Goal: Task Accomplishment & Management: Use online tool/utility

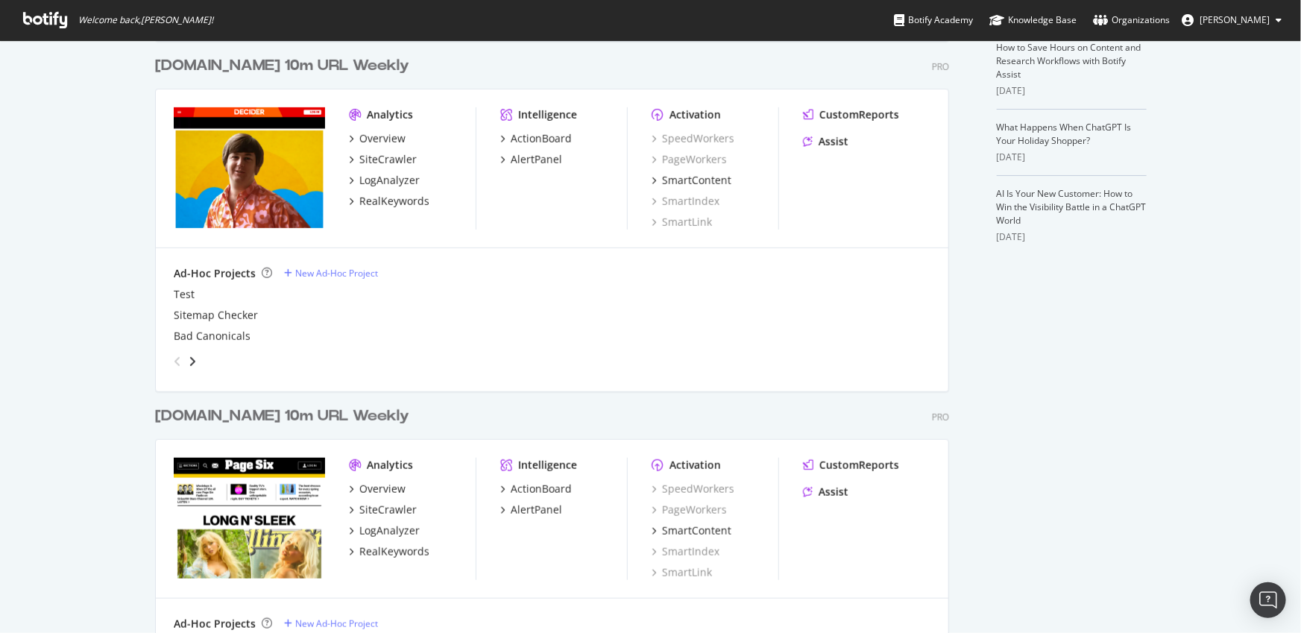
scroll to position [416, 0]
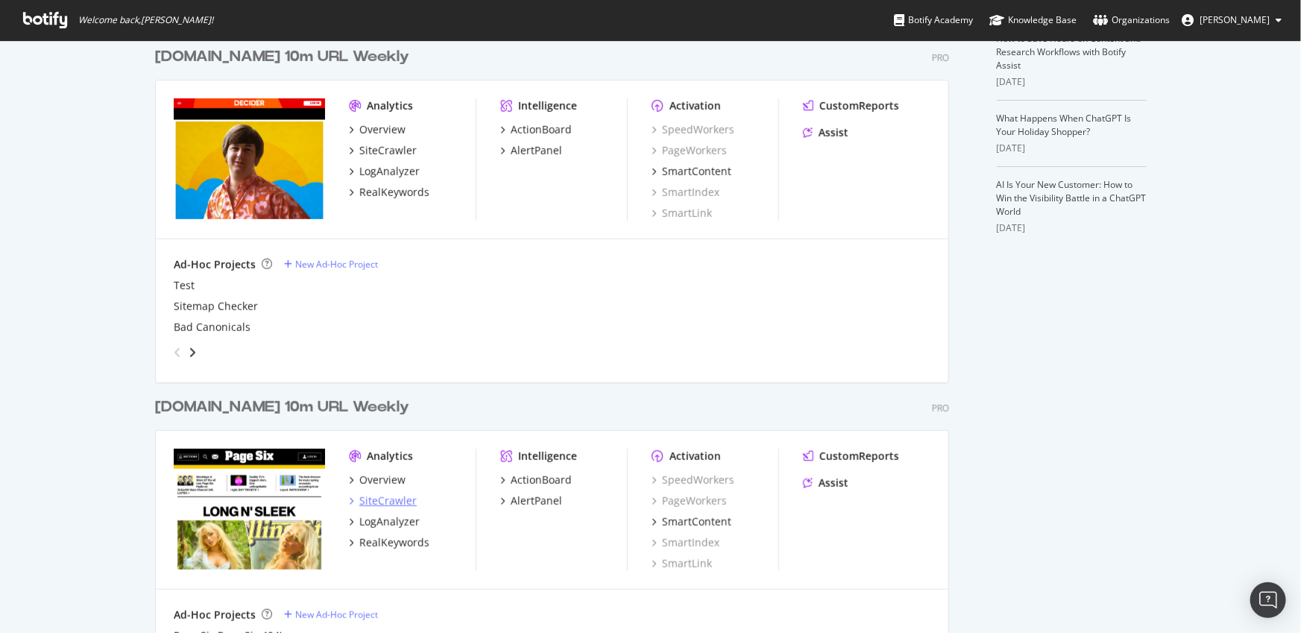
click at [377, 494] on div "SiteCrawler" at bounding box center [387, 501] width 57 height 15
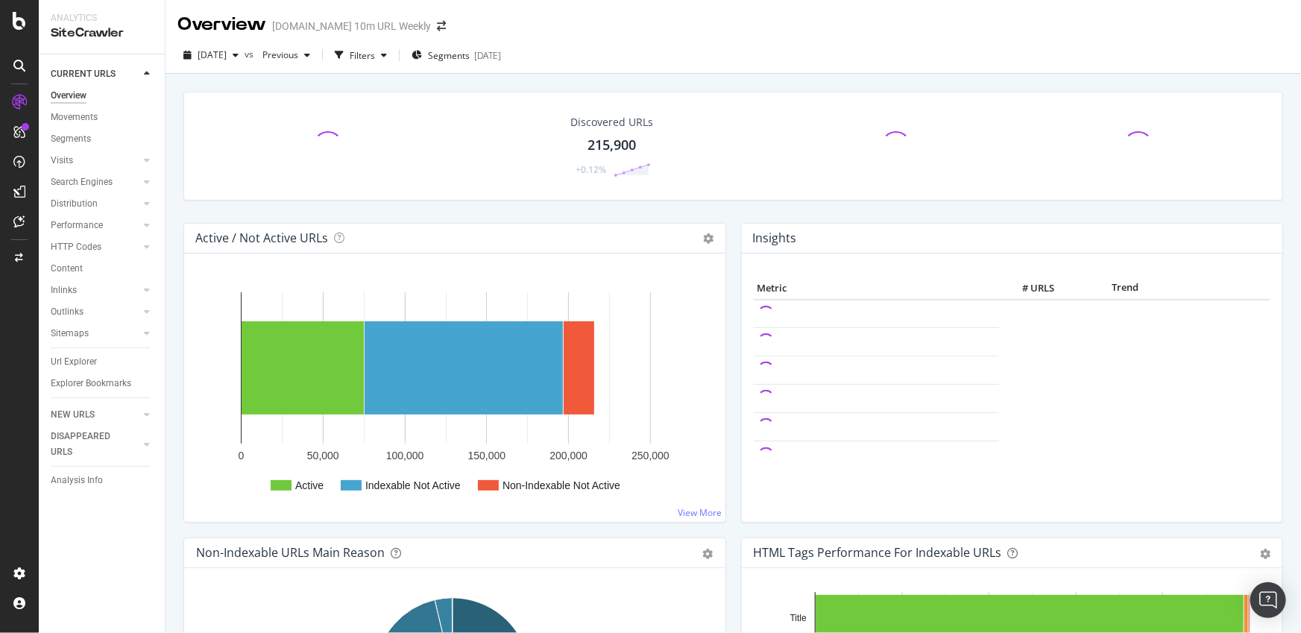
click at [89, 360] on div "Url Explorer" at bounding box center [74, 362] width 46 height 16
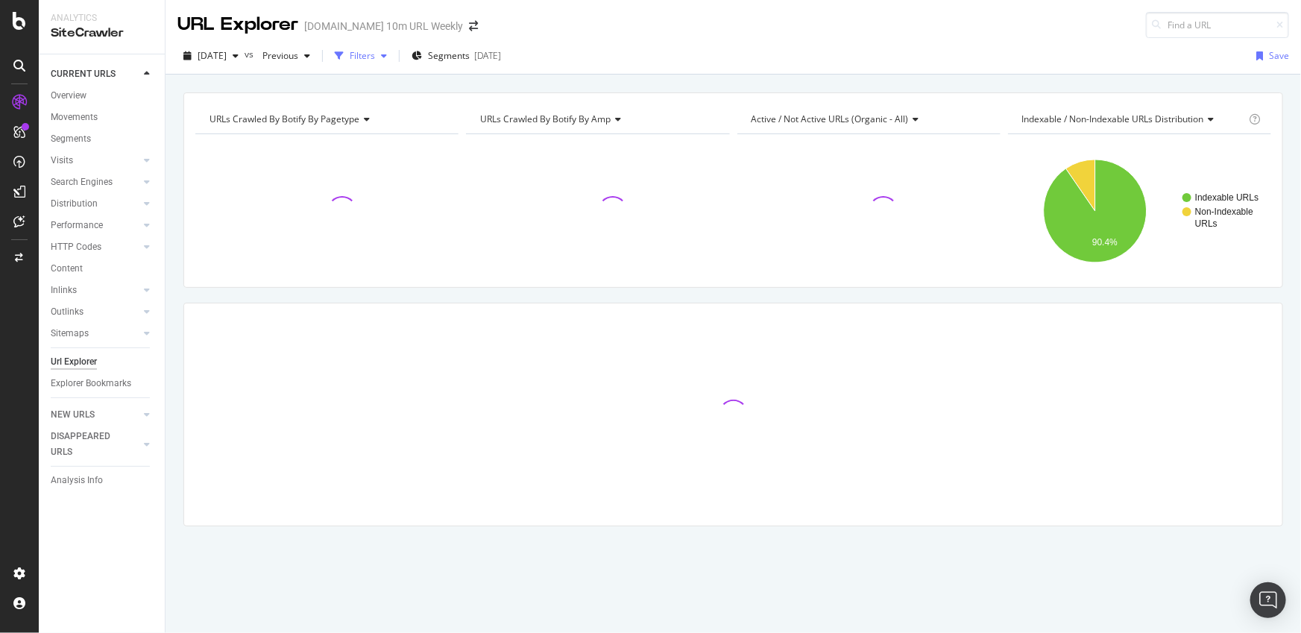
click at [393, 64] on div "Filters" at bounding box center [361, 56] width 64 height 22
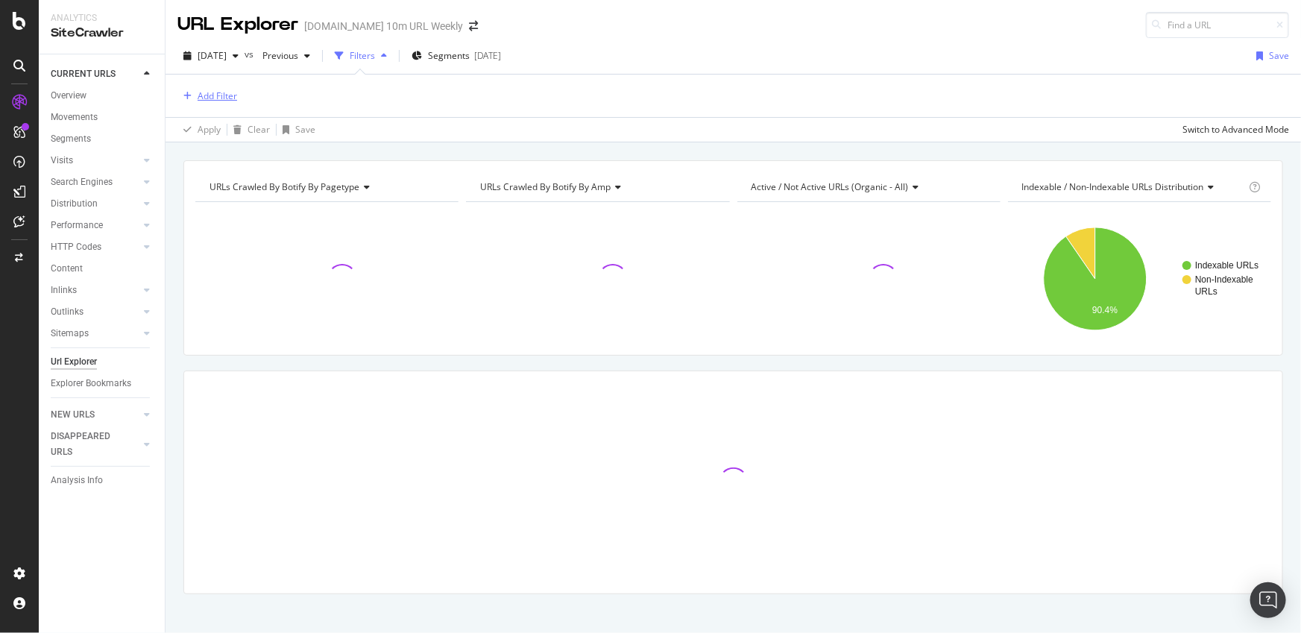
click at [219, 99] on div "Add Filter" at bounding box center [218, 95] width 40 height 13
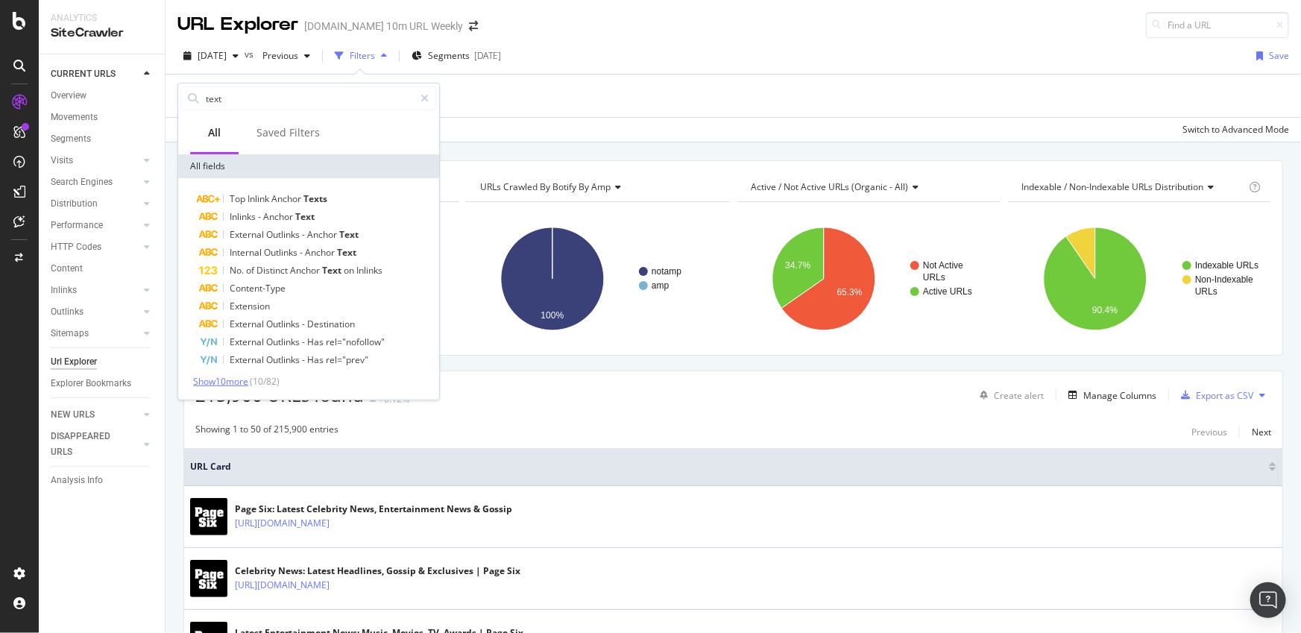
click at [237, 383] on span "Show 10 more" at bounding box center [220, 381] width 55 height 13
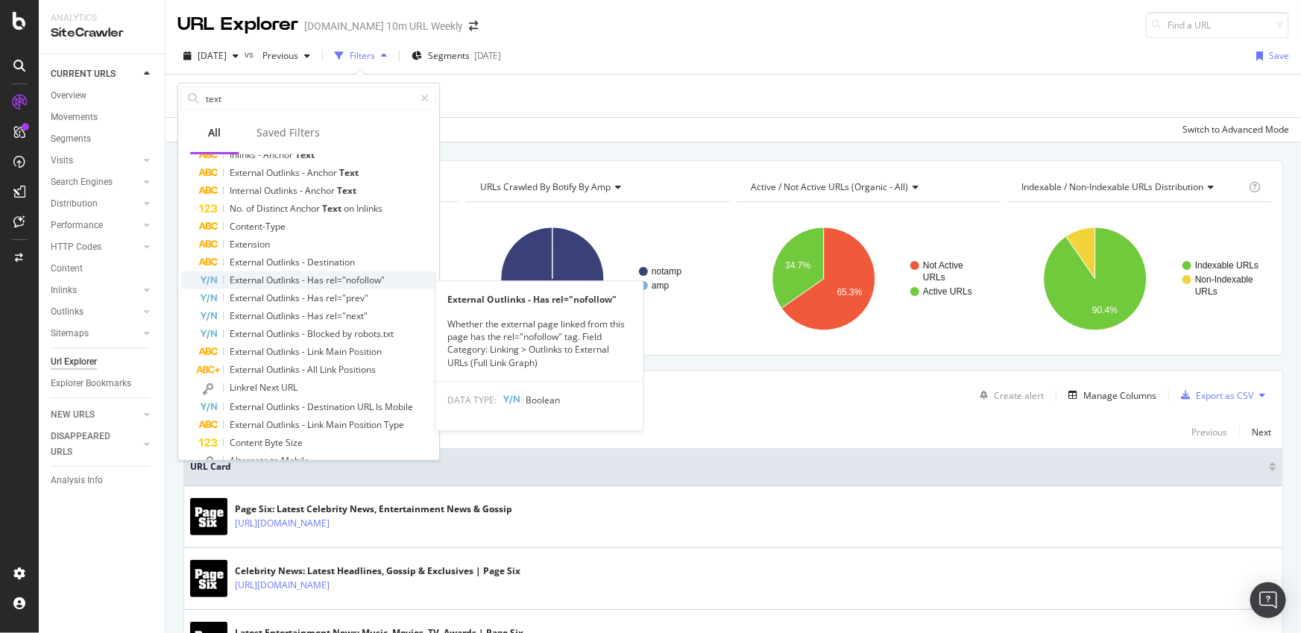
scroll to position [120, 0]
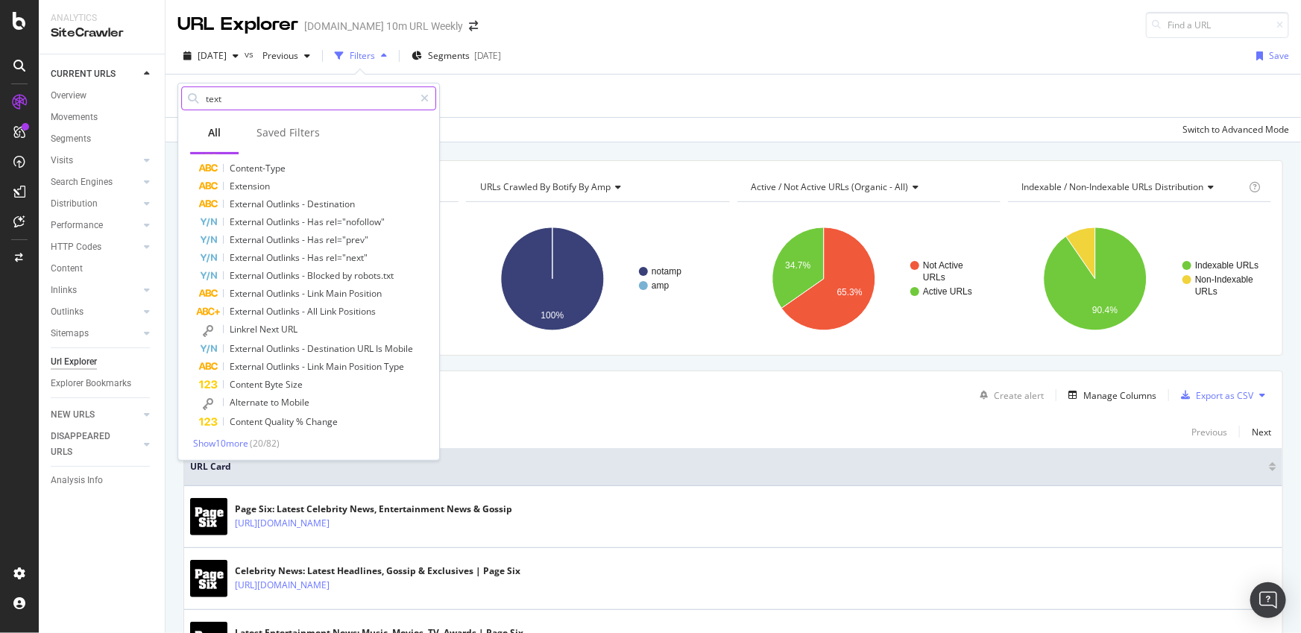
click at [270, 90] on input "text" at bounding box center [309, 98] width 210 height 22
click at [245, 437] on span "Show 10 more" at bounding box center [220, 443] width 55 height 13
click at [266, 101] on input "text" at bounding box center [309, 98] width 210 height 22
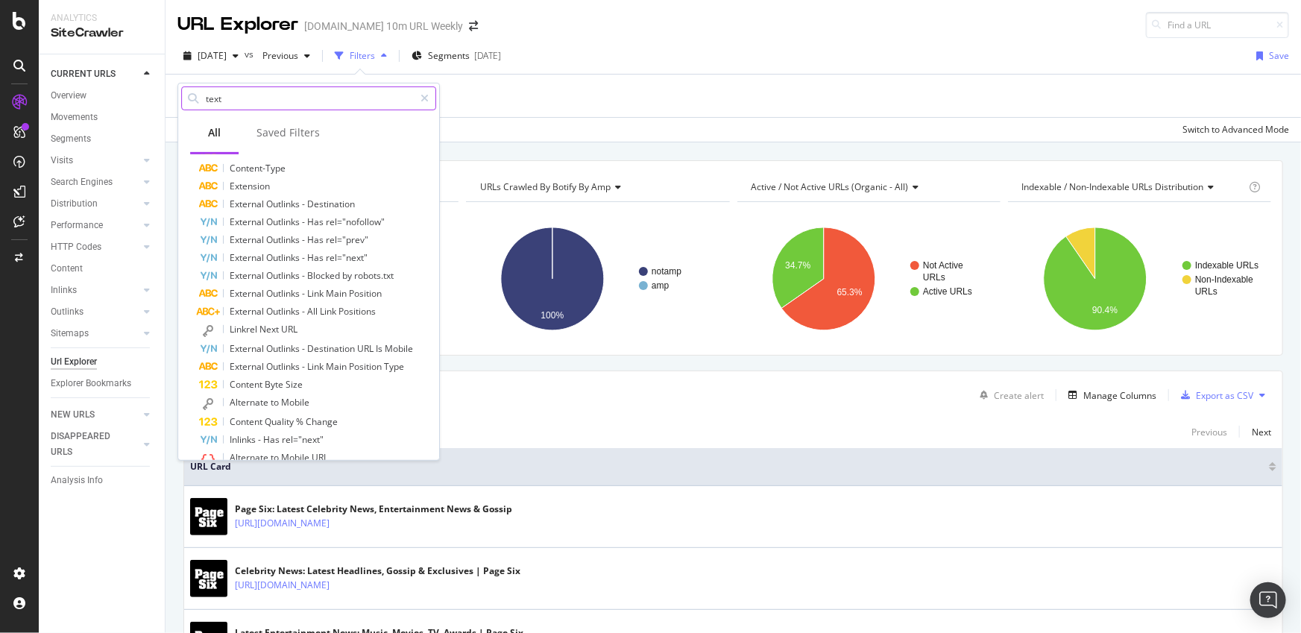
click at [285, 101] on input "text" at bounding box center [309, 98] width 210 height 22
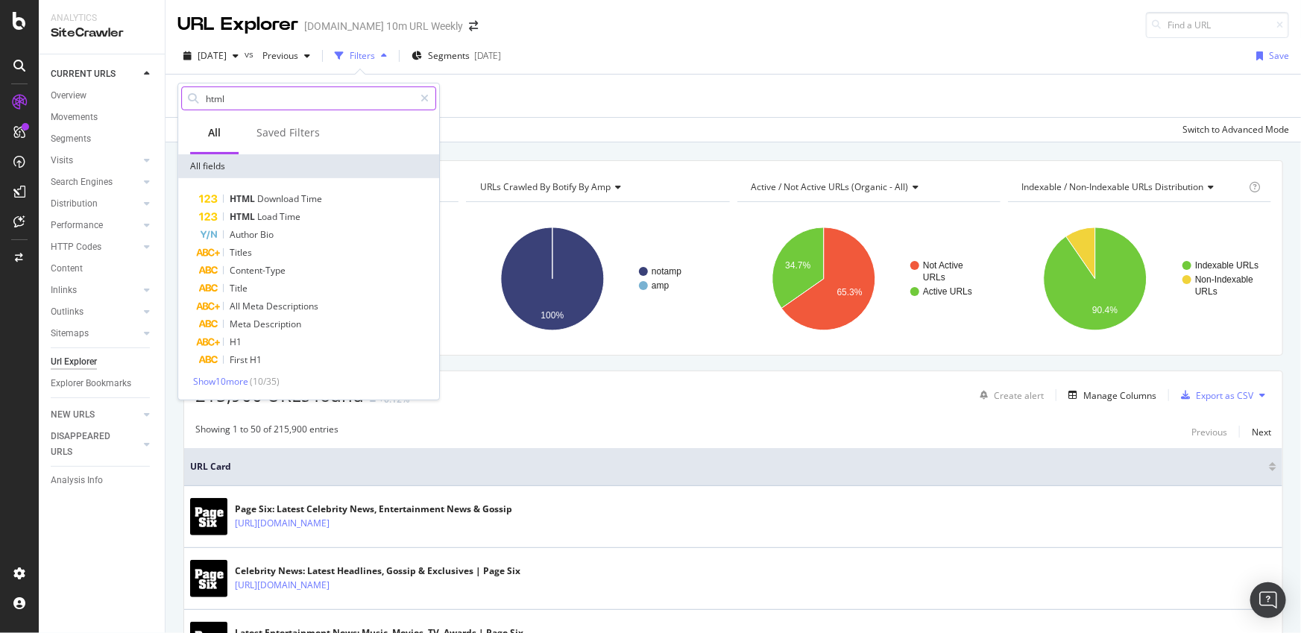
scroll to position [0, 0]
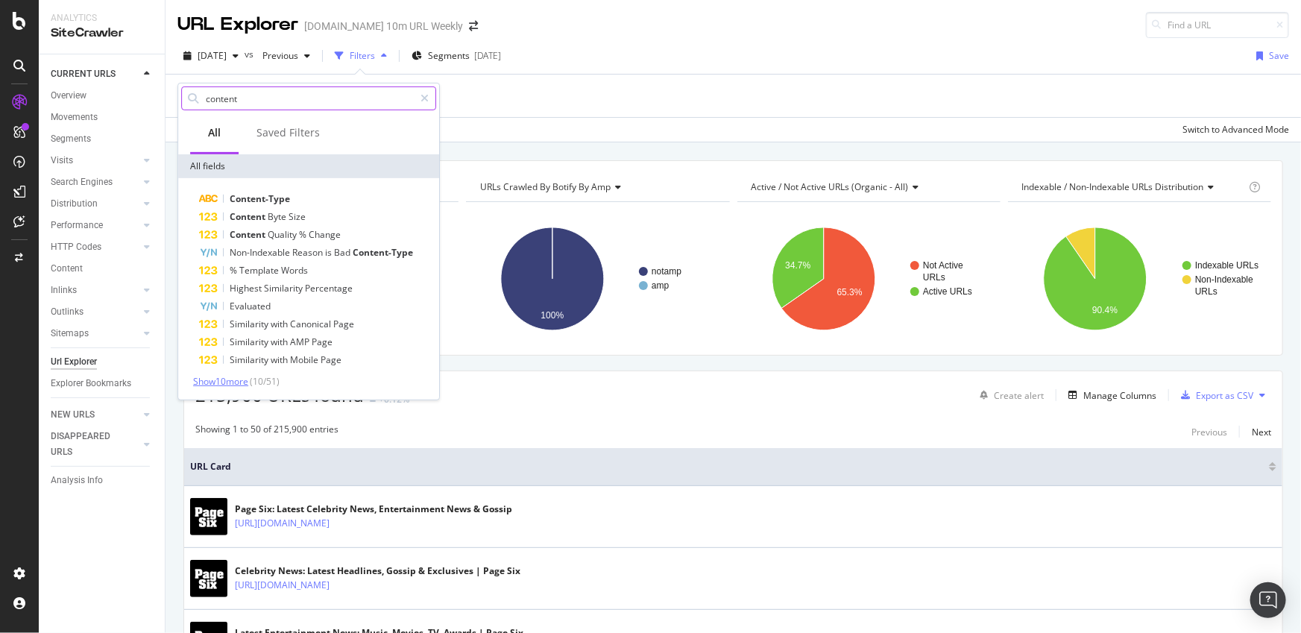
type input "content"
click at [238, 383] on span "Show 10 more" at bounding box center [220, 381] width 55 height 13
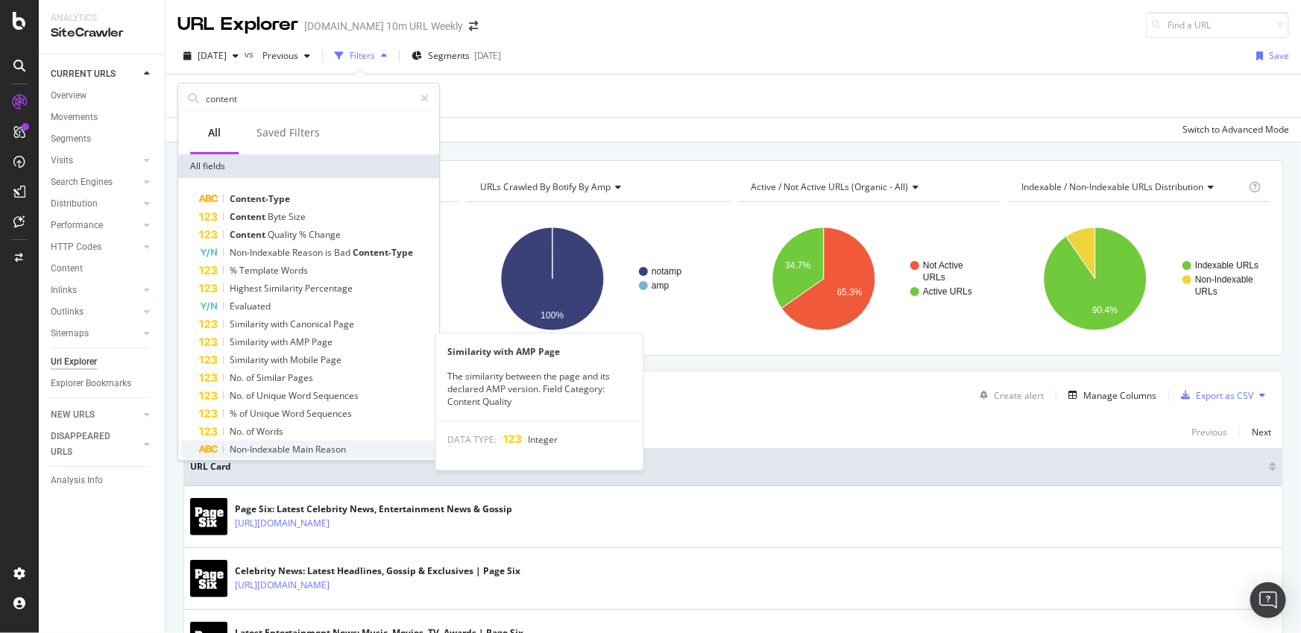
scroll to position [120, 0]
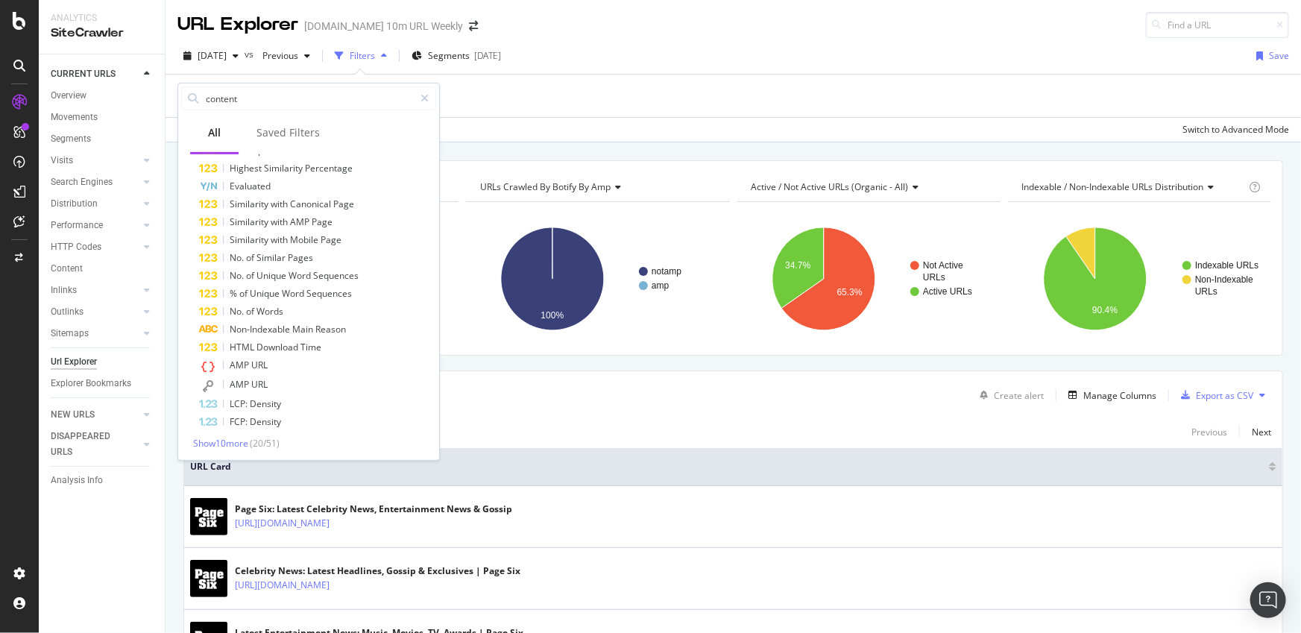
click at [746, 72] on div "[DATE] vs Previous Filters Segments [DATE] Save" at bounding box center [734, 59] width 1136 height 30
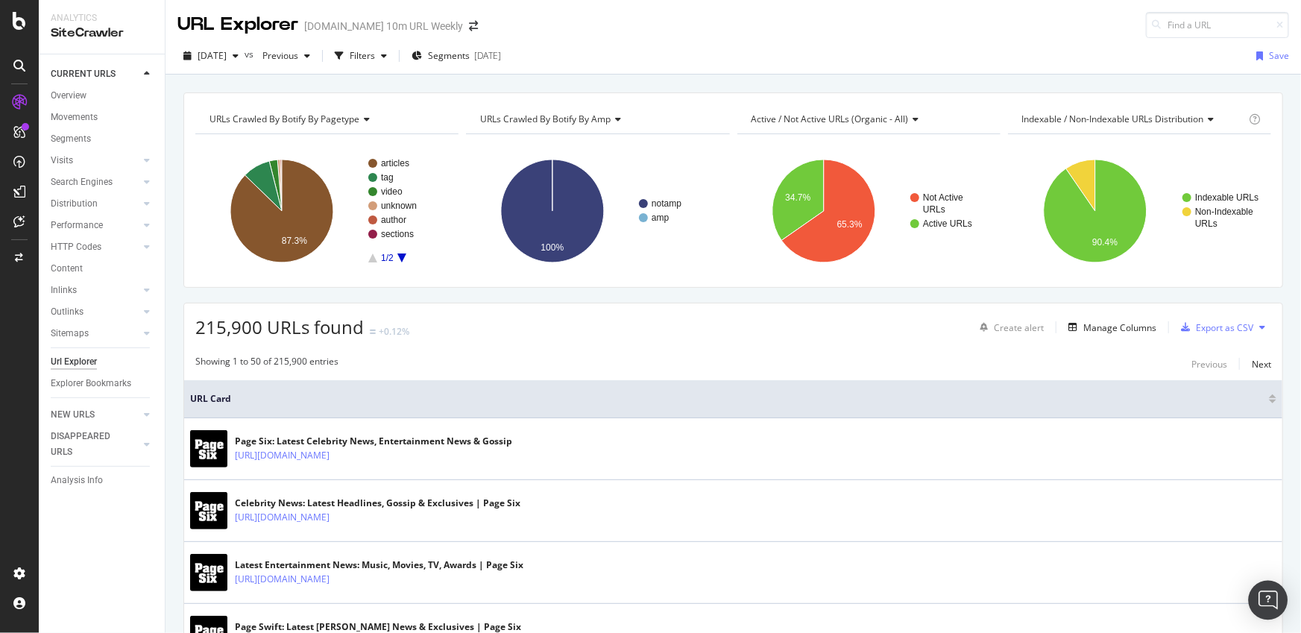
click at [1262, 591] on img "Open Intercom Messenger" at bounding box center [1268, 600] width 19 height 19
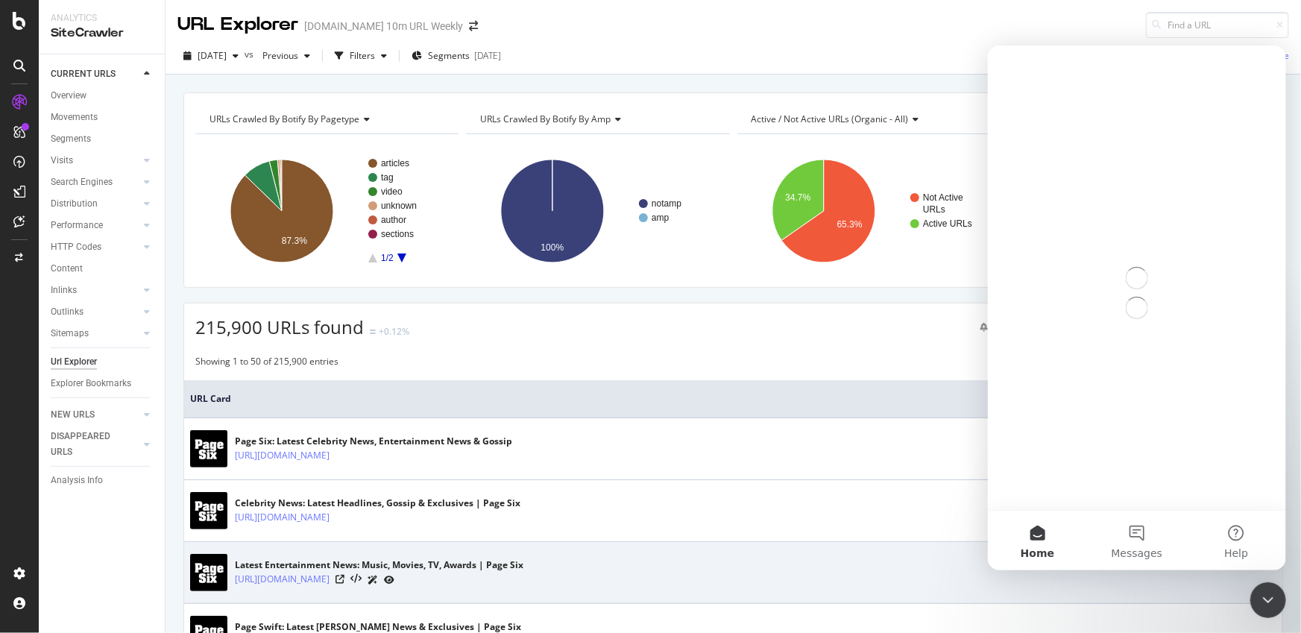
scroll to position [0, 0]
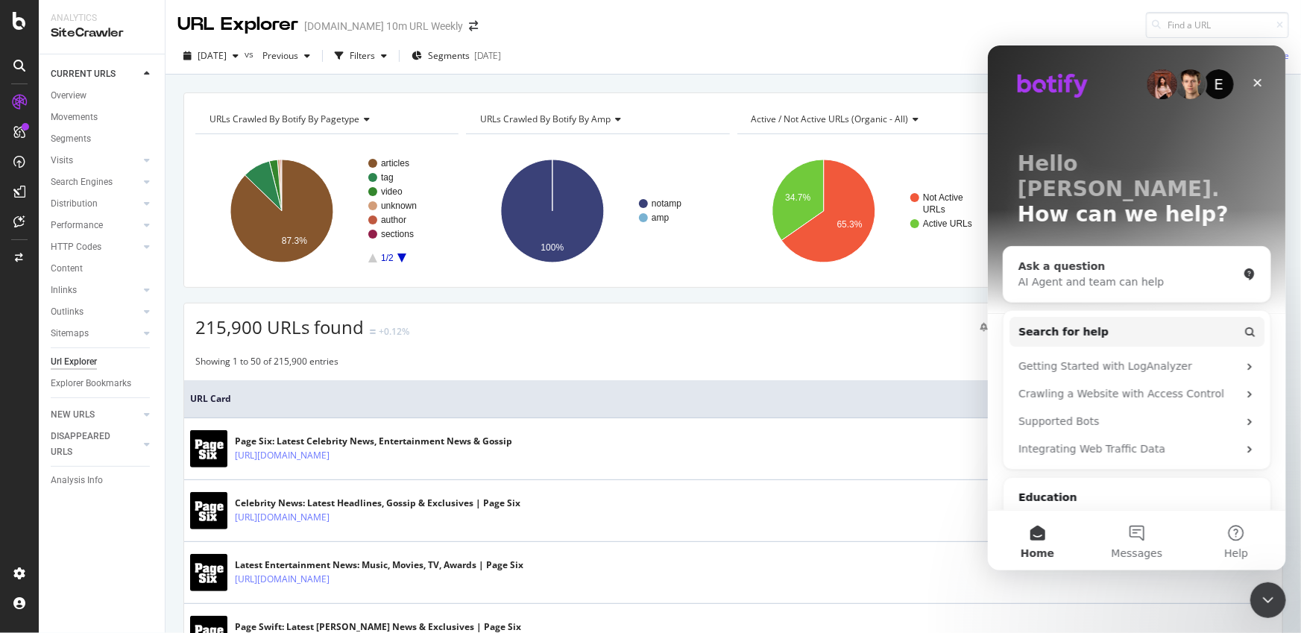
click at [1114, 274] on div "AI Agent and team can help" at bounding box center [1127, 282] width 219 height 16
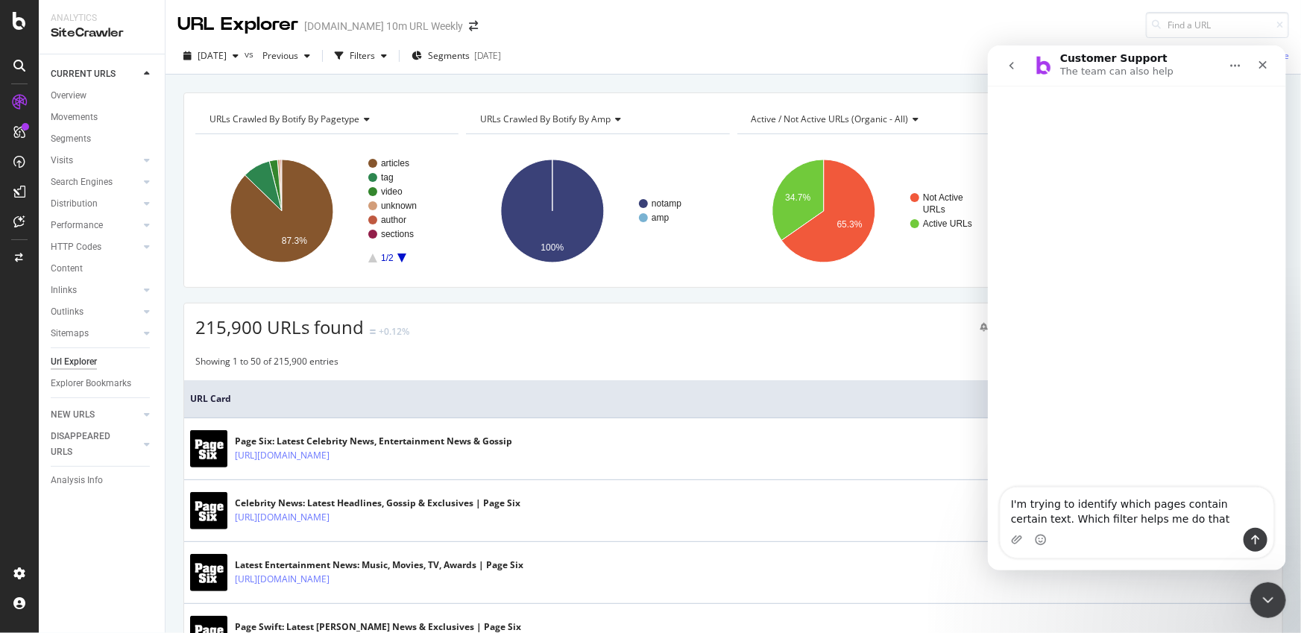
type textarea "I'm trying to identify which pages contain certain text. Which filter helps me …"
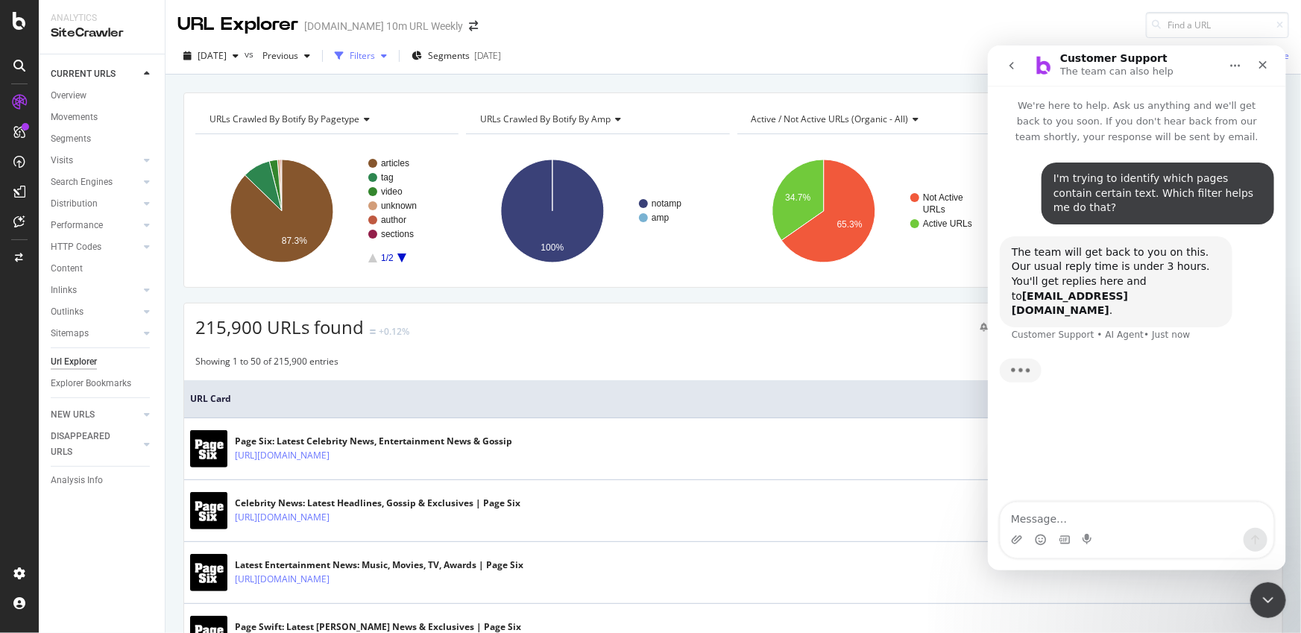
click at [375, 51] on div "Filters" at bounding box center [362, 55] width 25 height 13
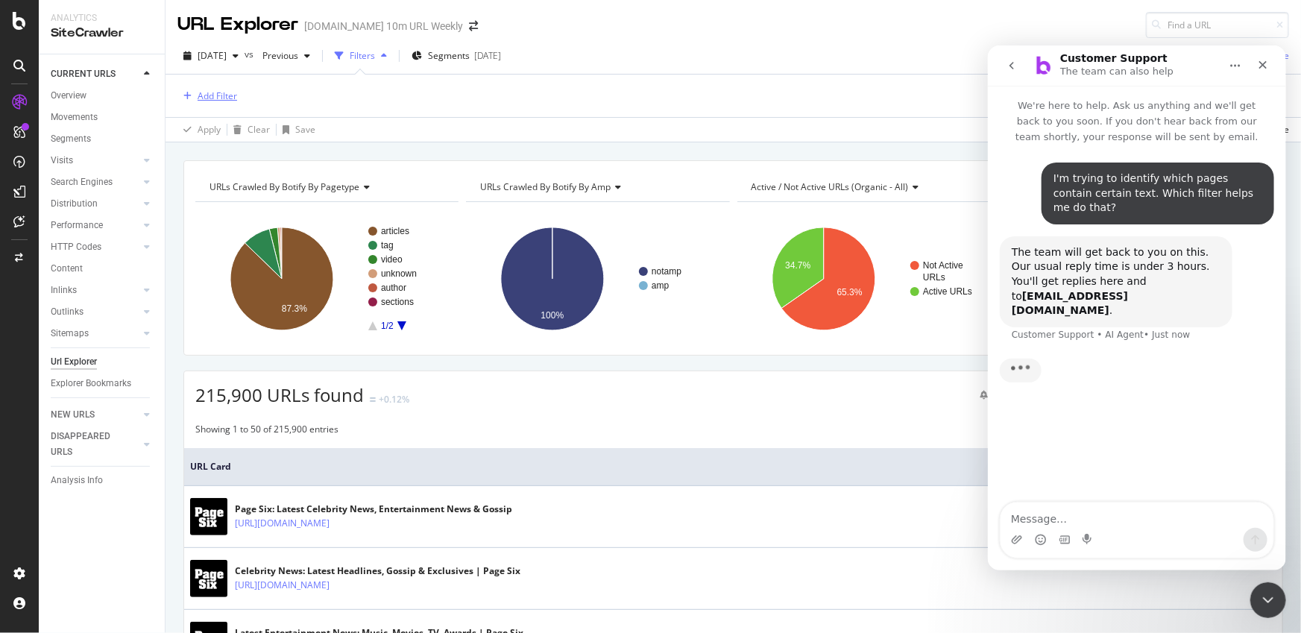
click at [236, 98] on div "Add Filter" at bounding box center [218, 95] width 40 height 13
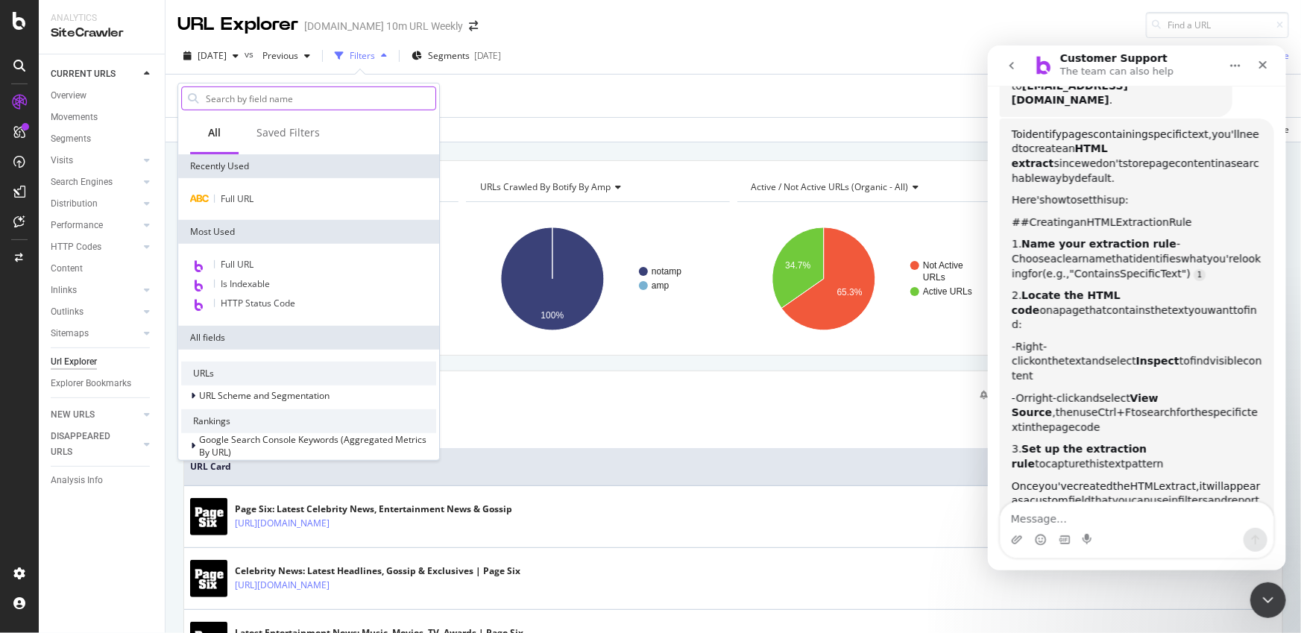
scroll to position [204, 0]
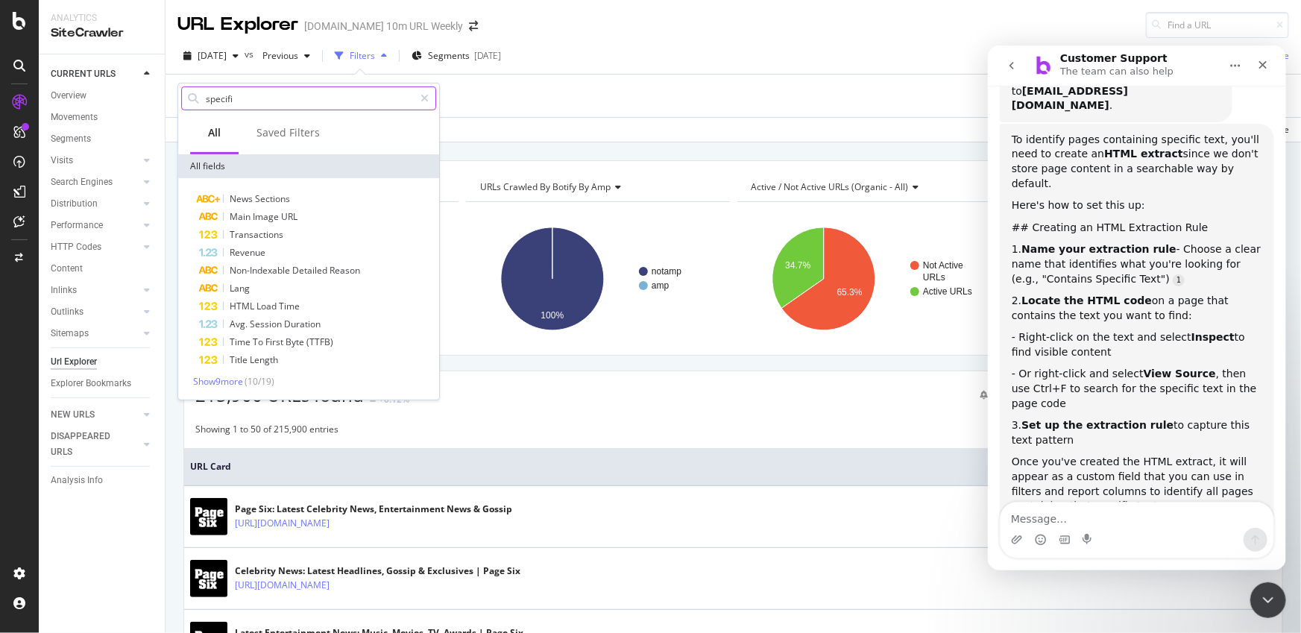
type input "specific"
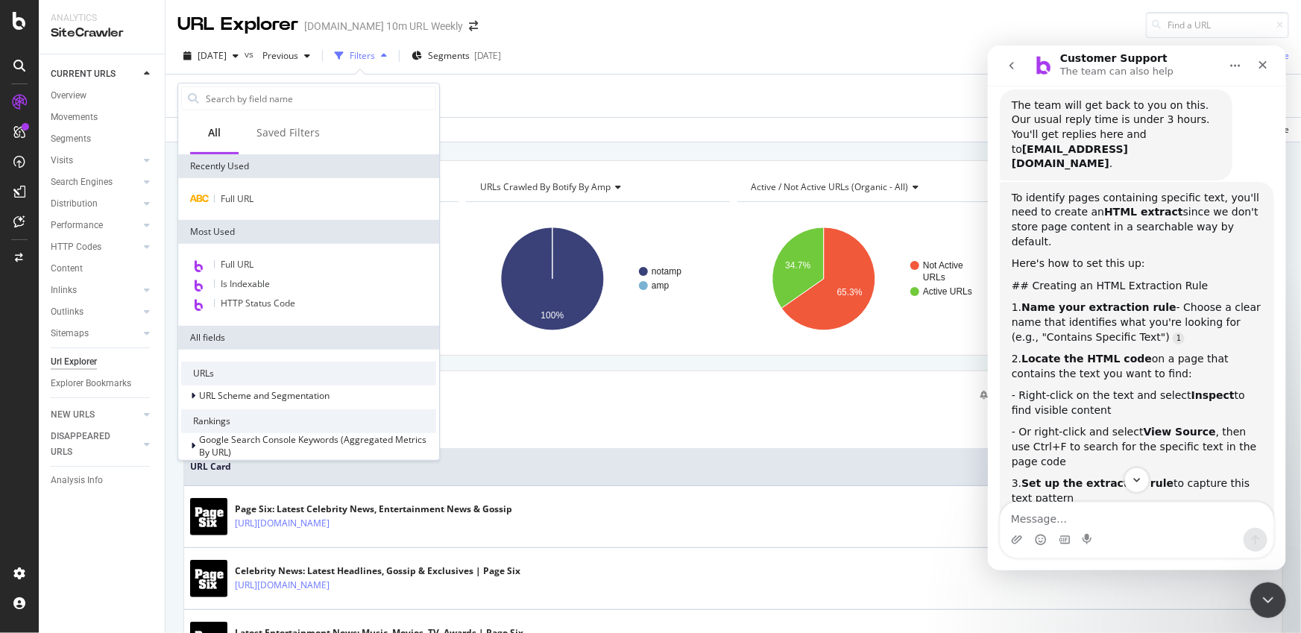
scroll to position [128, 0]
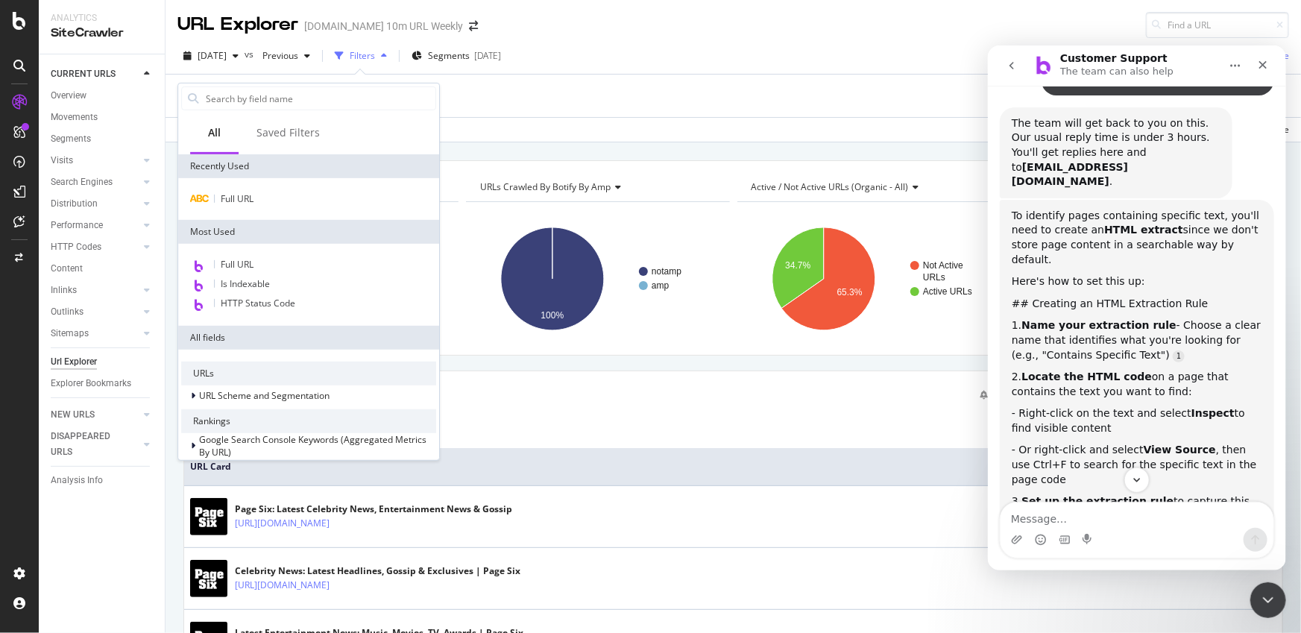
click at [1071, 274] on div "Here's how to set this up:" at bounding box center [1136, 281] width 251 height 15
drag, startPoint x: 1060, startPoint y: 213, endPoint x: 1072, endPoint y: 213, distance: 11.2
click at [1064, 213] on div "To identify pages containing specific text, you'll need to create an HTML extra…" at bounding box center [1136, 237] width 251 height 58
click at [1072, 213] on div "To identify pages containing specific text, you'll need to create an HTML extra…" at bounding box center [1136, 237] width 251 height 58
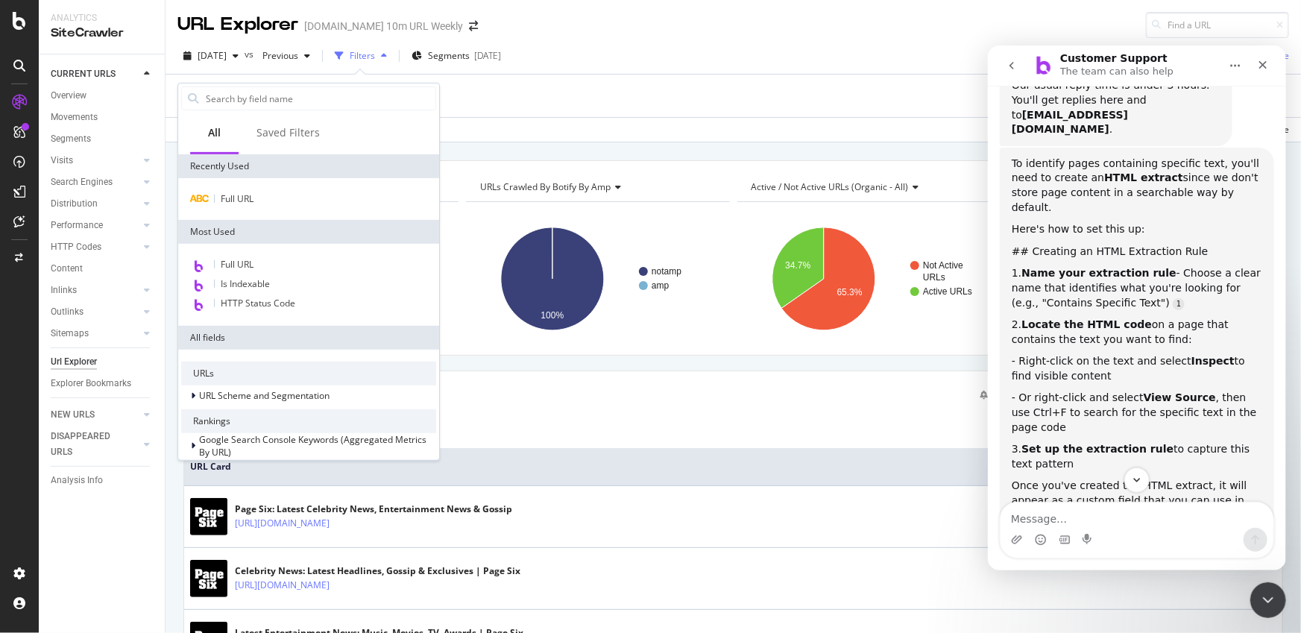
click at [1081, 164] on div "To identify pages containing specific text, you'll need to create an HTML extra…" at bounding box center [1136, 185] width 251 height 58
click at [1083, 165] on div "To identify pages containing specific text, you'll need to create an HTML extra…" at bounding box center [1136, 185] width 251 height 58
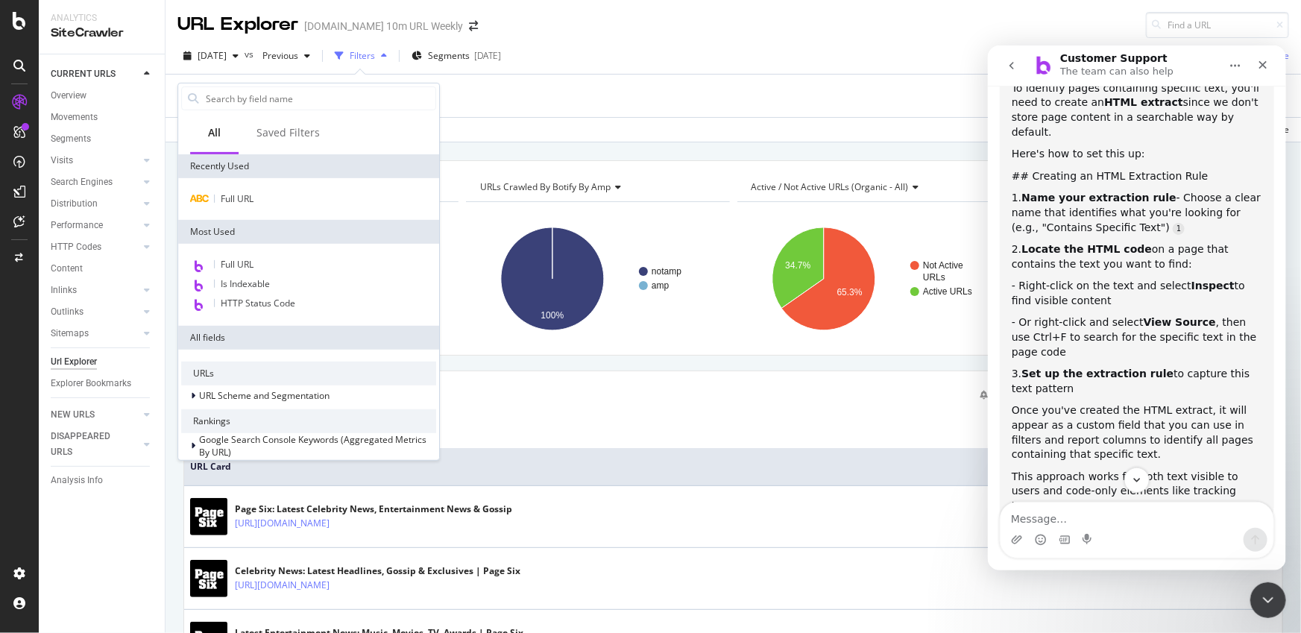
scroll to position [238, 0]
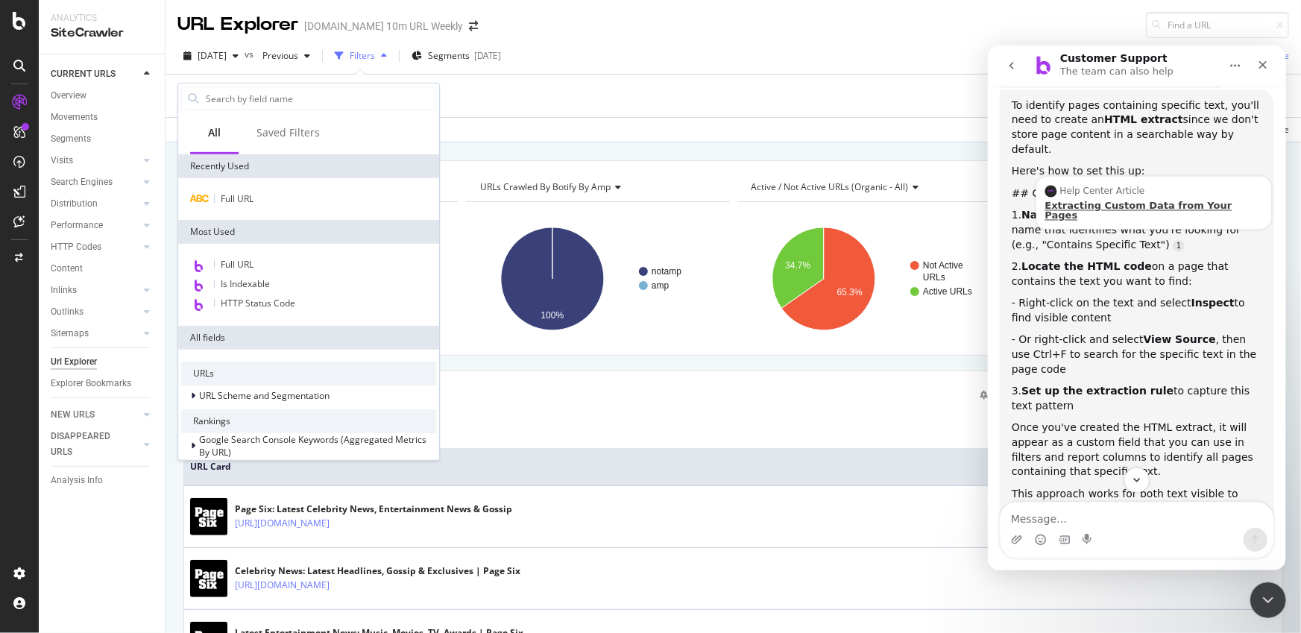
click at [1141, 200] on div "Extracting Custom Data from Your Pages" at bounding box center [1154, 209] width 218 height 19
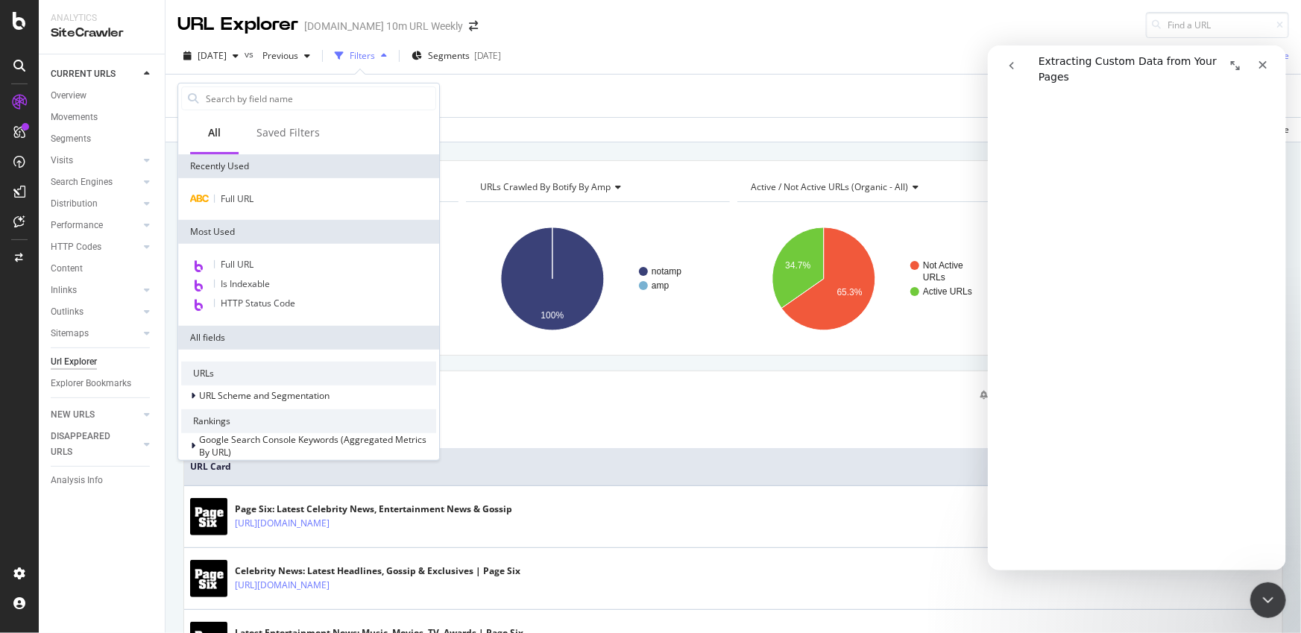
scroll to position [311, 0]
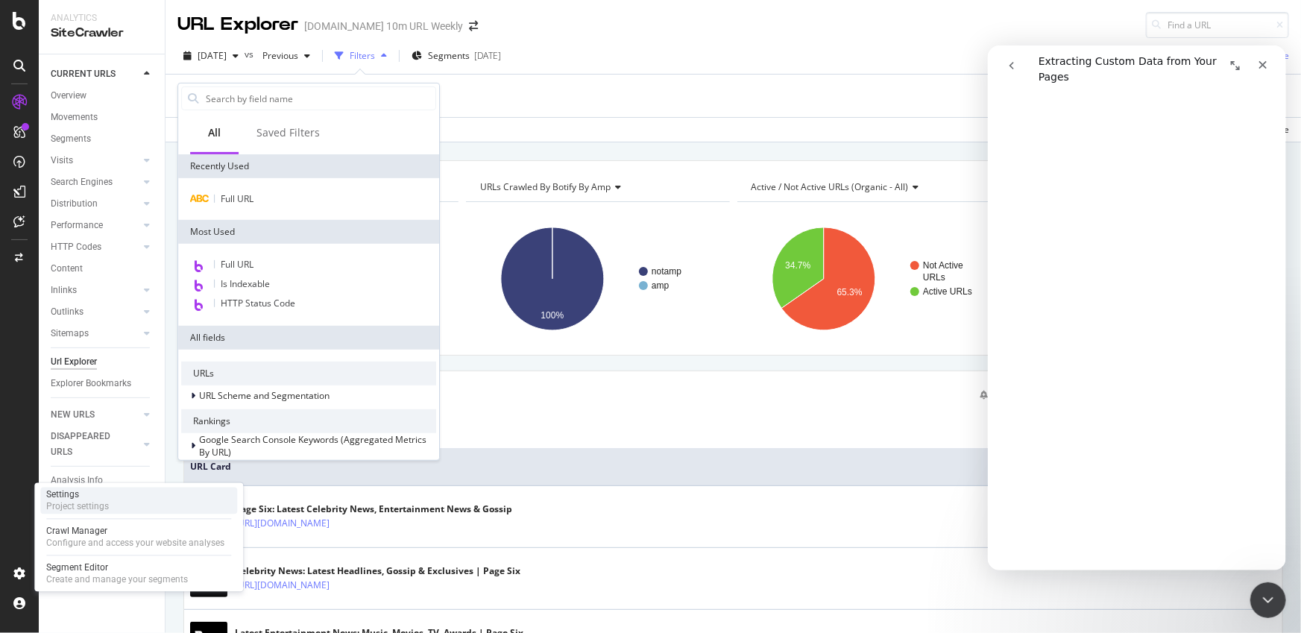
click at [96, 497] on div "Settings" at bounding box center [77, 495] width 63 height 12
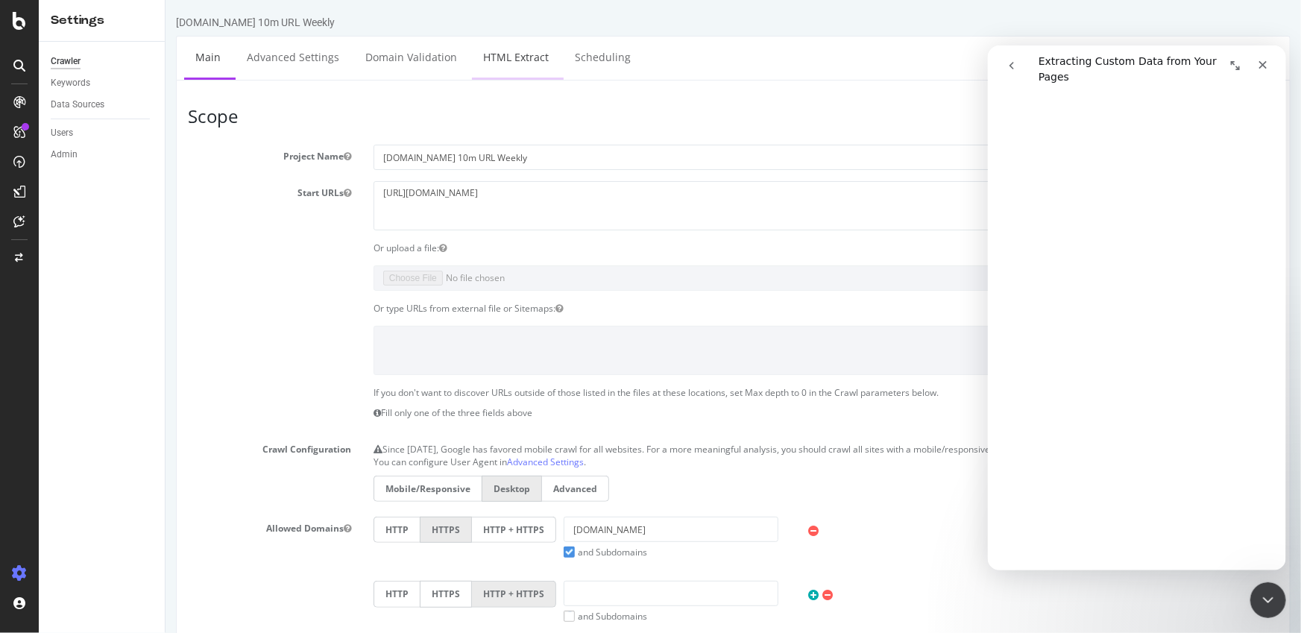
click at [482, 60] on link "HTML Extract" at bounding box center [515, 57] width 88 height 41
select select "exist"
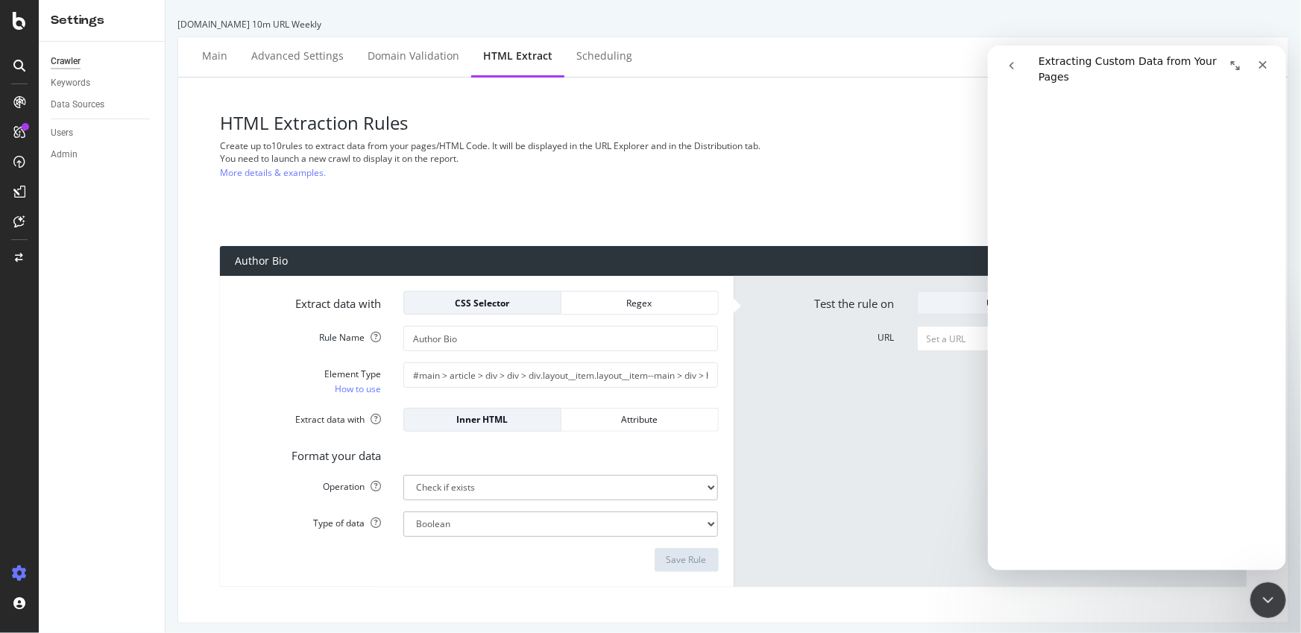
click at [1236, 68] on icon "Expand window" at bounding box center [1235, 65] width 12 height 12
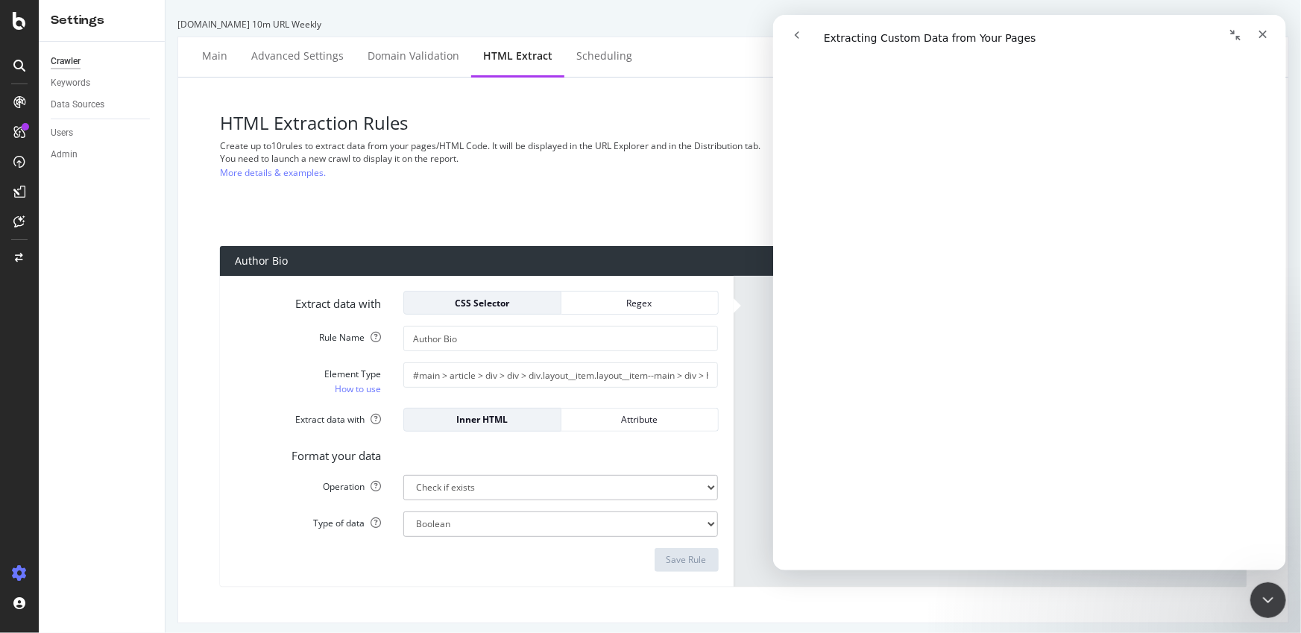
scroll to position [291, 0]
click at [1268, 41] on div "Close" at bounding box center [1262, 34] width 27 height 27
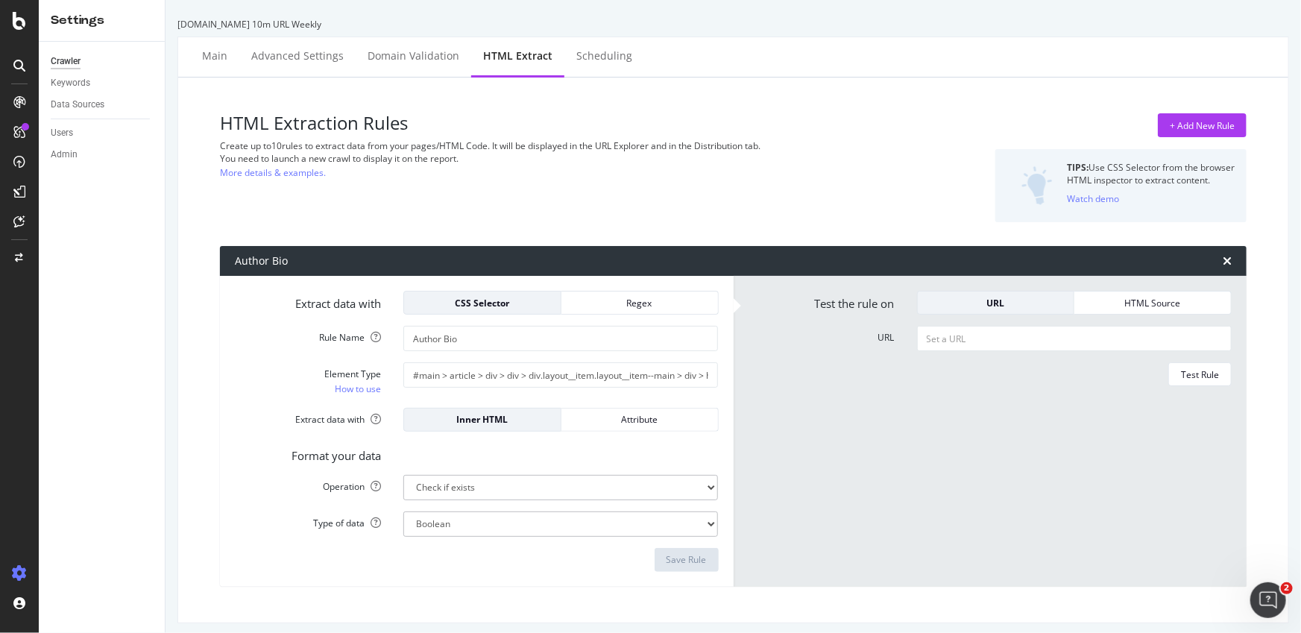
scroll to position [0, 0]
click at [1192, 125] on div "+ Add New Rule" at bounding box center [1202, 125] width 65 height 13
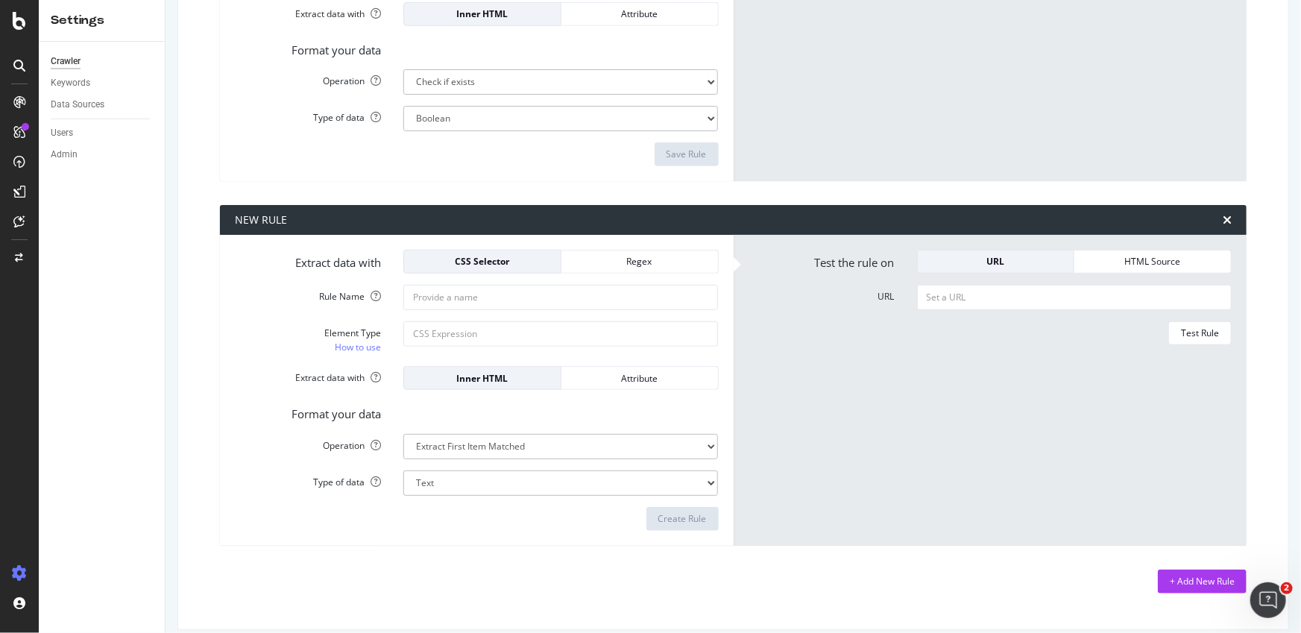
scroll to position [419, 0]
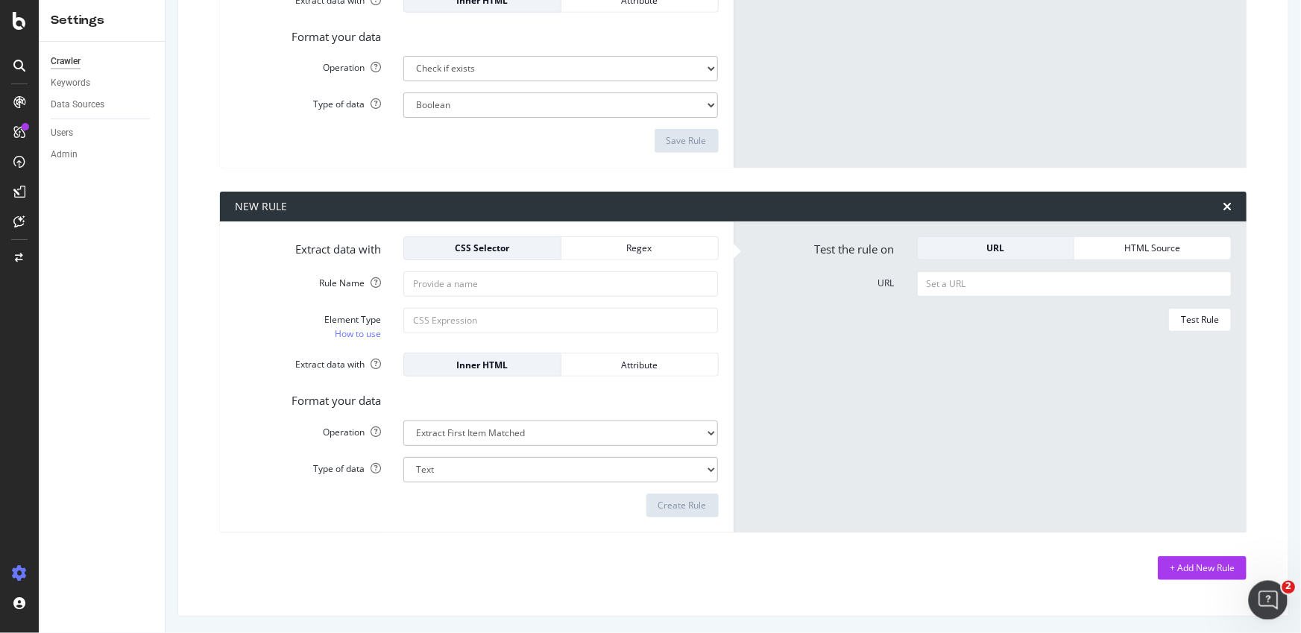
click at [1265, 592] on icon "Open Intercom Messenger" at bounding box center [1266, 598] width 25 height 25
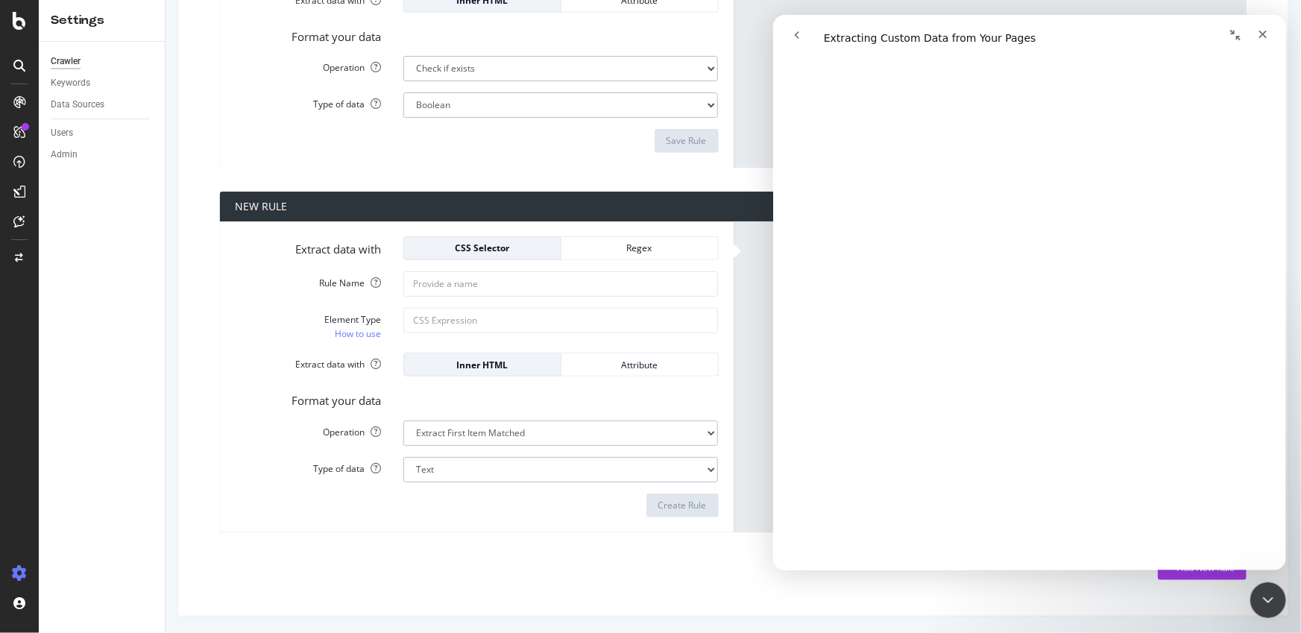
scroll to position [735, 0]
click at [461, 286] on input "Rule Name" at bounding box center [560, 283] width 315 height 25
click at [473, 291] on input "Reusable Block" at bounding box center [560, 283] width 315 height 25
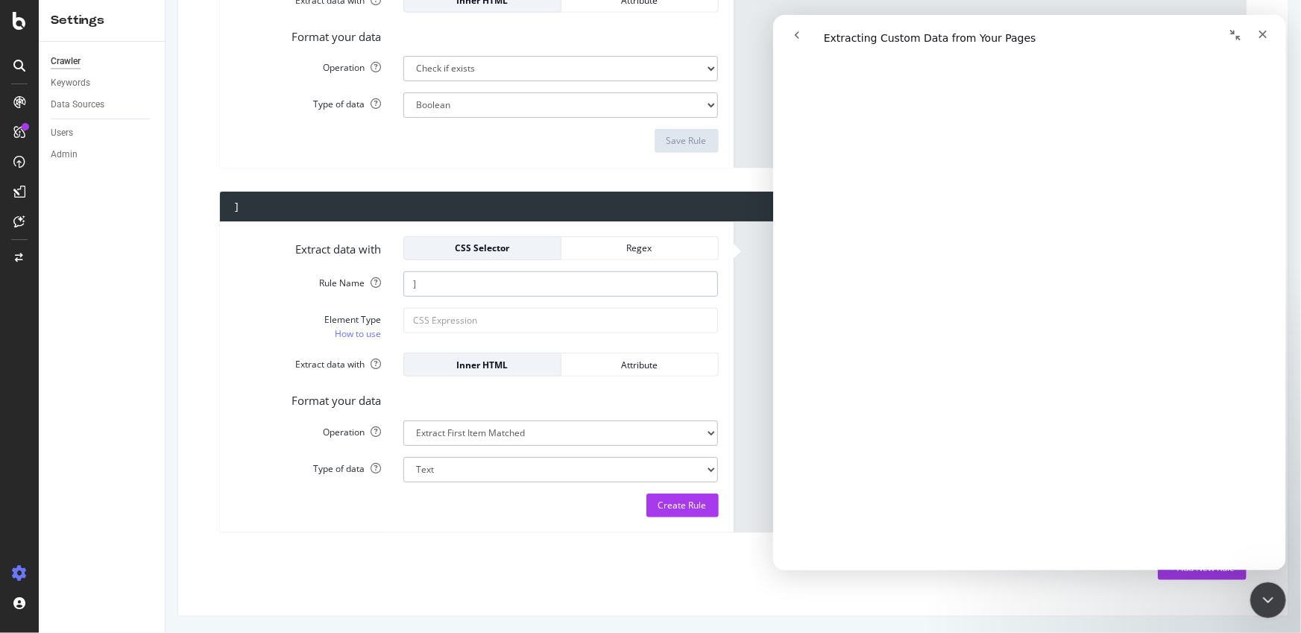
click at [423, 271] on input "]" at bounding box center [560, 283] width 315 height 25
click at [425, 275] on input "]" at bounding box center [560, 283] width 315 height 25
click at [424, 275] on input "]" at bounding box center [560, 283] width 315 height 25
click at [427, 280] on input "]" at bounding box center [560, 283] width 315 height 25
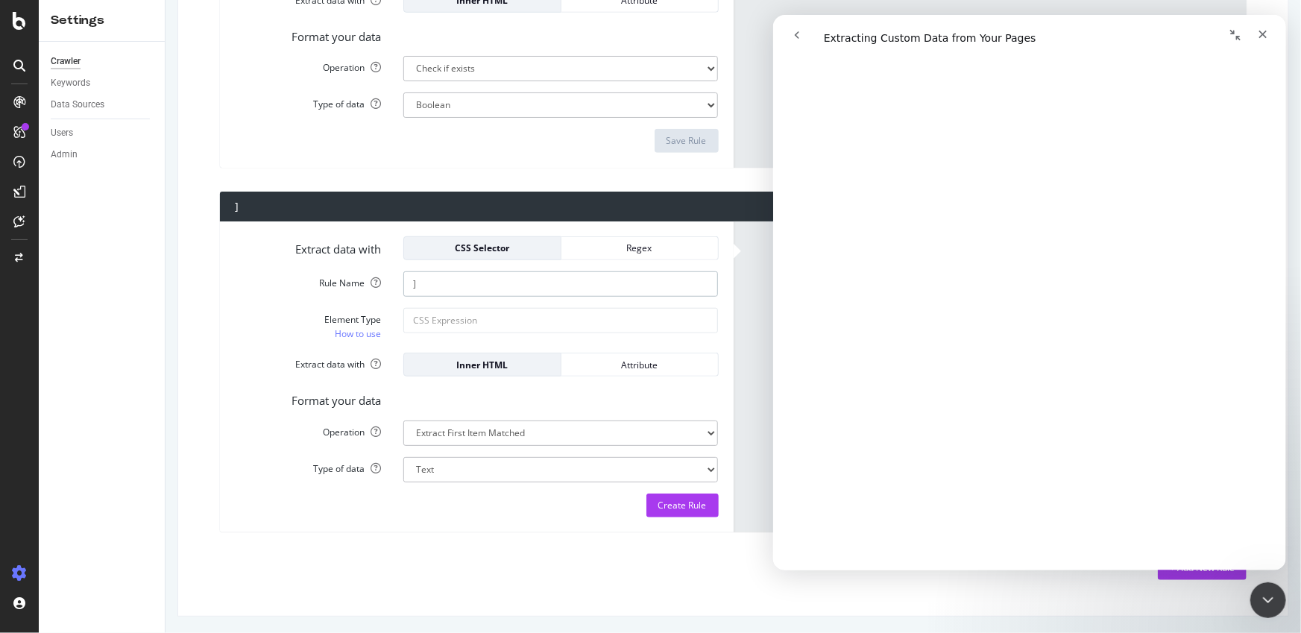
click at [442, 286] on input "]" at bounding box center [560, 283] width 315 height 25
click at [522, 315] on input "Element Type How to use" at bounding box center [560, 320] width 315 height 25
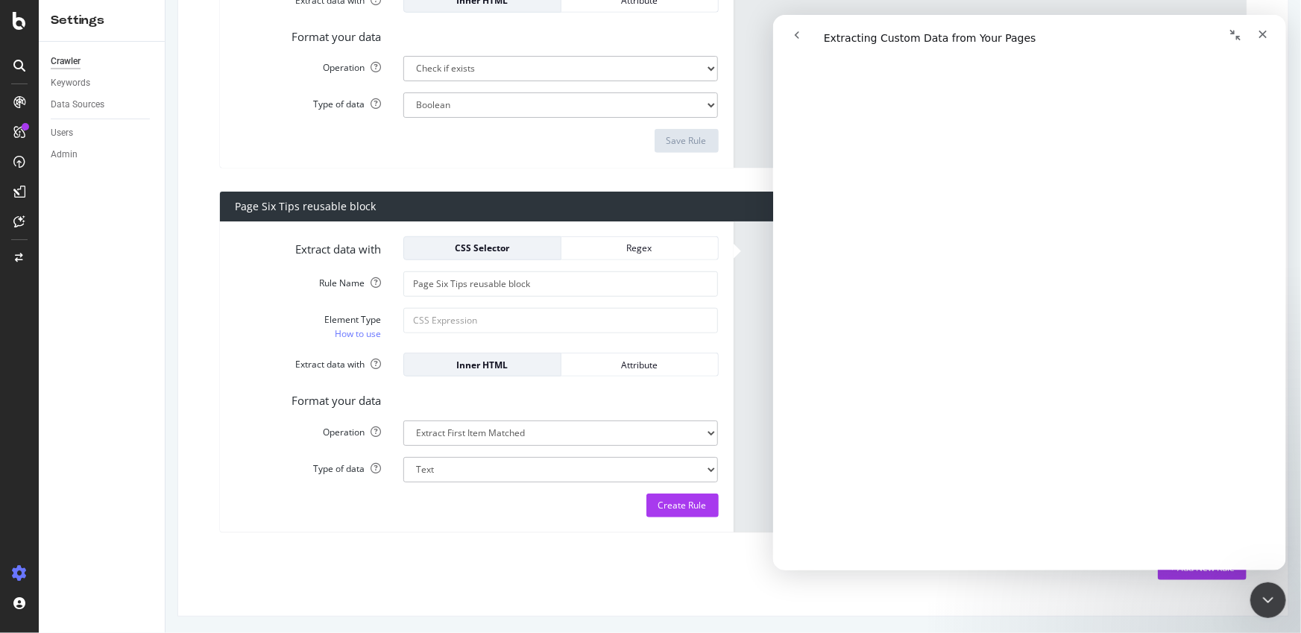
click at [805, 41] on button "go back" at bounding box center [796, 35] width 28 height 28
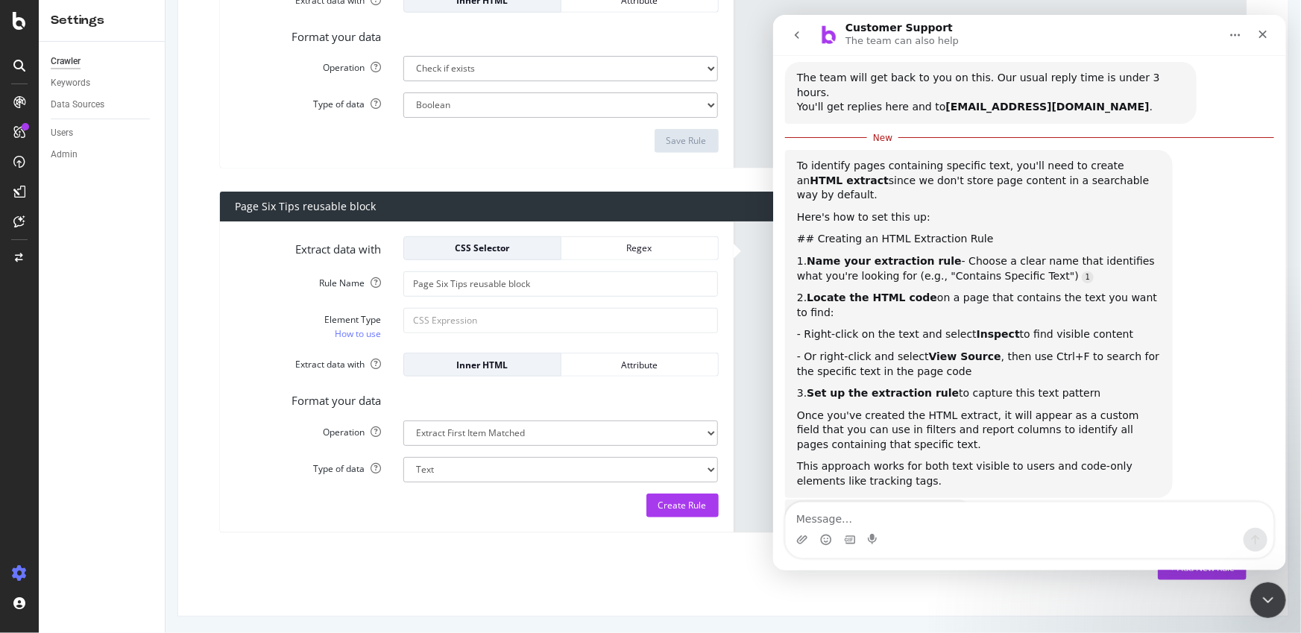
scroll to position [129, 0]
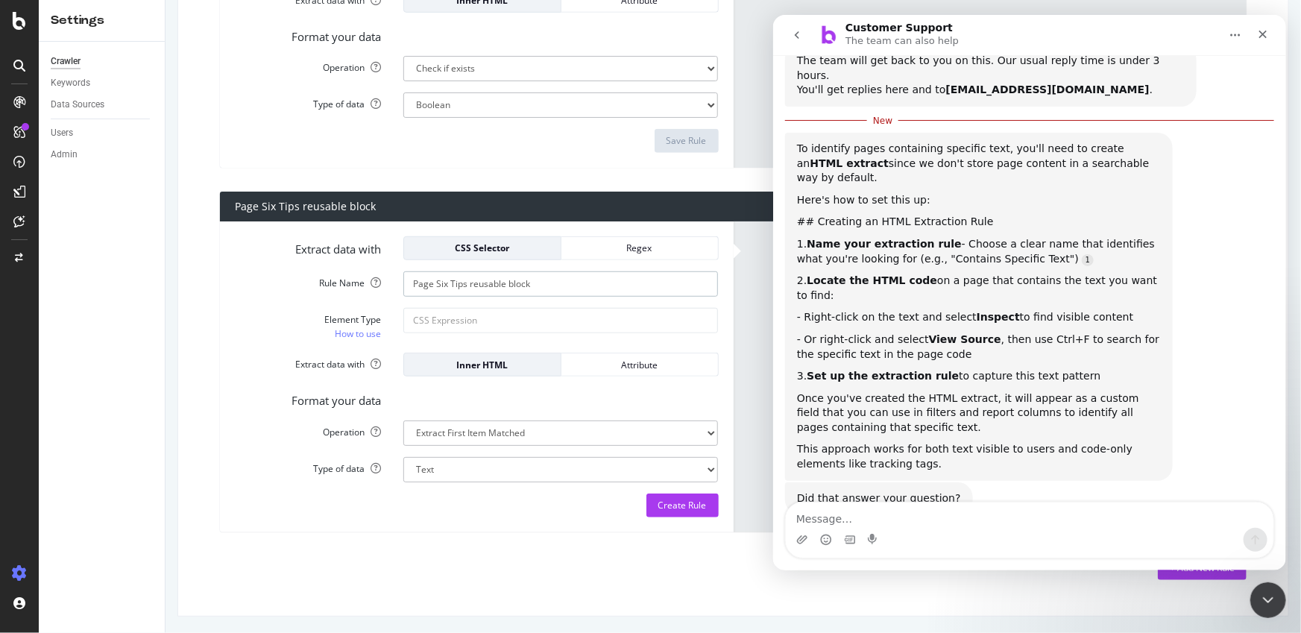
click at [482, 282] on input "Page Six Tips reusable block" at bounding box center [560, 283] width 315 height 25
type input "contians"
type input "Contains Specific Text"
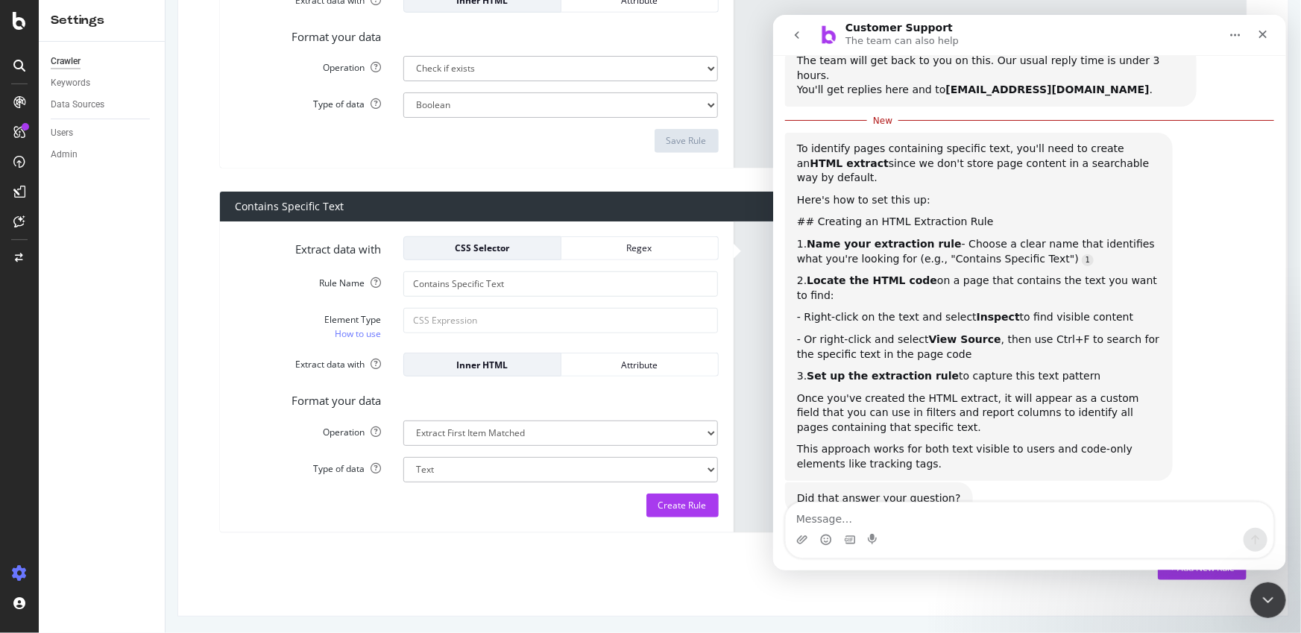
drag, startPoint x: 934, startPoint y: 275, endPoint x: 952, endPoint y: 275, distance: 17.9
click at [939, 310] on div "- Right-click on the text and select Inspect to find visible content" at bounding box center [978, 317] width 364 height 15
click at [952, 310] on div "- Right-click on the text and select Inspect to find visible content" at bounding box center [978, 317] width 364 height 15
click at [1057, 528] on div "Intercom messenger" at bounding box center [1029, 530] width 488 height 55
click at [506, 401] on div "Format your data" at bounding box center [477, 398] width 506 height 21
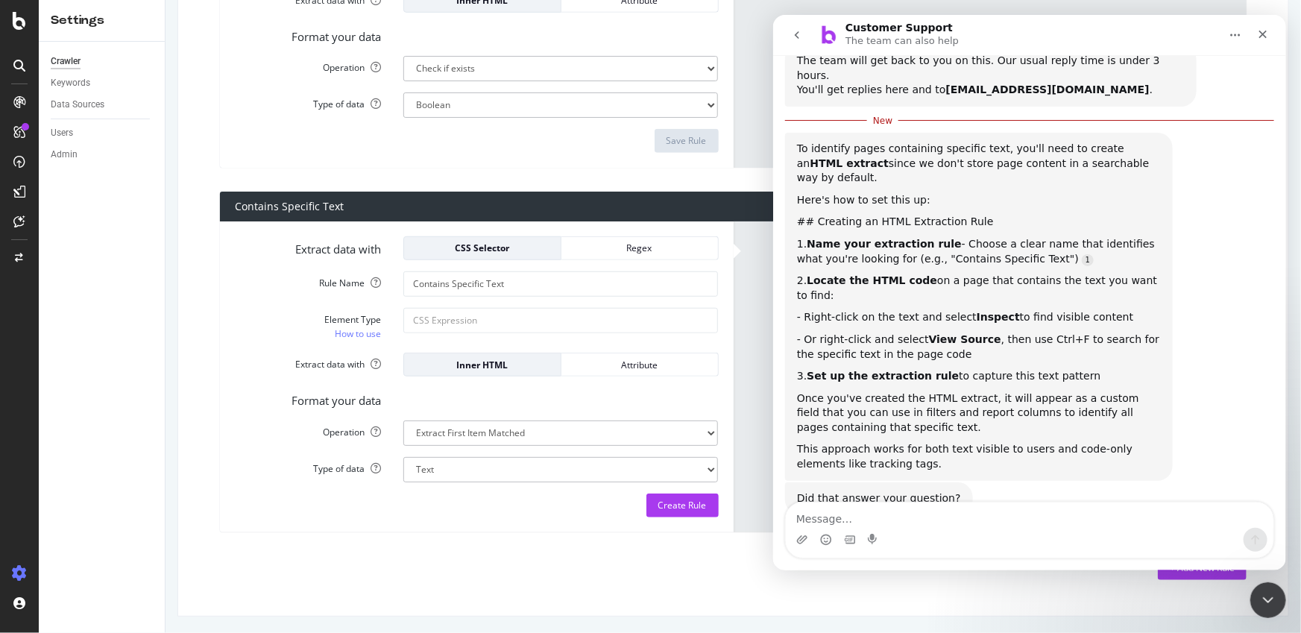
click at [370, 310] on label "Element Type How to use" at bounding box center [308, 325] width 169 height 34
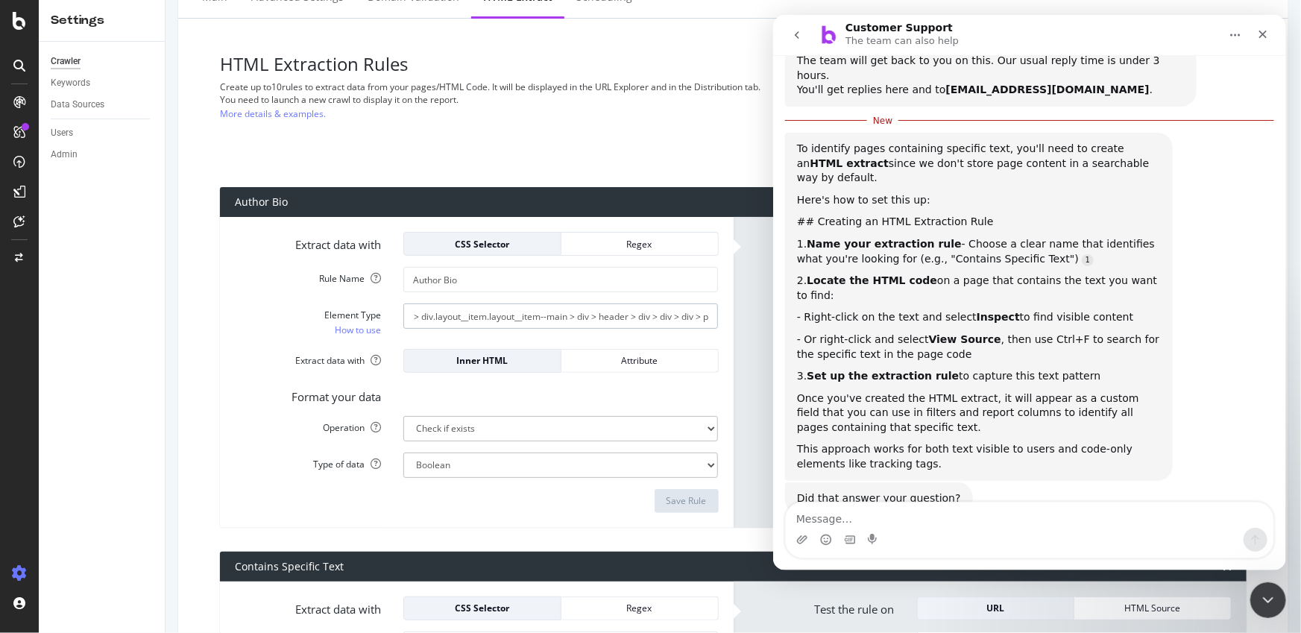
click at [652, 319] on input "#main > article > div > div > div.layout__item.layout__item--main > div > heade…" at bounding box center [560, 315] width 315 height 25
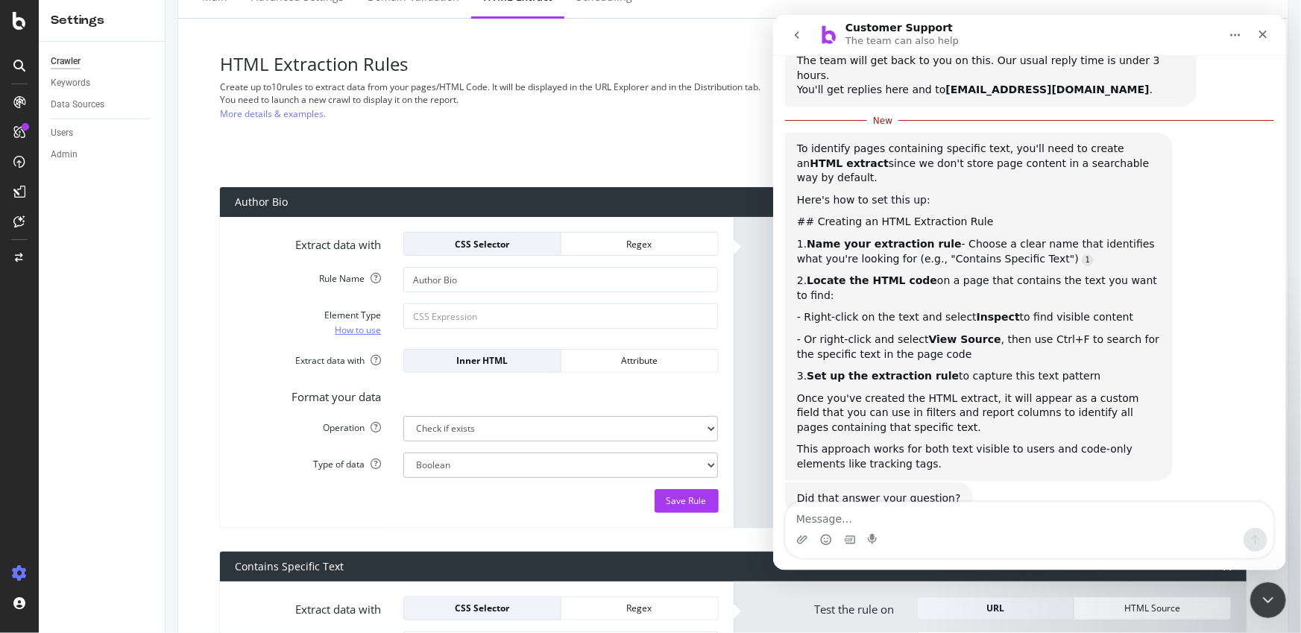
click at [356, 328] on link "How to use" at bounding box center [358, 330] width 46 height 16
click at [472, 318] on input "Element Type How to use" at bounding box center [560, 315] width 315 height 25
click at [494, 324] on input "Element Type How to use" at bounding box center [560, 315] width 315 height 25
paste input "<div class="tip-text">Send us your scoops &amp; photos now</div>"
drag, startPoint x: 593, startPoint y: 321, endPoint x: 610, endPoint y: 320, distance: 17.2
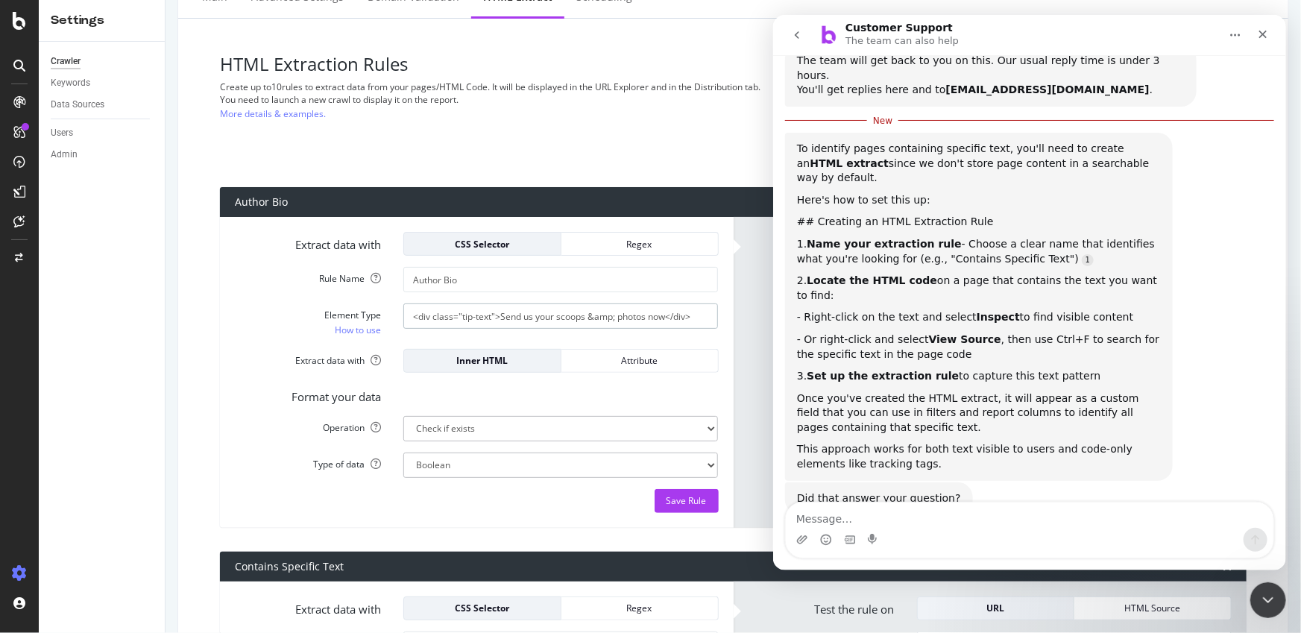
click at [610, 320] on input "<div class="tip-text">Send us your scoops &amp; photos now</div>" at bounding box center [560, 315] width 315 height 25
click at [509, 419] on select "Extract First Item Matched Extract First 3 Items Matched Count Number of Occure…" at bounding box center [560, 428] width 315 height 25
click at [403, 416] on select "Extract First Item Matched Extract First 3 Items Matched Count Number of Occure…" at bounding box center [560, 428] width 315 height 25
click at [508, 462] on select "Boolean" at bounding box center [560, 465] width 315 height 25
click at [403, 453] on select "Boolean" at bounding box center [560, 465] width 315 height 25
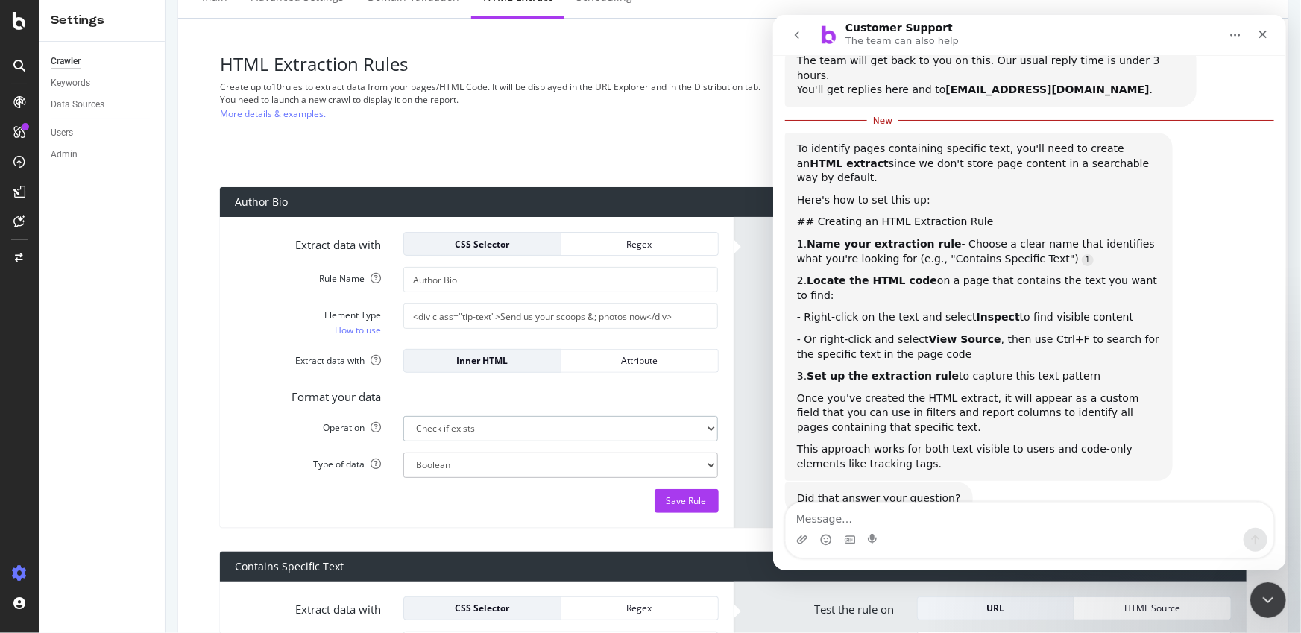
click at [510, 430] on select "Extract First Item Matched Extract First 3 Items Matched Count Number of Occure…" at bounding box center [560, 428] width 315 height 25
click at [403, 416] on select "Extract First Item Matched Extract First 3 Items Matched Count Number of Occure…" at bounding box center [560, 428] width 315 height 25
click at [528, 511] on div "Save Rule" at bounding box center [477, 501] width 484 height 24
click at [690, 501] on div "Save Rule" at bounding box center [687, 500] width 40 height 13
click at [468, 283] on input "Author Bio" at bounding box center [560, 279] width 315 height 25
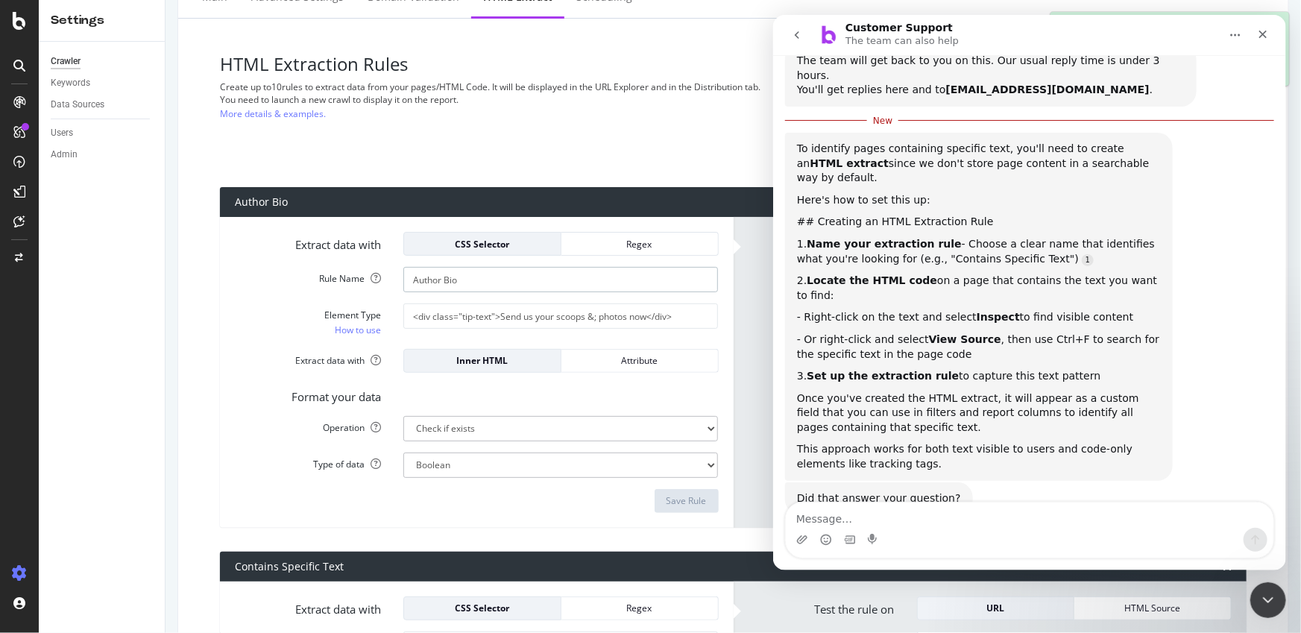
click at [461, 281] on input "Author Bio" at bounding box center [560, 279] width 315 height 25
click at [445, 282] on input "Author Bio" at bounding box center [560, 279] width 315 height 25
click at [370, 338] on form "Extract data with CSS Selector Regex Rule Name Author Bio Element Type How to u…" at bounding box center [477, 372] width 484 height 281
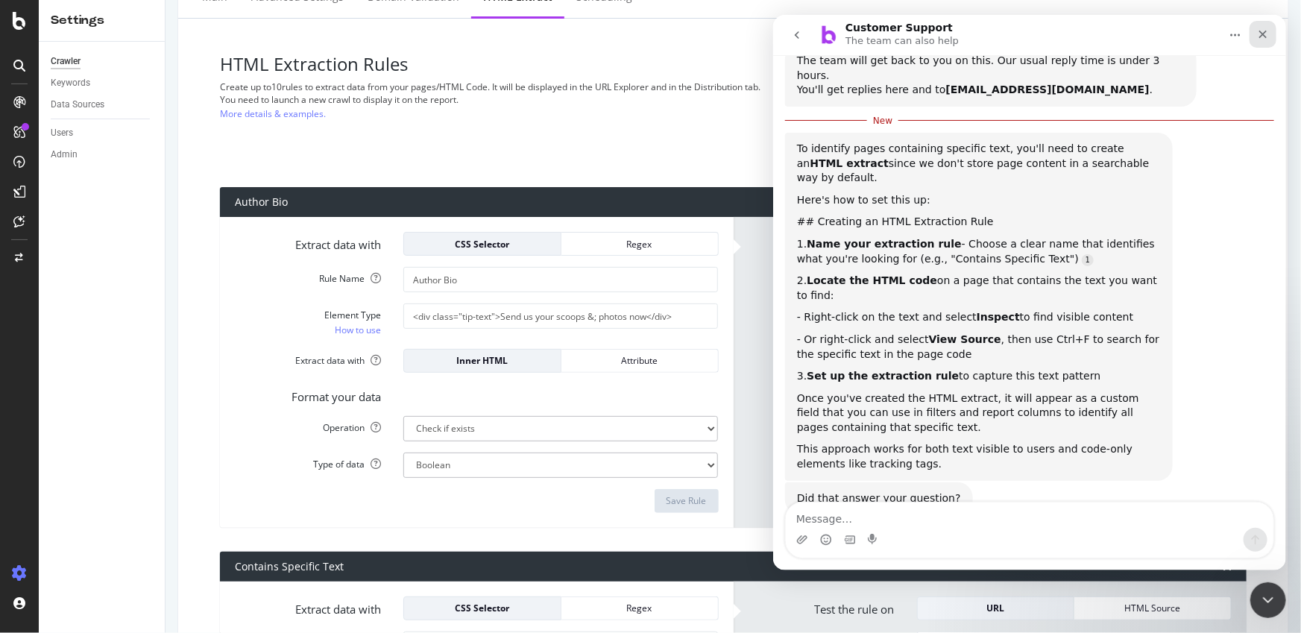
drag, startPoint x: 1258, startPoint y: 31, endPoint x: 1822, endPoint y: 210, distance: 591.7
click at [1258, 31] on icon "Close" at bounding box center [1262, 34] width 12 height 12
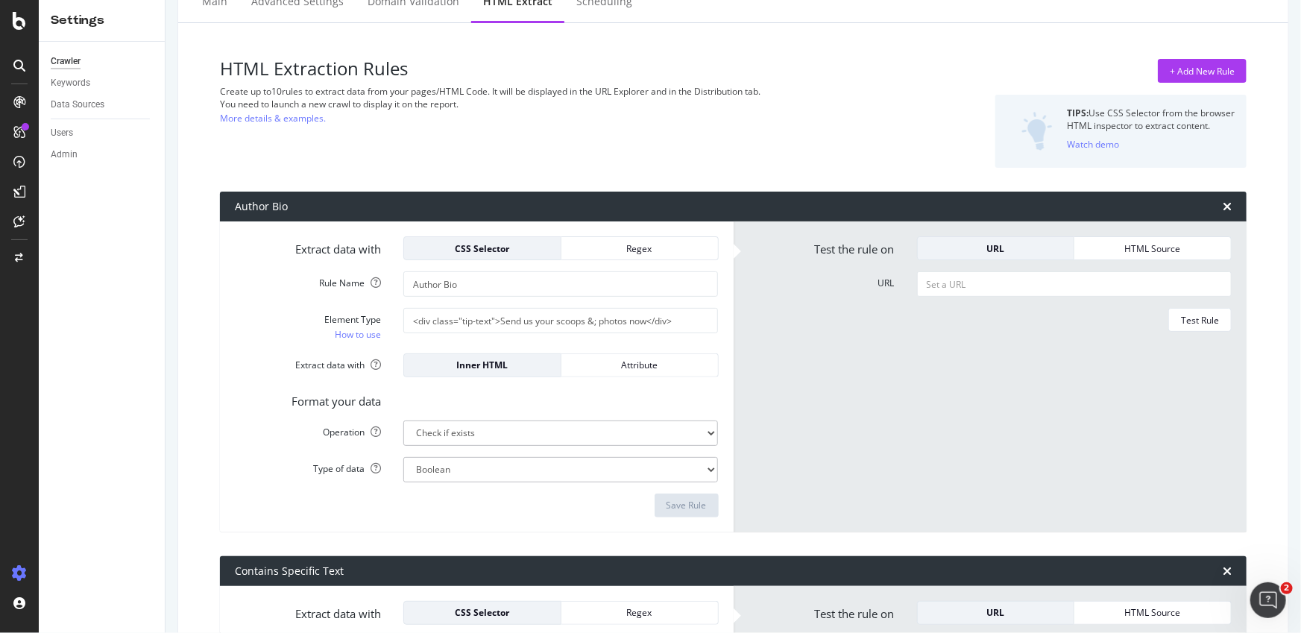
drag, startPoint x: 913, startPoint y: 383, endPoint x: 902, endPoint y: 380, distance: 10.9
click at [913, 383] on form "Test the rule on URL HTML Source URL Test Rule" at bounding box center [991, 376] width 484 height 281
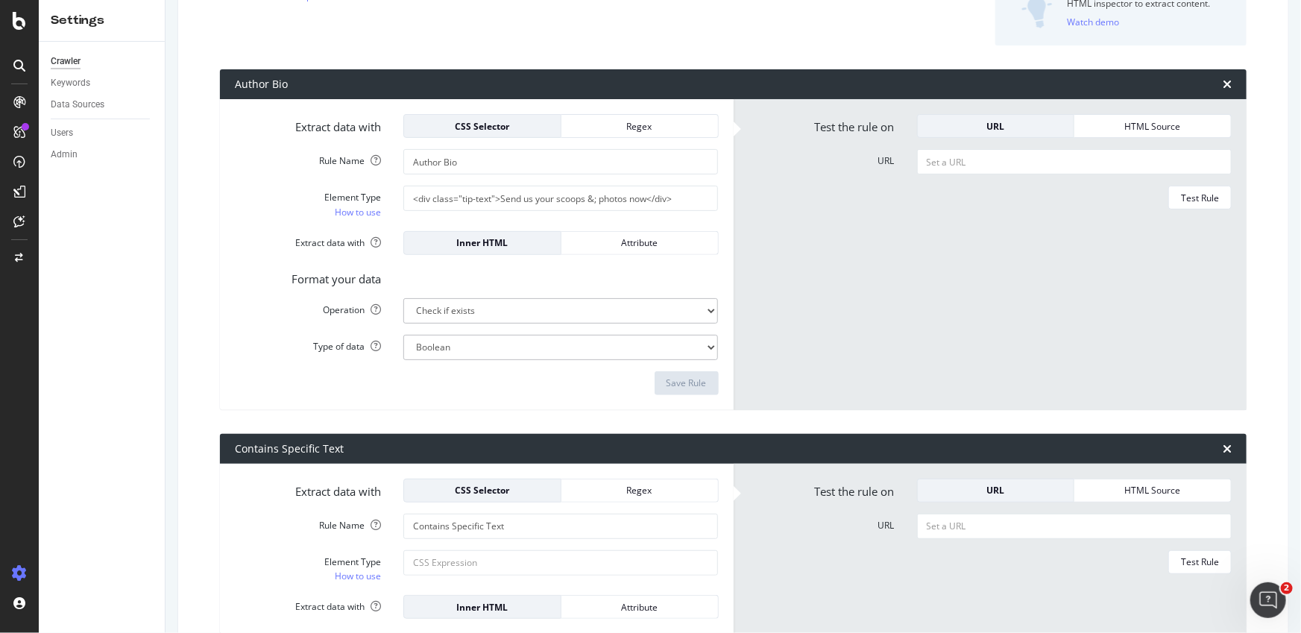
scroll to position [186, 0]
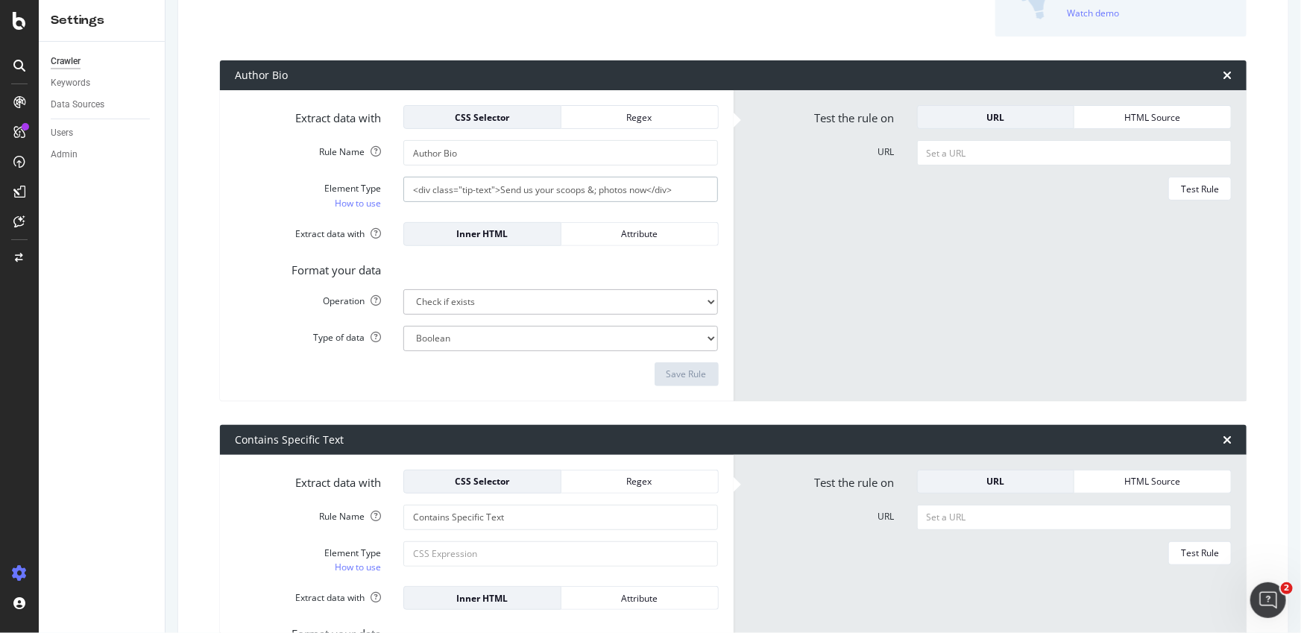
click at [534, 186] on input "<div class="tip-text">Send us your scoops &; photos now</div>" at bounding box center [560, 189] width 315 height 25
click at [533, 186] on input "<div class="tip-text">Send us your scoops &; photos now</div>" at bounding box center [560, 189] width 315 height 25
type input "<div class="tip-text">Send us your scoops &amp; photos now</div>"
type input "#main > article > div > div > div.layout__item.layout__item--main > div > heade…"
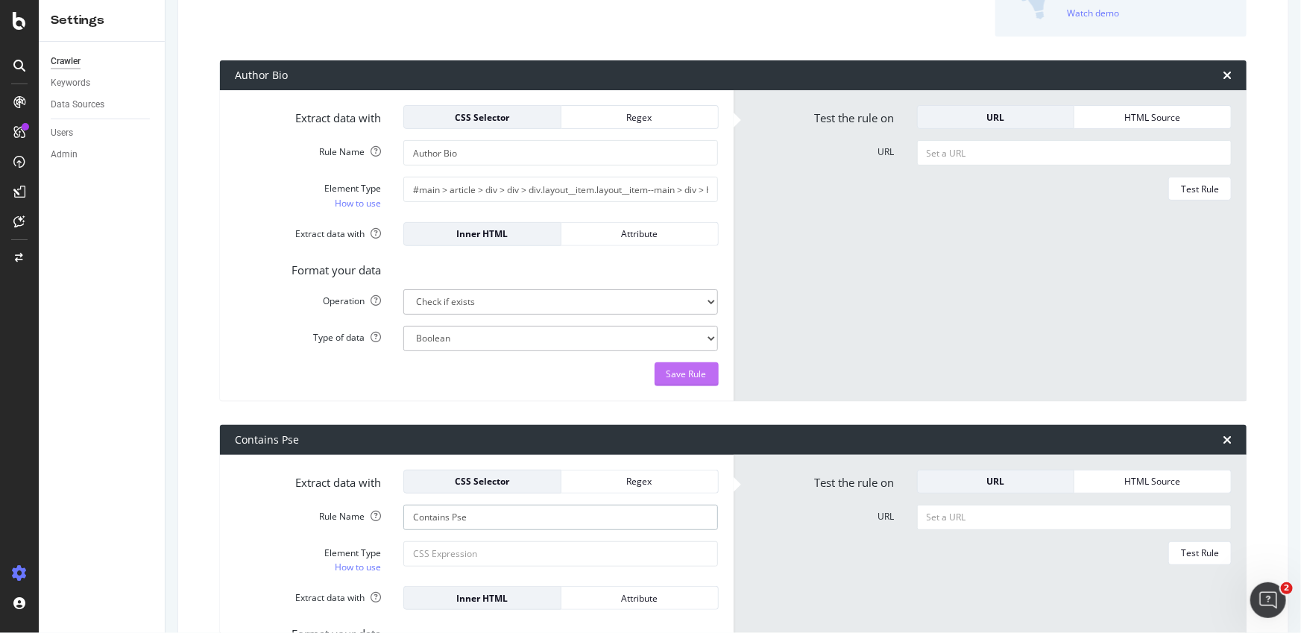
type input "Contains Pse"
click at [677, 369] on div "Save Rule" at bounding box center [687, 374] width 40 height 13
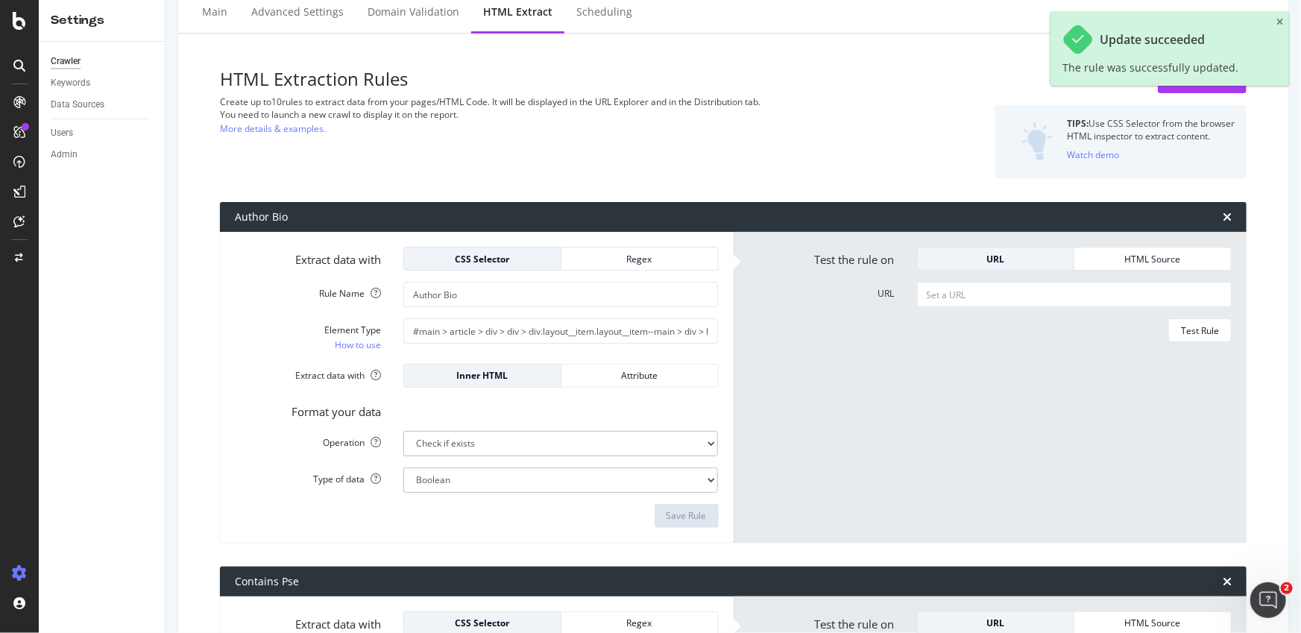
scroll to position [0, 0]
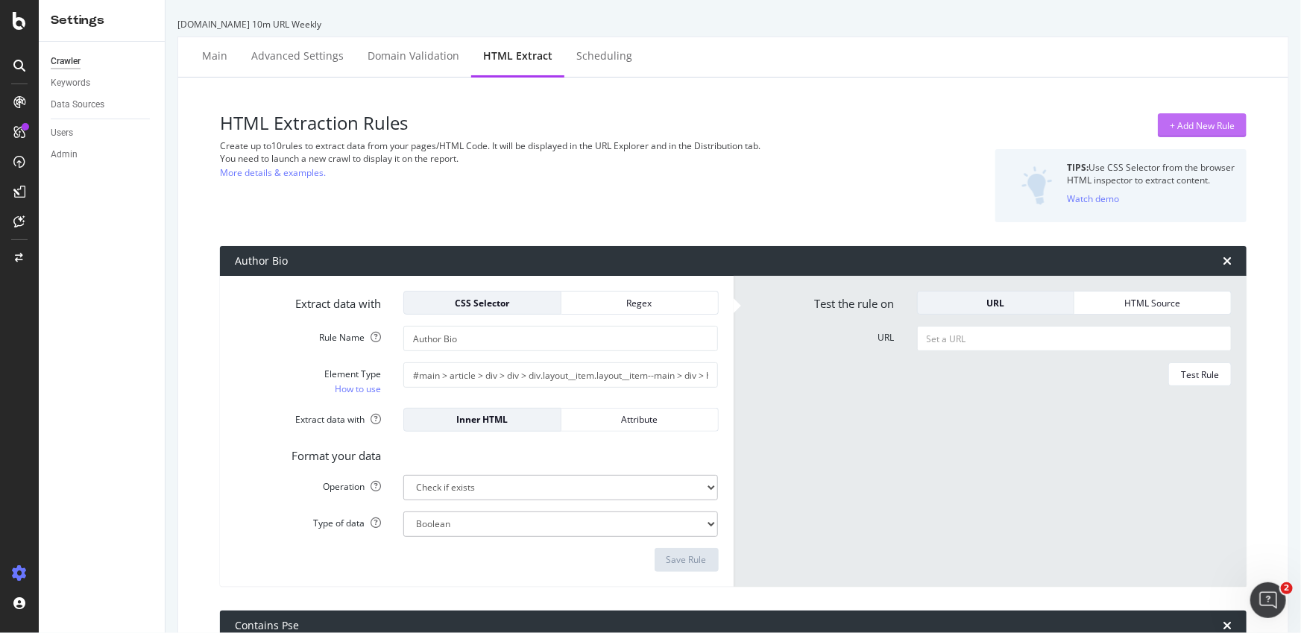
click at [1191, 133] on div "+ Add New Rule" at bounding box center [1202, 125] width 65 height 22
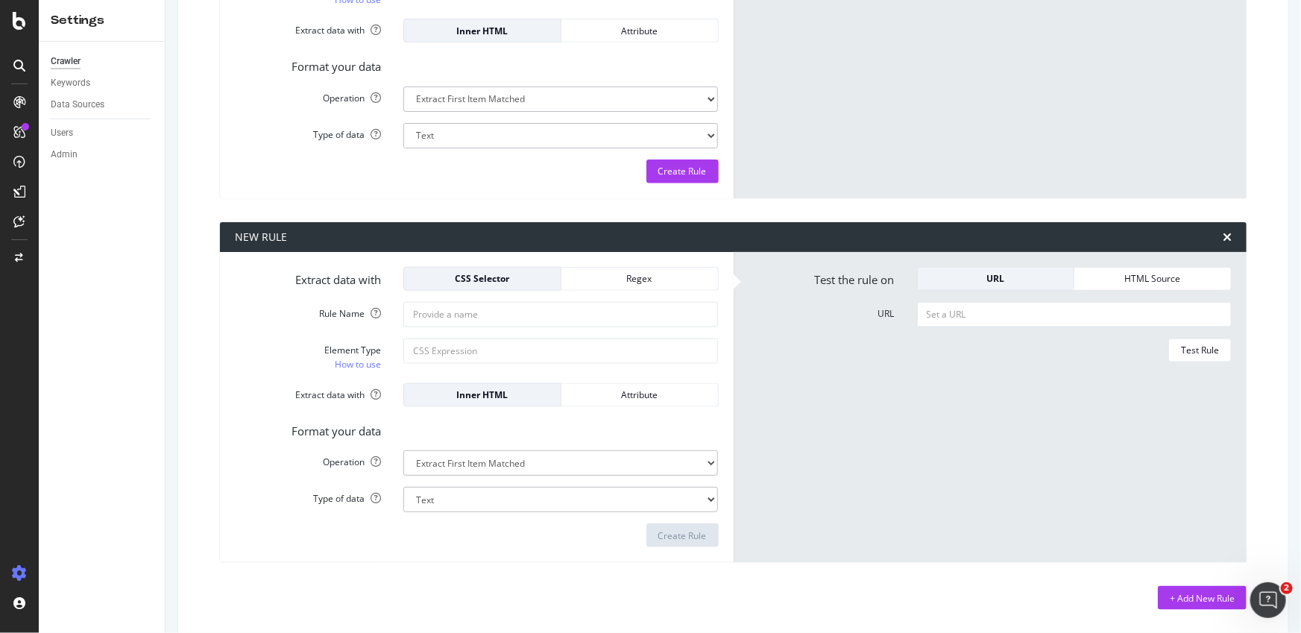
scroll to position [784, 0]
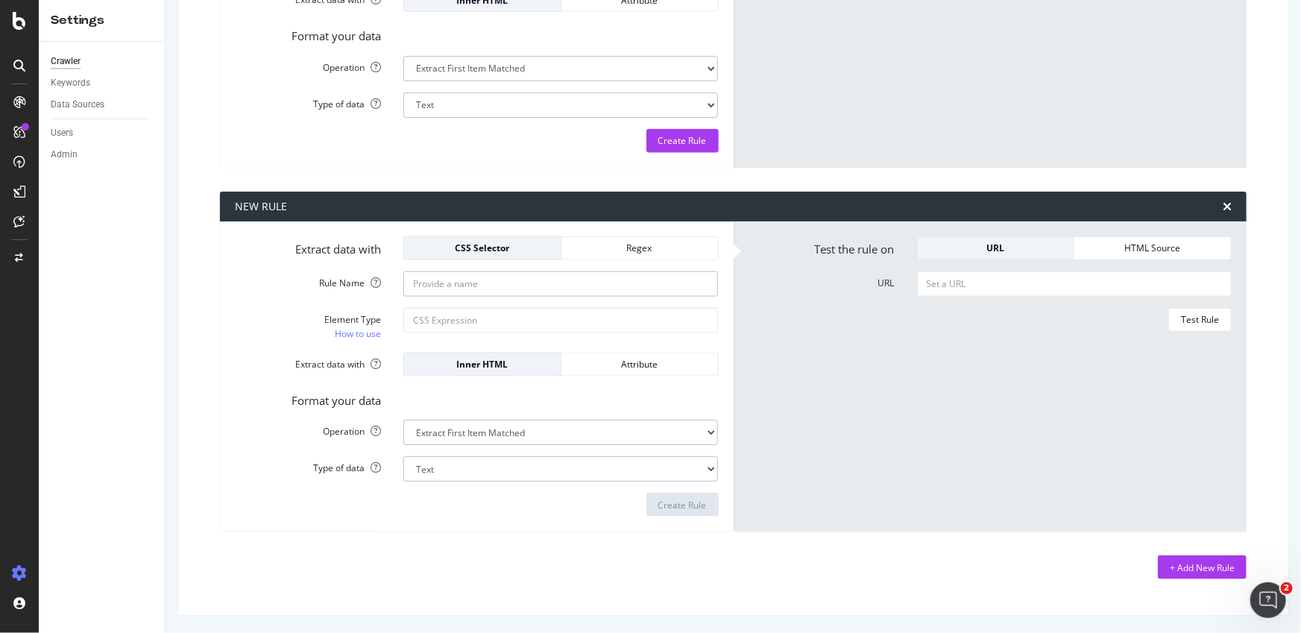
click at [519, 289] on input "Rule Name" at bounding box center [560, 283] width 315 height 25
type input "A"
type input "Page Six Tips"
click at [549, 324] on input "Element Type How to use" at bounding box center [560, 320] width 315 height 25
paste input "<div class="tip-text">Send us your scoops &amp; photos now</div>"
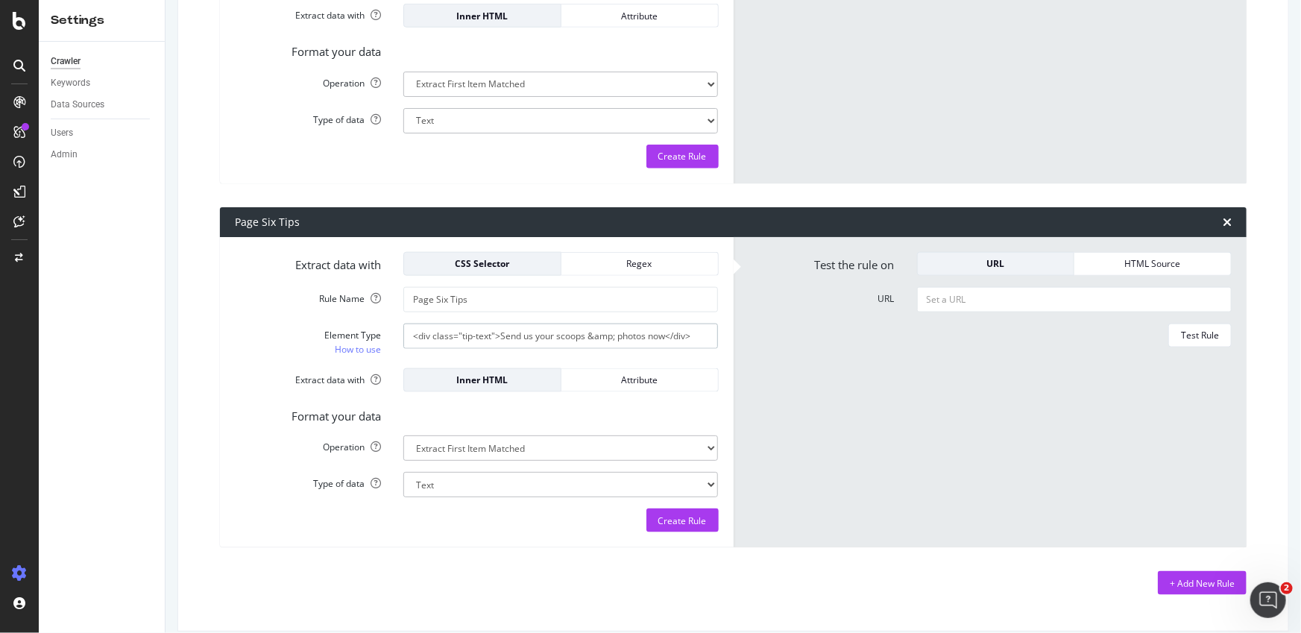
type input "<div class="tip-text">Send us your scoops &amp; photos now</div>"
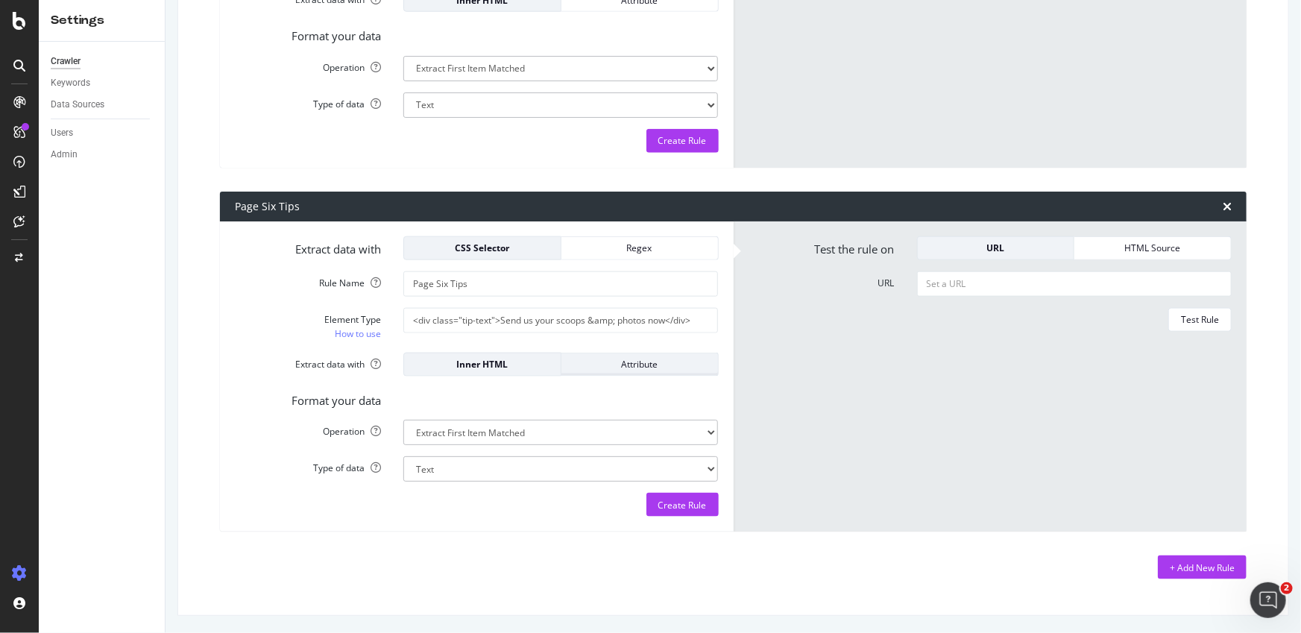
click at [663, 367] on div "Attribute" at bounding box center [639, 364] width 133 height 13
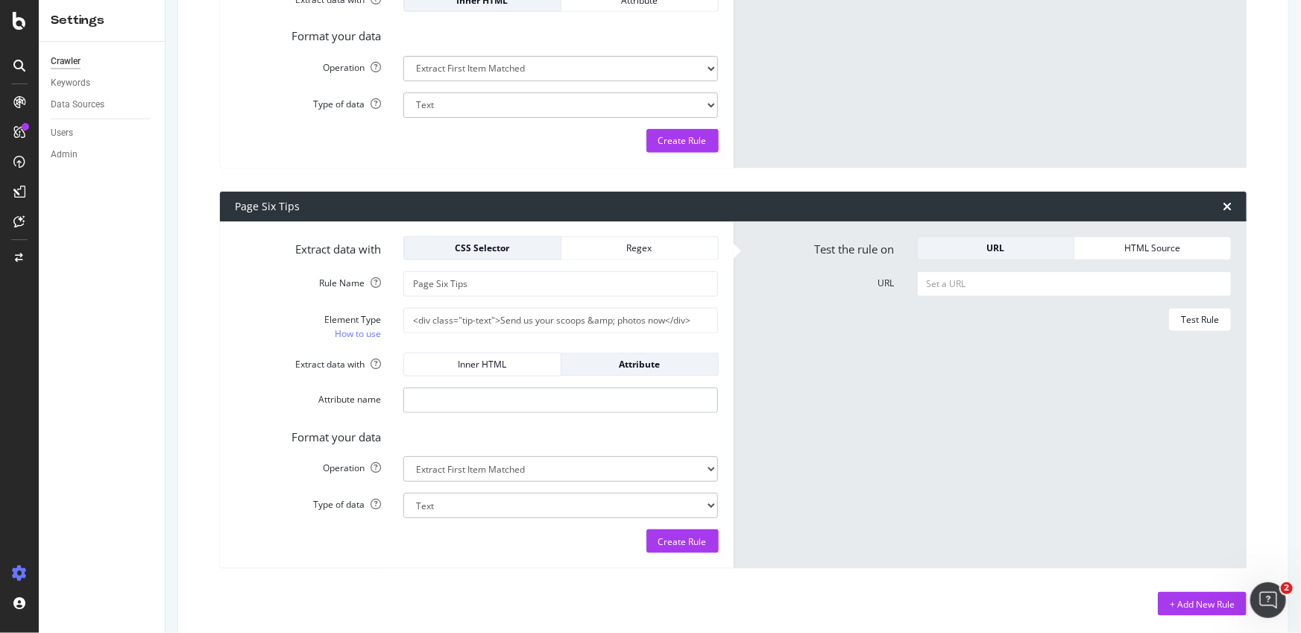
click at [476, 395] on input "Attribute name" at bounding box center [560, 400] width 315 height 25
click at [470, 368] on div "Inner HTML" at bounding box center [482, 364] width 133 height 13
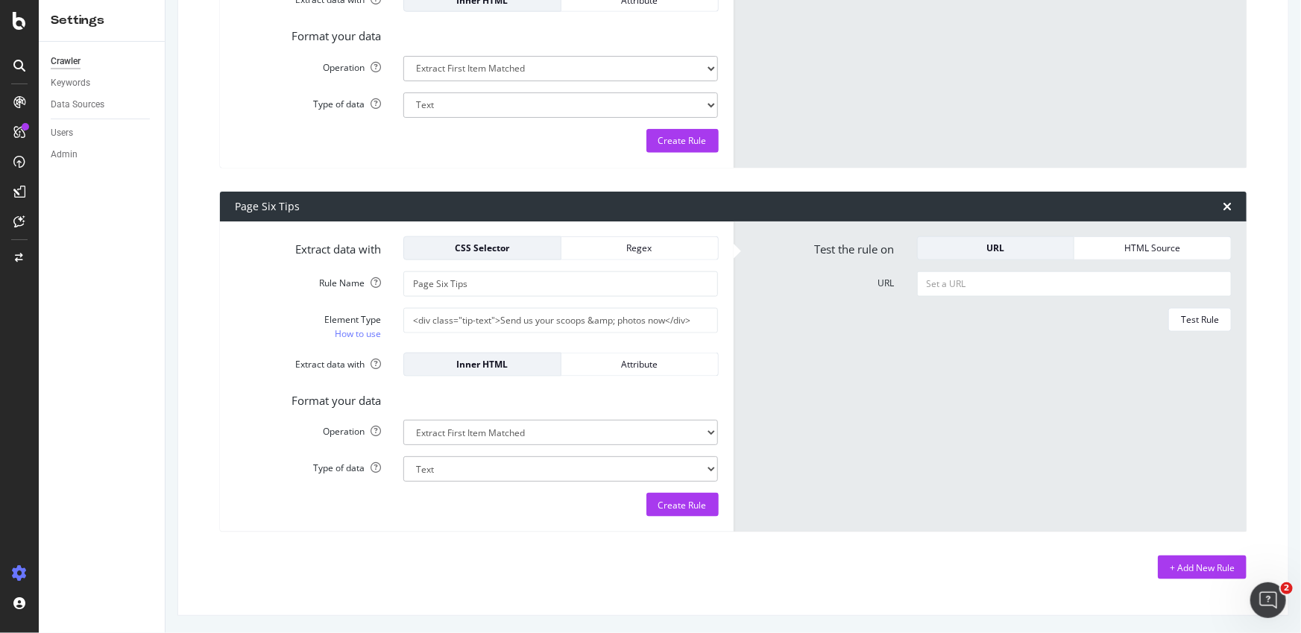
click at [481, 388] on div "Format your data" at bounding box center [477, 398] width 506 height 21
click at [454, 394] on div "Format your data" at bounding box center [477, 398] width 506 height 21
click at [1134, 250] on div "HTML Source" at bounding box center [1152, 248] width 133 height 13
click at [1029, 288] on textarea "HTML code" at bounding box center [1074, 289] width 315 height 36
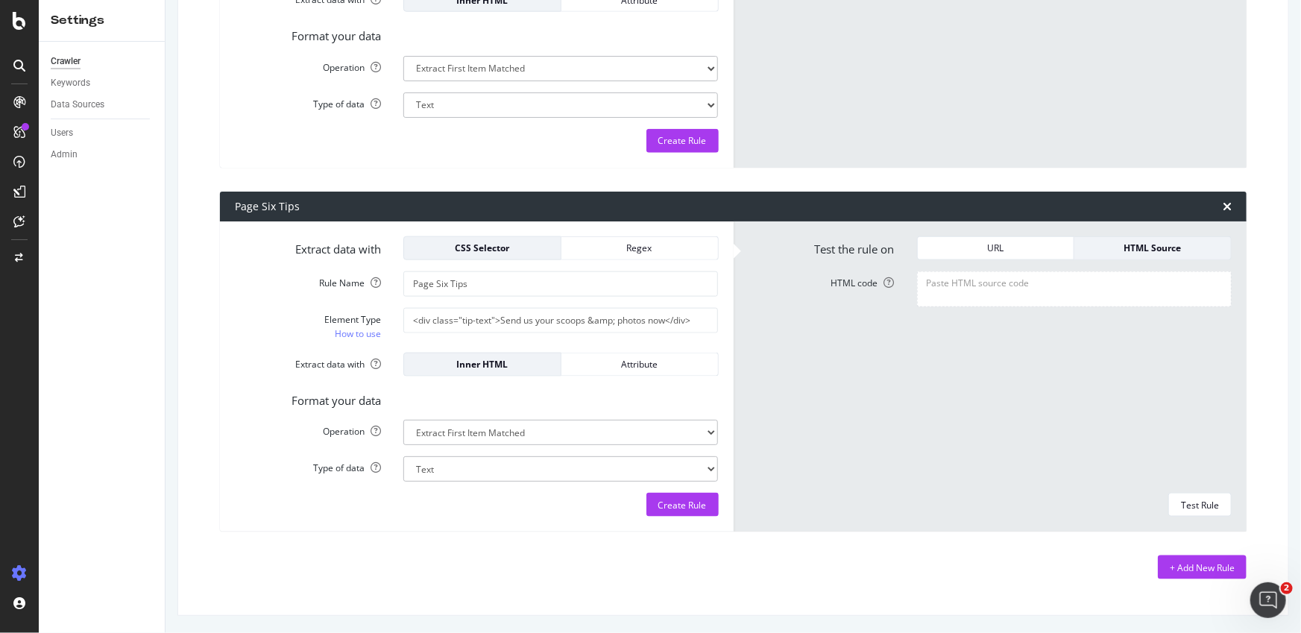
paste textarea "<div class="tip-text">Send us your scoops &amp; photos now</div>"
type textarea "<div class="tip-text">Send us your scoops &amp; photos now</div>"
click at [1021, 279] on textarea "<div class="tip-text">Send us your scoops &amp; photos now</div>" at bounding box center [1074, 289] width 315 height 36
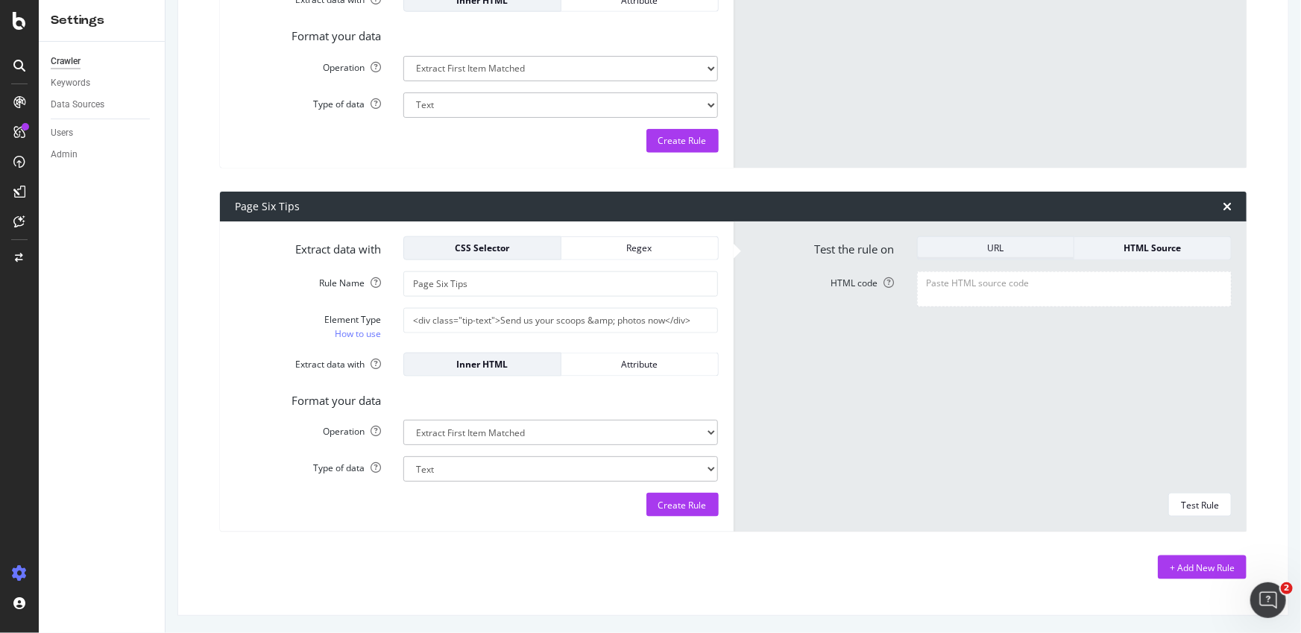
click at [1021, 255] on div "URL" at bounding box center [996, 248] width 133 height 21
click at [1019, 289] on input "URL" at bounding box center [1074, 283] width 315 height 25
paste input "[URL][DOMAIN_NAME][PERSON_NAME]"
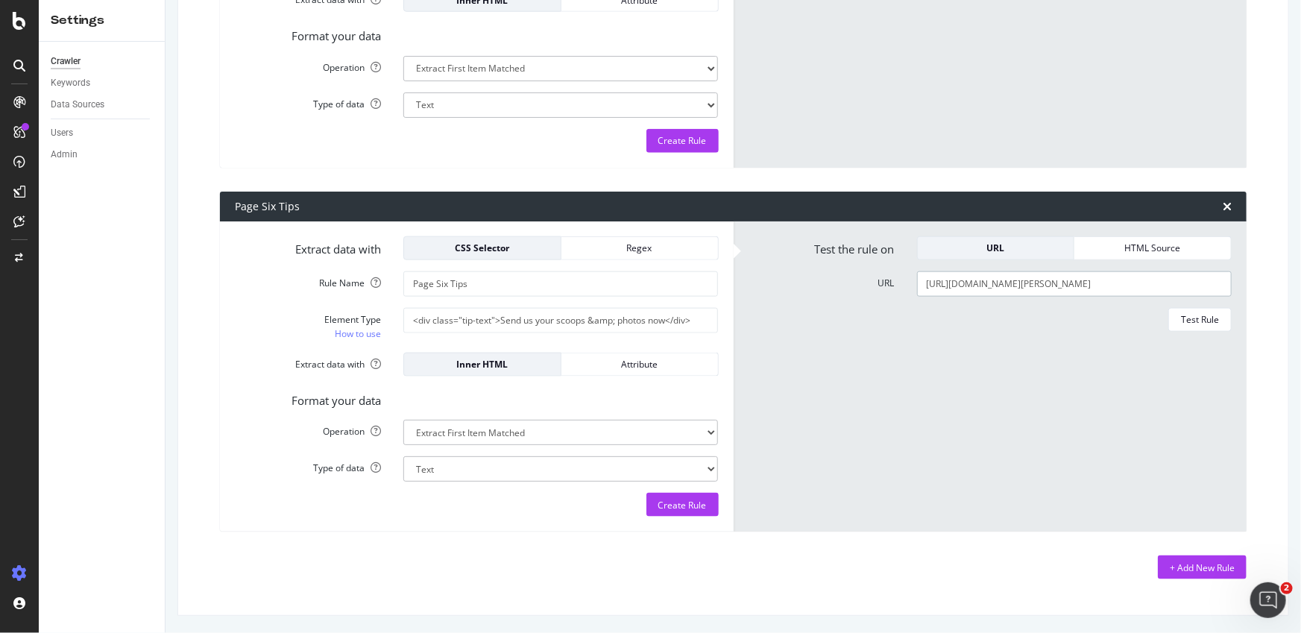
scroll to position [0, 154]
type input "[URL][DOMAIN_NAME][PERSON_NAME]"
click at [1190, 313] on div "Test Rule" at bounding box center [1200, 319] width 38 height 13
click at [625, 425] on select "Extract First Item Matched Extract First 3 Items Matched Count Number of Occure…" at bounding box center [560, 432] width 315 height 25
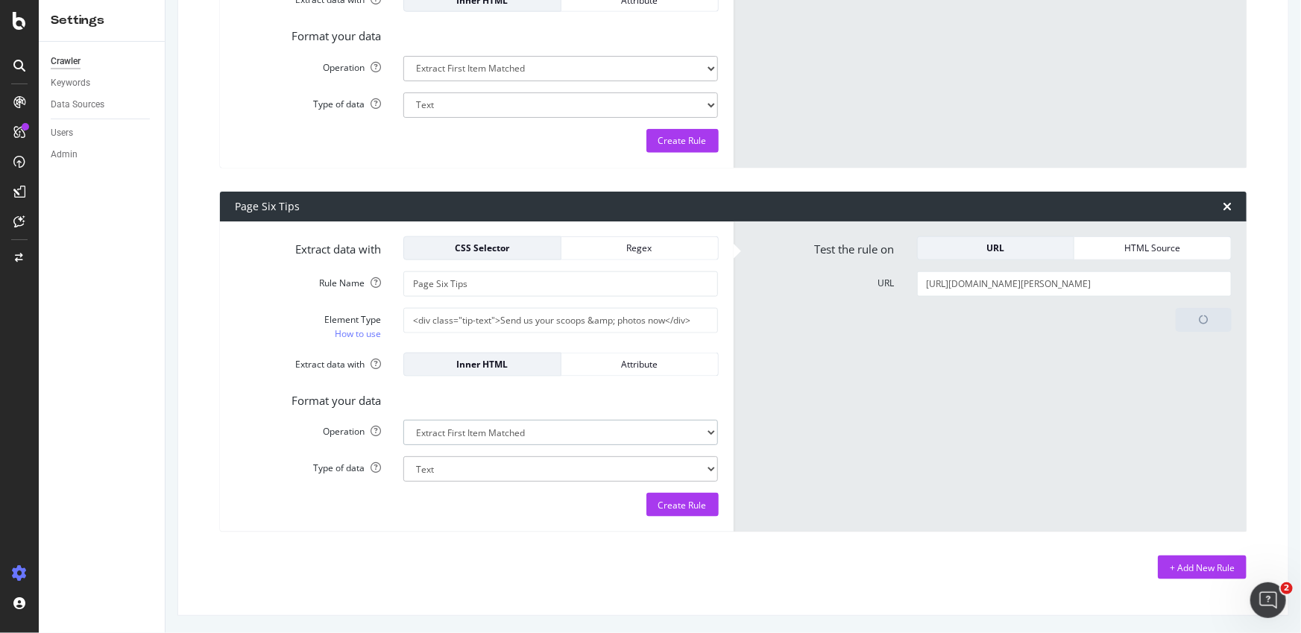
select select "exist"
click at [403, 420] on select "Extract First Item Matched Extract First 3 Items Matched Count Number of Occure…" at bounding box center [560, 432] width 315 height 25
select select "b"
click at [1031, 430] on form "Test the rule on URL HTML Source URL [URL][DOMAIN_NAME][PERSON_NAME] Testing" at bounding box center [991, 376] width 484 height 281
click at [1001, 238] on div "URL" at bounding box center [996, 248] width 133 height 21
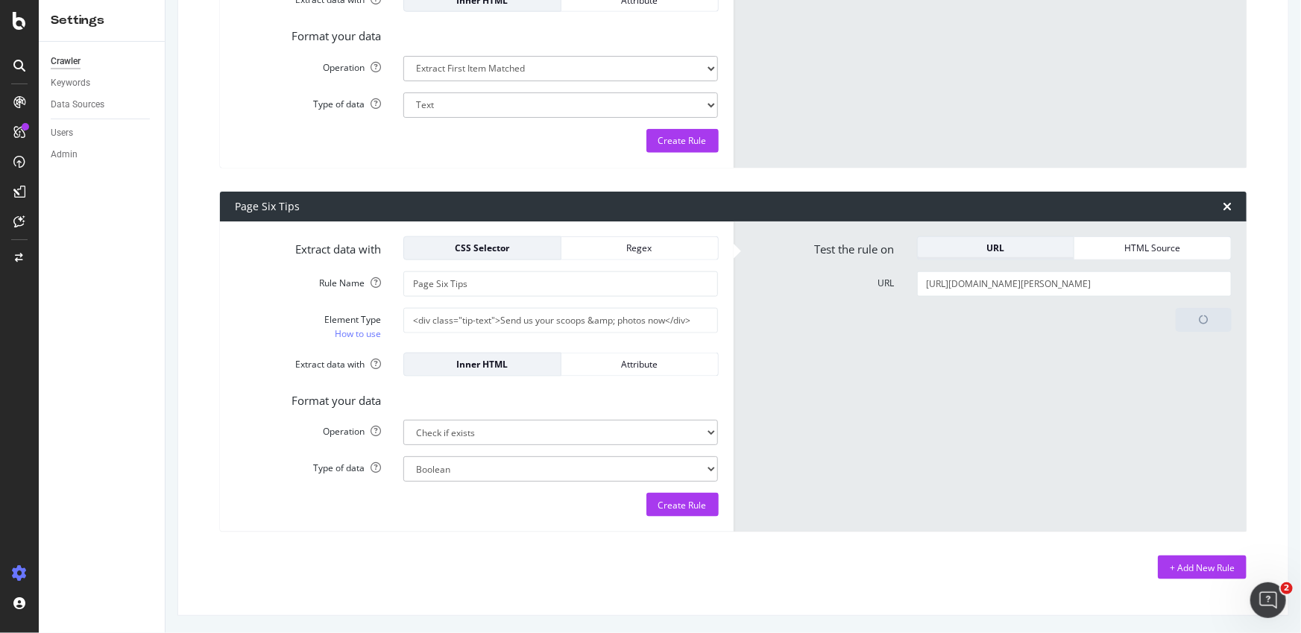
click at [1017, 252] on div "URL" at bounding box center [996, 248] width 133 height 13
click at [1115, 250] on div "HTML Source" at bounding box center [1152, 248] width 133 height 13
click at [1001, 244] on div "URL" at bounding box center [996, 248] width 133 height 13
click at [1187, 500] on div "Test Again" at bounding box center [1197, 505] width 44 height 13
click at [506, 327] on input "<div class="tip-text">Send us your scoops &amp; photos now</div>" at bounding box center [560, 320] width 315 height 25
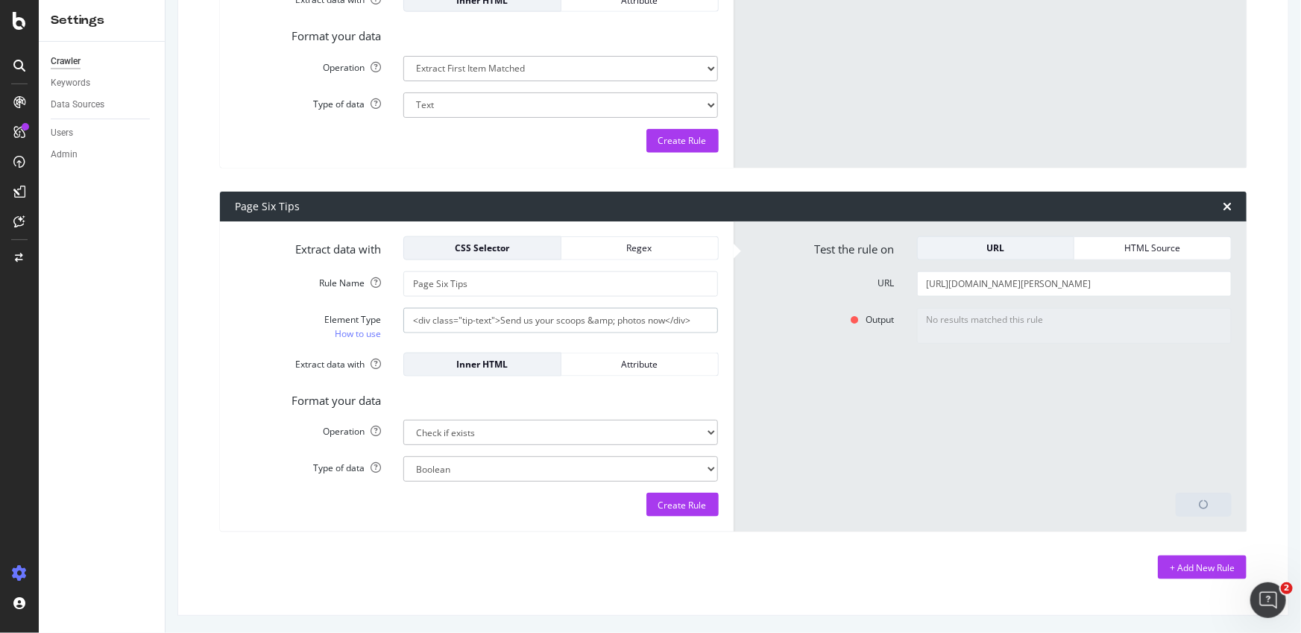
click at [506, 327] on input "<div class="tip-text">Send us your scoops &amp; photos now</div>" at bounding box center [560, 320] width 315 height 25
click at [274, 339] on label "Element Type How to use" at bounding box center [308, 325] width 169 height 34
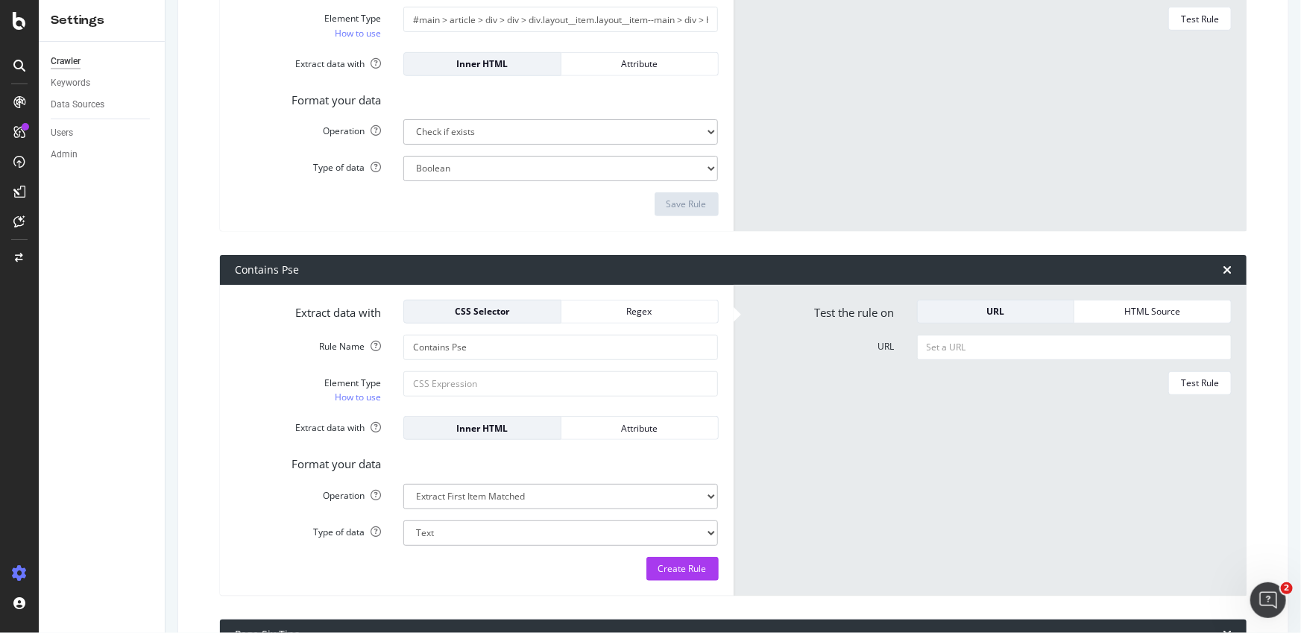
click at [254, 407] on form "Extract data with CSS Selector Regex Rule Name Contains Pse Element Type How to…" at bounding box center [477, 440] width 484 height 281
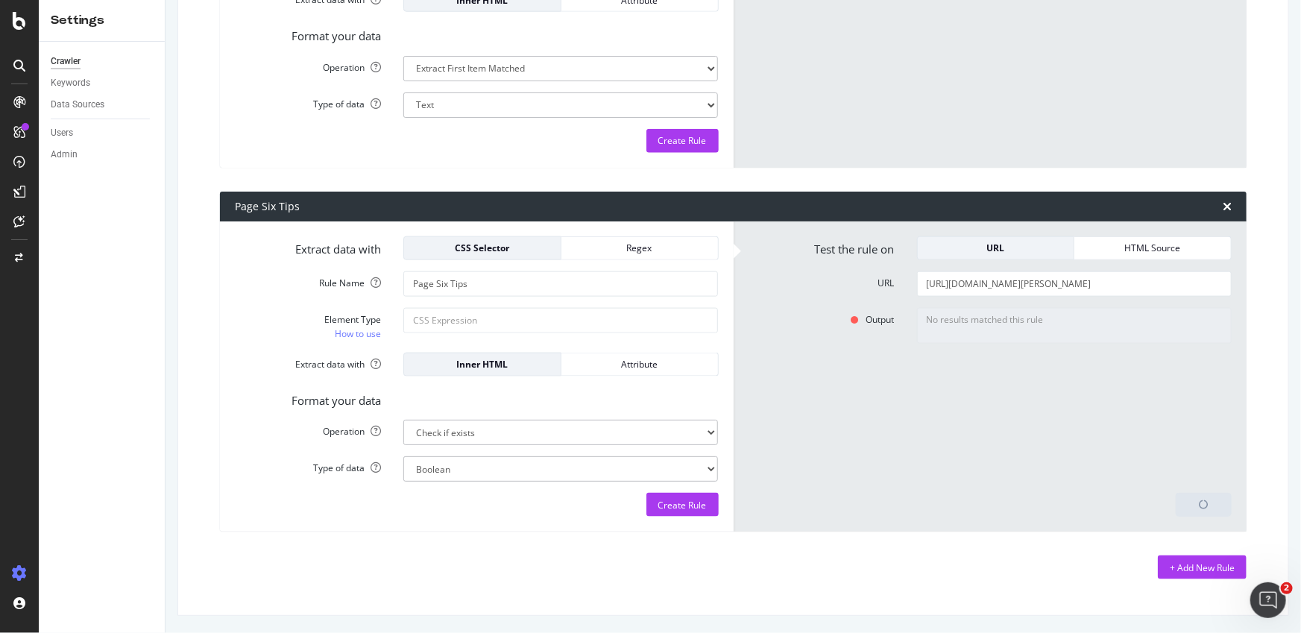
type textarea "No"
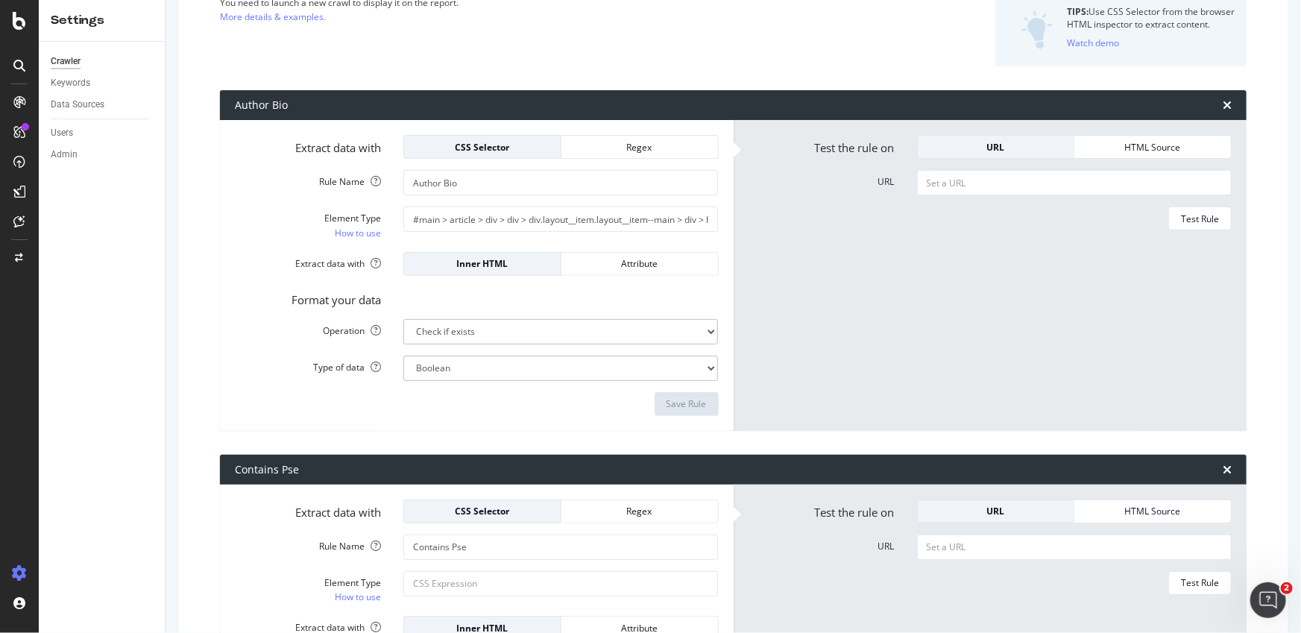
scroll to position [164, 0]
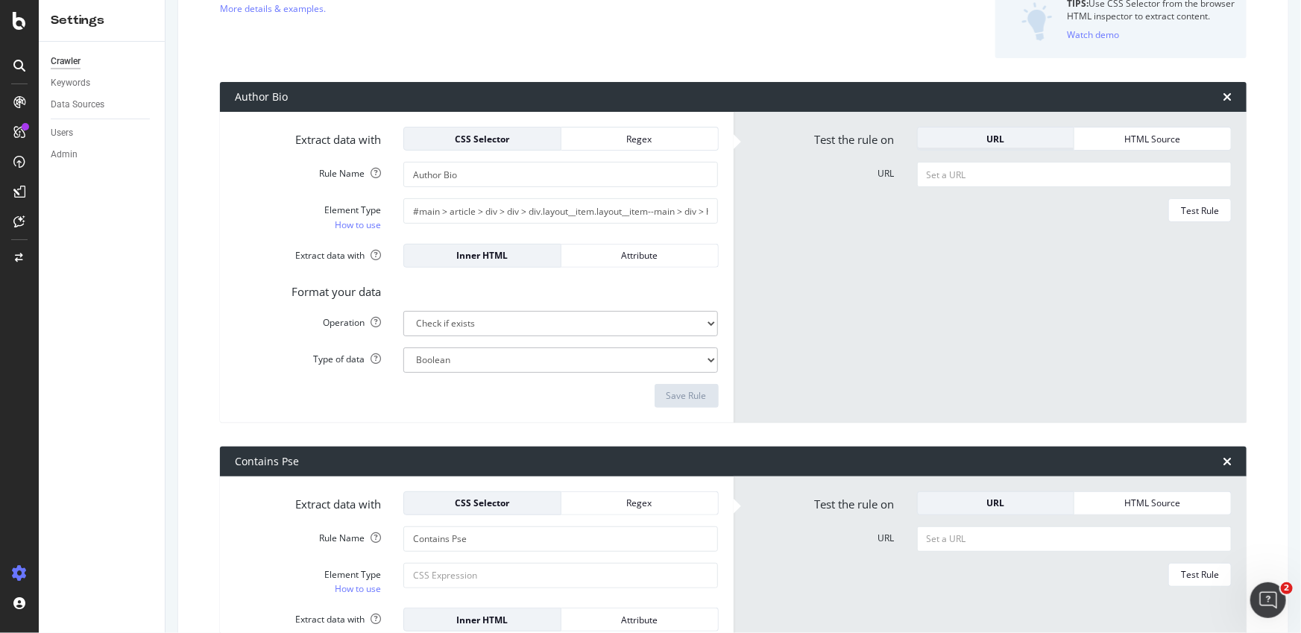
click at [991, 142] on div "URL" at bounding box center [996, 139] width 133 height 13
click at [1121, 142] on div "HTML Source" at bounding box center [1152, 139] width 133 height 13
click at [1000, 139] on div "URL" at bounding box center [996, 139] width 133 height 13
drag, startPoint x: 509, startPoint y: 216, endPoint x: 533, endPoint y: 216, distance: 24.6
click at [532, 216] on input "#main > article > div > div > div.layout__item.layout__item--main > div > heade…" at bounding box center [560, 210] width 315 height 25
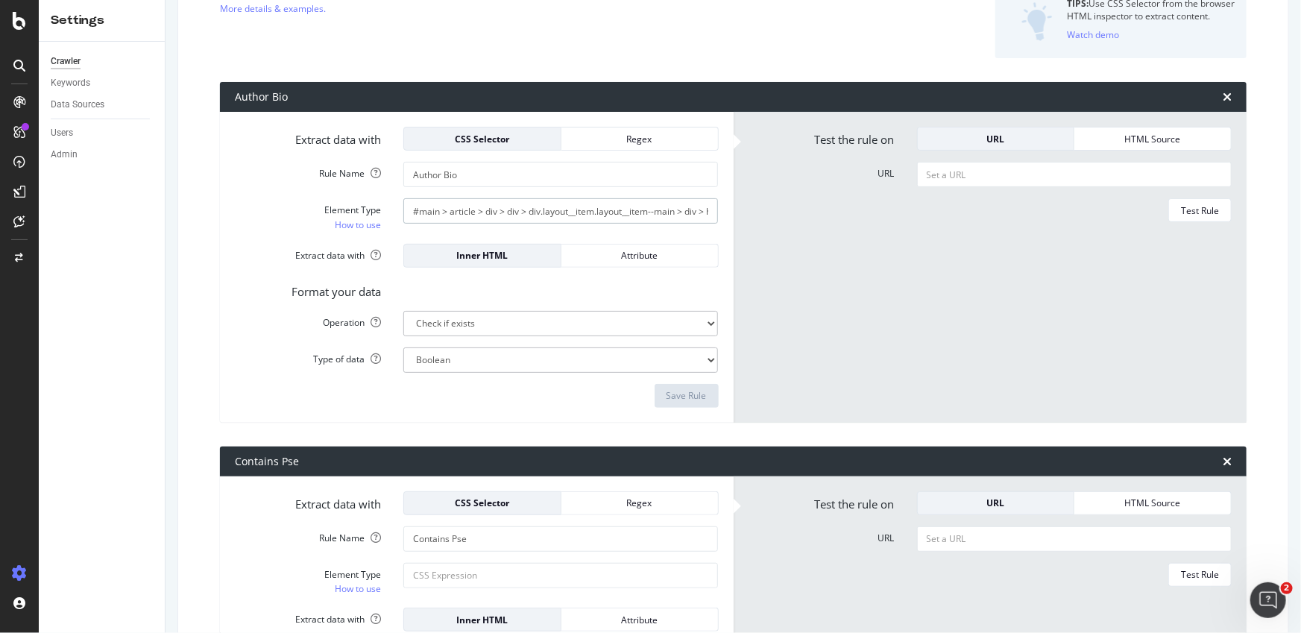
click at [534, 216] on input "#main > article > div > div > div.layout__item.layout__item--main > div > heade…" at bounding box center [560, 210] width 315 height 25
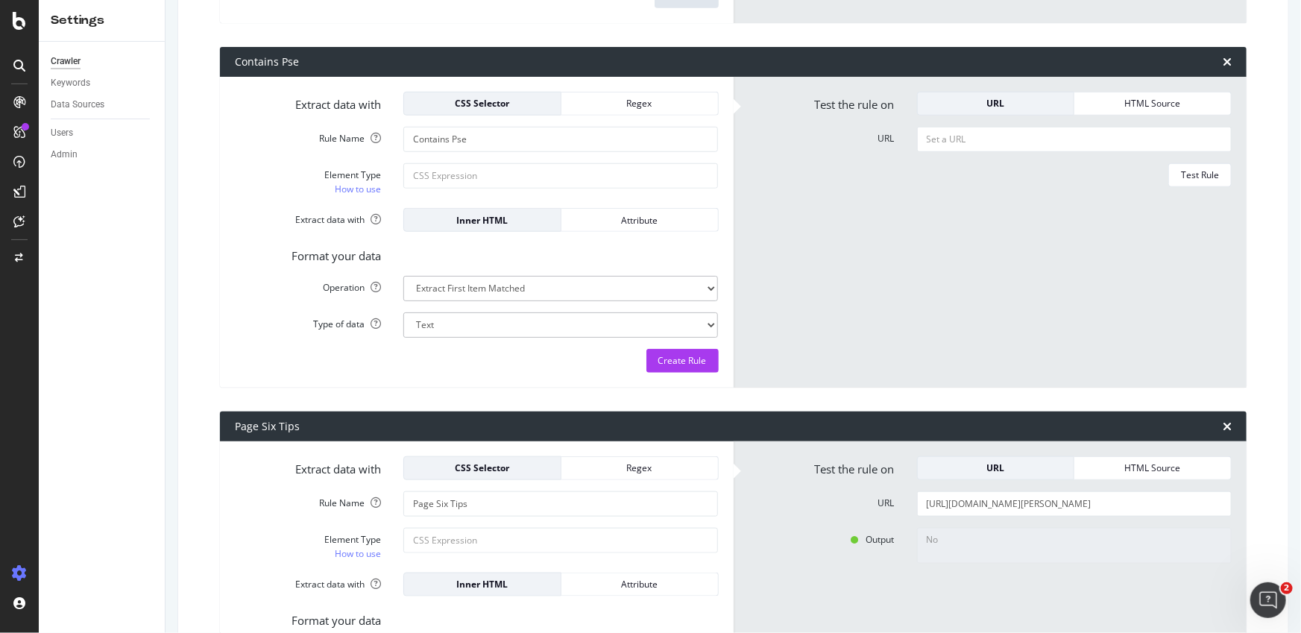
scroll to position [784, 0]
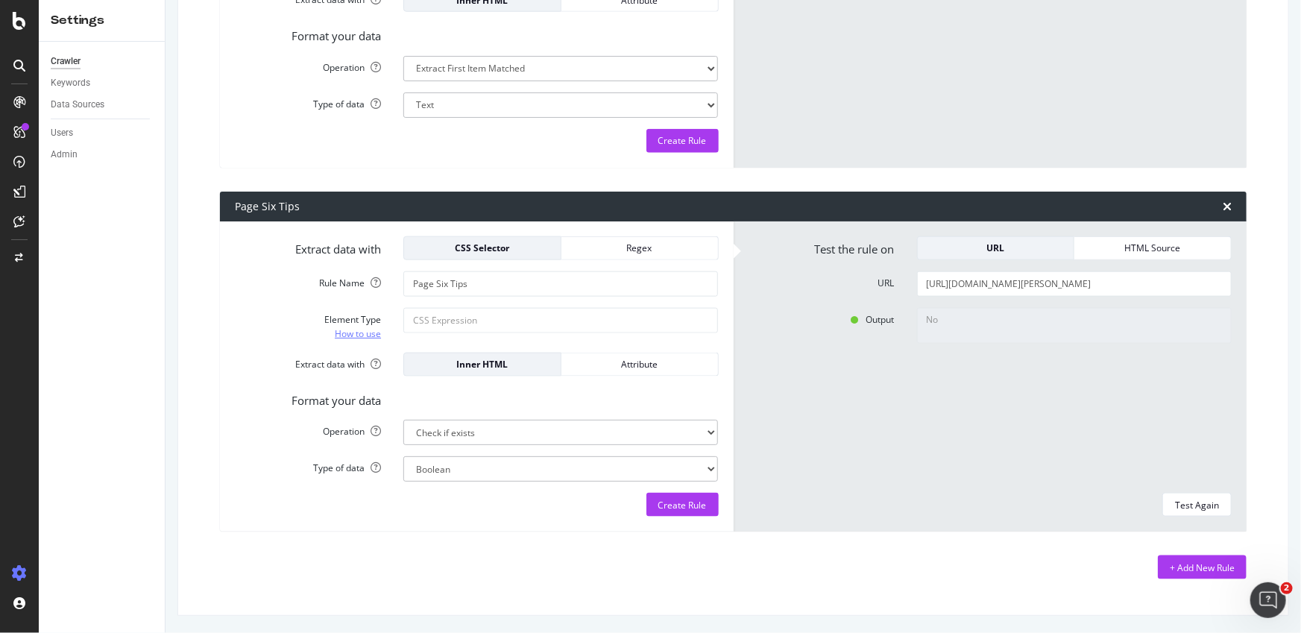
click at [371, 336] on link "How to use" at bounding box center [358, 334] width 46 height 16
click at [456, 323] on input "Element Type How to use" at bounding box center [560, 320] width 315 height 25
type input "html"
type input "<div>"
drag, startPoint x: 1018, startPoint y: 403, endPoint x: 971, endPoint y: 324, distance: 92.0
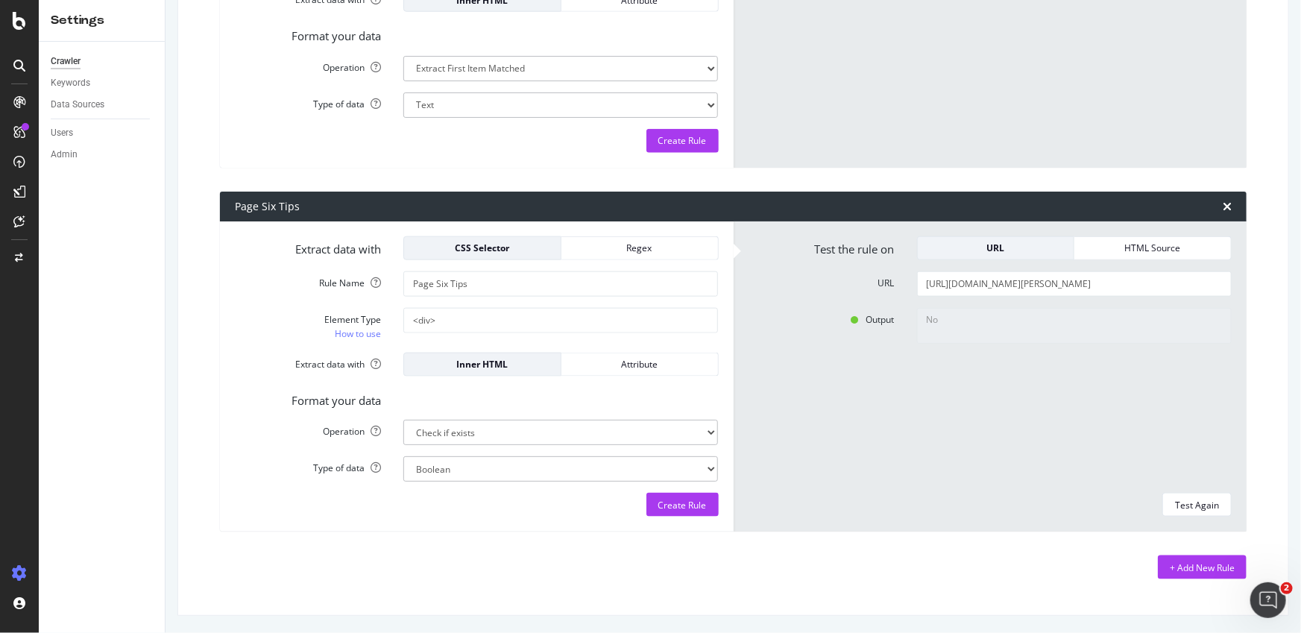
click at [1018, 403] on div "No" at bounding box center [1074, 395] width 337 height 174
click at [958, 316] on textarea "No" at bounding box center [1074, 326] width 315 height 36
click at [960, 330] on textarea "No" at bounding box center [1074, 326] width 315 height 36
click at [1048, 379] on div "No" at bounding box center [1074, 395] width 337 height 174
click at [1036, 255] on div "URL" at bounding box center [996, 248] width 133 height 21
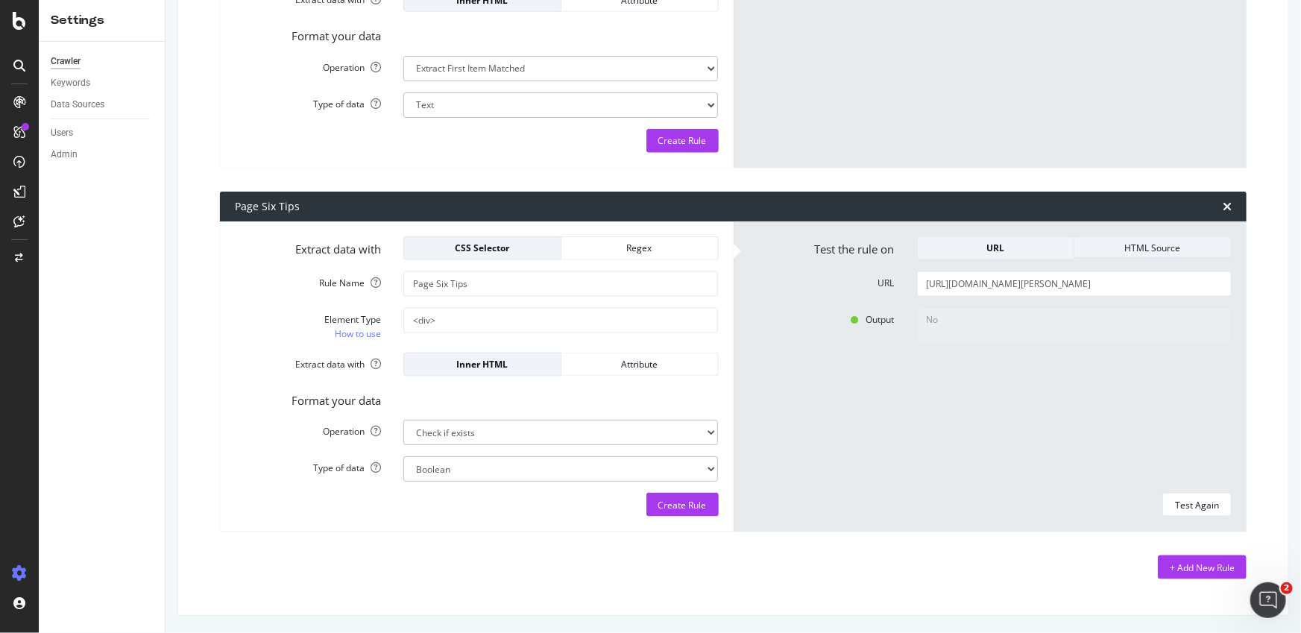
click at [1136, 246] on div "HTML Source" at bounding box center [1152, 248] width 133 height 13
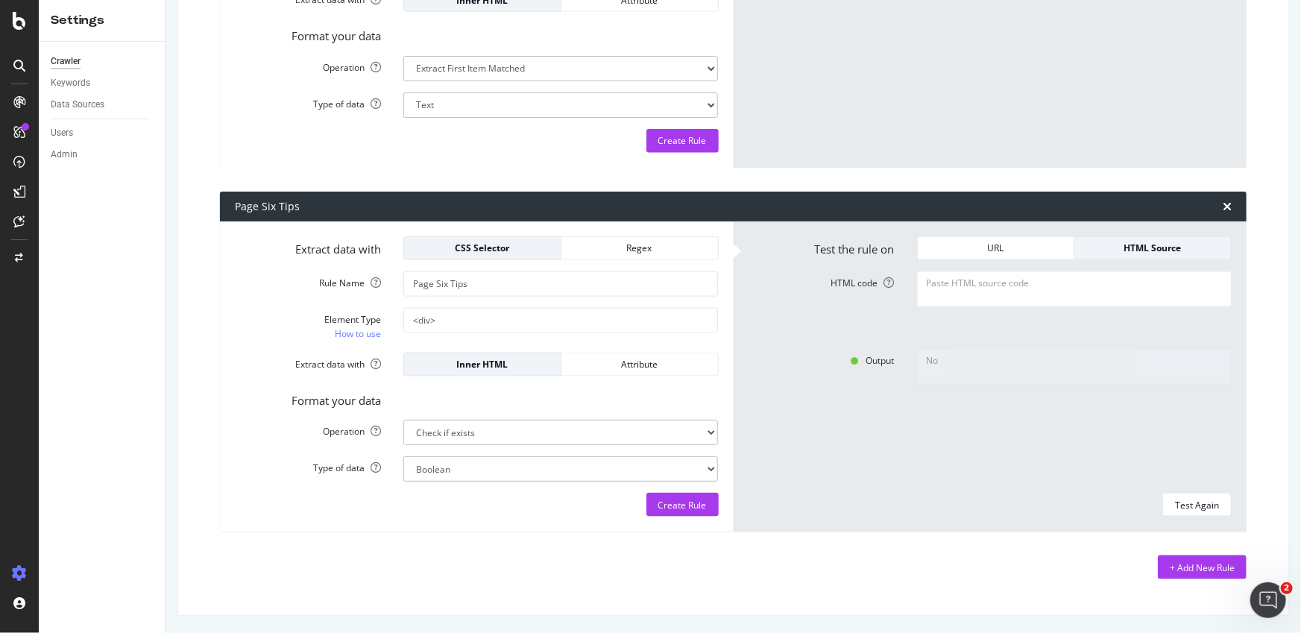
click at [1069, 283] on textarea "HTML code" at bounding box center [1074, 289] width 315 height 36
paste textarea "[URL][DOMAIN_NAME][PERSON_NAME]"
type textarea "[URL][DOMAIN_NAME][PERSON_NAME]"
click at [1009, 283] on textarea "HTML code" at bounding box center [1074, 289] width 315 height 36
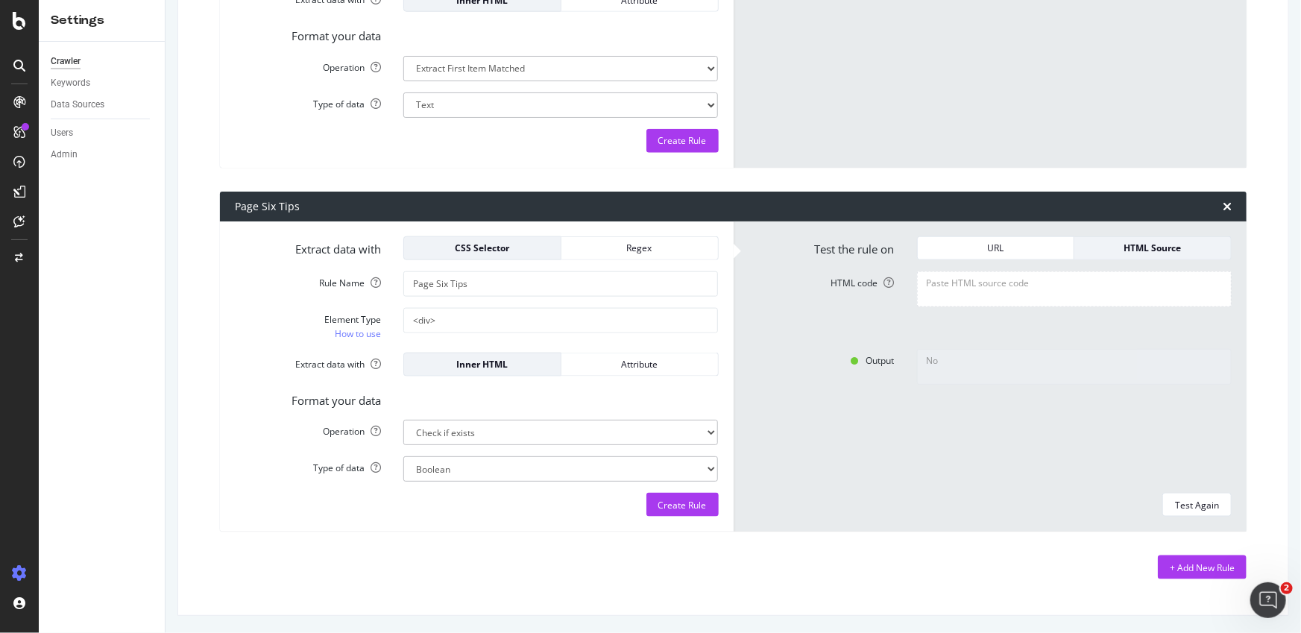
paste textarea "<div class="tip-text">Send us your scoops &amp; photos now</div>"
drag, startPoint x: 1104, startPoint y: 283, endPoint x: 1118, endPoint y: 283, distance: 14.2
click at [1118, 283] on textarea "<div class="tip-text">Send us your scoops &amp; photos now</div>" at bounding box center [1074, 289] width 315 height 36
click at [1190, 506] on div "Test Again" at bounding box center [1197, 505] width 44 height 13
click at [1102, 284] on textarea "<div class="tip-text">Send us your scoops &; photos now</div>" at bounding box center [1074, 289] width 315 height 36
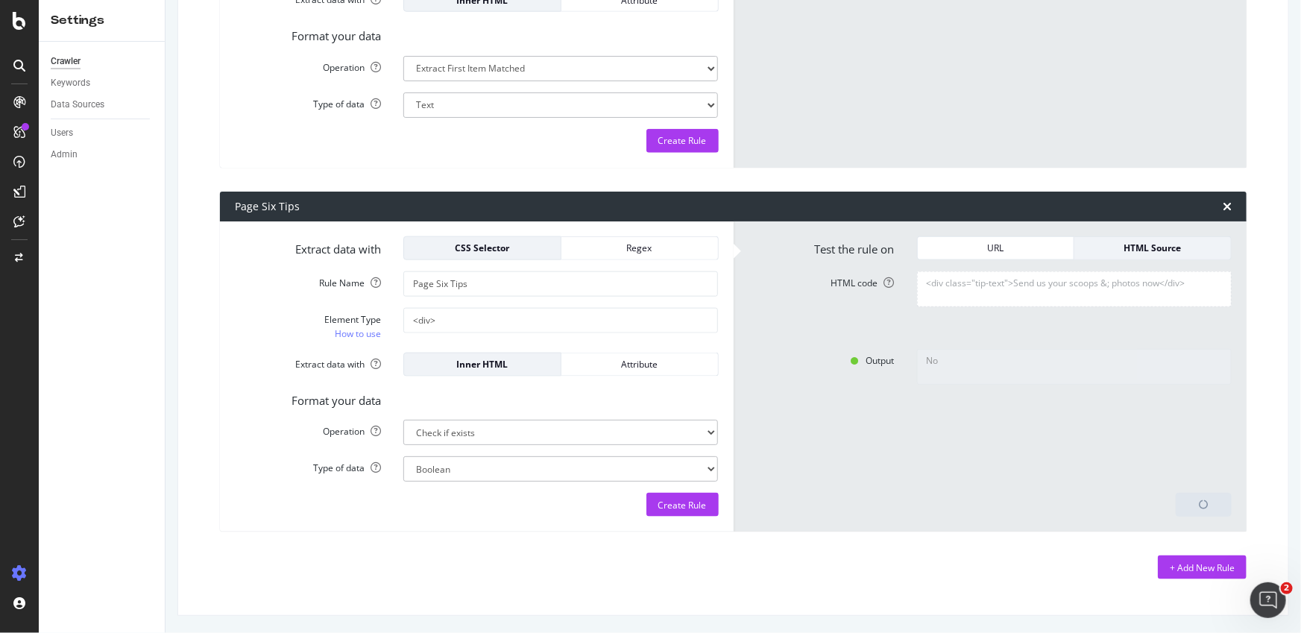
click at [1106, 290] on textarea "<div class="tip-text">Send us your scoops &; photos now</div>" at bounding box center [1074, 289] width 315 height 36
click at [1104, 283] on textarea "<div class="tip-text">Send us your scoops &; photos now</div>" at bounding box center [1074, 289] width 315 height 36
drag, startPoint x: 1008, startPoint y: 280, endPoint x: 864, endPoint y: 280, distance: 143.9
click at [864, 280] on div "HTML code <div class="tip-text">Send us your scoops & photos now</div>" at bounding box center [990, 304] width 506 height 66
type textarea "<div class="tip-text">Send us your scoops & photos now</div>"
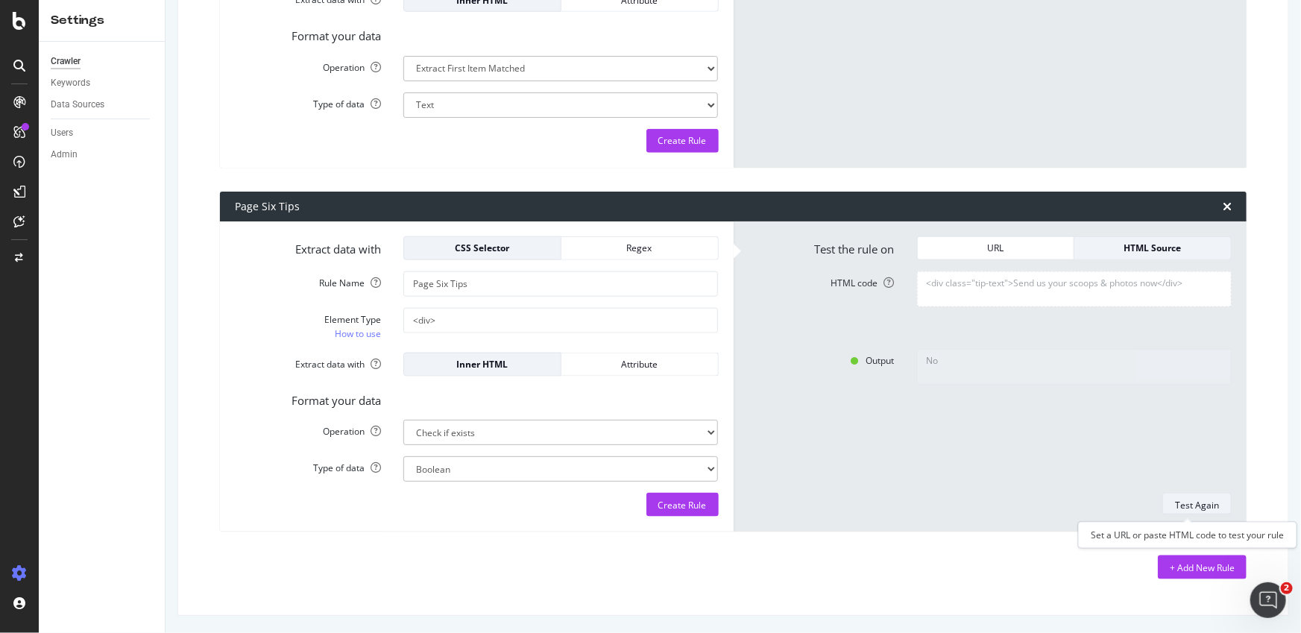
click at [1193, 500] on div "Test Again" at bounding box center [1197, 505] width 44 height 13
click at [585, 397] on div "Format your data" at bounding box center [477, 398] width 506 height 21
click at [667, 365] on div "Attribute" at bounding box center [639, 364] width 133 height 13
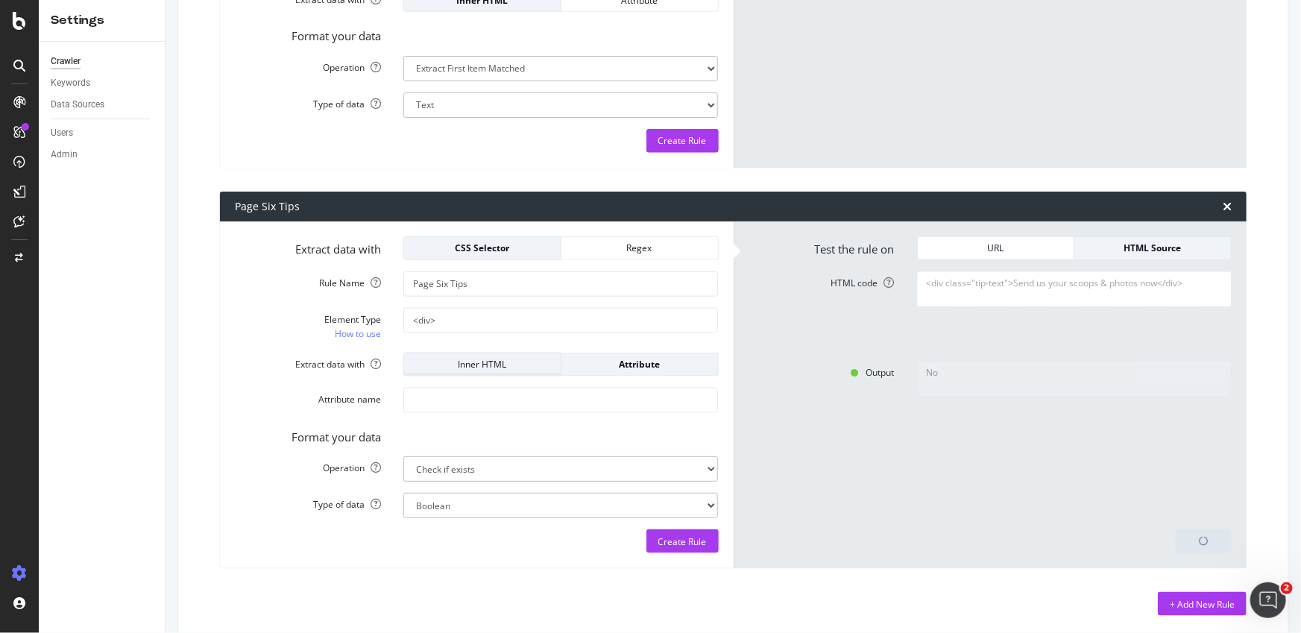
click at [520, 365] on div "Inner HTML" at bounding box center [482, 364] width 133 height 13
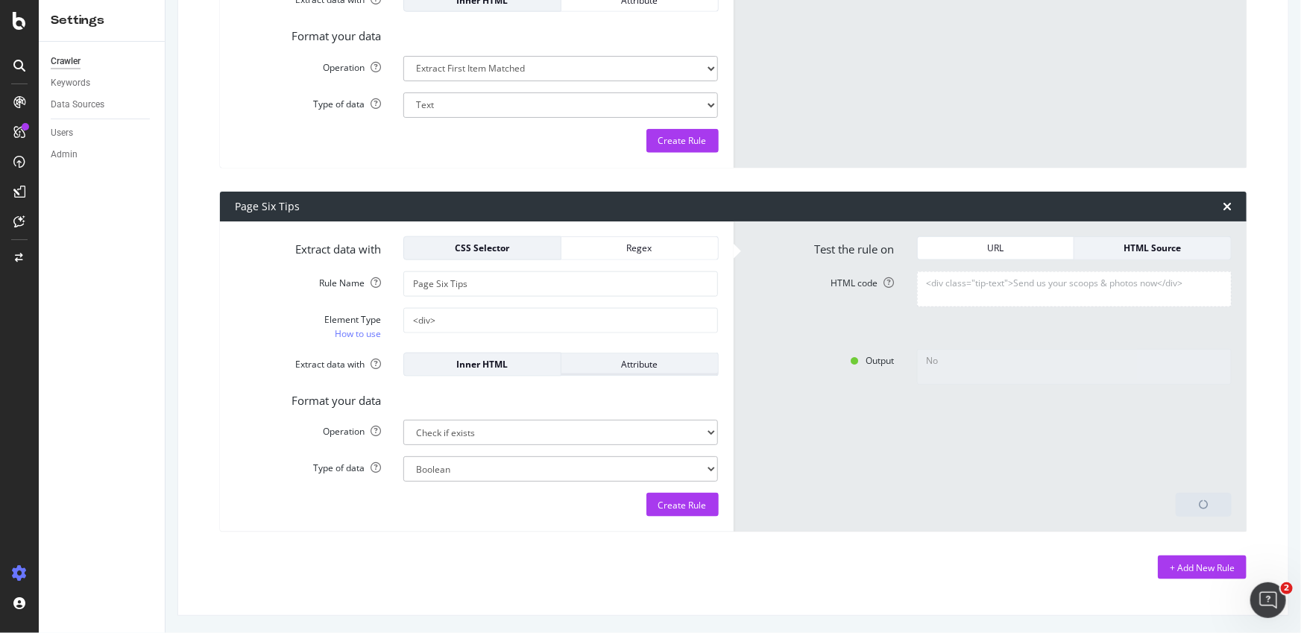
click at [665, 365] on div "Attribute" at bounding box center [639, 364] width 133 height 13
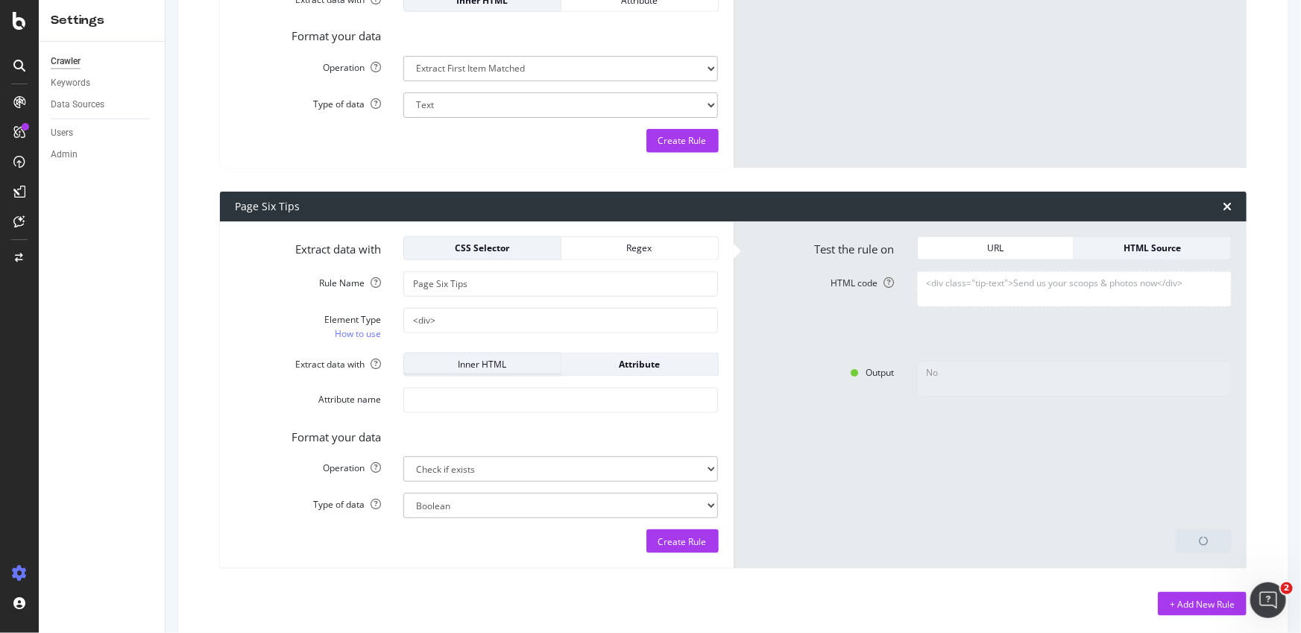
click at [543, 363] on div "Inner HTML" at bounding box center [482, 364] width 133 height 13
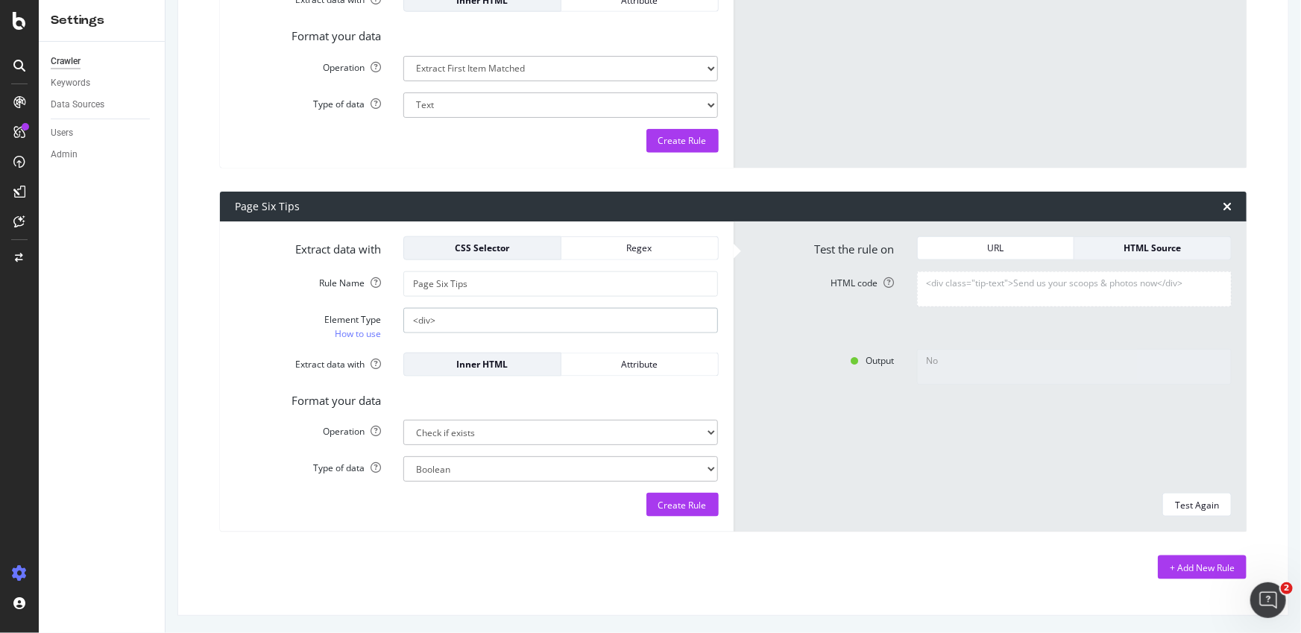
drag, startPoint x: 448, startPoint y: 315, endPoint x: 345, endPoint y: 318, distance: 103.7
click at [345, 318] on div "Element Type How to use <div>" at bounding box center [477, 325] width 506 height 34
type input "div"
click at [1054, 275] on textarea "<div class="tip-text">Send us your scoops & photos now</div>" at bounding box center [1074, 289] width 315 height 36
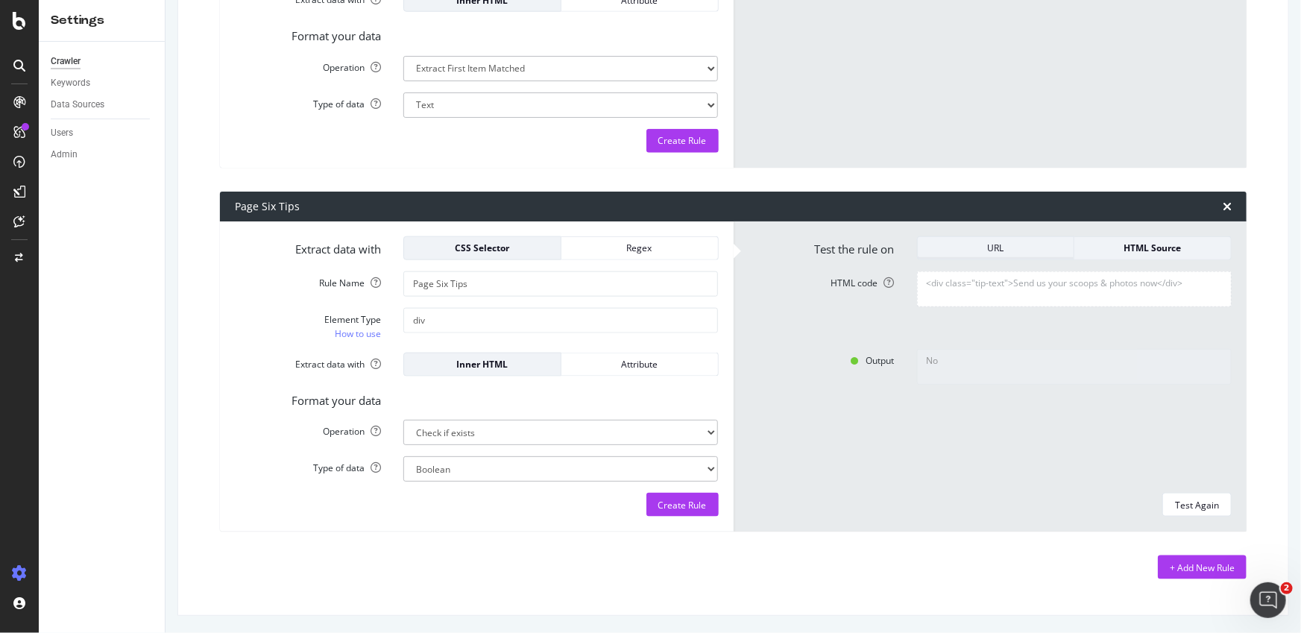
click at [1031, 246] on div "URL" at bounding box center [996, 248] width 133 height 13
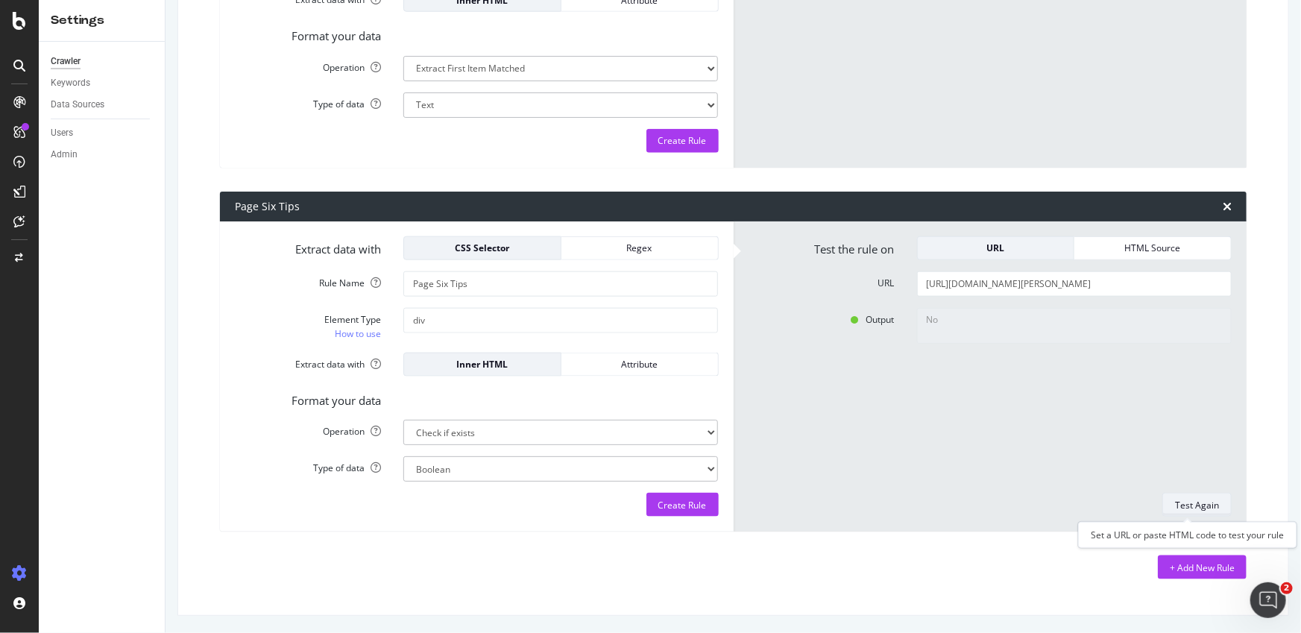
click at [1187, 500] on div "Test Again" at bounding box center [1197, 505] width 44 height 13
type textarea "Yes"
click at [957, 315] on textarea "Yes" at bounding box center [1074, 326] width 315 height 36
click at [972, 251] on div "URL" at bounding box center [996, 248] width 133 height 13
click at [1125, 254] on div "HTML Source" at bounding box center [1152, 248] width 133 height 21
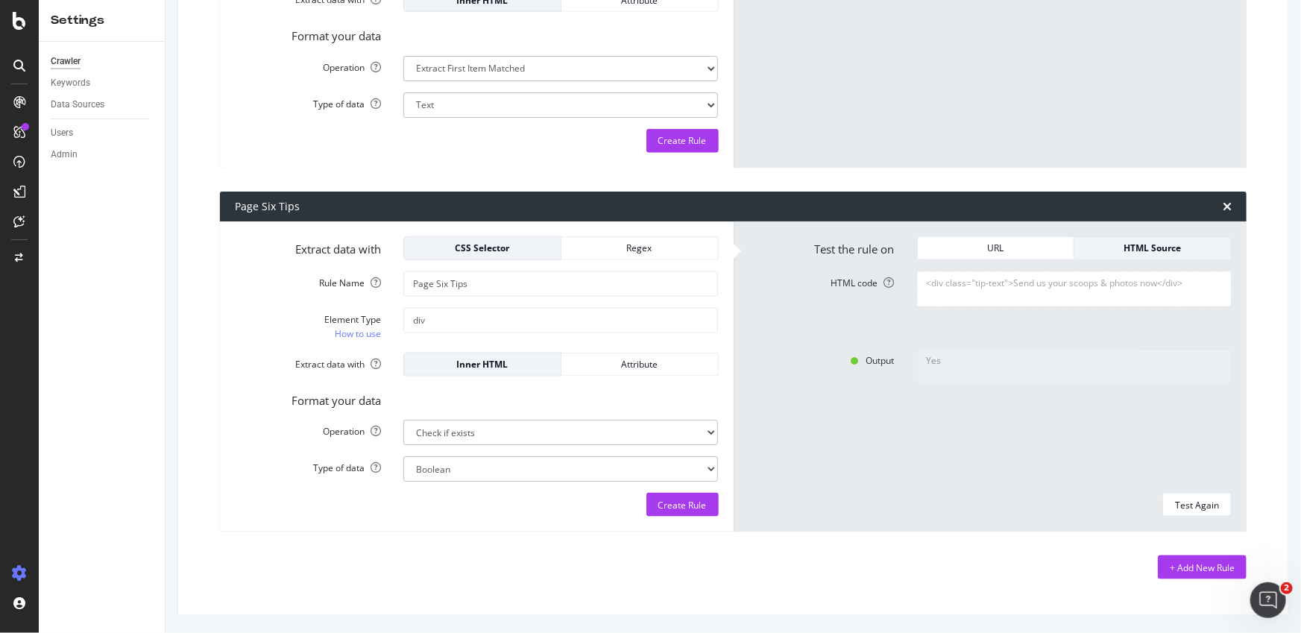
click at [1013, 418] on div "Yes" at bounding box center [1074, 415] width 337 height 133
click at [1019, 409] on div "Yes" at bounding box center [1074, 415] width 337 height 133
click at [1078, 288] on textarea "<div class="tip-text">Send us your scoops & photos now</div>" at bounding box center [1074, 289] width 315 height 36
click at [1066, 283] on textarea "<div class="tip-text">Send us your scoops & photos now</div>" at bounding box center [1074, 289] width 315 height 36
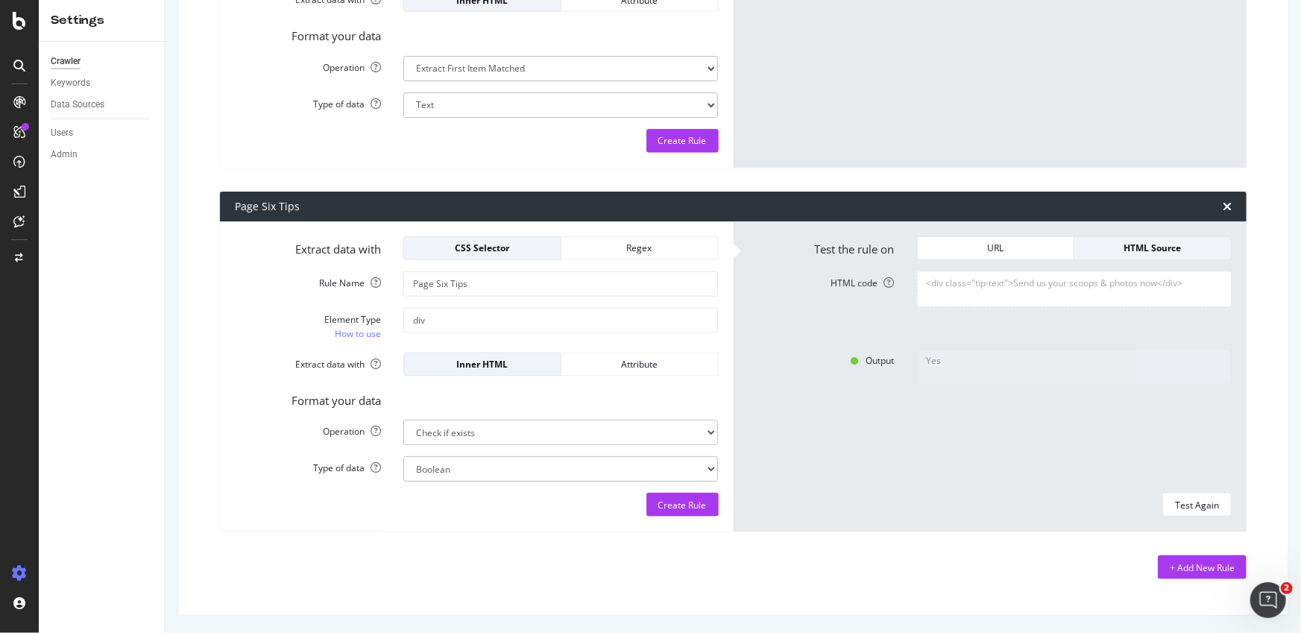
click at [1069, 291] on textarea "<div class="tip-text">Send us your scoops & photos now</div>" at bounding box center [1074, 289] width 315 height 36
click at [1087, 383] on div "Yes" at bounding box center [1074, 415] width 337 height 133
click at [1007, 249] on div "URL" at bounding box center [996, 248] width 133 height 13
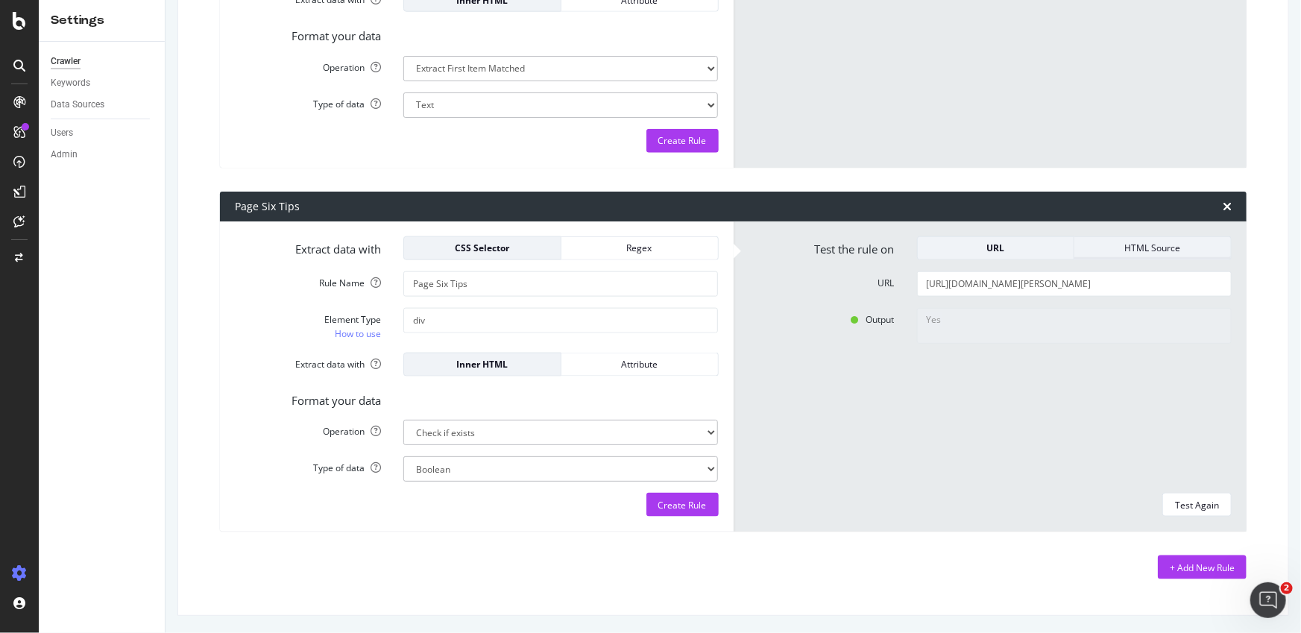
click at [1118, 253] on div "HTML Source" at bounding box center [1152, 248] width 133 height 13
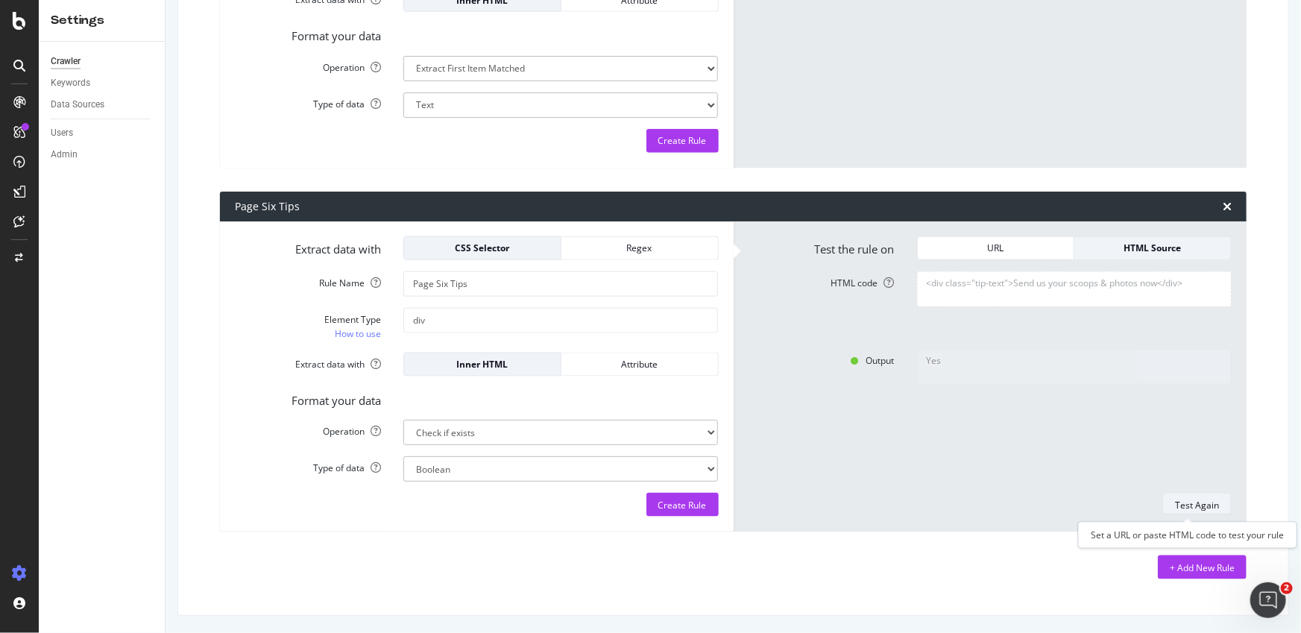
click at [1192, 502] on div "Test Again" at bounding box center [1197, 505] width 44 height 13
click at [580, 433] on select "Extract First Item Matched Extract First 3 Items Matched Count Number of Occure…" at bounding box center [560, 432] width 315 height 25
select select "first"
click at [403, 420] on select "Extract First Item Matched Extract First 3 Items Matched Count Number of Occure…" at bounding box center [560, 432] width 315 height 25
select select "s"
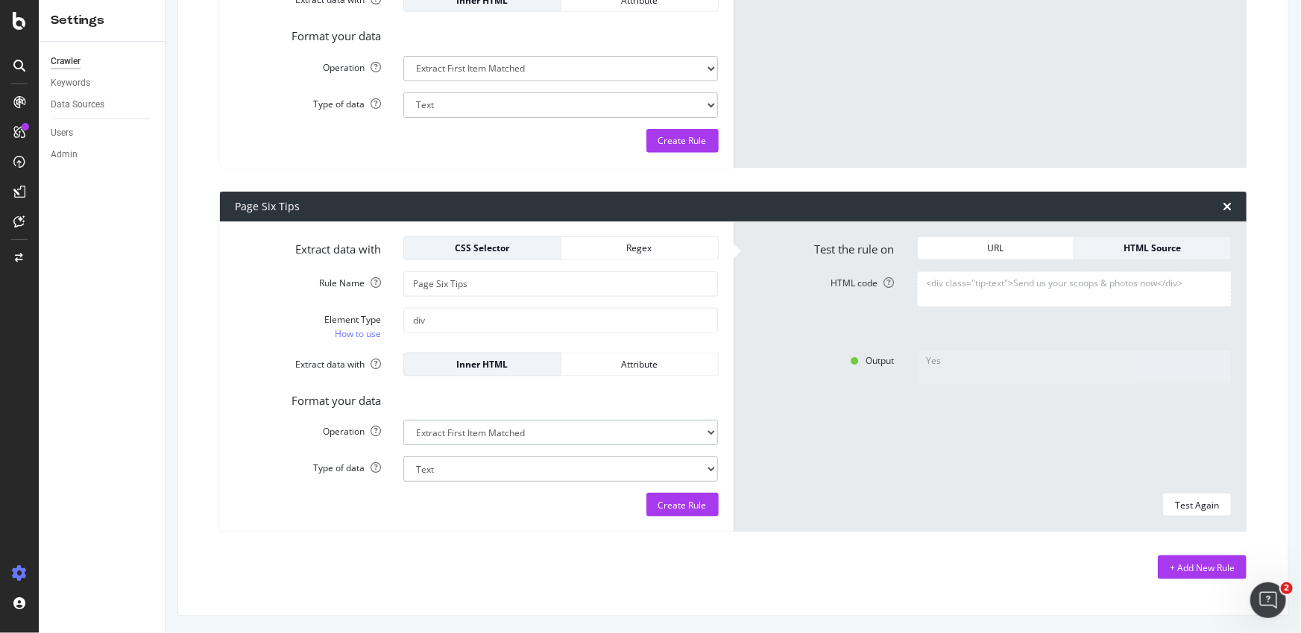
click at [627, 424] on select "Extract First Item Matched Extract First 3 Items Matched Count Number of Occure…" at bounding box center [560, 432] width 315 height 25
click at [403, 420] on select "Extract First Item Matched Extract First 3 Items Matched Count Number of Occure…" at bounding box center [560, 432] width 315 height 25
click at [1192, 503] on div "Test Again" at bounding box center [1197, 505] width 44 height 13
type textarea "Send us your scoops & photos now"
click at [1125, 436] on div "Send us your scoops & photos now" at bounding box center [1074, 415] width 337 height 133
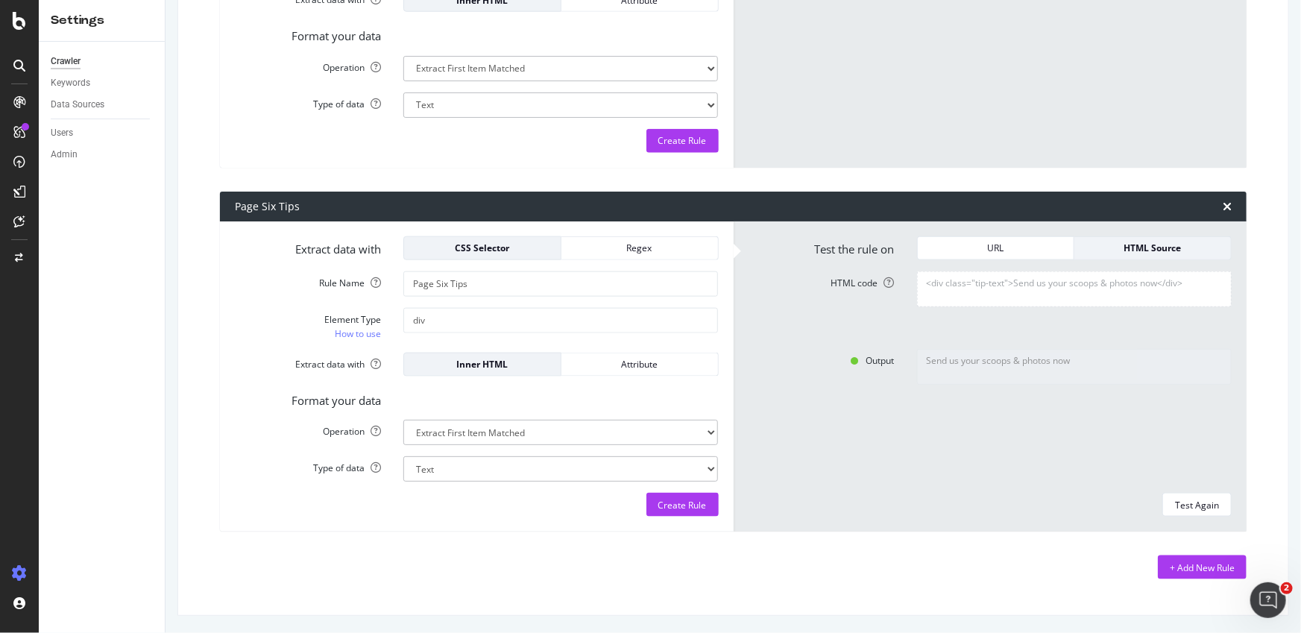
drag, startPoint x: 674, startPoint y: 513, endPoint x: 746, endPoint y: 510, distance: 71.6
click at [674, 513] on div "Create Rule" at bounding box center [682, 505] width 48 height 22
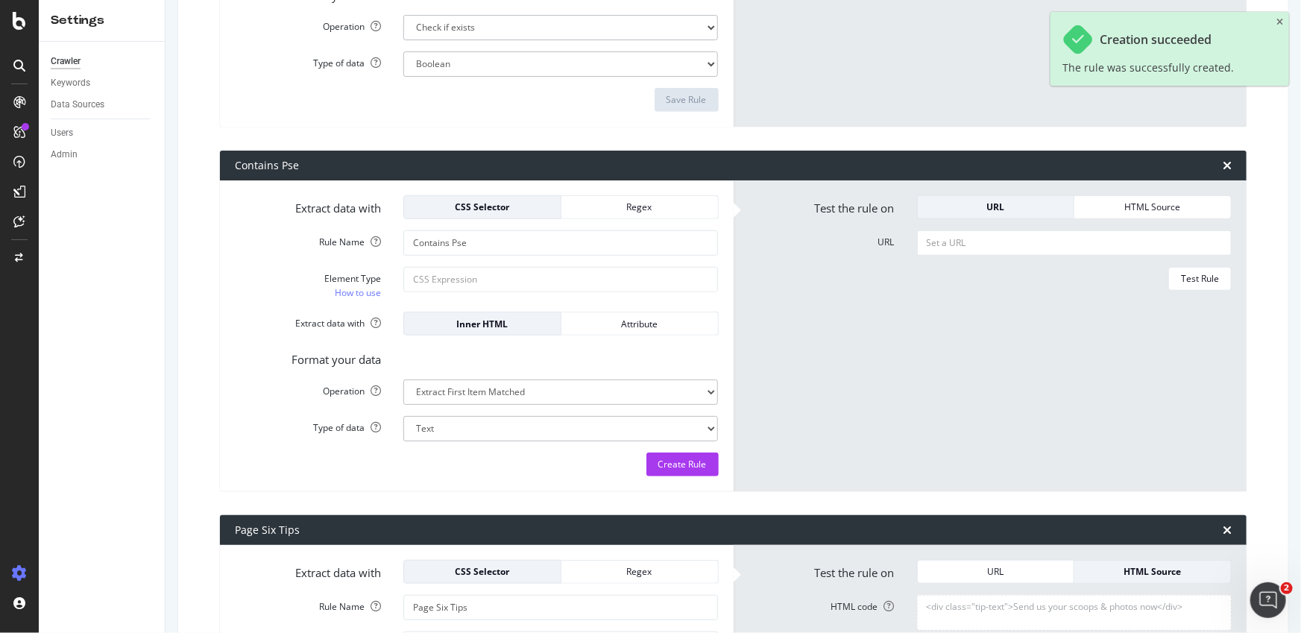
scroll to position [0, 0]
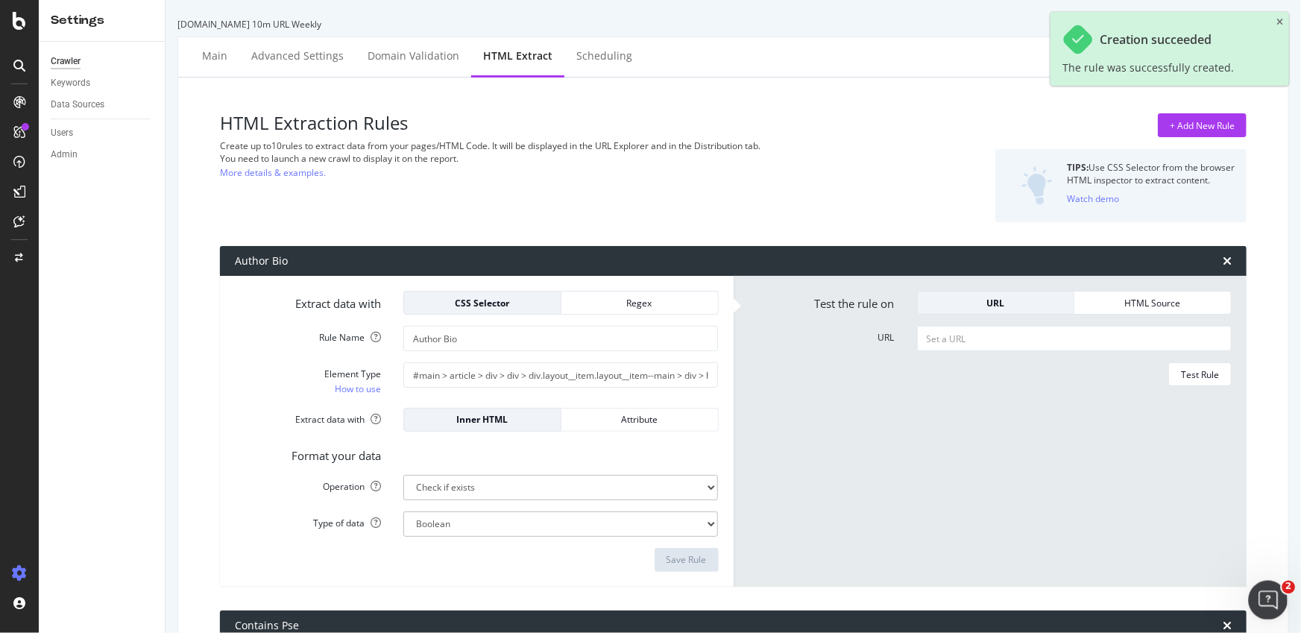
click at [1251, 594] on div "Open Intercom Messenger" at bounding box center [1266, 597] width 49 height 49
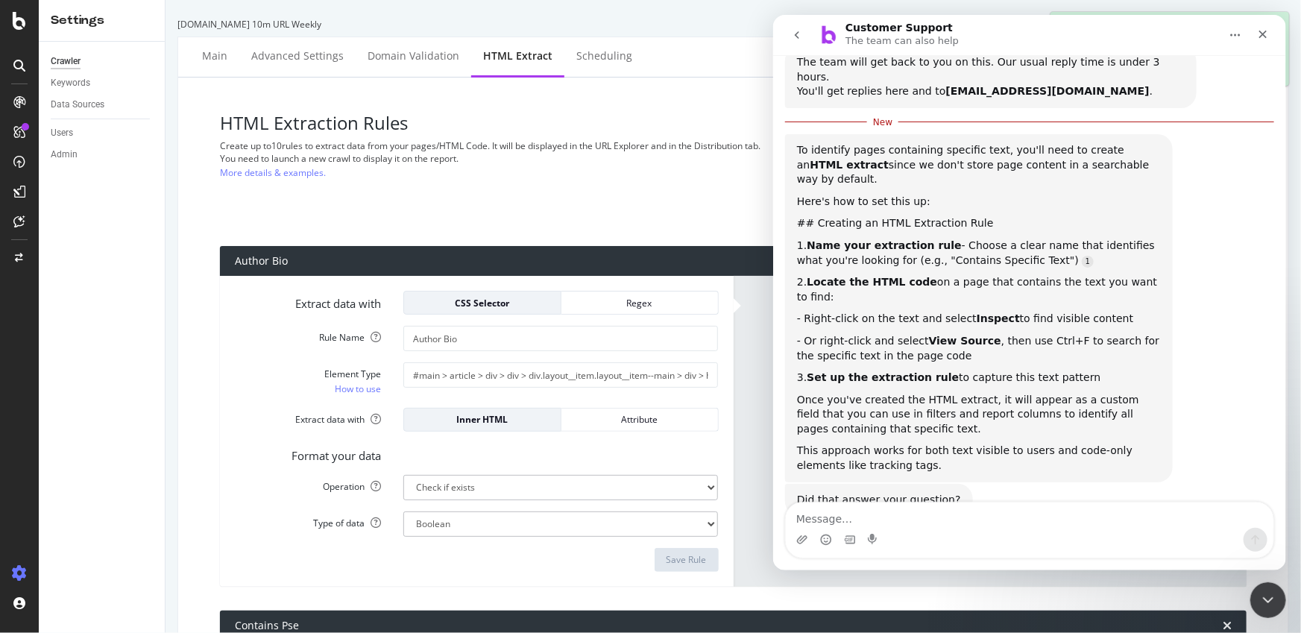
scroll to position [129, 0]
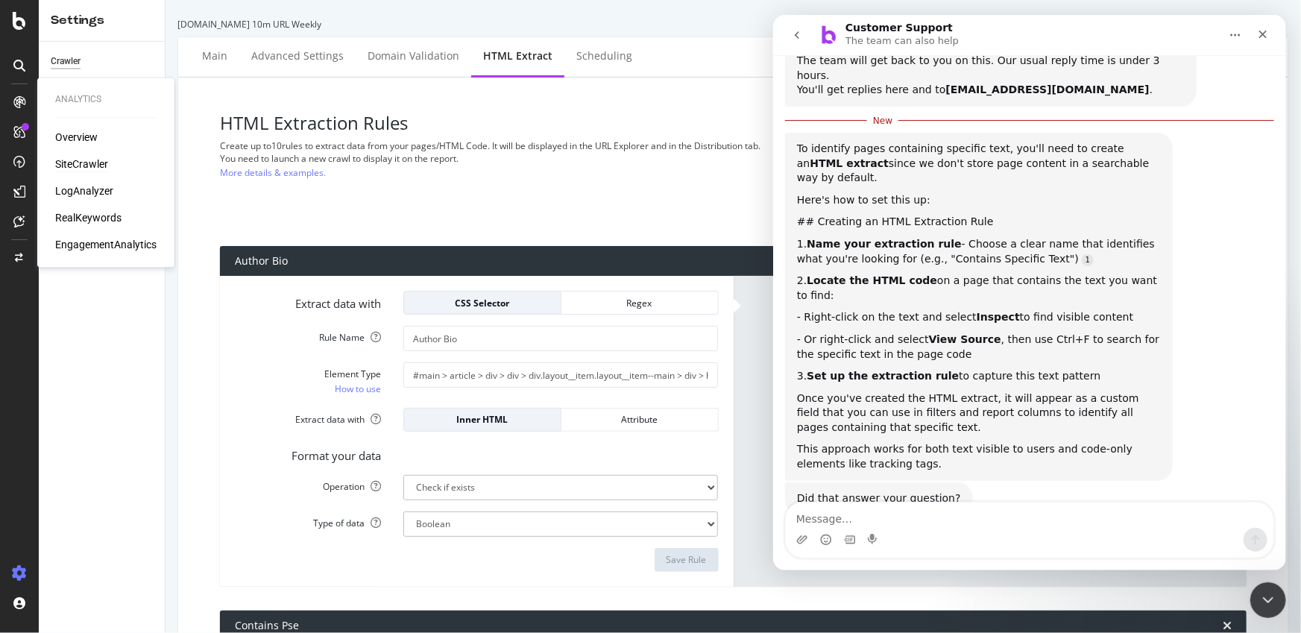
click at [70, 160] on div "SiteCrawler" at bounding box center [81, 164] width 53 height 15
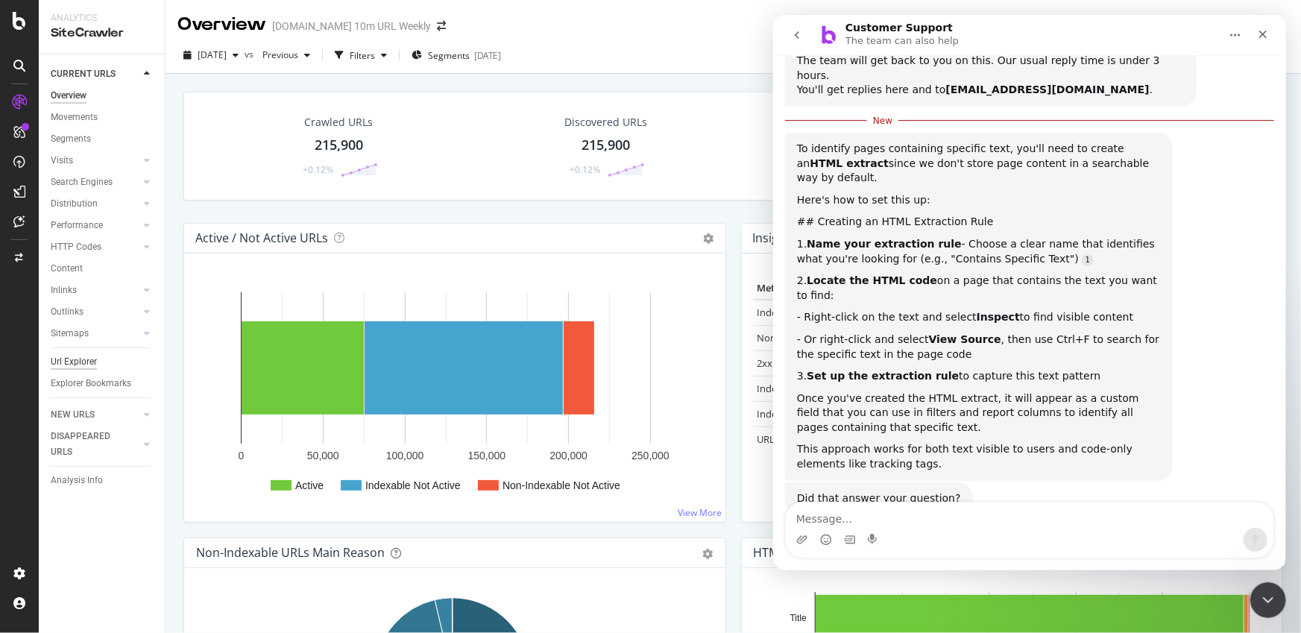
click at [96, 360] on div "Url Explorer" at bounding box center [74, 362] width 46 height 16
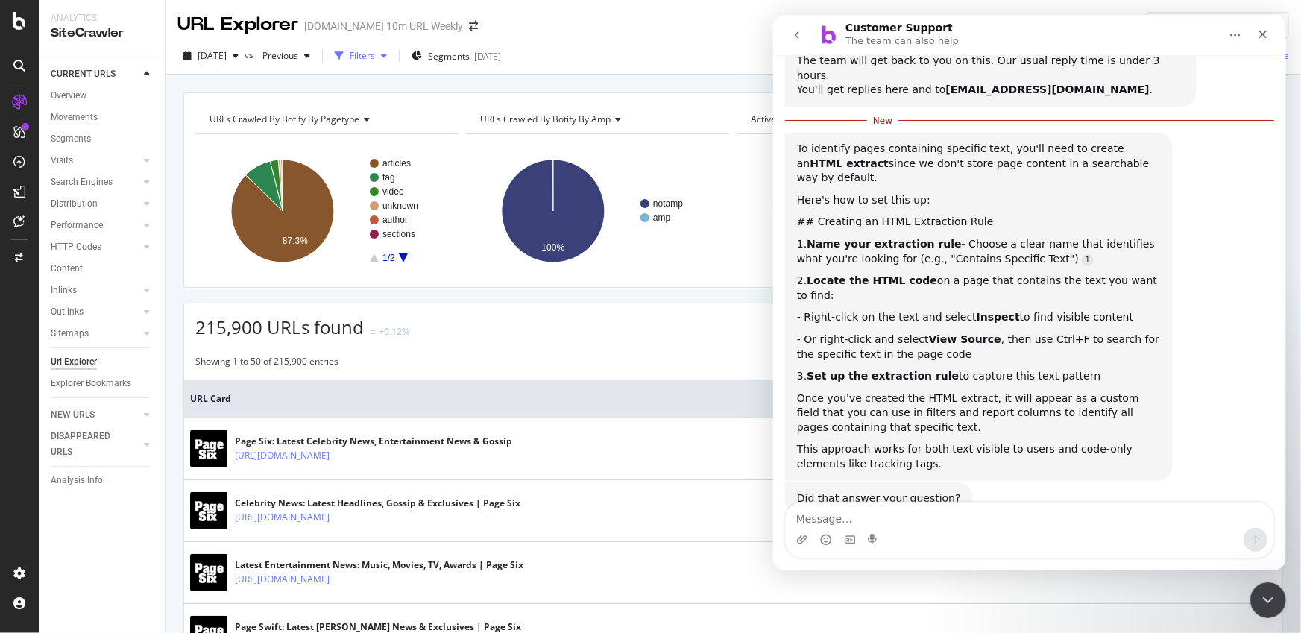
click at [375, 57] on div "Filters" at bounding box center [362, 55] width 25 height 13
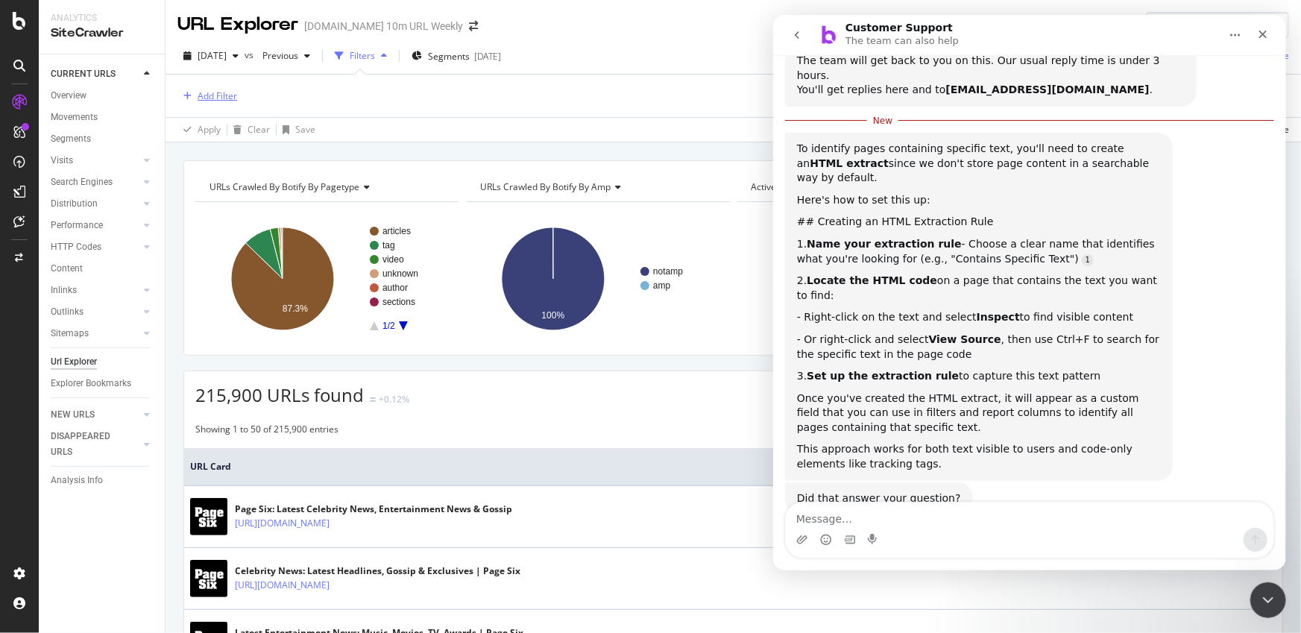
click at [227, 93] on div "Add Filter" at bounding box center [218, 95] width 40 height 13
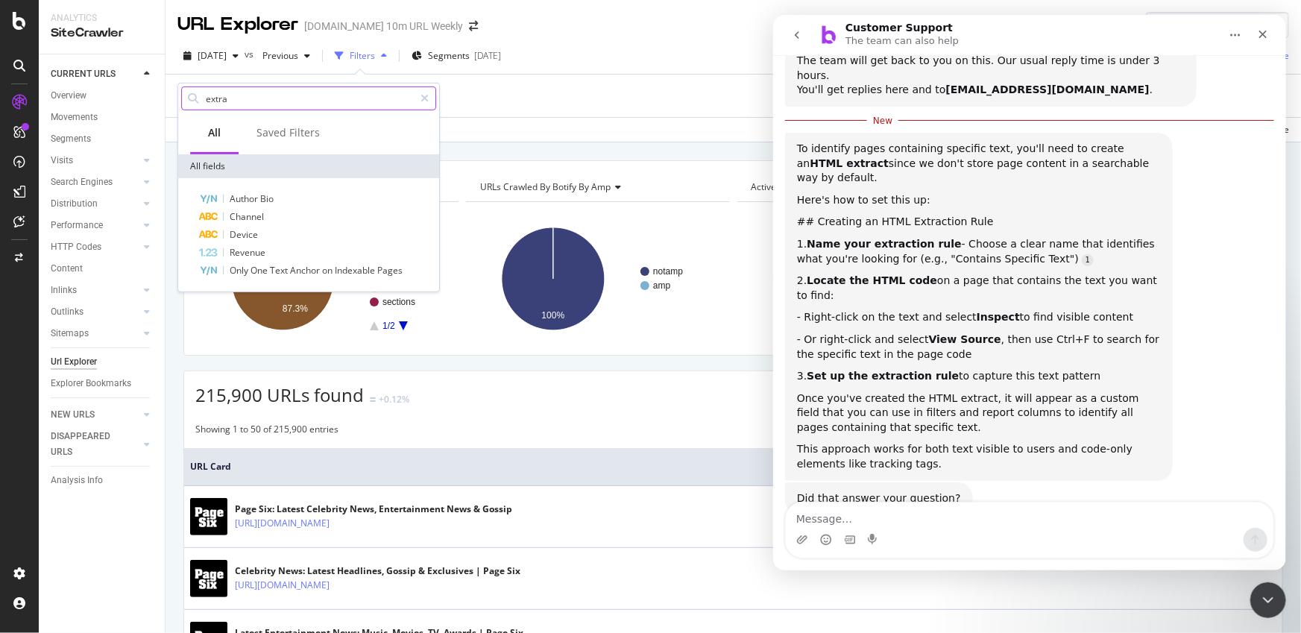
type input "extrac"
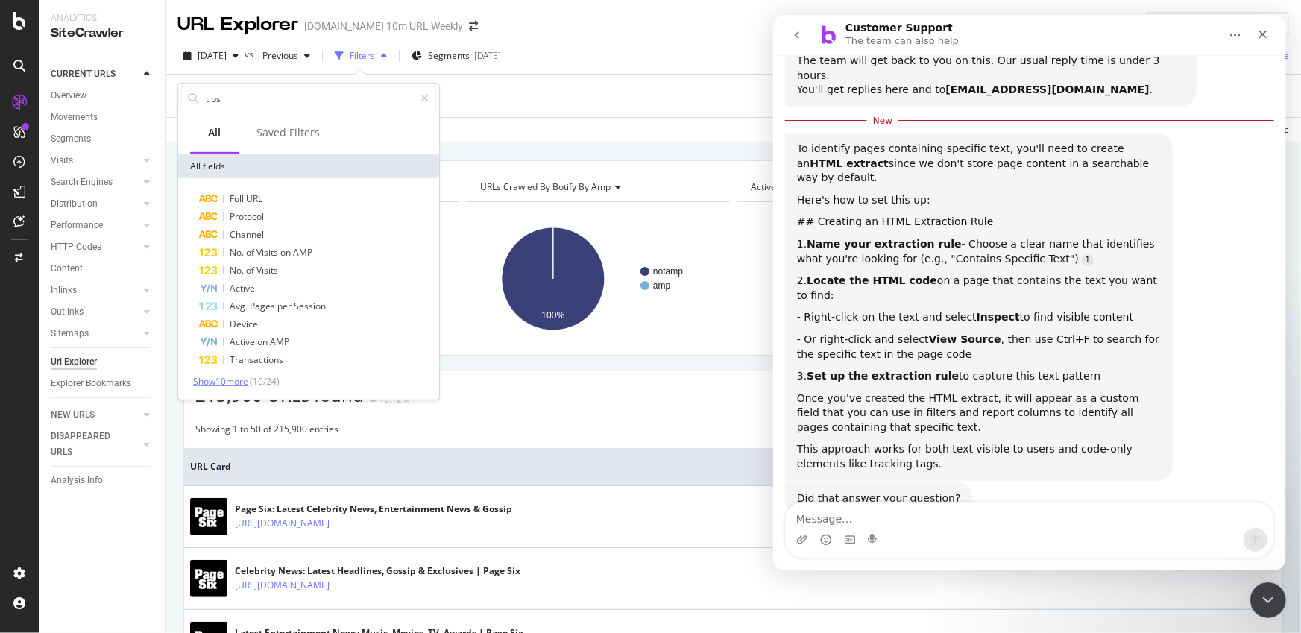
click at [240, 377] on span "Show 10 more" at bounding box center [220, 381] width 55 height 13
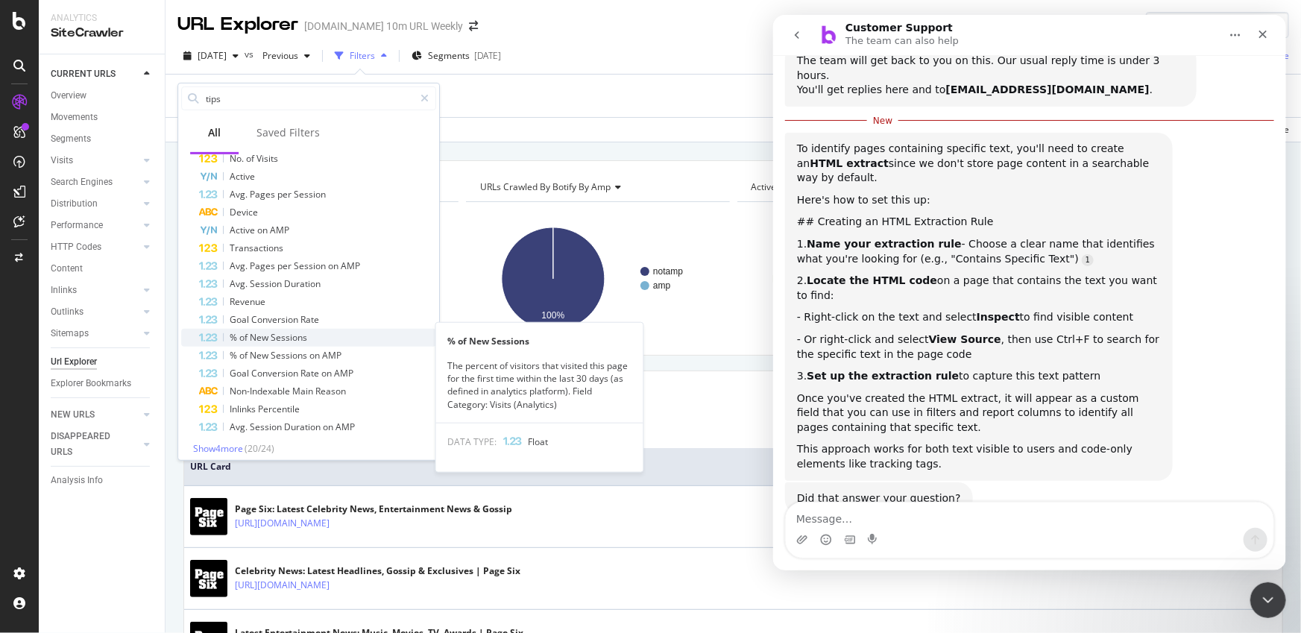
scroll to position [118, 0]
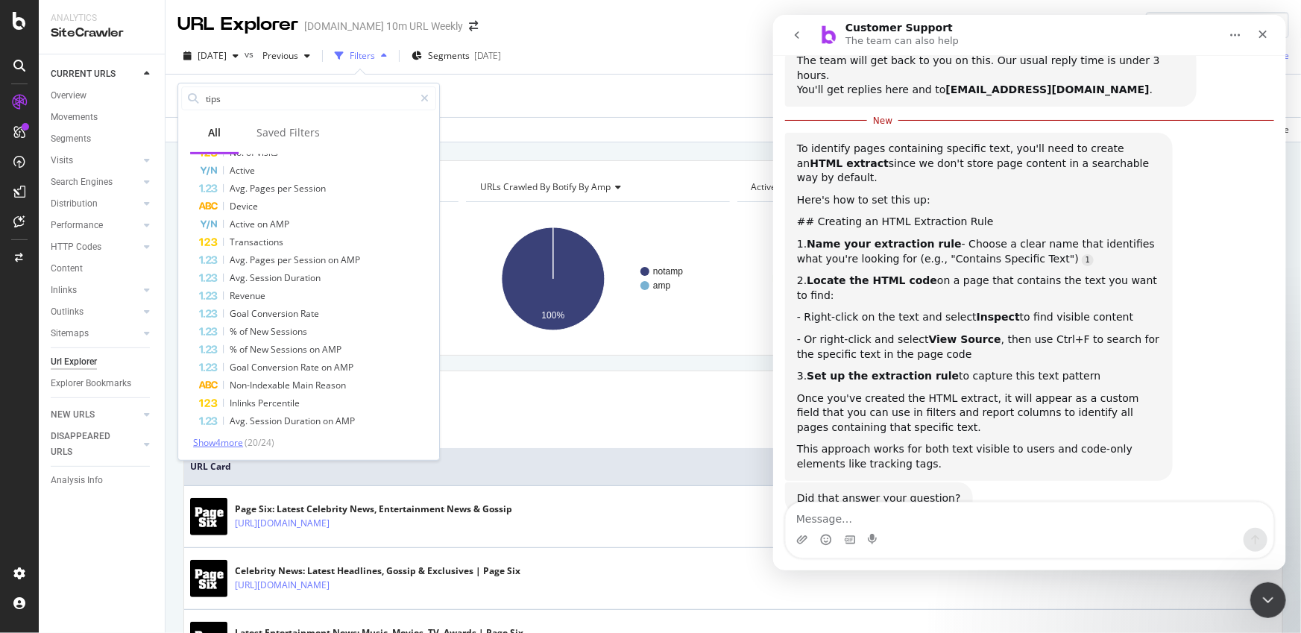
click at [227, 447] on span "Show 4 more" at bounding box center [218, 442] width 50 height 13
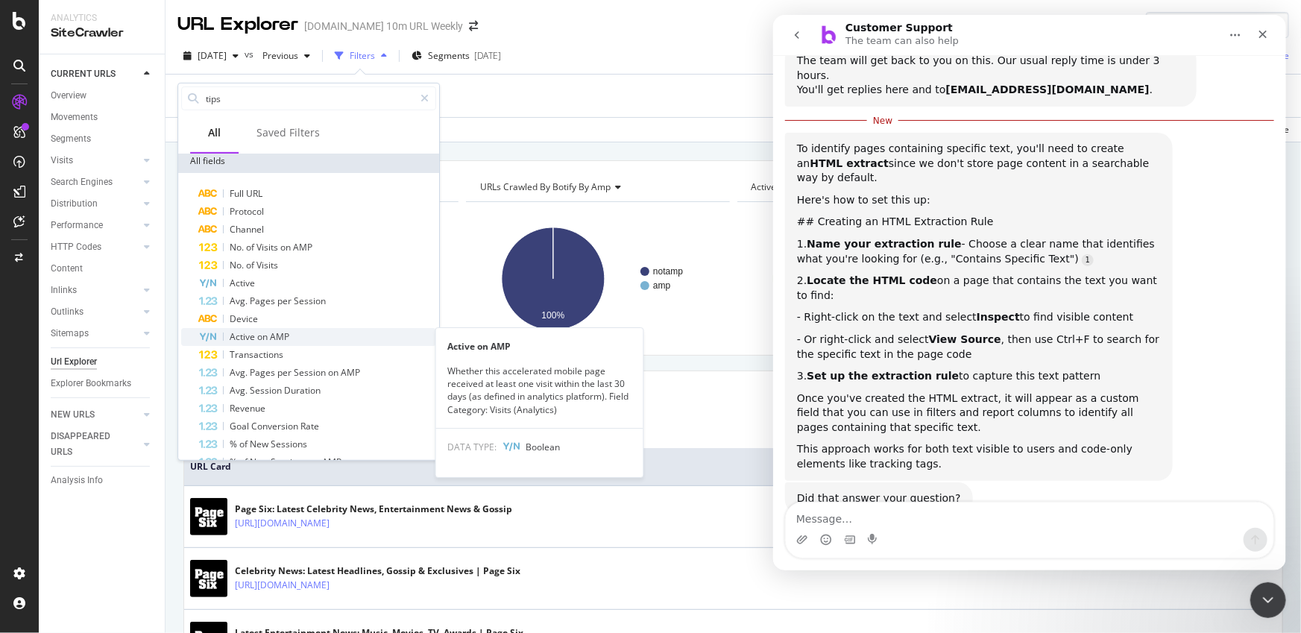
scroll to position [0, 0]
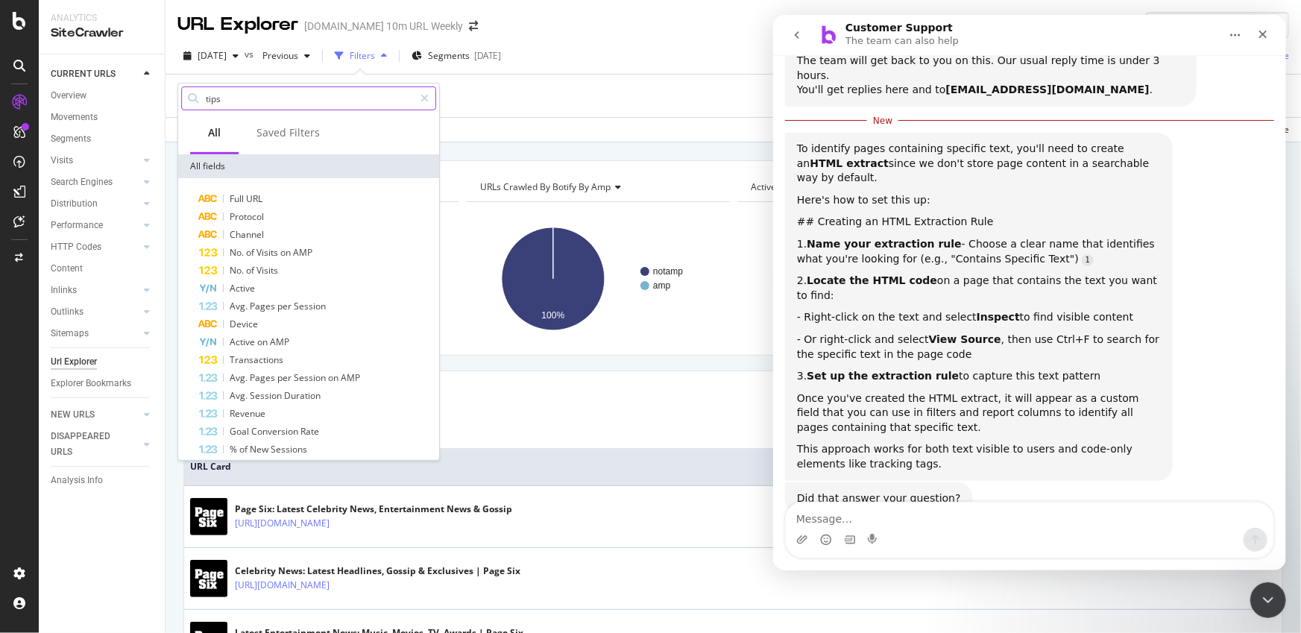
click at [283, 103] on input "tips" at bounding box center [309, 98] width 210 height 22
type input "custom"
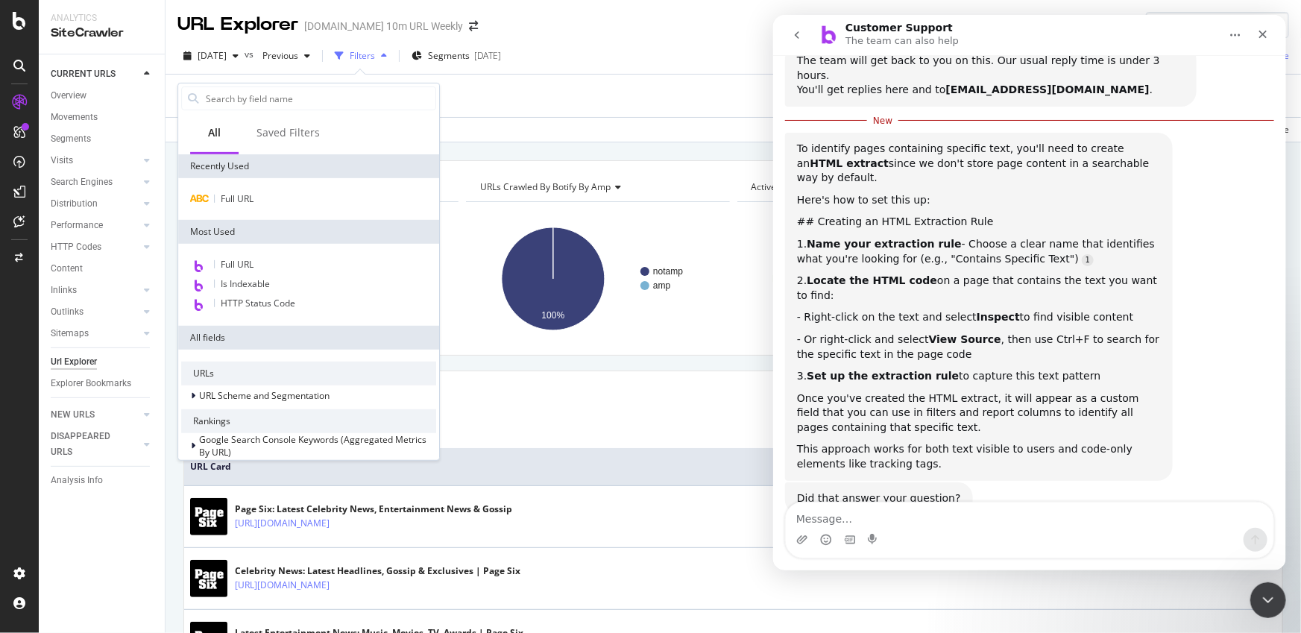
click at [538, 151] on div "URLs Crawled By Botify By pagetype Chart (by Value) Table Expand Export as CSV …" at bounding box center [734, 160] width 1136 height 36
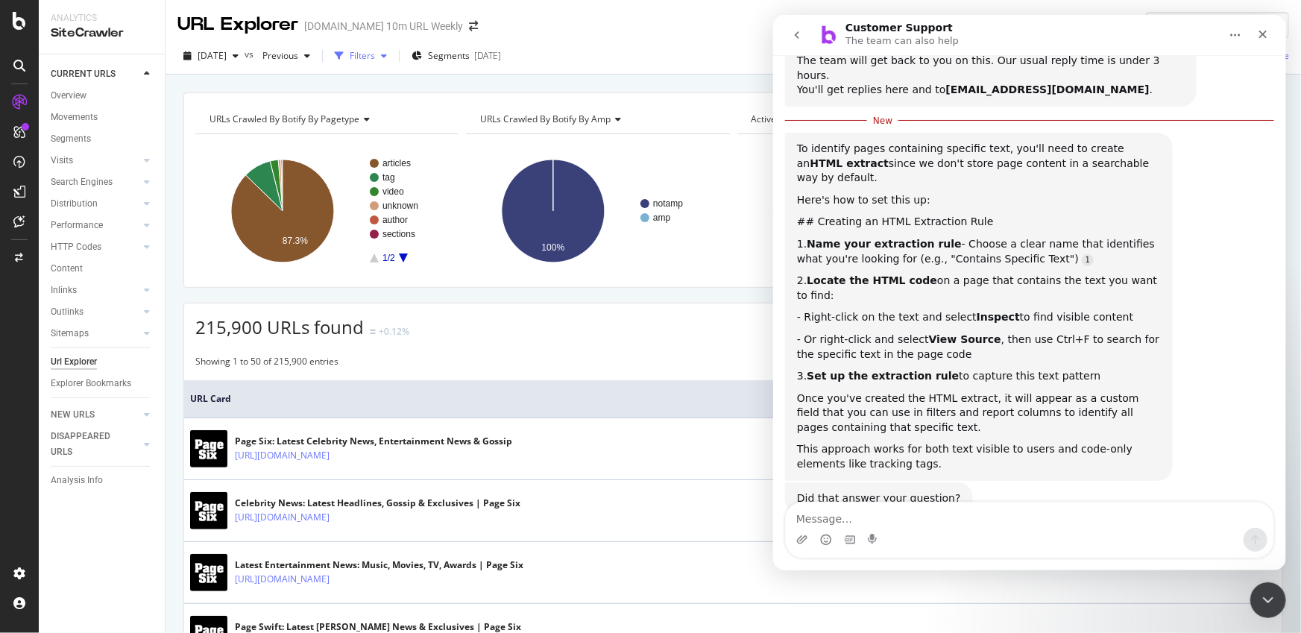
click at [375, 55] on div "Filters" at bounding box center [362, 55] width 25 height 13
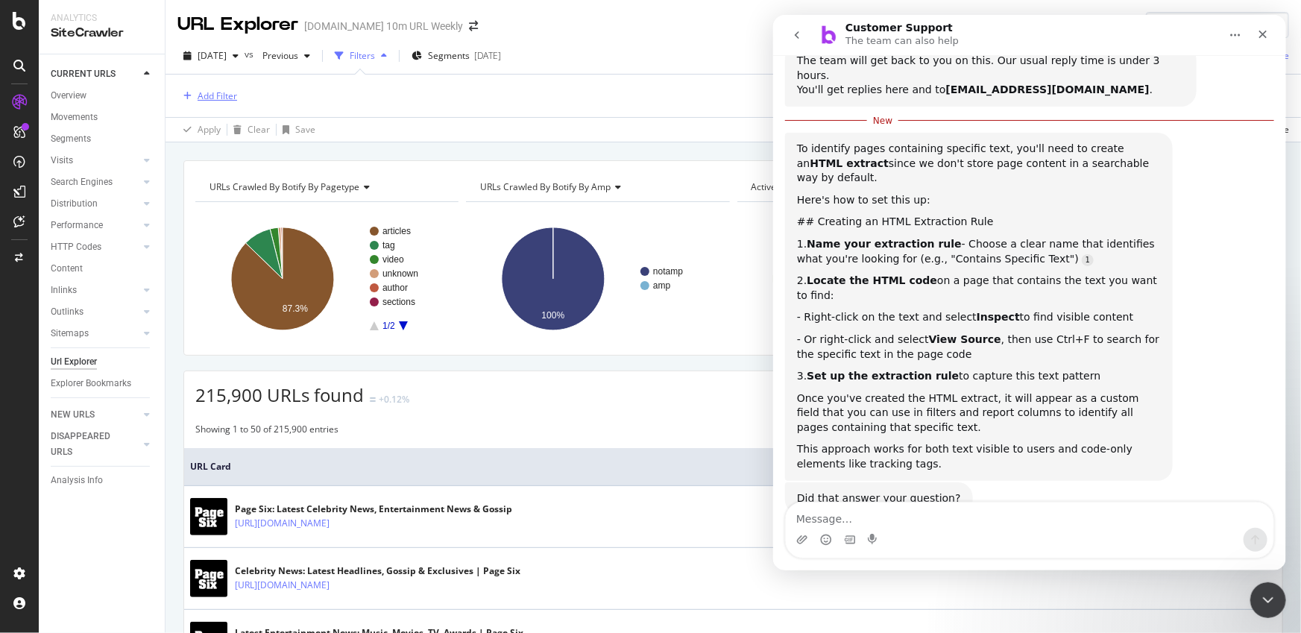
click at [222, 92] on div "Add Filter" at bounding box center [218, 95] width 40 height 13
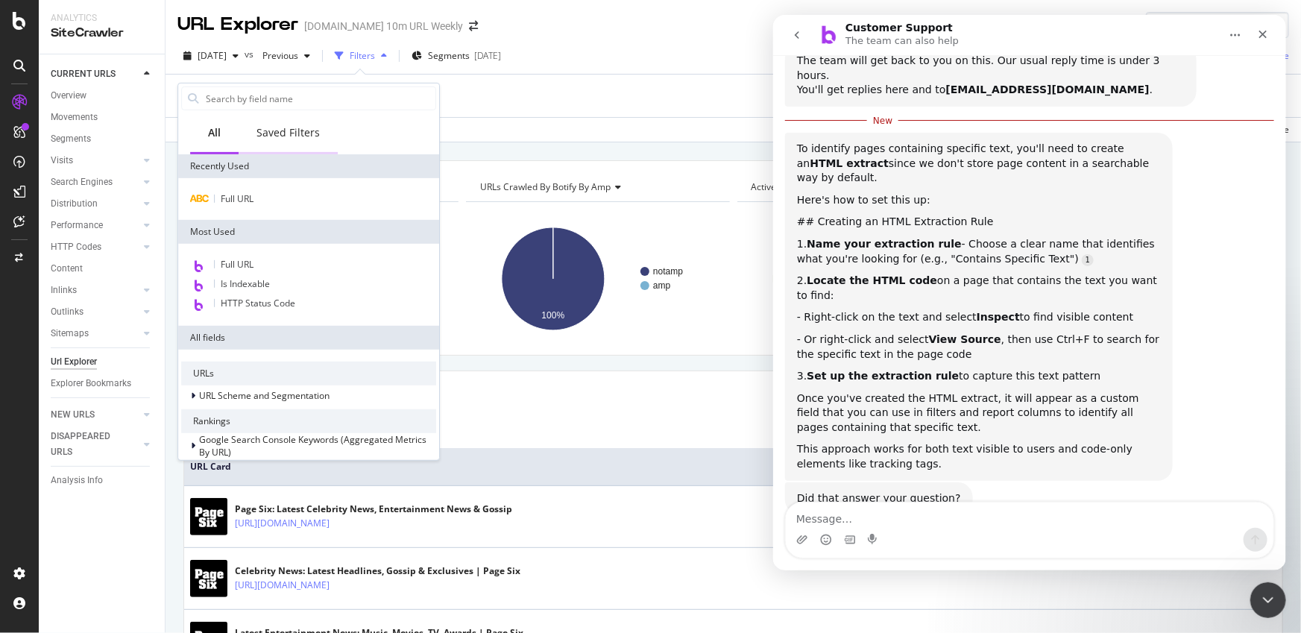
click at [281, 125] on div "Saved Filters" at bounding box center [288, 132] width 63 height 15
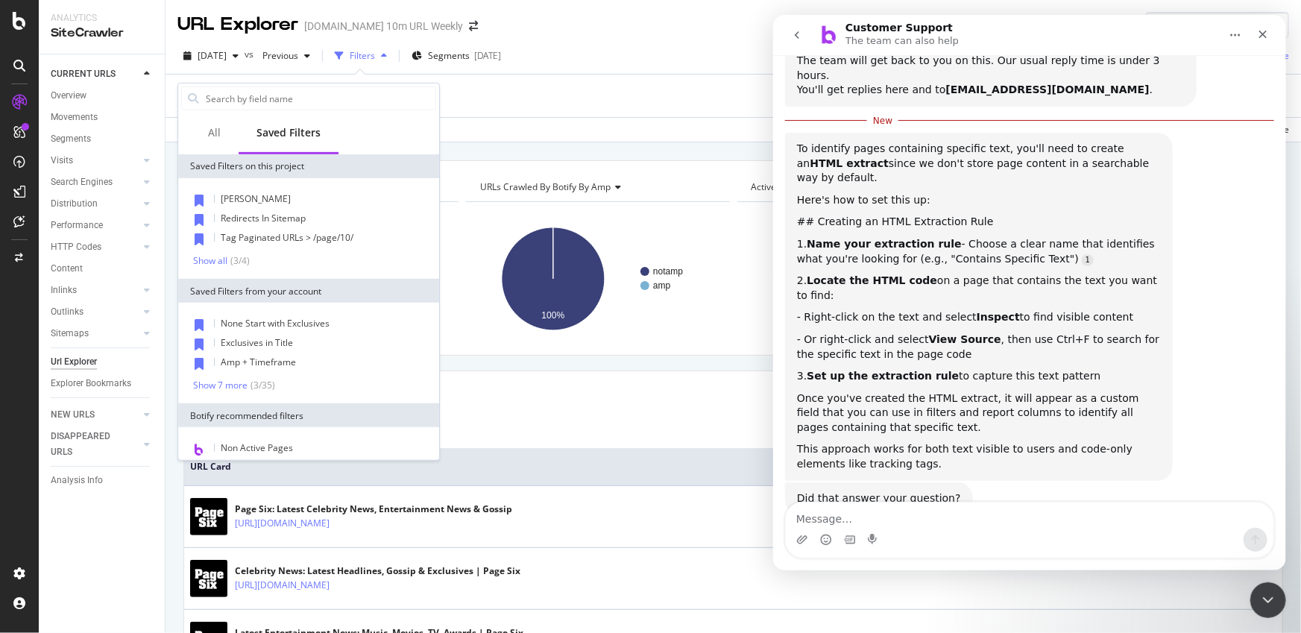
click at [1028, 535] on div "Intercom messenger" at bounding box center [1029, 540] width 488 height 24
click at [1027, 535] on div "Intercom messenger" at bounding box center [1029, 540] width 488 height 24
click at [1015, 531] on div "Intercom messenger" at bounding box center [1029, 540] width 488 height 24
click at [1014, 531] on div "Intercom messenger" at bounding box center [1029, 540] width 488 height 24
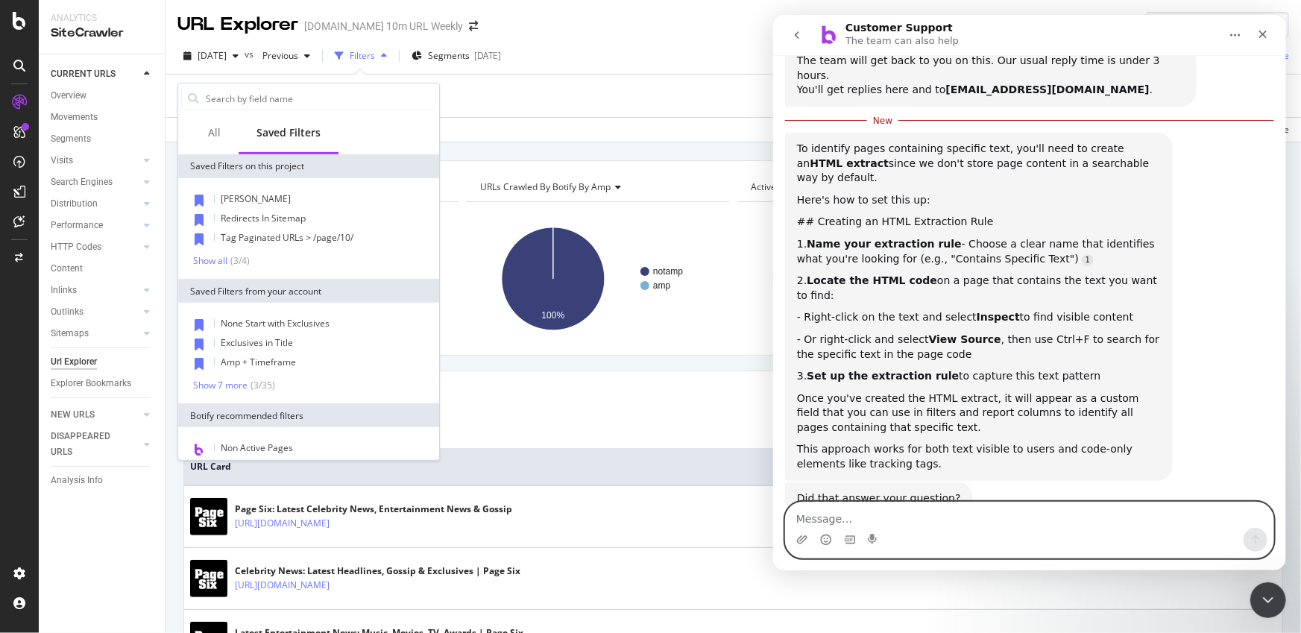
click at [987, 515] on textarea "Message…" at bounding box center [1029, 515] width 488 height 25
type textarea "Where does the custom field appear? in Filters?"
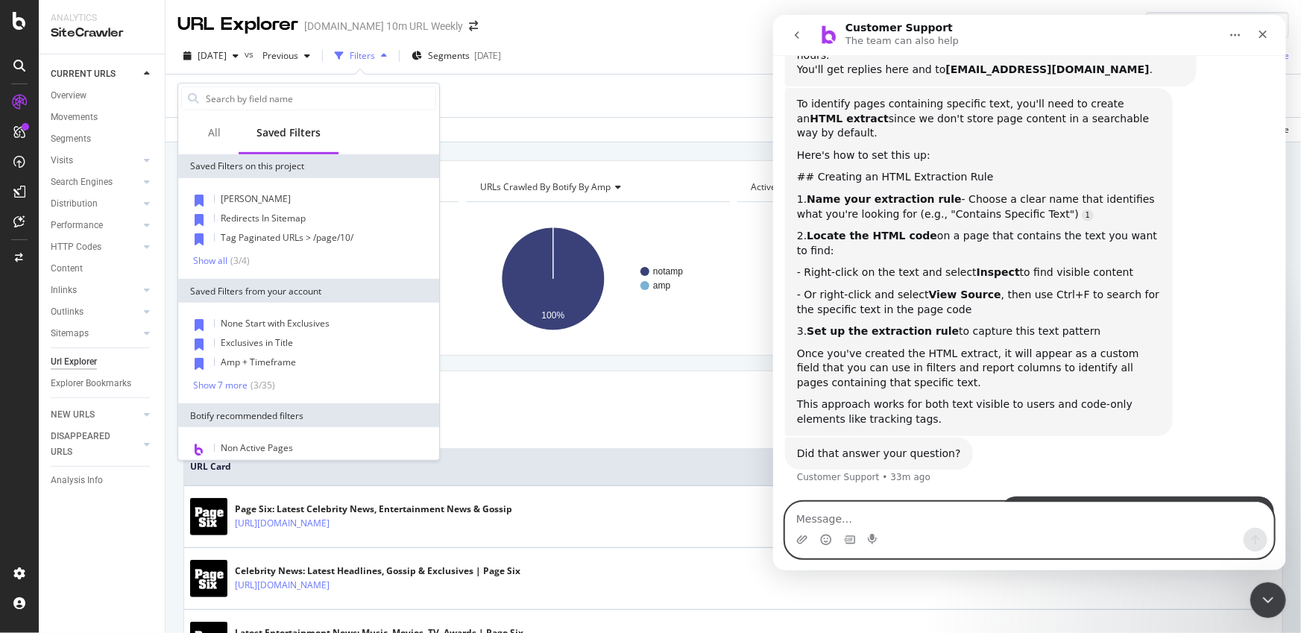
scroll to position [198, 0]
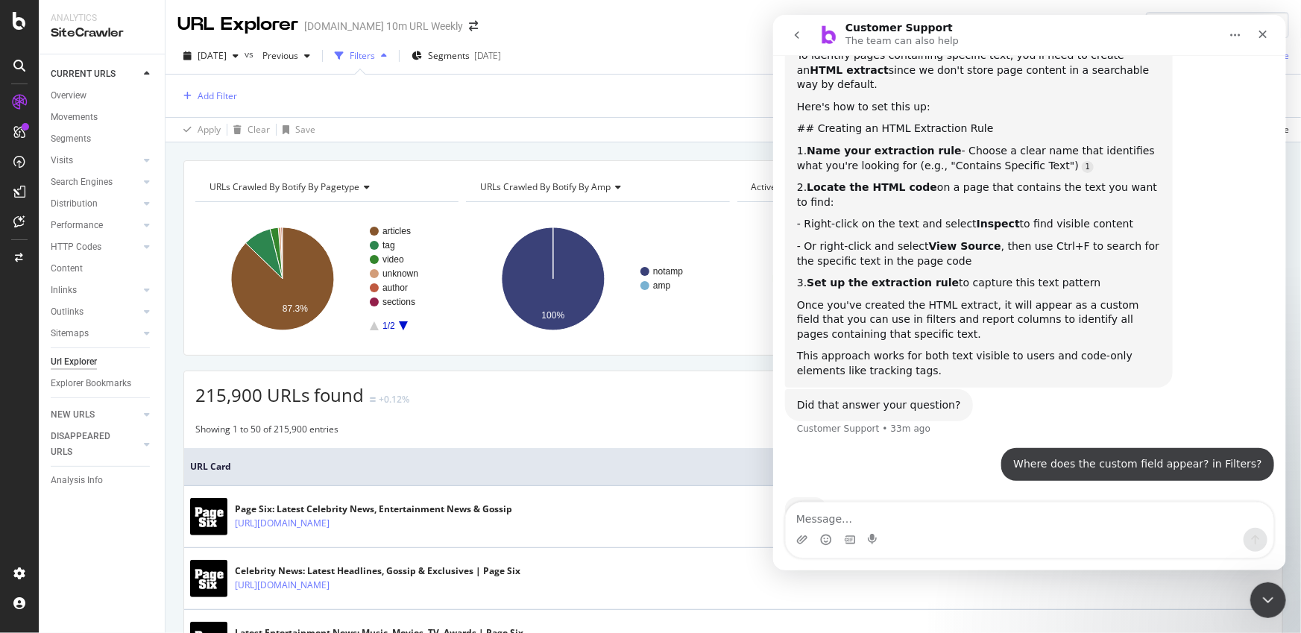
click at [130, 562] on div "CURRENT URLS Overview Movements Segments Visits Analysis Orphan URLs Search Eng…" at bounding box center [102, 343] width 126 height 579
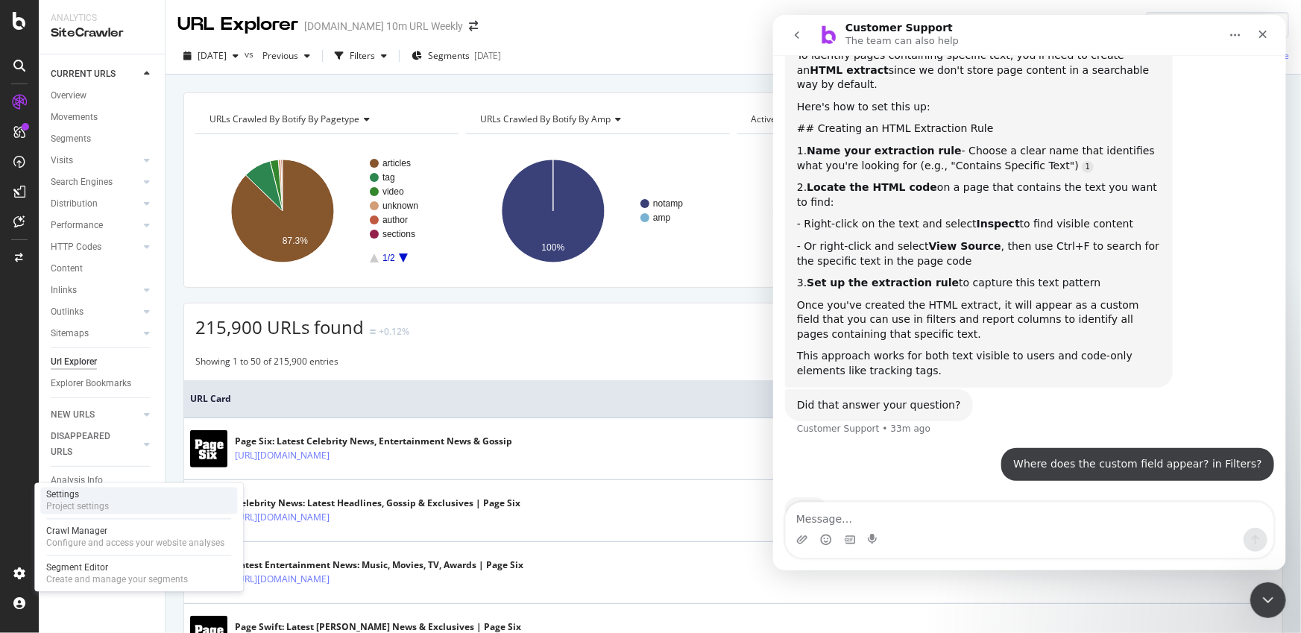
click at [102, 504] on div "Project settings" at bounding box center [77, 507] width 63 height 12
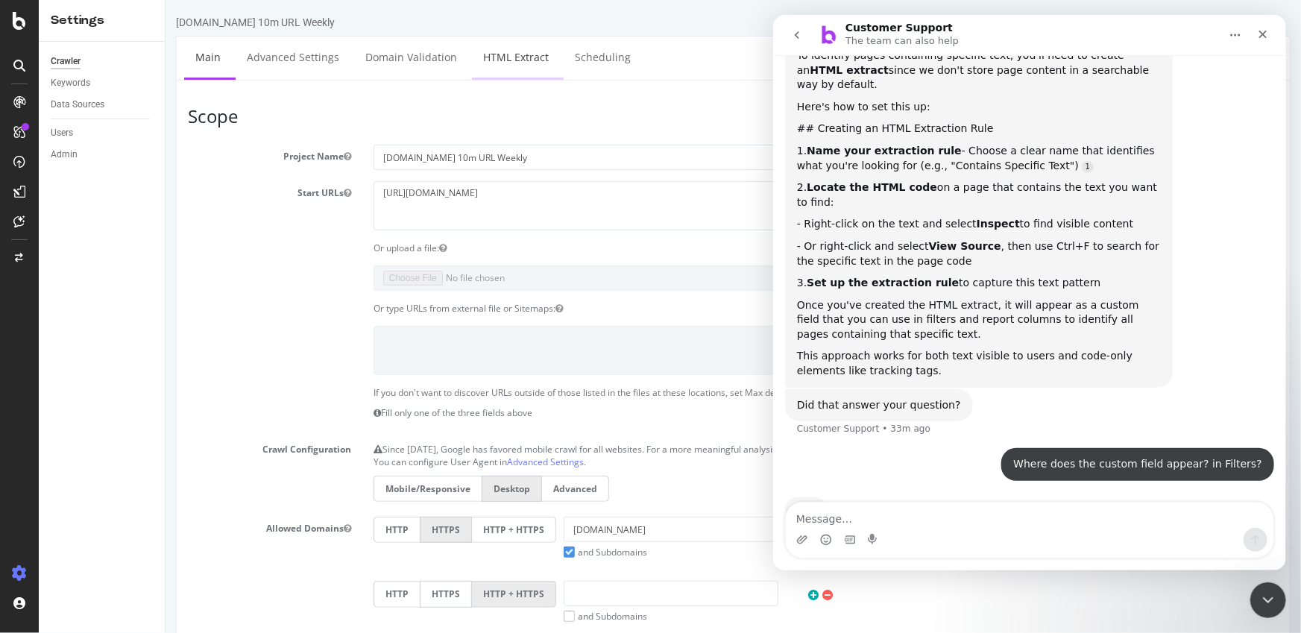
click at [489, 51] on link "HTML Extract" at bounding box center [515, 57] width 88 height 41
select select "exist"
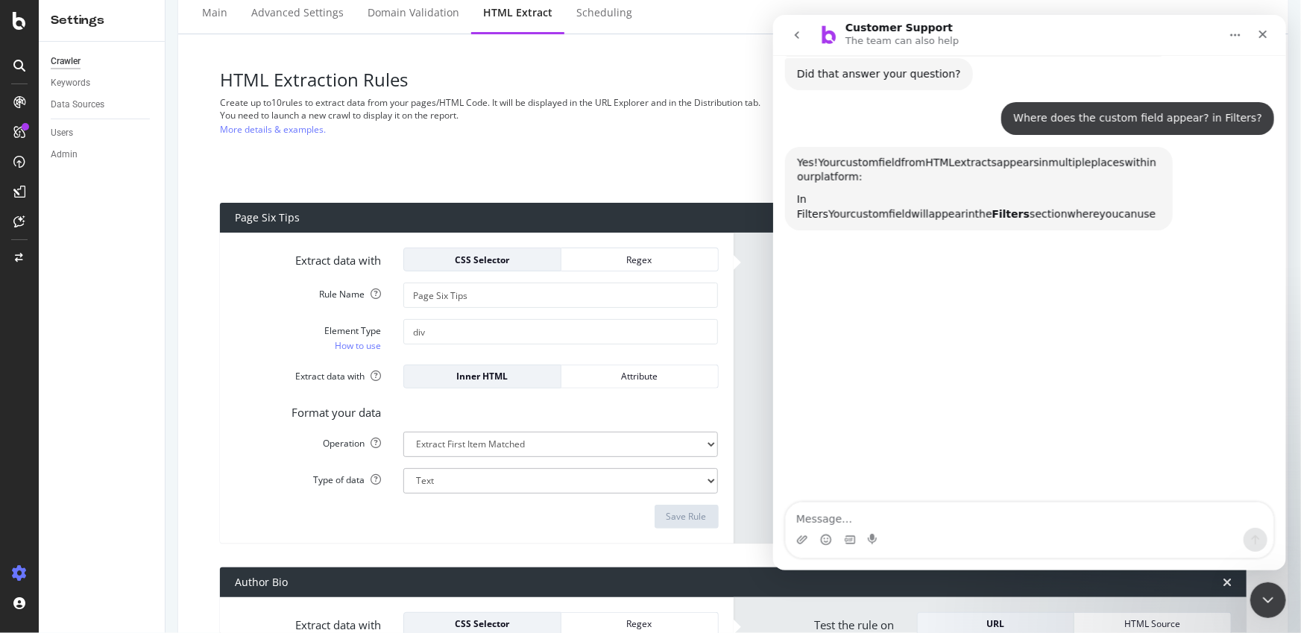
scroll to position [537, 0]
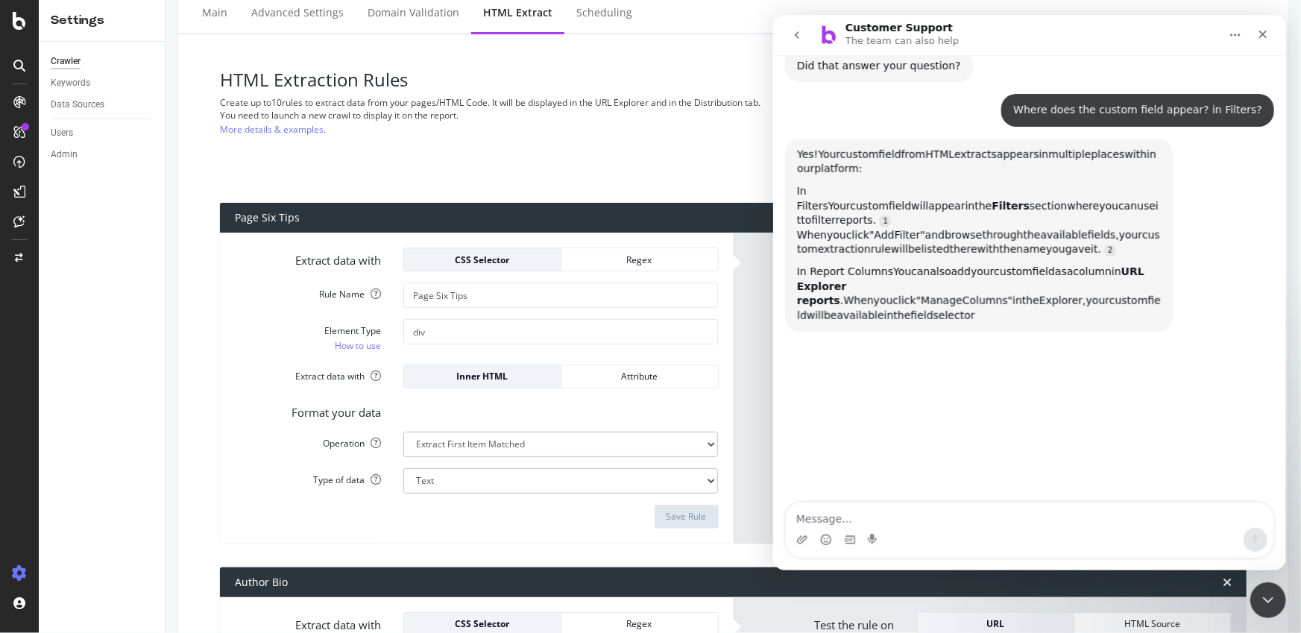
click at [430, 151] on div "HTML Extraction Rules Create up to 10 rules to extract data from your pages/HTM…" at bounding box center [558, 124] width 676 height 109
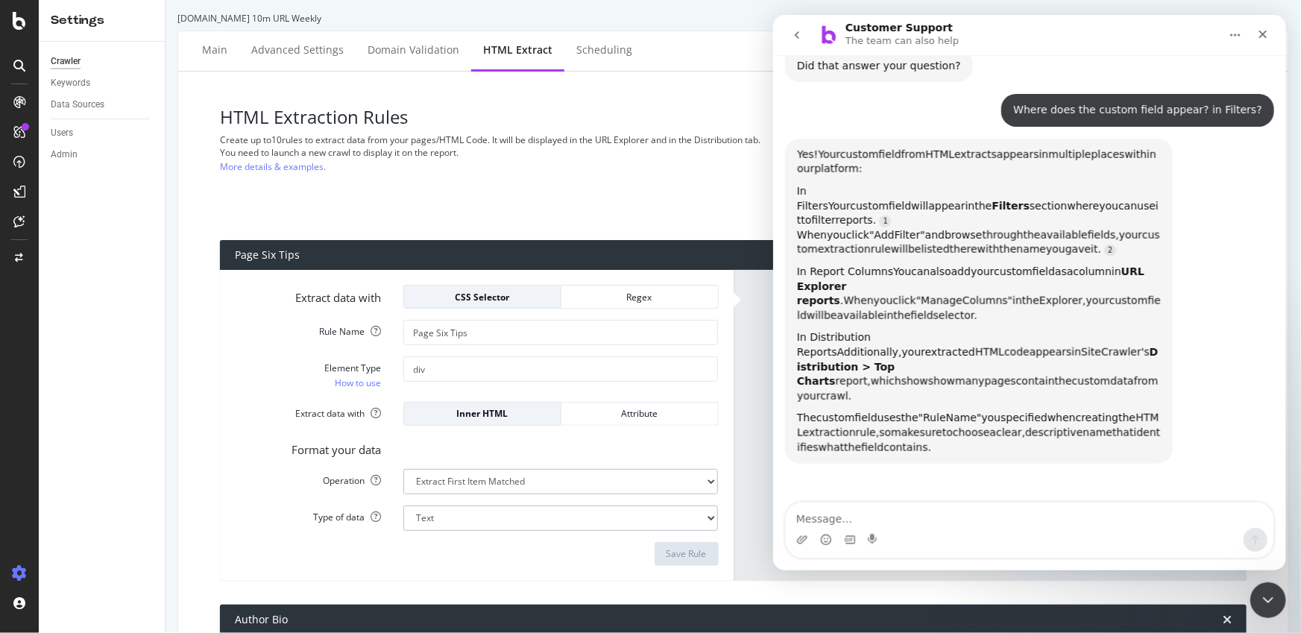
scroll to position [0, 0]
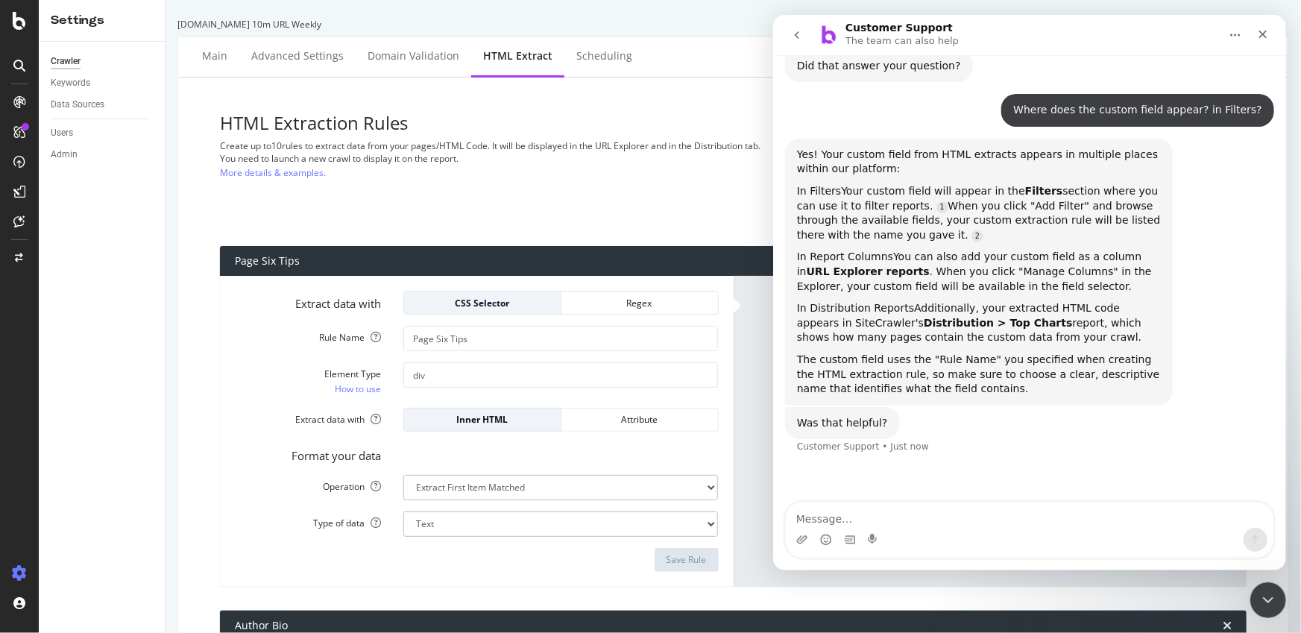
click at [460, 186] on div "HTML Extraction Rules Create up to 10 rules to extract data from your pages/HTM…" at bounding box center [558, 167] width 676 height 109
click at [595, 208] on div "HTML Extraction Rules Create up to 10 rules to extract data from your pages/HTM…" at bounding box center [558, 167] width 676 height 109
drag, startPoint x: 559, startPoint y: 166, endPoint x: 602, endPoint y: 151, distance: 45.7
click at [559, 166] on div "HTML Extraction Rules Create up to 10 rules to extract data from your pages/HTM…" at bounding box center [558, 167] width 676 height 109
drag, startPoint x: 786, startPoint y: 33, endPoint x: 1557, endPoint y: 54, distance: 771.3
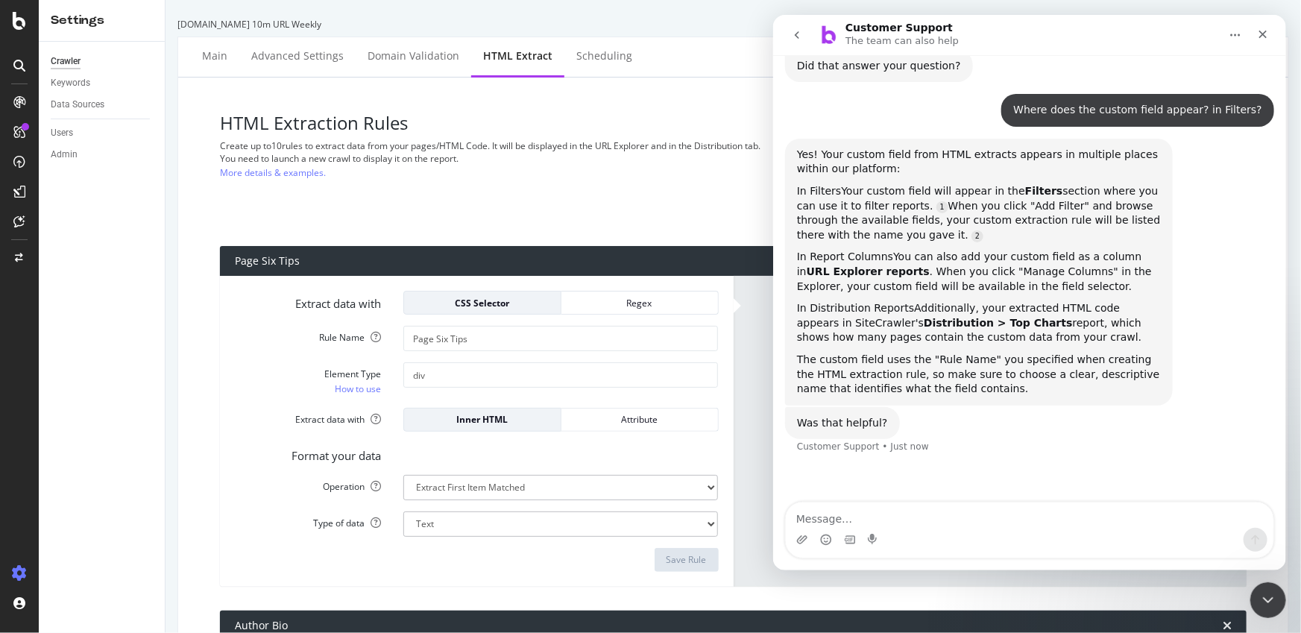
click at [786, 33] on button "go back" at bounding box center [796, 35] width 28 height 28
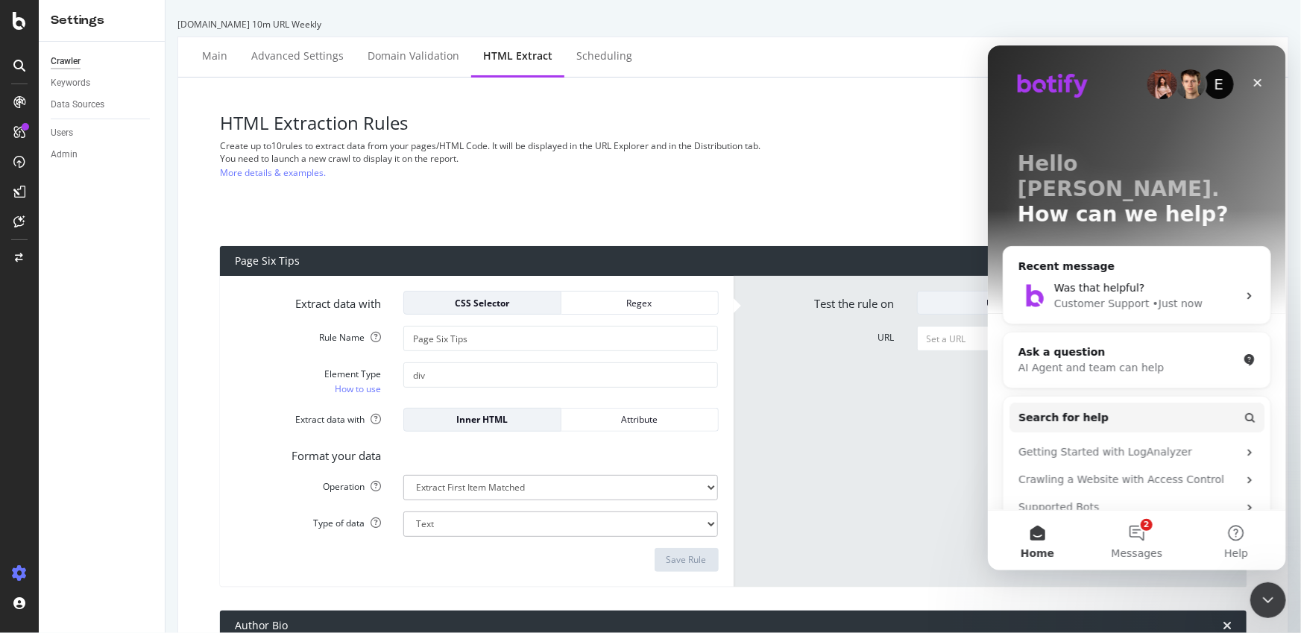
click at [695, 185] on div "HTML Extraction Rules Create up to 10 rules to extract data from your pages/HTM…" at bounding box center [558, 167] width 676 height 109
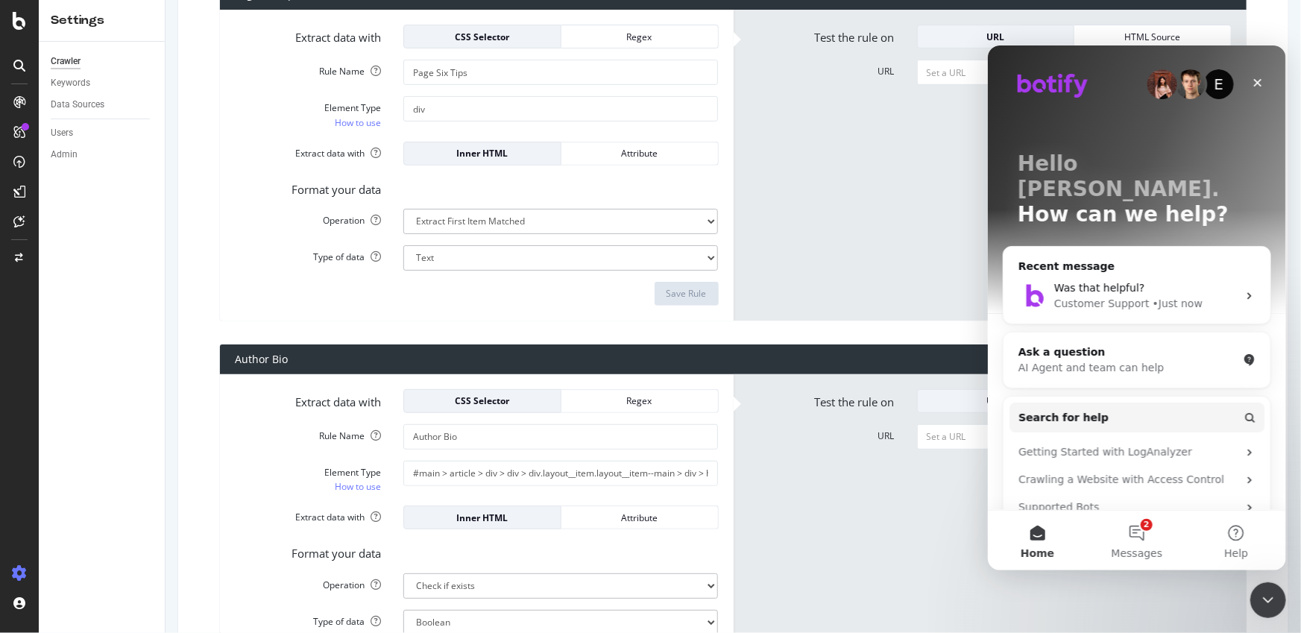
scroll to position [283, 0]
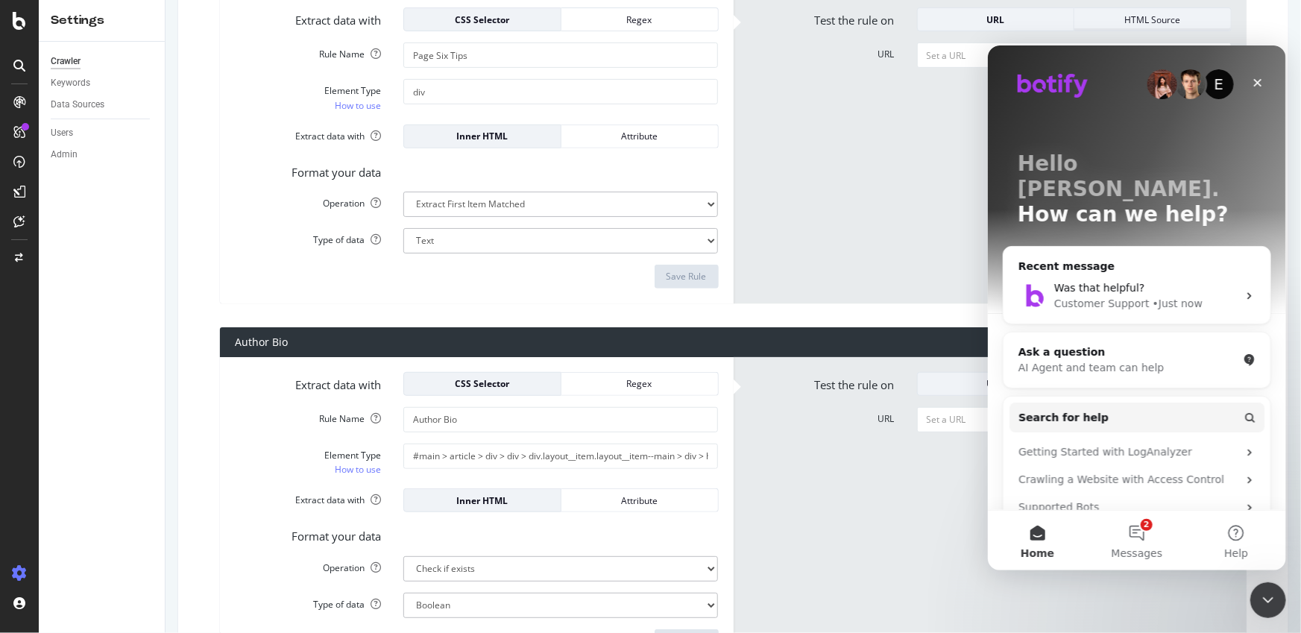
click at [1122, 28] on div "HTML Source" at bounding box center [1152, 19] width 133 height 21
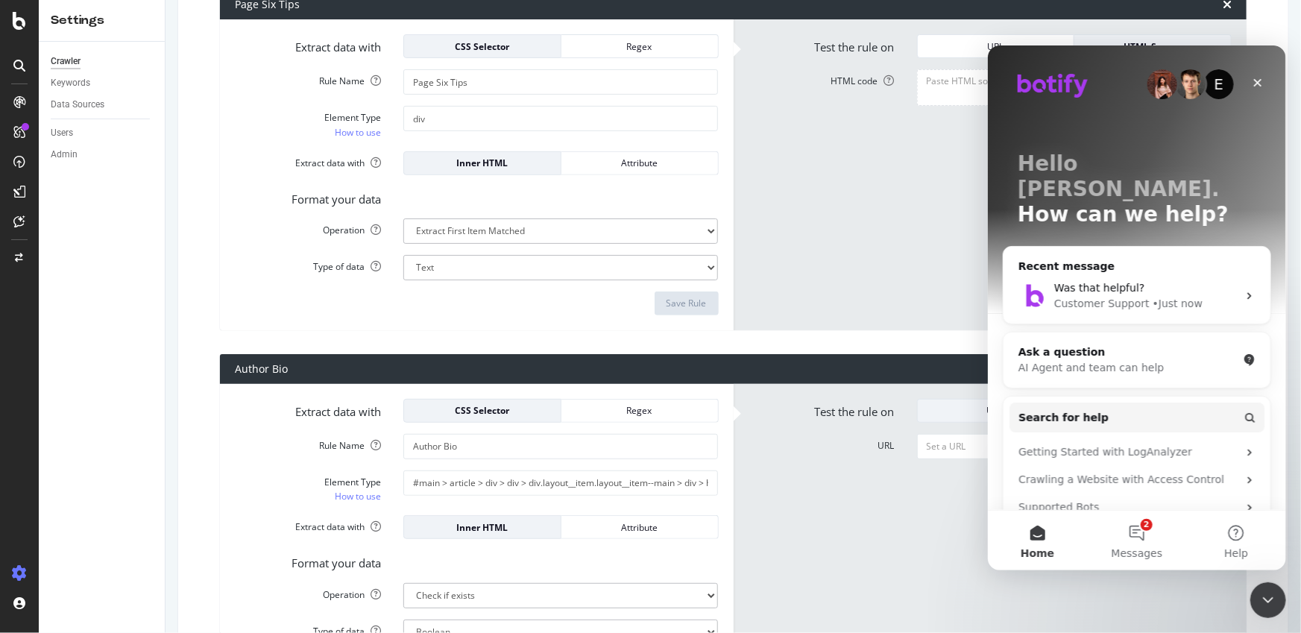
scroll to position [284, 0]
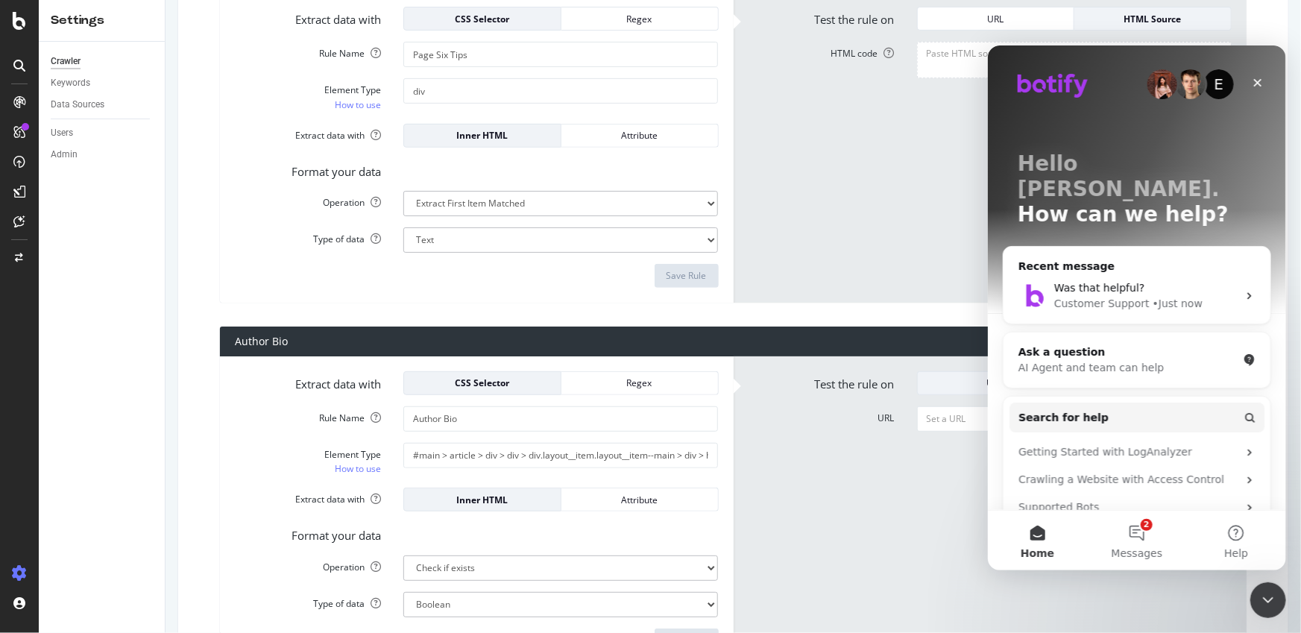
click at [906, 156] on div at bounding box center [1074, 147] width 337 height 211
click at [1256, 79] on icon "Close" at bounding box center [1257, 82] width 12 height 12
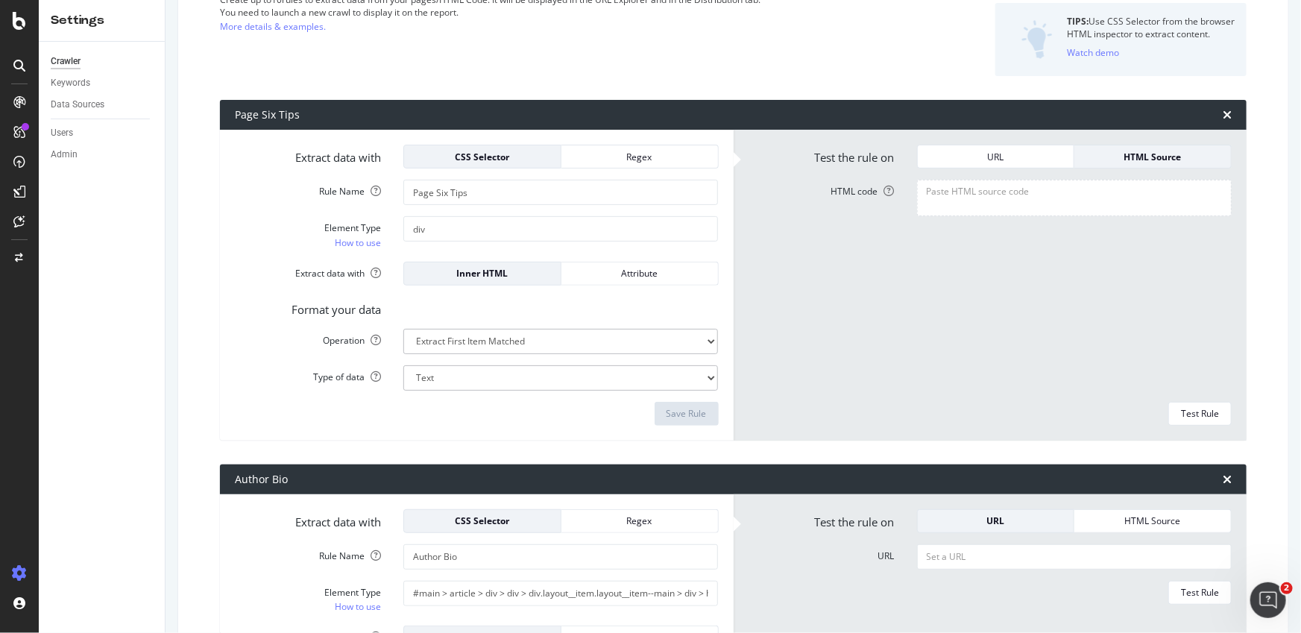
scroll to position [137, 0]
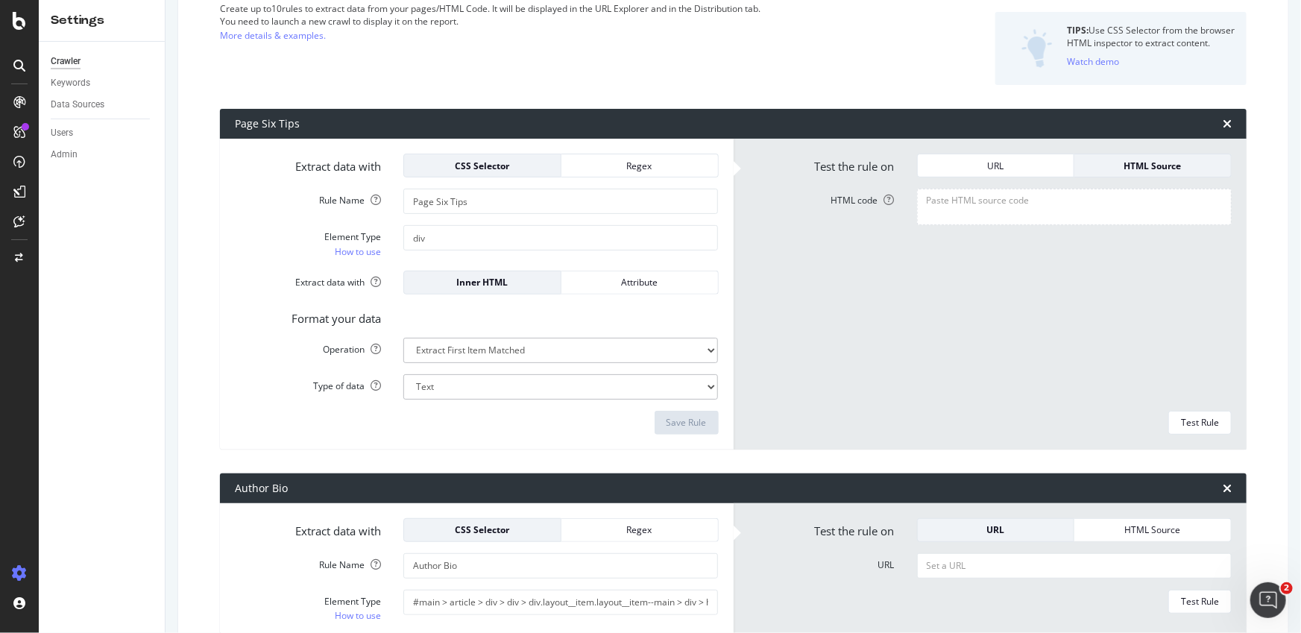
click at [906, 328] on div at bounding box center [1074, 294] width 337 height 211
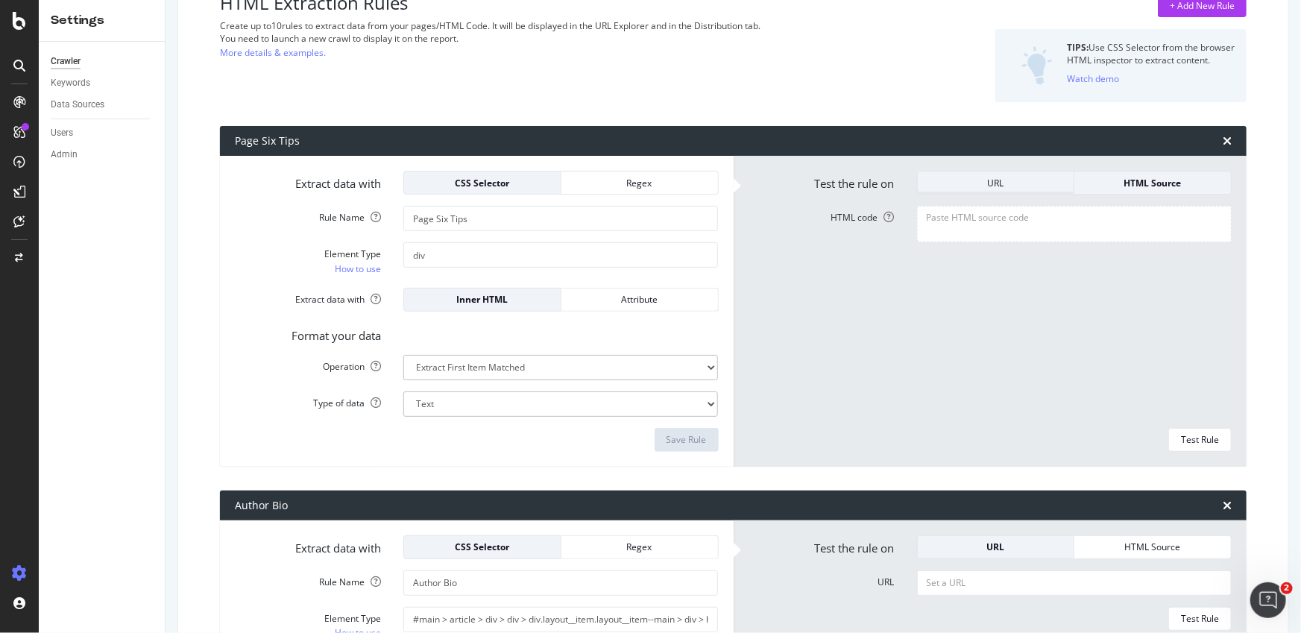
click at [968, 177] on div "URL" at bounding box center [996, 183] width 133 height 13
click at [1089, 177] on div "HTML Source" at bounding box center [1152, 183] width 133 height 13
click at [969, 230] on textarea "HTML code" at bounding box center [1074, 224] width 315 height 36
paste textarea "<div class="tip-text">Send us your scoops &amp; photos now</div>"
drag, startPoint x: 1104, startPoint y: 219, endPoint x: 1119, endPoint y: 219, distance: 14.9
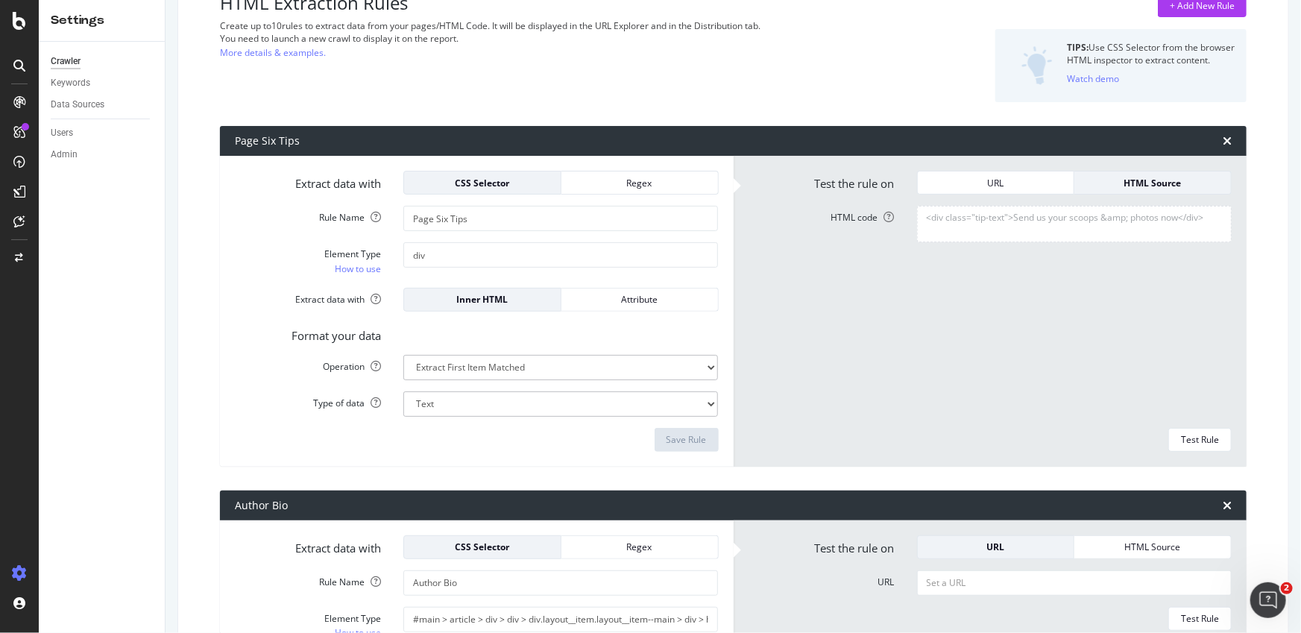
click at [1119, 219] on textarea "<div class="tip-text">Send us your scoops &amp; photos now</div>" at bounding box center [1074, 224] width 315 height 36
type textarea "<div class="tip-text">Send us your scoops &; photos now</div>"
click at [910, 379] on div "<div class="tip-text">Send us your scoops &; photos now</div>" at bounding box center [1074, 311] width 337 height 211
click at [1169, 438] on button "Test Rule" at bounding box center [1200, 440] width 63 height 24
click at [418, 399] on select "Text Integer number Floating point number Date" at bounding box center [560, 403] width 315 height 25
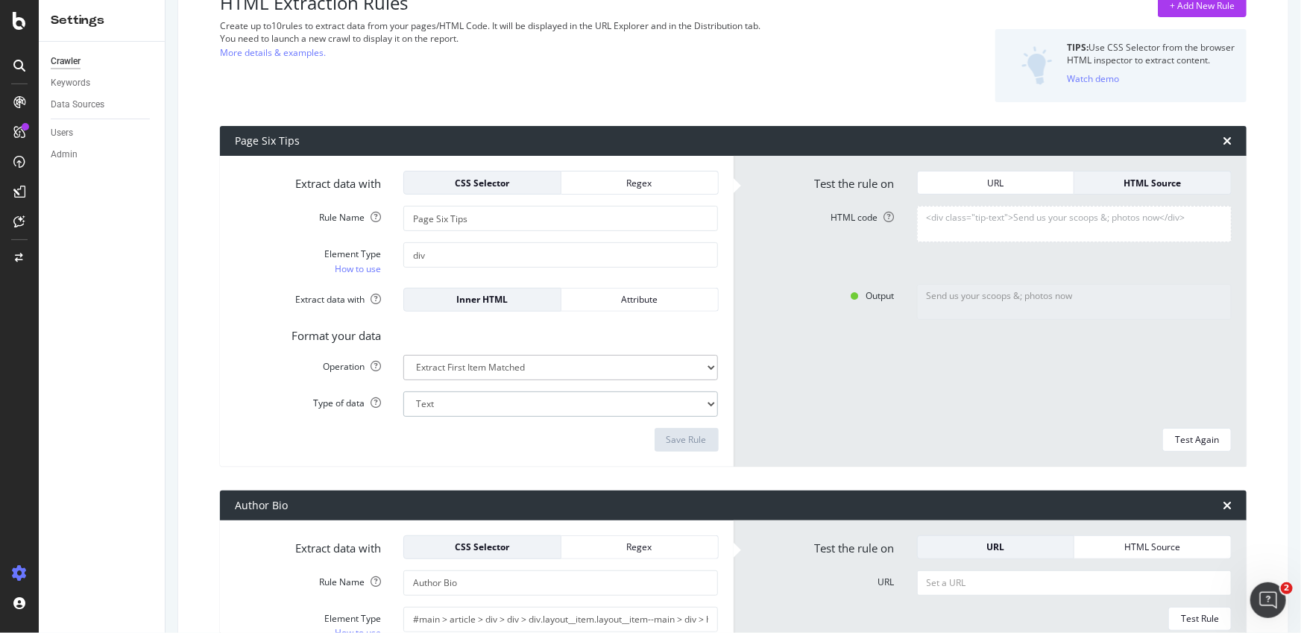
click at [403, 391] on select "Text Integer number Floating point number Date" at bounding box center [560, 403] width 315 height 25
click at [456, 380] on form "Extract data with CSS Selector Regex Rule Name Page Six Tips Element Type How t…" at bounding box center [477, 311] width 484 height 281
click at [629, 339] on div "Format your data" at bounding box center [477, 333] width 506 height 21
click at [462, 260] on input "div" at bounding box center [560, 254] width 315 height 25
click at [605, 298] on div "Attribute" at bounding box center [639, 299] width 133 height 13
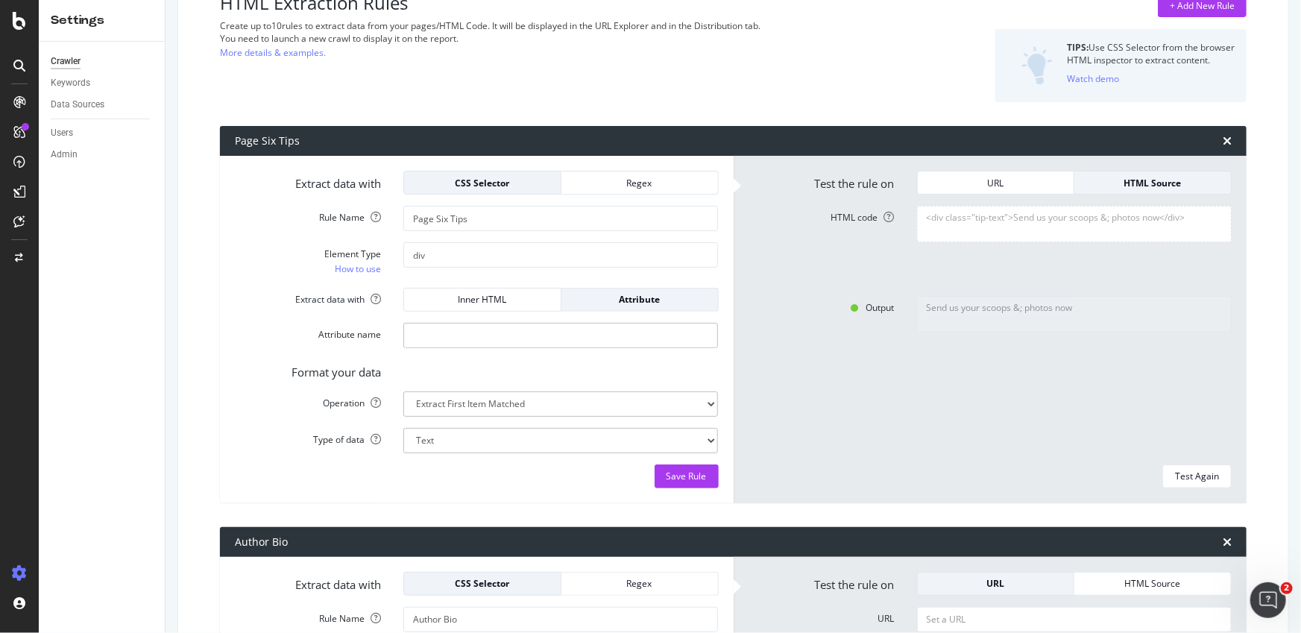
click at [556, 323] on input "Attribute name" at bounding box center [560, 335] width 315 height 25
click at [515, 295] on div "Inner HTML" at bounding box center [482, 299] width 133 height 13
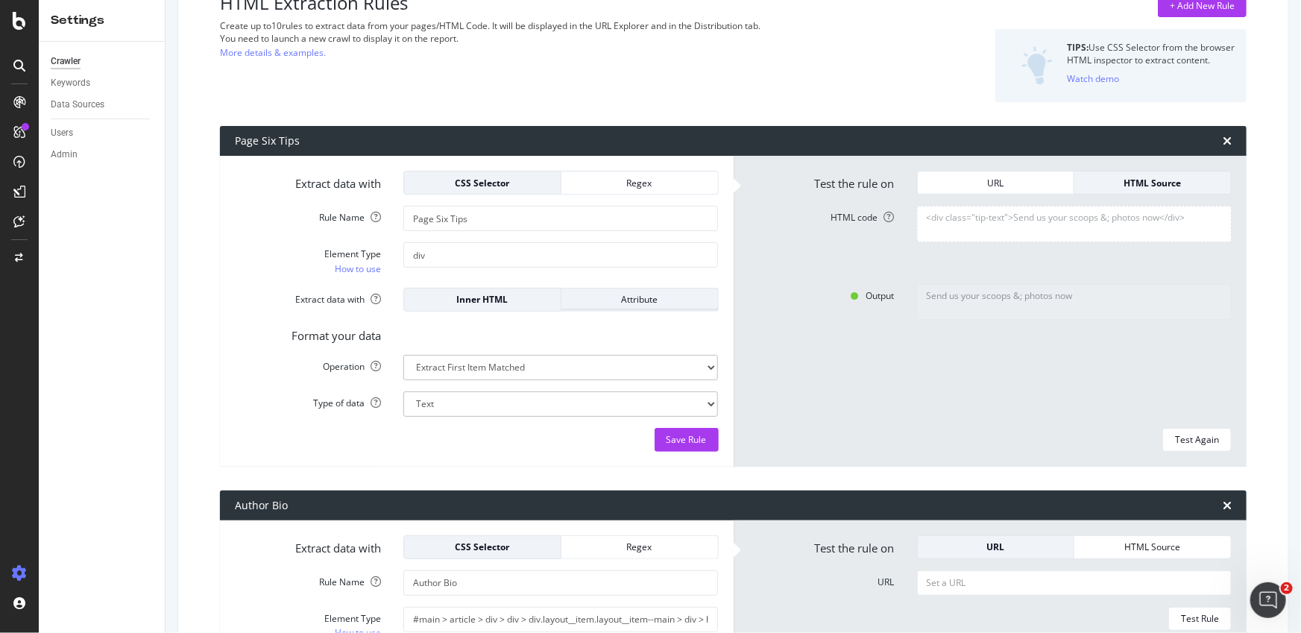
click at [601, 302] on div "Attribute" at bounding box center [639, 299] width 133 height 13
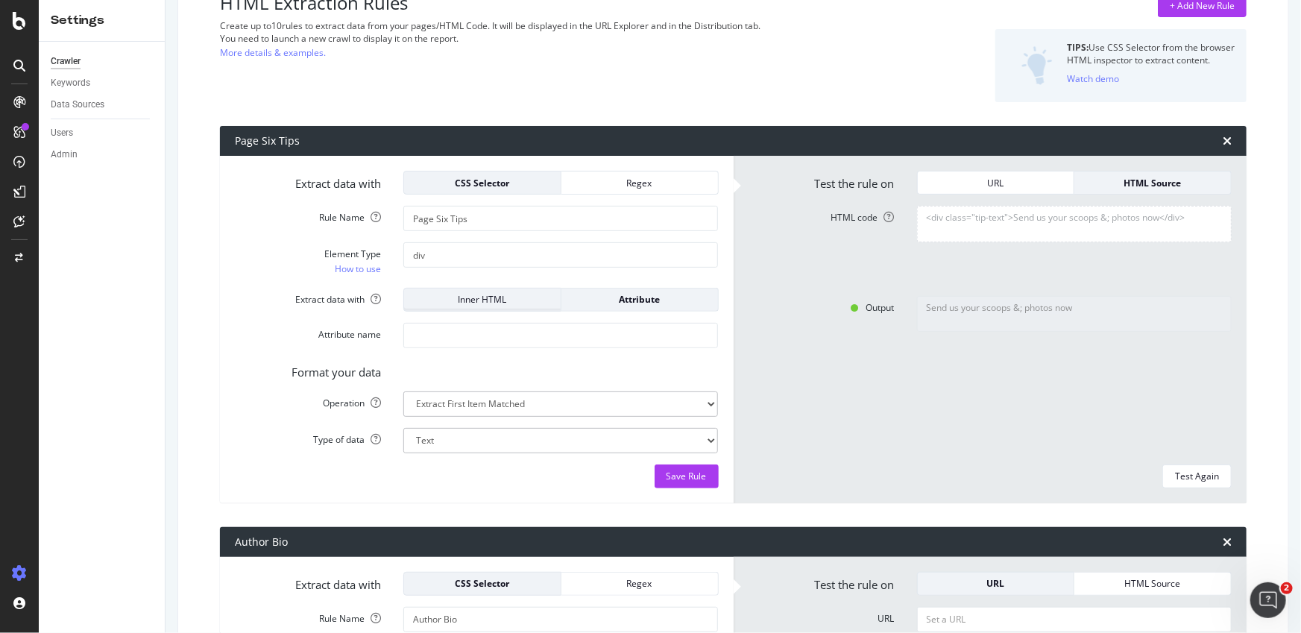
click at [527, 301] on div "Inner HTML" at bounding box center [482, 299] width 133 height 13
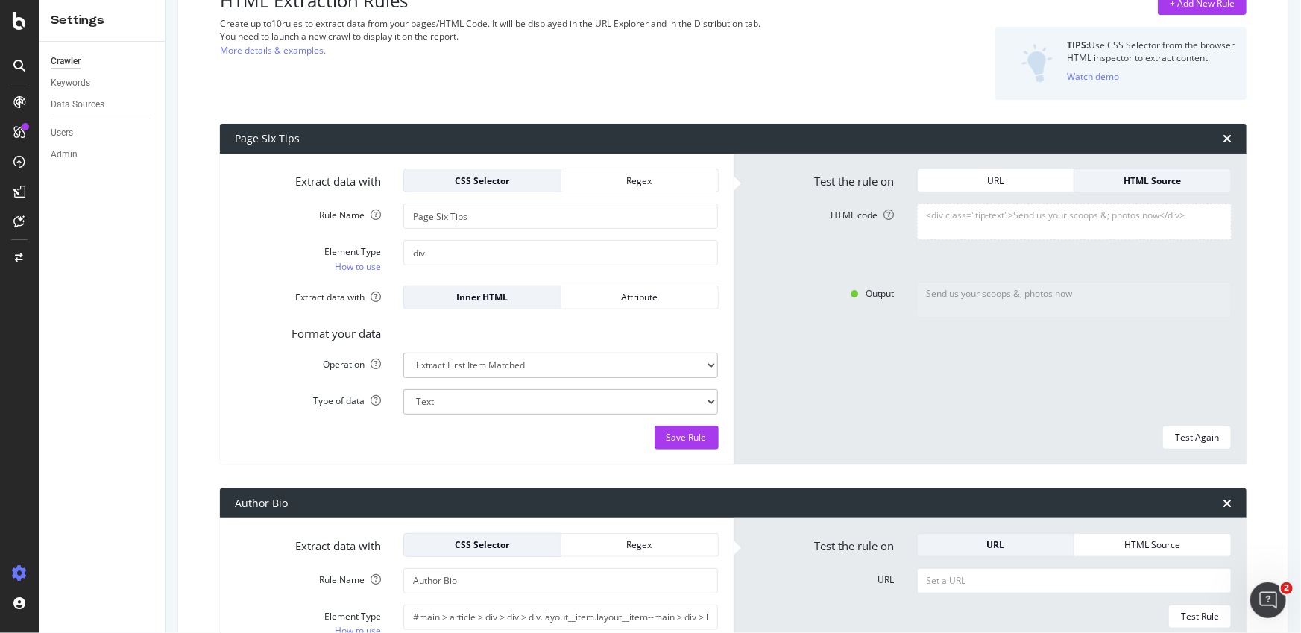
scroll to position [140, 0]
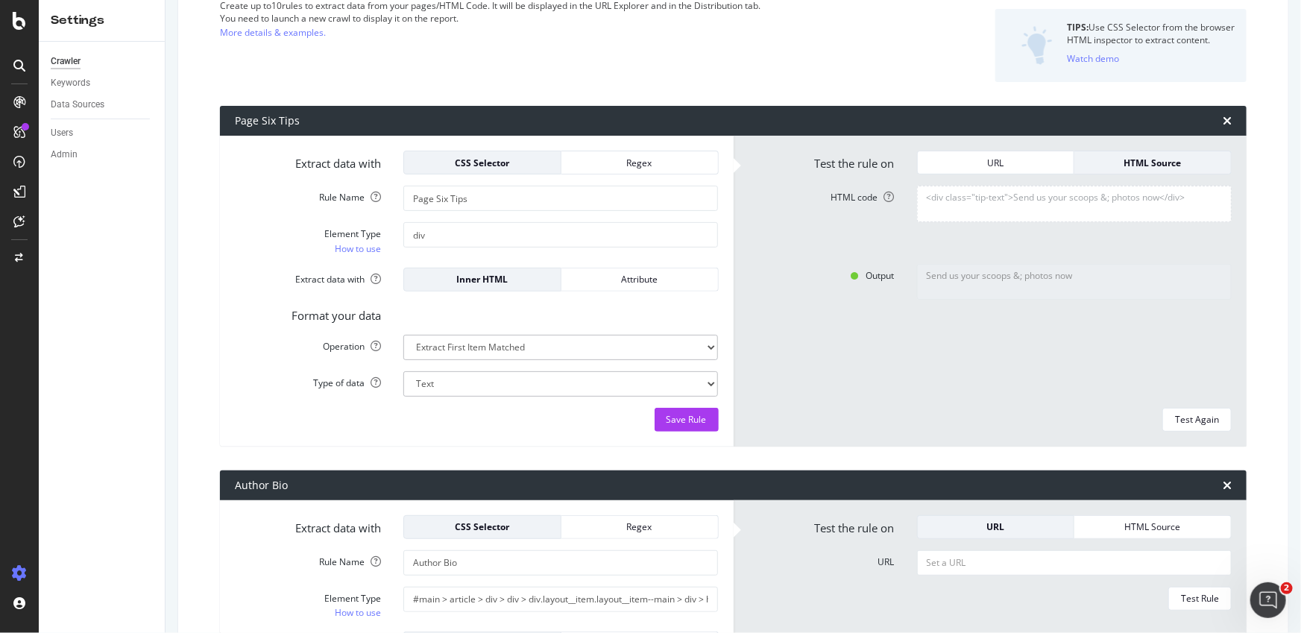
click at [824, 252] on form "Test the rule on URL HTML Source HTML code <div class="tip-text">Send us your s…" at bounding box center [991, 291] width 484 height 281
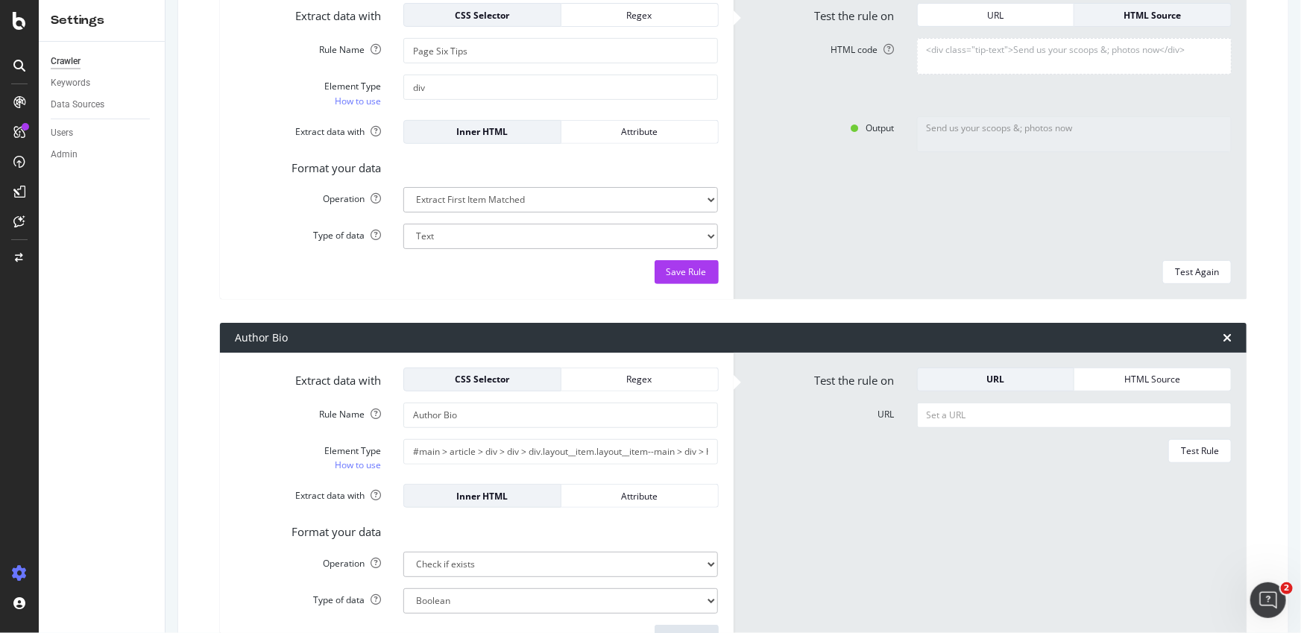
scroll to position [299, 0]
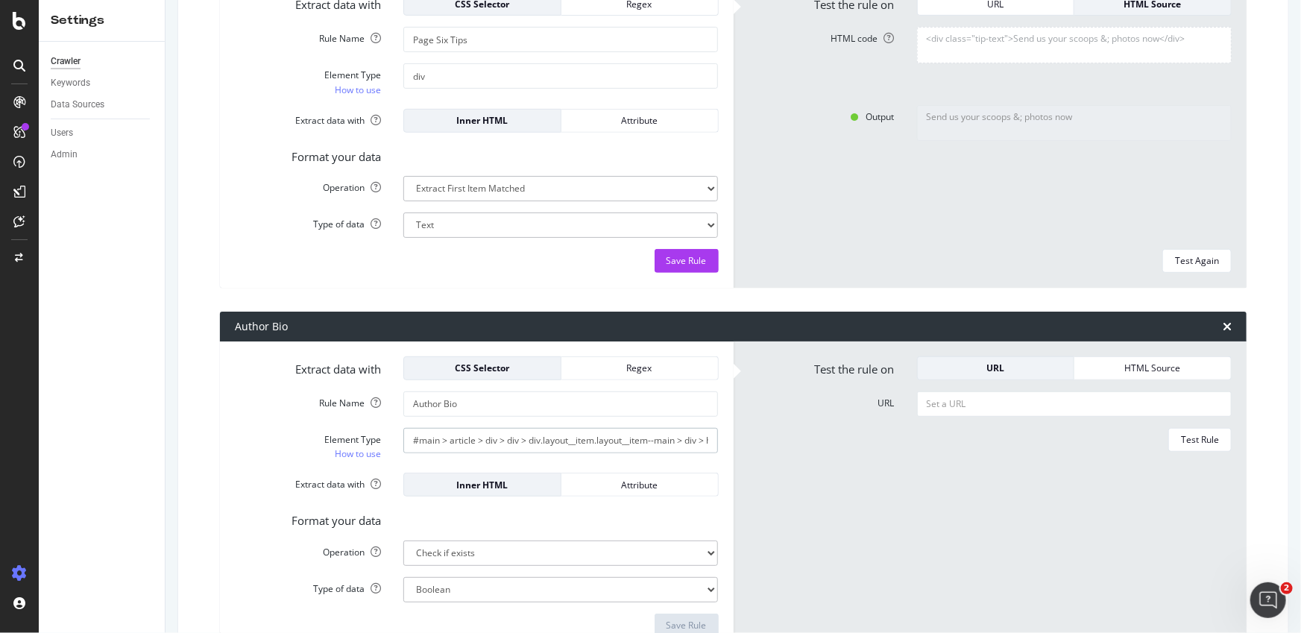
click at [664, 430] on input "#main > article > div > div > div.layout__item.layout__item--main > div > heade…" at bounding box center [560, 440] width 315 height 25
drag, startPoint x: 643, startPoint y: 431, endPoint x: 682, endPoint y: 441, distance: 40.9
click at [705, 435] on input "#main > article > div > div > div.layout__item.layout__item--main > div > heade…" at bounding box center [560, 440] width 315 height 25
drag, startPoint x: 682, startPoint y: 441, endPoint x: 720, endPoint y: 443, distance: 38.1
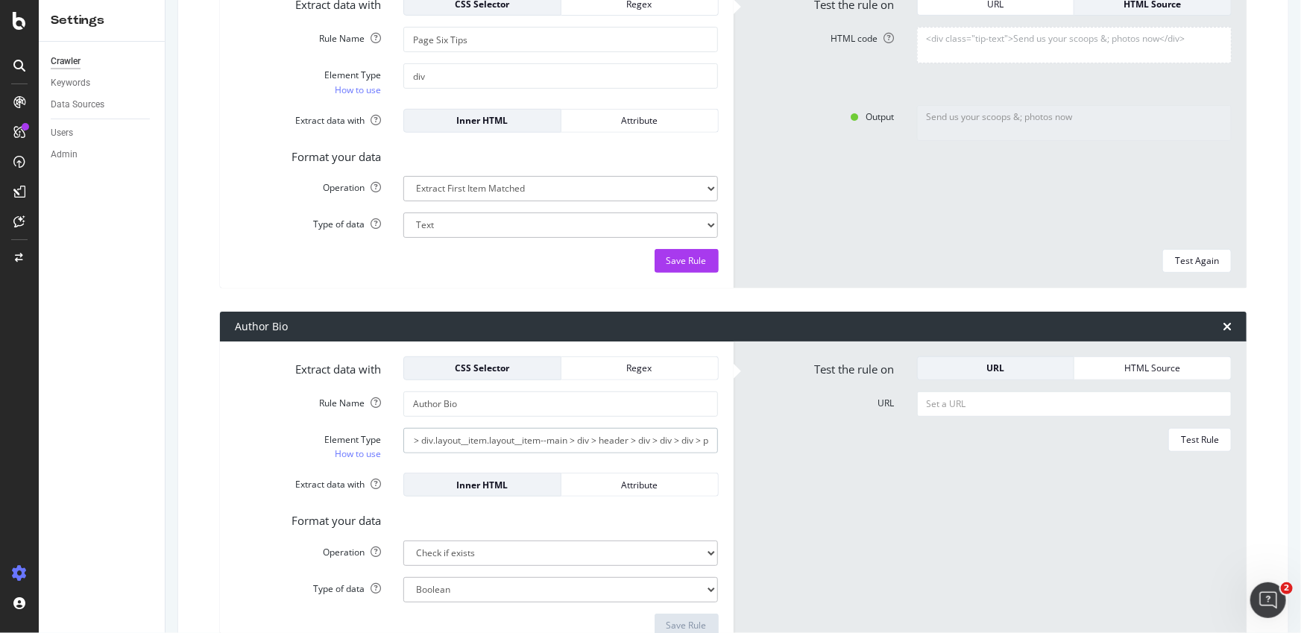
click at [720, 443] on div "#main > article > div > div > div.layout__item.layout__item--main > div > heade…" at bounding box center [560, 440] width 337 height 25
click at [683, 441] on input "#main > article > div > div > div.layout__item.layout__item--main > div > heade…" at bounding box center [560, 440] width 315 height 25
click at [807, 463] on form "Test the rule on URL HTML Source URL Test Rule" at bounding box center [991, 496] width 484 height 281
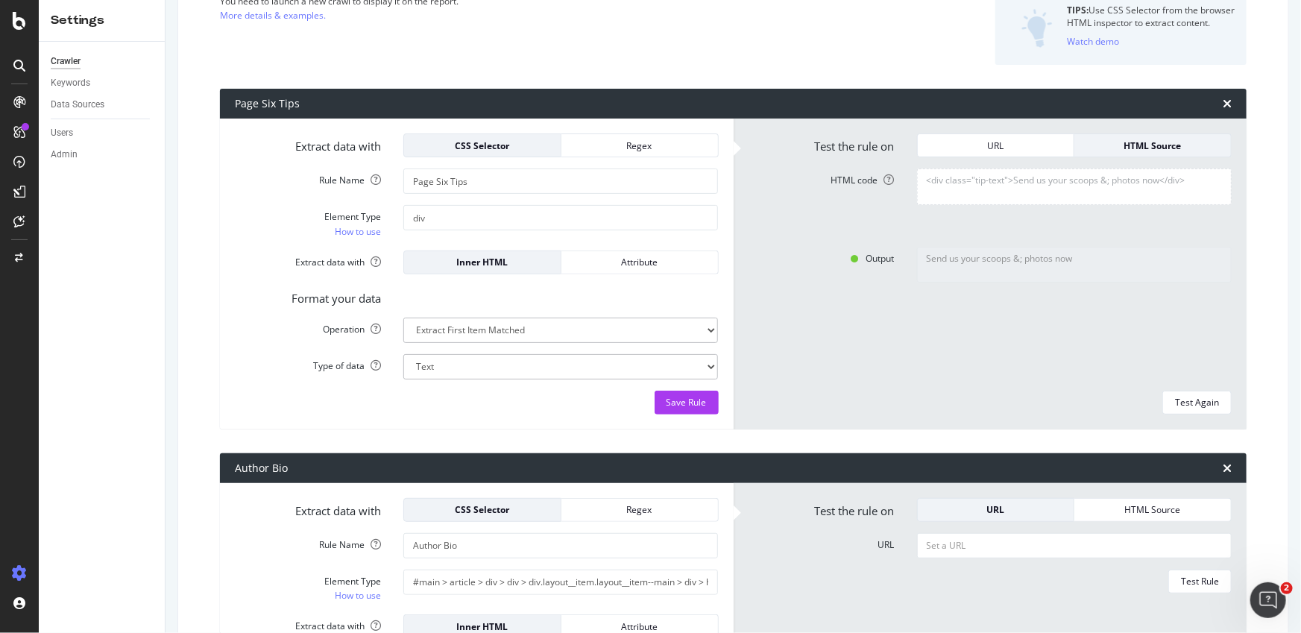
scroll to position [85, 0]
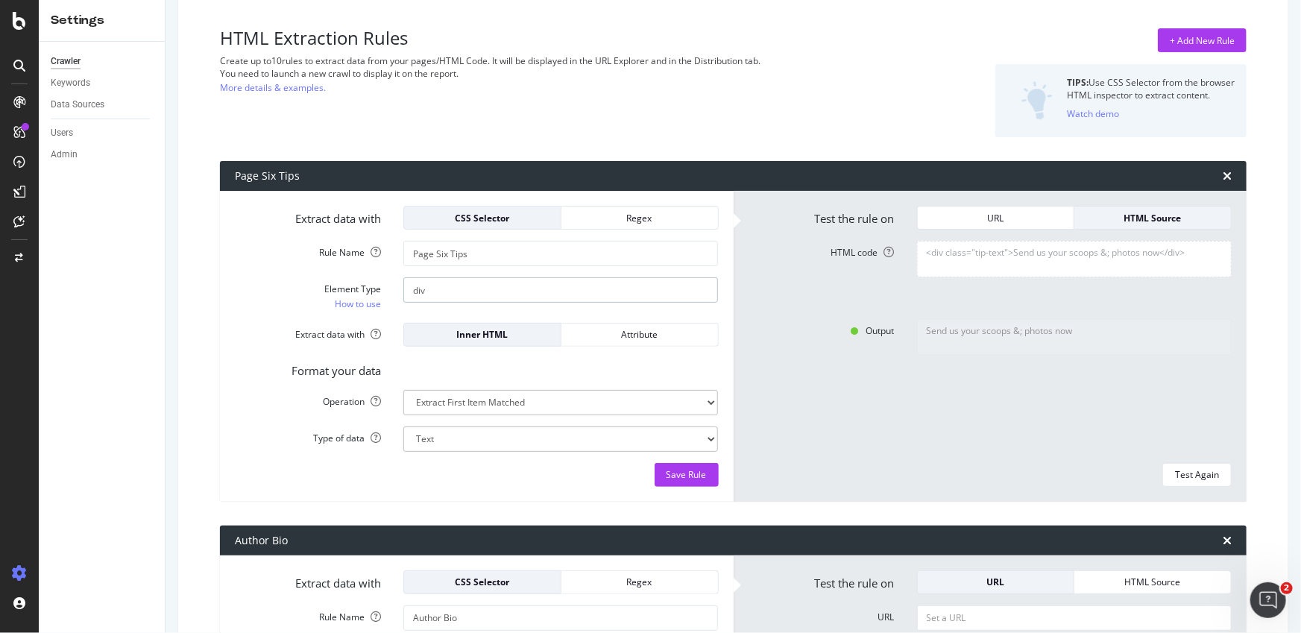
click at [512, 298] on input "div" at bounding box center [560, 289] width 315 height 25
paste input "<div class="tip-text">Send us your scoops &amp; photos now</div>"
click at [972, 362] on div "Send us your scoops &; photos now" at bounding box center [1074, 385] width 337 height 133
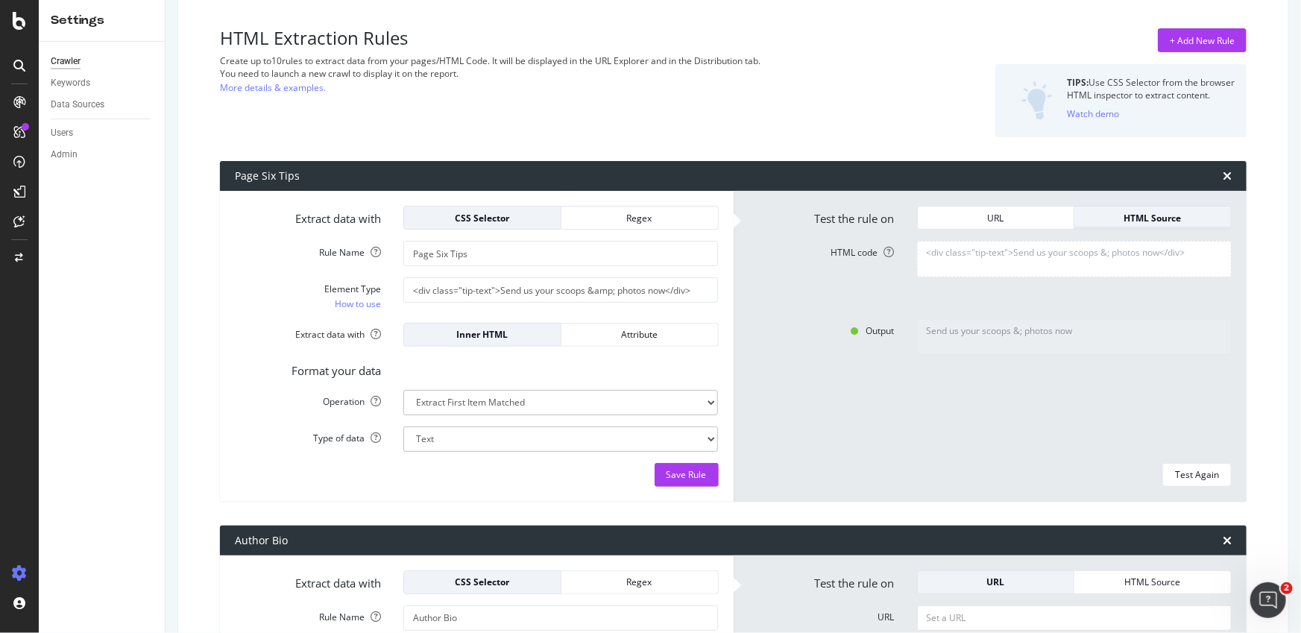
click at [1132, 221] on div "HTML Source" at bounding box center [1152, 218] width 133 height 13
click at [1195, 468] on div "Test Again" at bounding box center [1197, 474] width 44 height 13
drag, startPoint x: 592, startPoint y: 292, endPoint x: 608, endPoint y: 292, distance: 16.4
click at [608, 292] on input "<div class="tip-text">Send us your scoops &amp; photos now</div>" at bounding box center [560, 289] width 315 height 25
type input "<div class="tip-text">Send us your scoops &; photos now</div>"
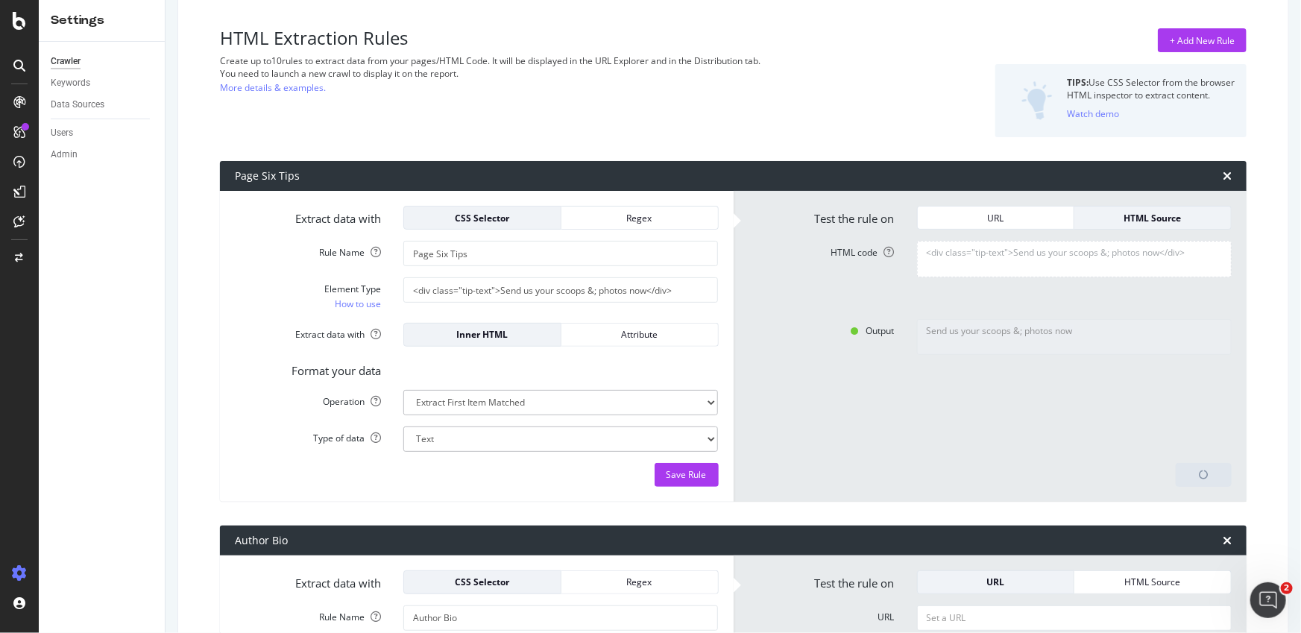
click at [1130, 452] on form "Test the rule on URL HTML Source HTML code <div class="tip-text">Send us your s…" at bounding box center [991, 346] width 484 height 281
type textarea "No results matched this rule"
click at [1196, 476] on div "Test Again" at bounding box center [1197, 474] width 44 height 13
click at [626, 330] on div "Attribute" at bounding box center [639, 334] width 133 height 13
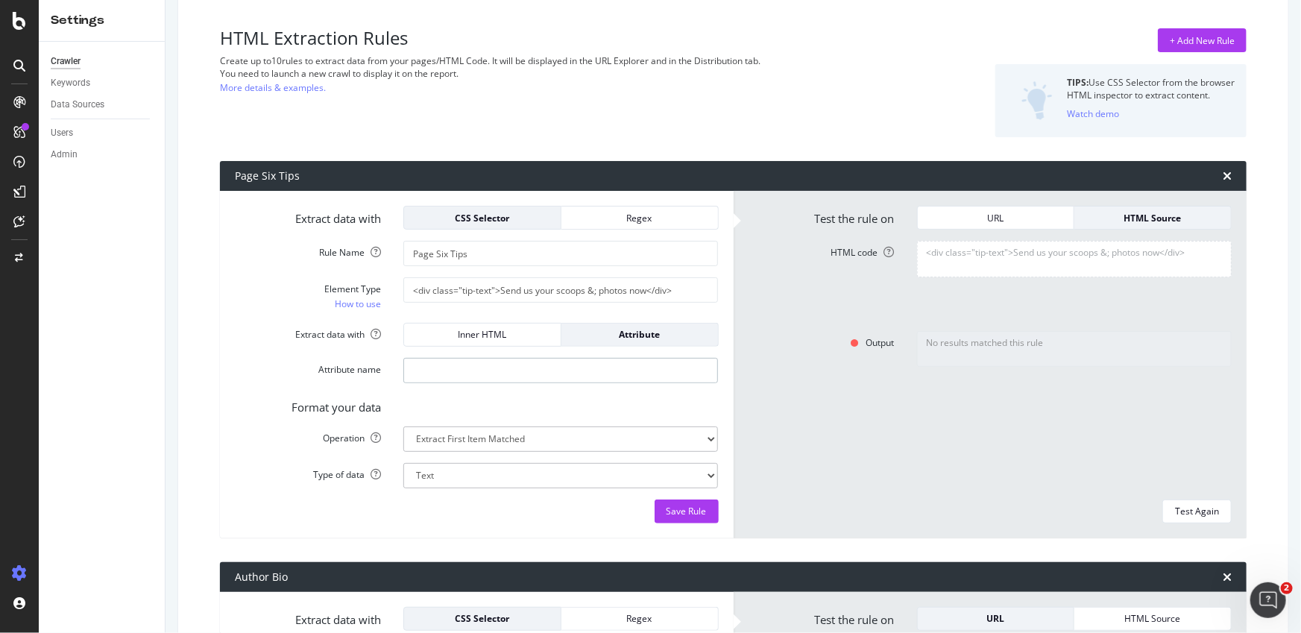
click at [479, 359] on input "Attribute name" at bounding box center [560, 370] width 315 height 25
paste input "<div class="tip-text">Send us your scoops &amp; photos now</div>"
type input "<div class="tip-text">Send us your scoops &amp; photos now</div>"
click at [483, 291] on input "<div class="tip-text">Send us your scoops &; photos now</div>" at bounding box center [560, 289] width 315 height 25
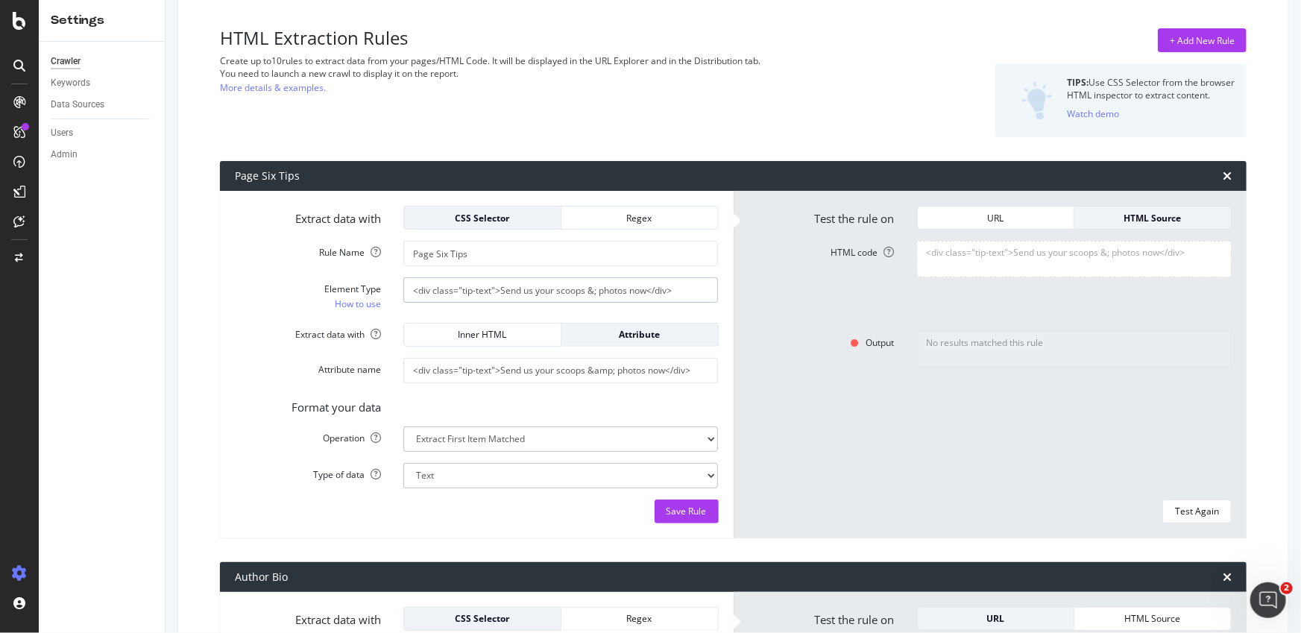
click at [483, 291] on input "<div class="tip-text">Send us your scoops &; photos now</div>" at bounding box center [560, 289] width 315 height 25
type input "div"
click at [1082, 406] on div "No results matched this rule" at bounding box center [1074, 409] width 337 height 157
click at [1121, 252] on textarea "<div class="tip-text">Send us your scoops &; photos now</div>" at bounding box center [1074, 259] width 315 height 36
click at [1198, 517] on div "Test Again" at bounding box center [1197, 511] width 44 height 13
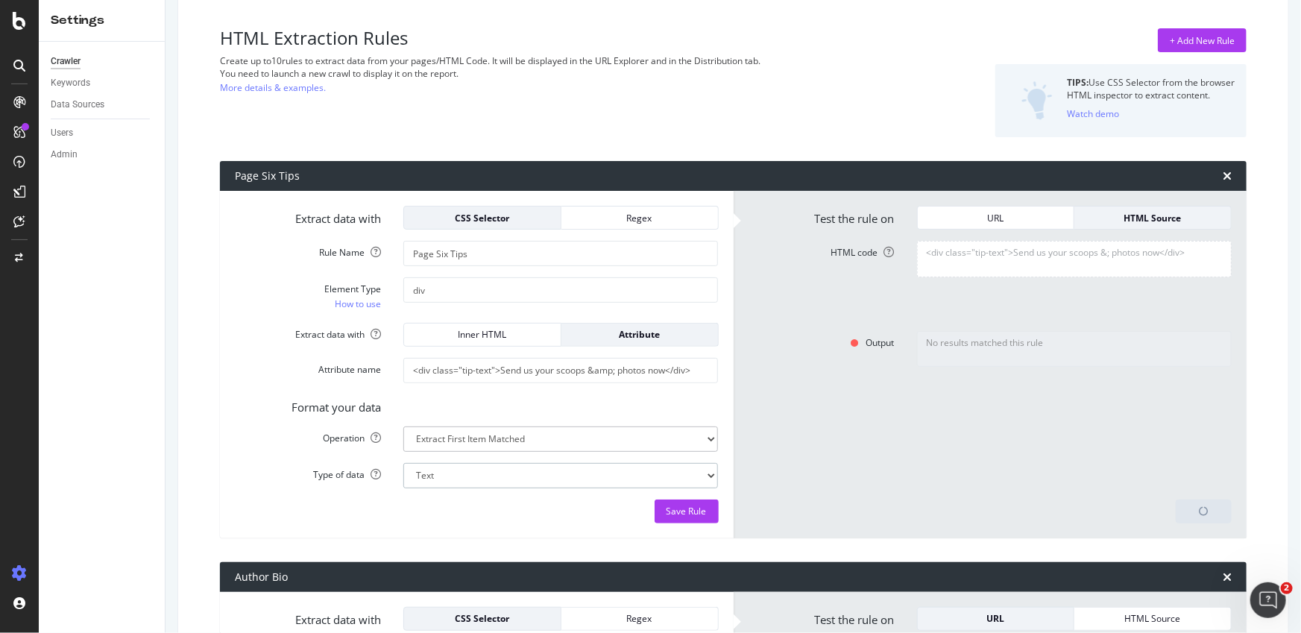
click at [547, 474] on select "Text Integer number Floating point number Date" at bounding box center [560, 475] width 315 height 25
drag, startPoint x: 597, startPoint y: 371, endPoint x: 607, endPoint y: 371, distance: 10.5
click at [607, 371] on input "<div class="tip-text">Send us your scoops &amp; photos now</div>" at bounding box center [560, 370] width 315 height 25
click at [1192, 514] on div "Test Again" at bounding box center [1197, 511] width 44 height 13
click at [608, 371] on input "<div class="tip-text">Send us your scoops &; photos now</div>" at bounding box center [560, 370] width 315 height 25
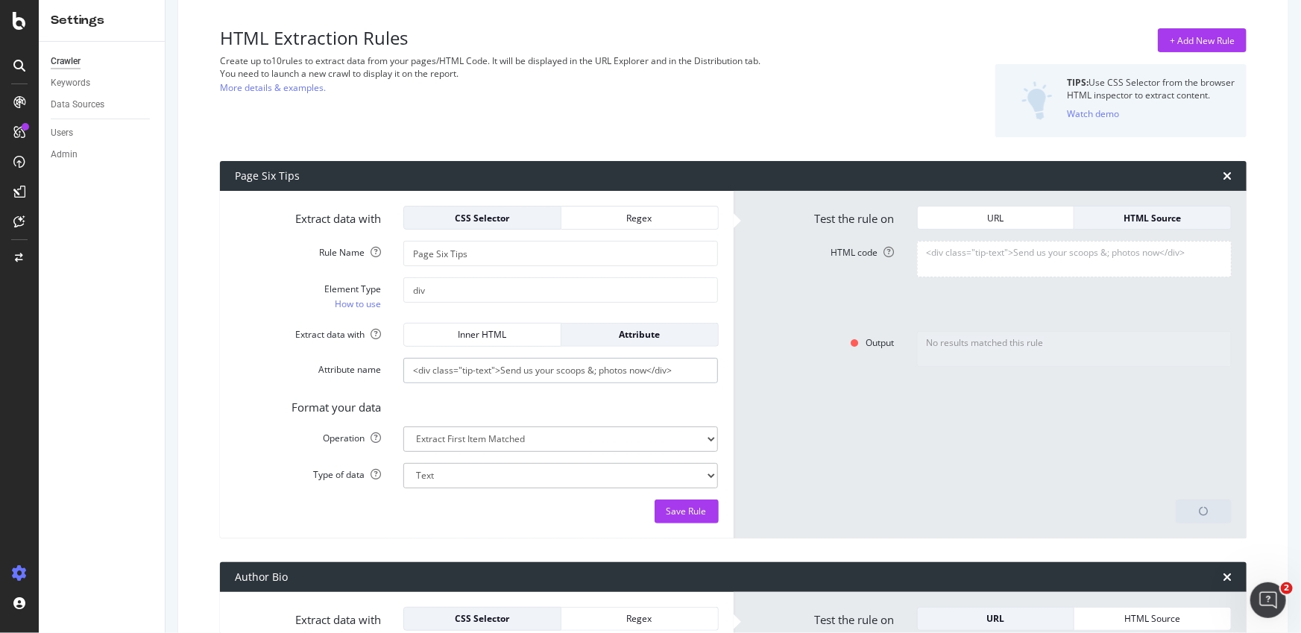
click at [596, 370] on input "<div class="tip-text">Send us your scoops &; photos now</div>" at bounding box center [560, 370] width 315 height 25
type input "<div class="tip-text">Send us your scoops & photos now</div>"
click at [920, 440] on div "No results matched this rule" at bounding box center [1074, 409] width 337 height 157
click at [861, 441] on div "Output No results matched this rule" at bounding box center [990, 409] width 506 height 157
click at [952, 456] on div "No results matched this rule" at bounding box center [1074, 409] width 337 height 157
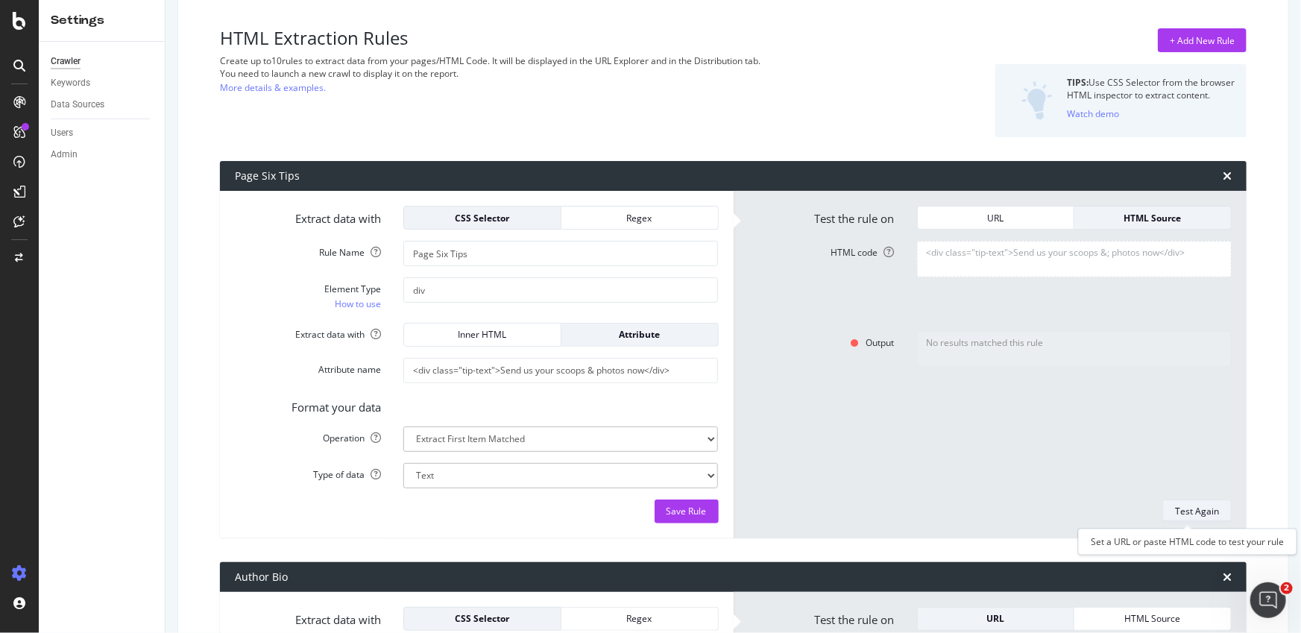
click at [1184, 509] on div "Test Again" at bounding box center [1197, 511] width 44 height 13
click at [961, 209] on div "URL" at bounding box center [996, 217] width 133 height 21
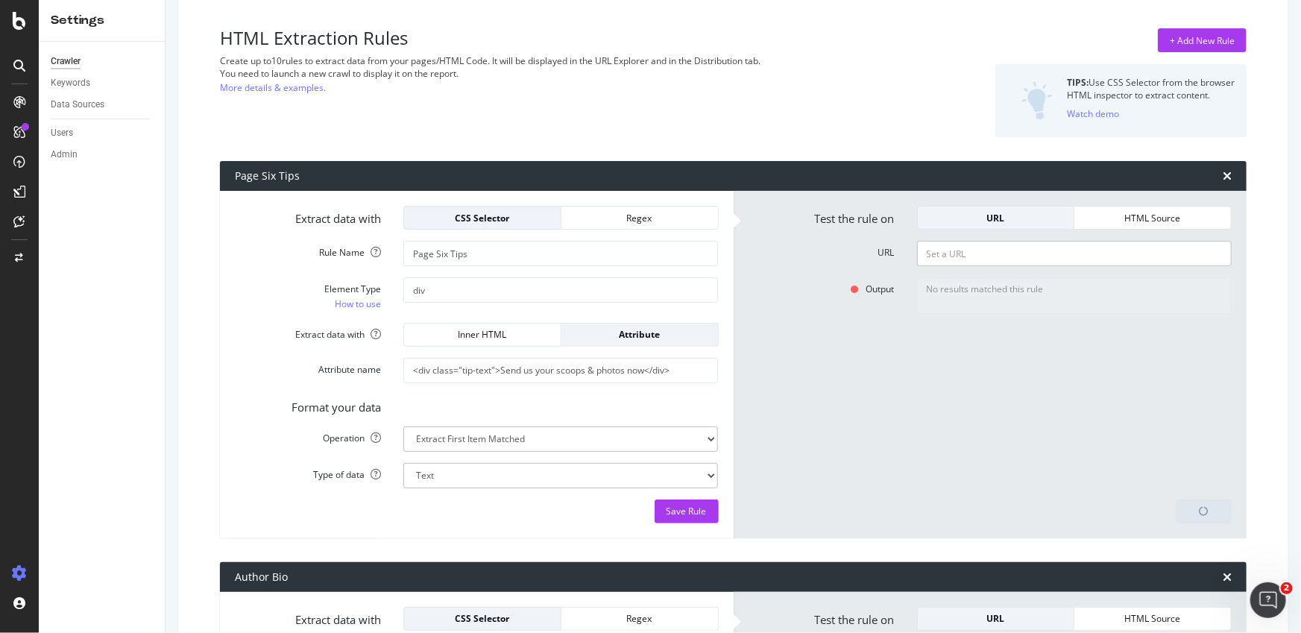
click at [998, 251] on input "URL" at bounding box center [1074, 253] width 315 height 25
paste input "[URL][DOMAIN_NAME][PERSON_NAME]"
type input "[URL][DOMAIN_NAME][PERSON_NAME]"
click at [1078, 427] on div "No results matched this rule" at bounding box center [1074, 382] width 337 height 211
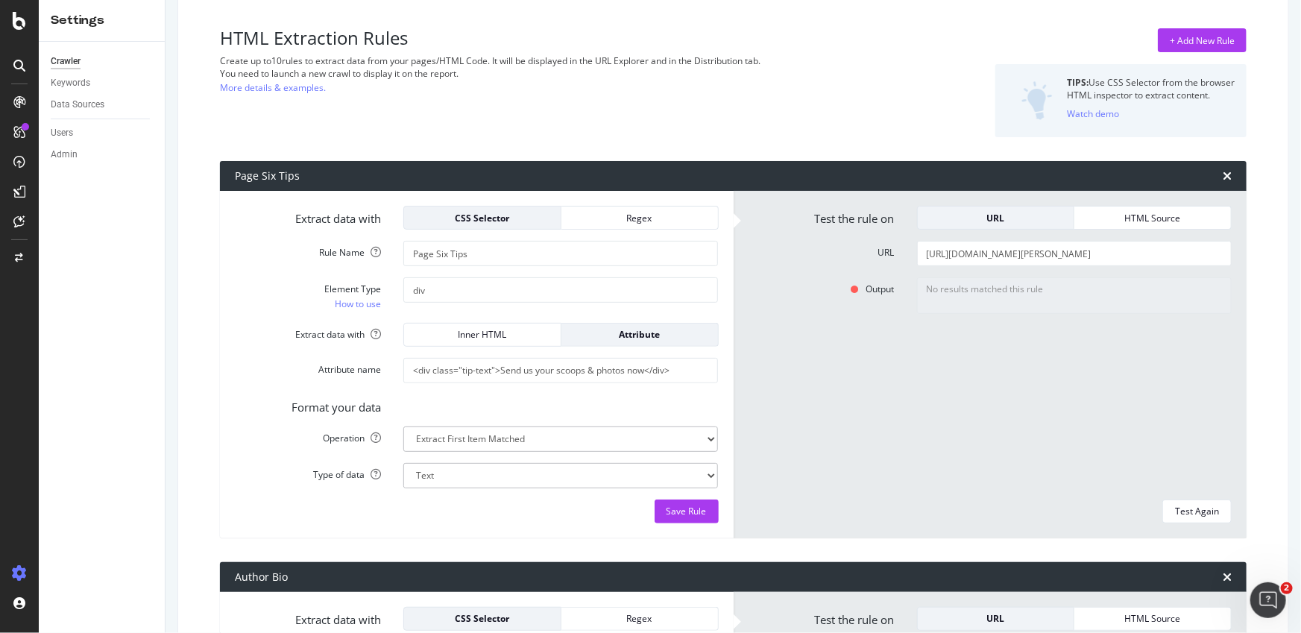
scroll to position [0, 0]
drag, startPoint x: 941, startPoint y: 399, endPoint x: 1086, endPoint y: 456, distance: 155.4
click at [941, 399] on div "No results matched this rule" at bounding box center [1074, 382] width 337 height 211
click at [1193, 505] on div "Test Again" at bounding box center [1197, 511] width 44 height 13
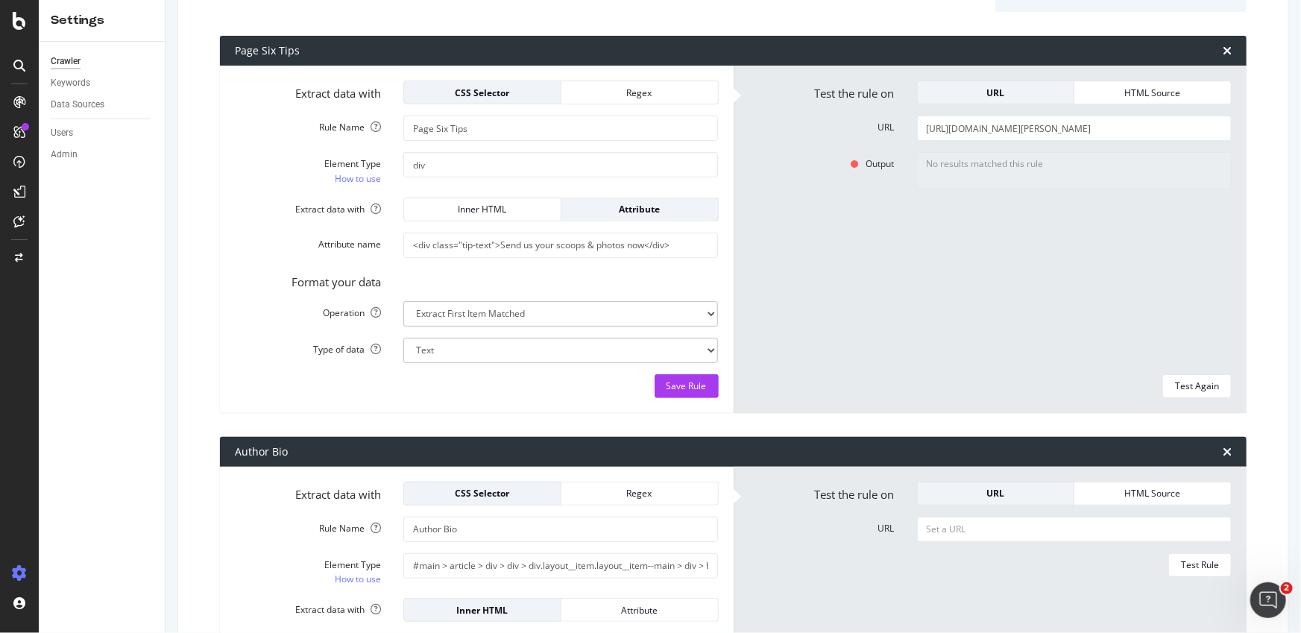
scroll to position [89, 0]
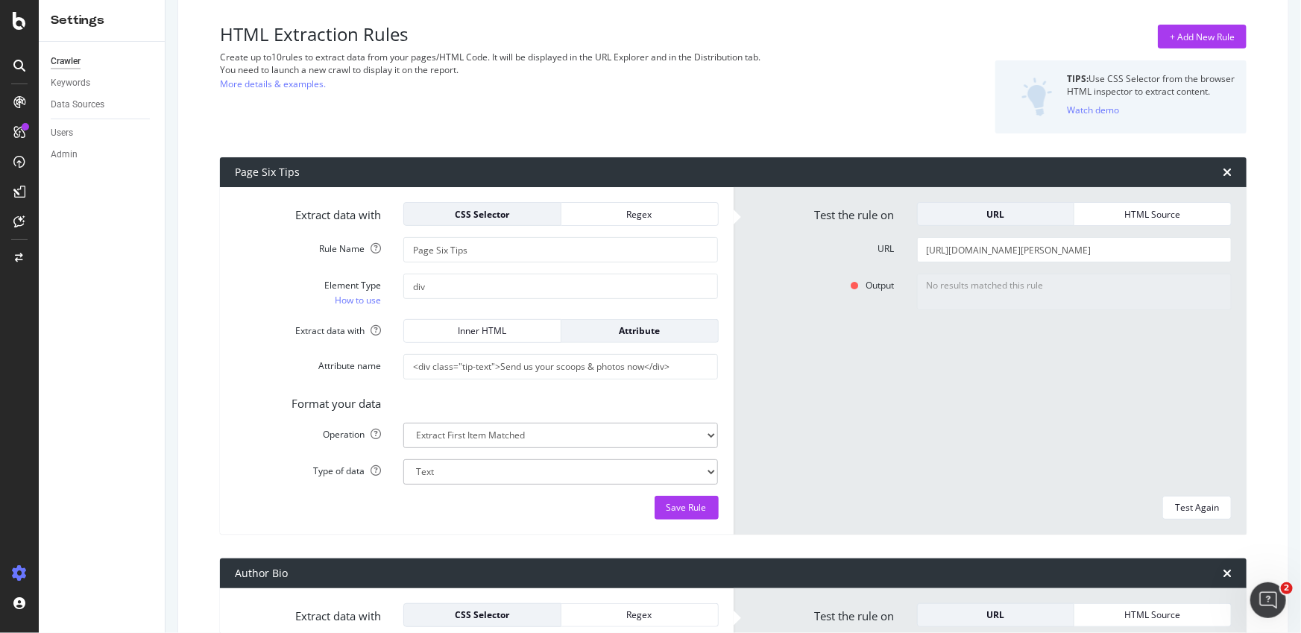
click at [887, 398] on div "Output No results matched this rule" at bounding box center [990, 379] width 506 height 211
click at [444, 476] on select "Text Integer number Floating point number Date" at bounding box center [560, 471] width 315 height 25
click at [475, 330] on div "Inner HTML" at bounding box center [482, 330] width 133 height 13
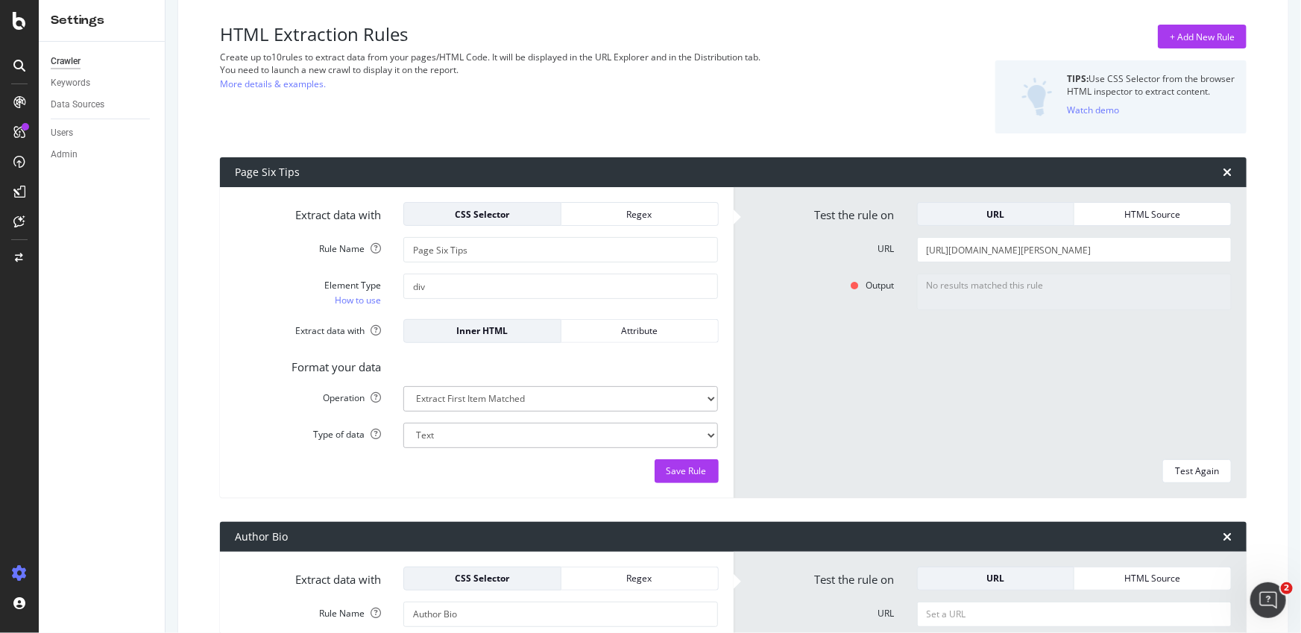
drag, startPoint x: 468, startPoint y: 361, endPoint x: 561, endPoint y: 352, distance: 93.6
click at [468, 361] on div "Format your data" at bounding box center [477, 364] width 506 height 21
click at [593, 333] on div "Attribute" at bounding box center [639, 330] width 133 height 13
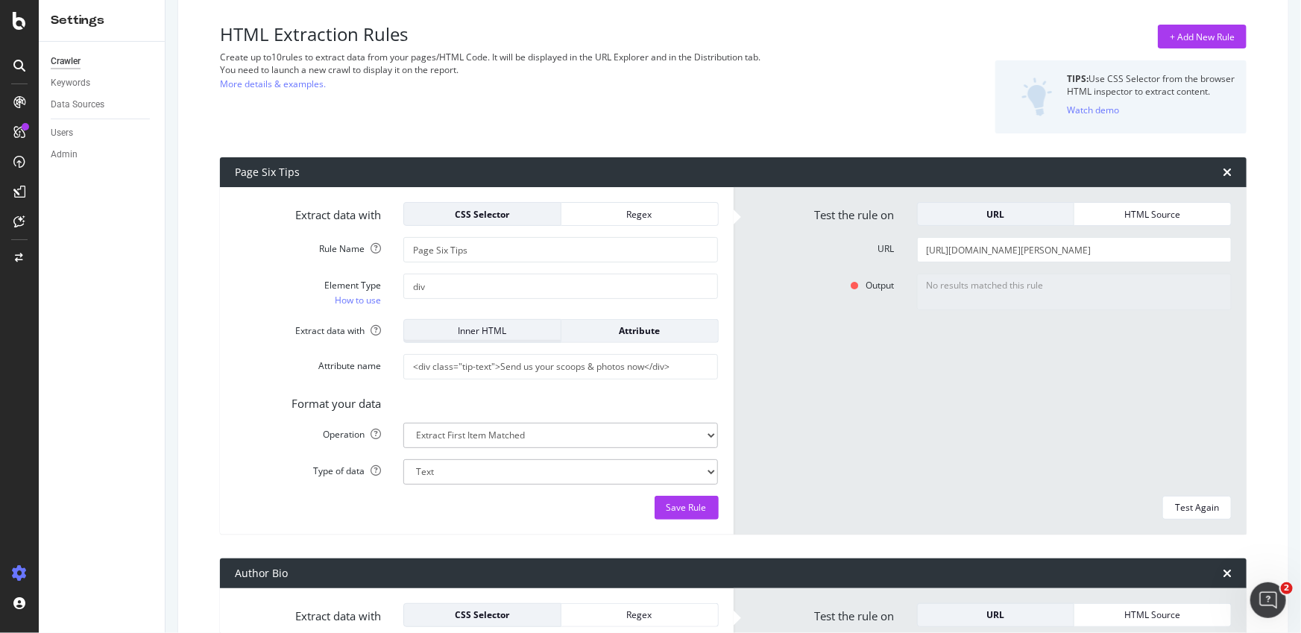
click at [488, 333] on div "Inner HTML" at bounding box center [482, 330] width 133 height 13
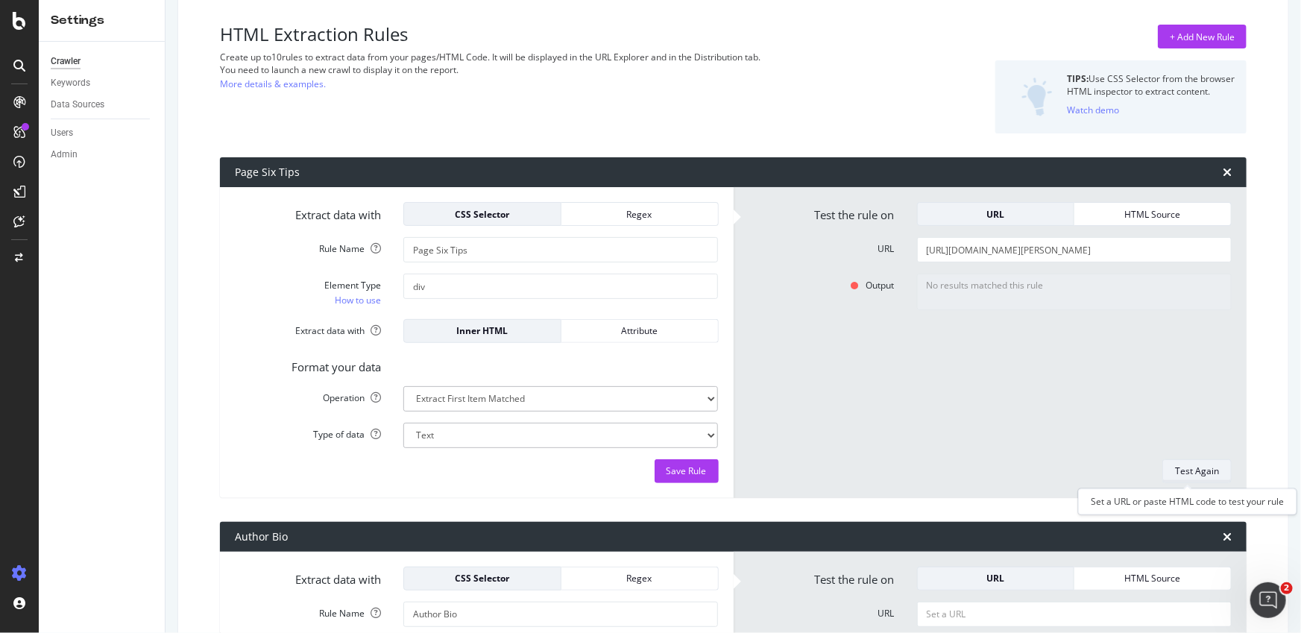
drag, startPoint x: 1212, startPoint y: 466, endPoint x: 1069, endPoint y: 433, distance: 146.3
click at [1211, 466] on button "Test Again" at bounding box center [1197, 471] width 69 height 24
click at [277, 361] on label "Format your data" at bounding box center [308, 364] width 169 height 21
click at [1064, 345] on form "Test the rule on URL HTML Source URL [URL][DOMAIN_NAME][PERSON_NAME] Test Rule" at bounding box center [991, 342] width 484 height 281
click at [529, 389] on select "Extract First Item Matched Extract First 3 Items Matched Count Number of Occure…" at bounding box center [560, 398] width 315 height 25
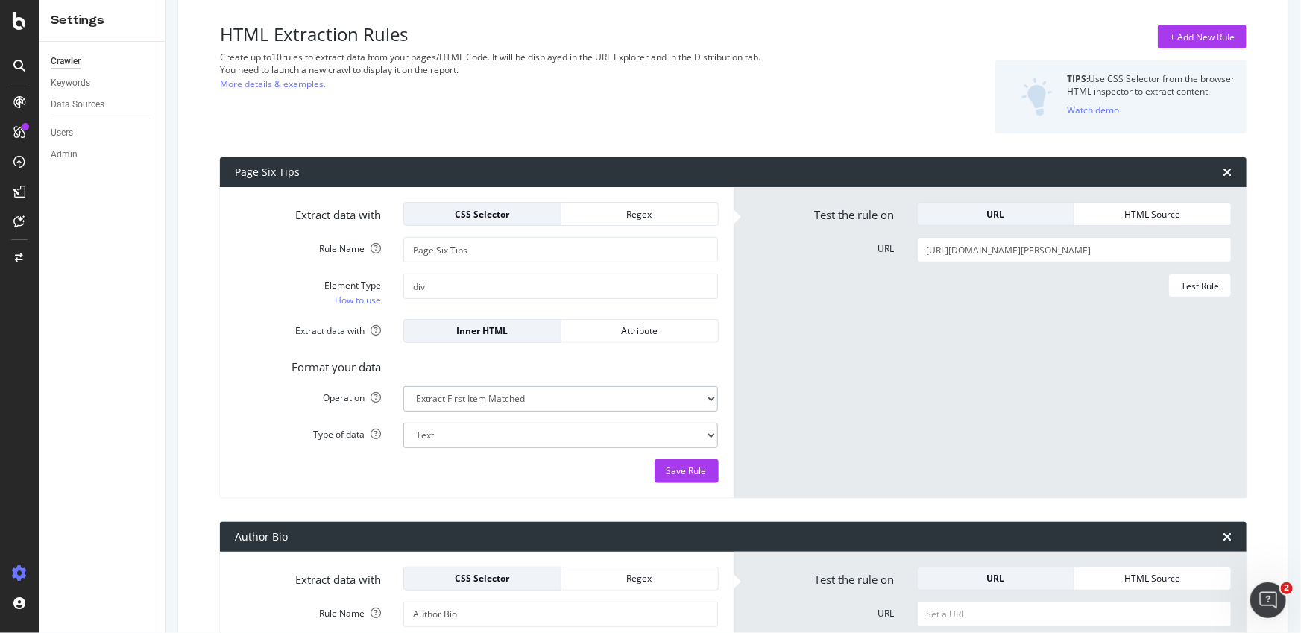
select select "list"
click at [403, 386] on select "Extract First Item Matched Extract First 3 Items Matched Count Number of Occure…" at bounding box center [560, 398] width 315 height 25
click at [1211, 291] on button "Test Rule" at bounding box center [1200, 286] width 63 height 24
click at [447, 289] on input "div" at bounding box center [560, 286] width 315 height 25
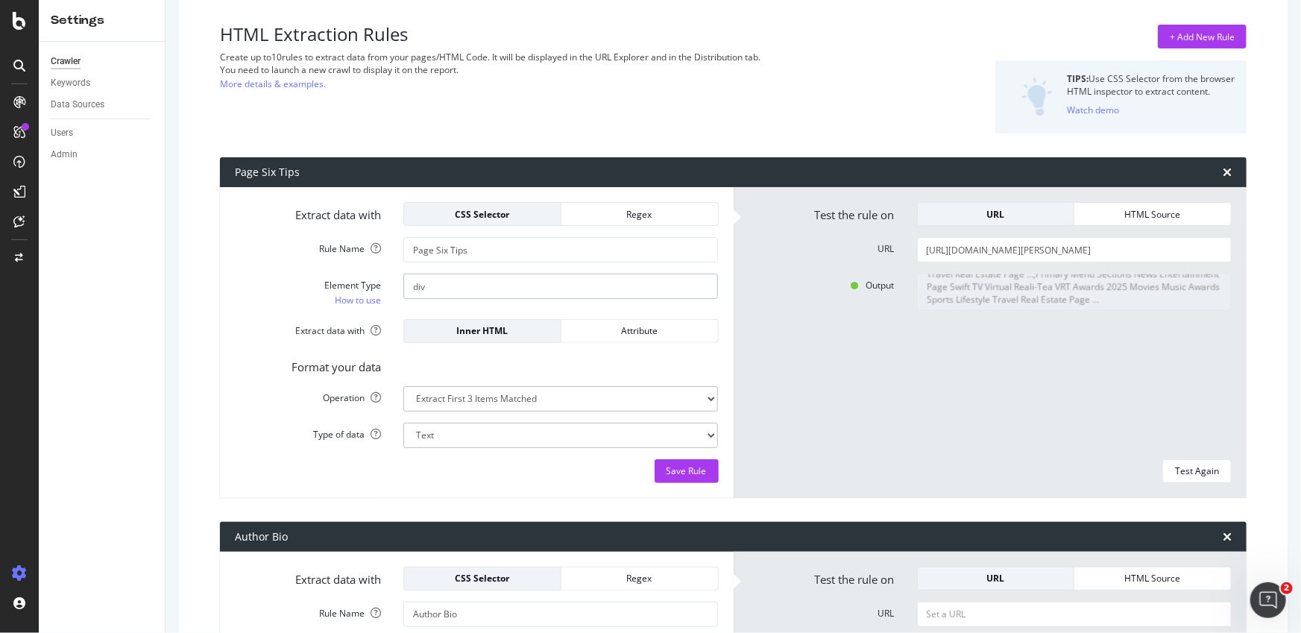
click at [447, 289] on input "div" at bounding box center [560, 286] width 315 height 25
paste input "[URL][DOMAIN_NAME][PERSON_NAME]"
type input "[URL][DOMAIN_NAME][PERSON_NAME]"
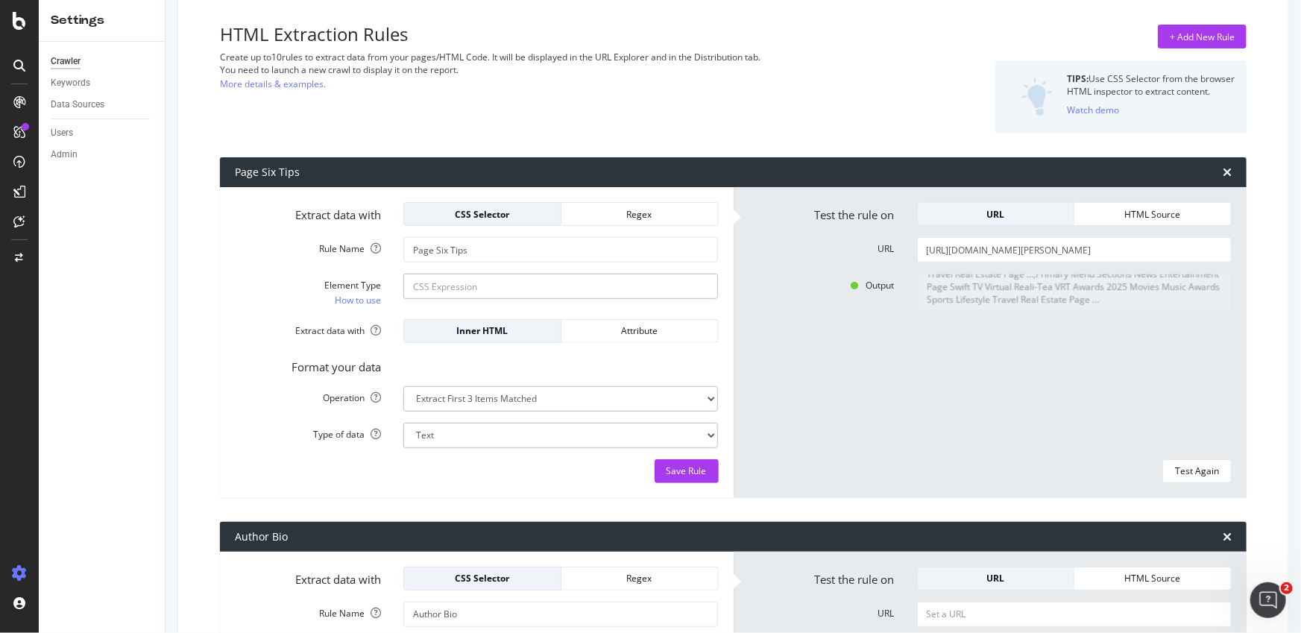
click at [569, 285] on input "Element Type How to use" at bounding box center [560, 286] width 315 height 25
paste input "<div class="tip-text">Send us your scoops &amp; photos now</div>"
drag, startPoint x: 594, startPoint y: 289, endPoint x: 617, endPoint y: 290, distance: 23.2
click at [617, 290] on input "<div class="tip-text">Send us your scoops &amp; photos now</div>" at bounding box center [560, 286] width 315 height 25
drag, startPoint x: 416, startPoint y: 289, endPoint x: 385, endPoint y: 289, distance: 31.3
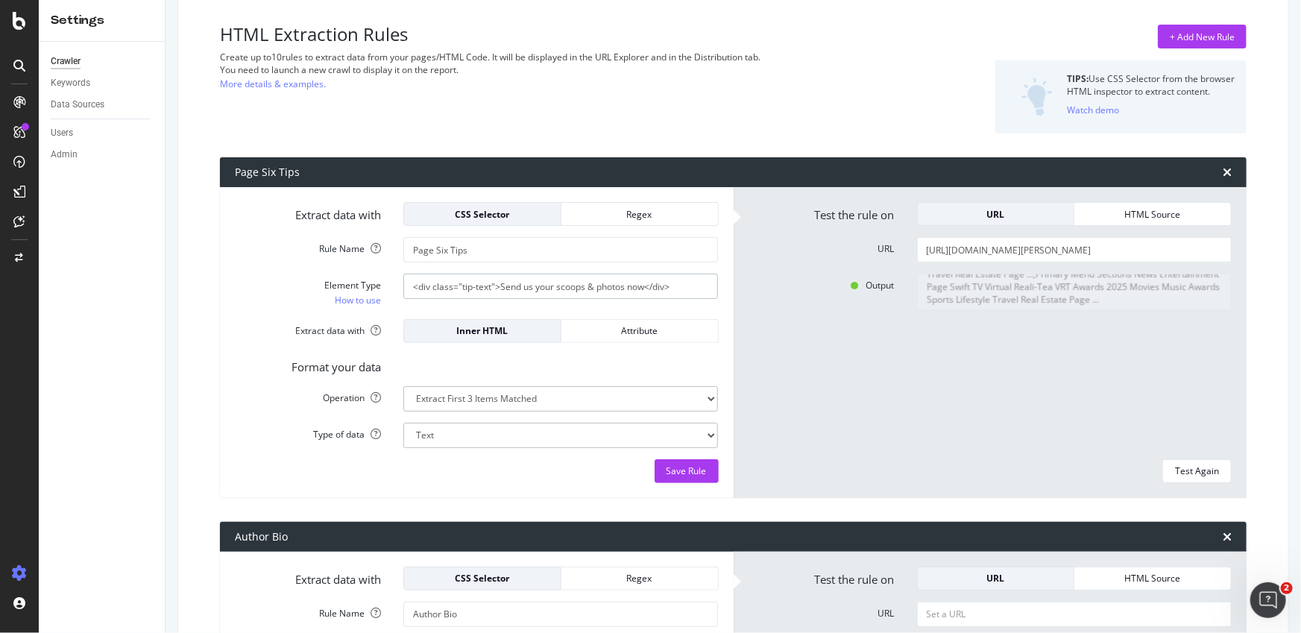
click at [385, 289] on div "Element Type How to use <div class="tip-text">Send us your scoops & photos now<…" at bounding box center [477, 291] width 506 height 34
type input "div class="tip-text">Send us your scoops & photos now</div"
click at [486, 409] on select "Extract First Item Matched Extract First 3 Items Matched Count Number of Occure…" at bounding box center [560, 398] width 315 height 25
select select "first"
click at [403, 386] on select "Extract First Item Matched Extract First 3 Items Matched Count Number of Occure…" at bounding box center [560, 398] width 315 height 25
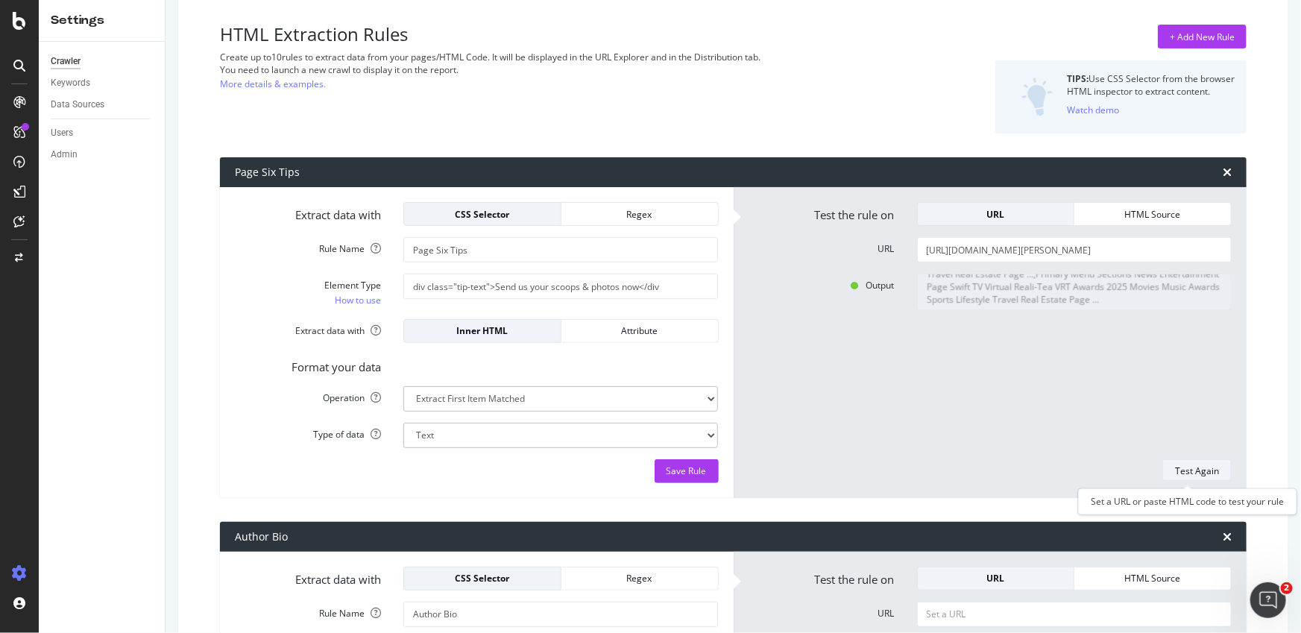
click at [1181, 465] on div "Test Again" at bounding box center [1197, 471] width 44 height 13
type textarea "No results matched this rule"
click at [592, 321] on div "Attribute" at bounding box center [639, 331] width 133 height 21
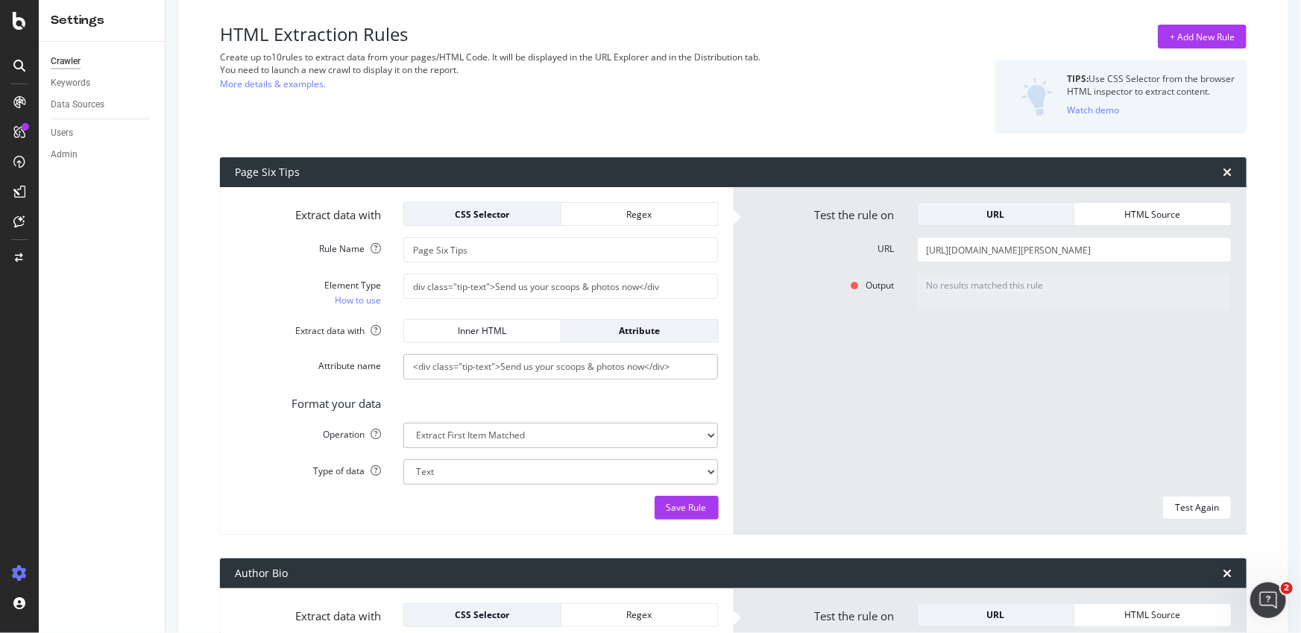
click at [535, 367] on input "<div class="tip-text">Send us your scoops & photos now</div>" at bounding box center [560, 366] width 315 height 25
click at [667, 369] on input "<div class="tip-text">Send us your scoops & photos now</div>" at bounding box center [560, 366] width 315 height 25
click at [666, 294] on input "div class="tip-text">Send us your scoops & photos now</div" at bounding box center [560, 286] width 315 height 25
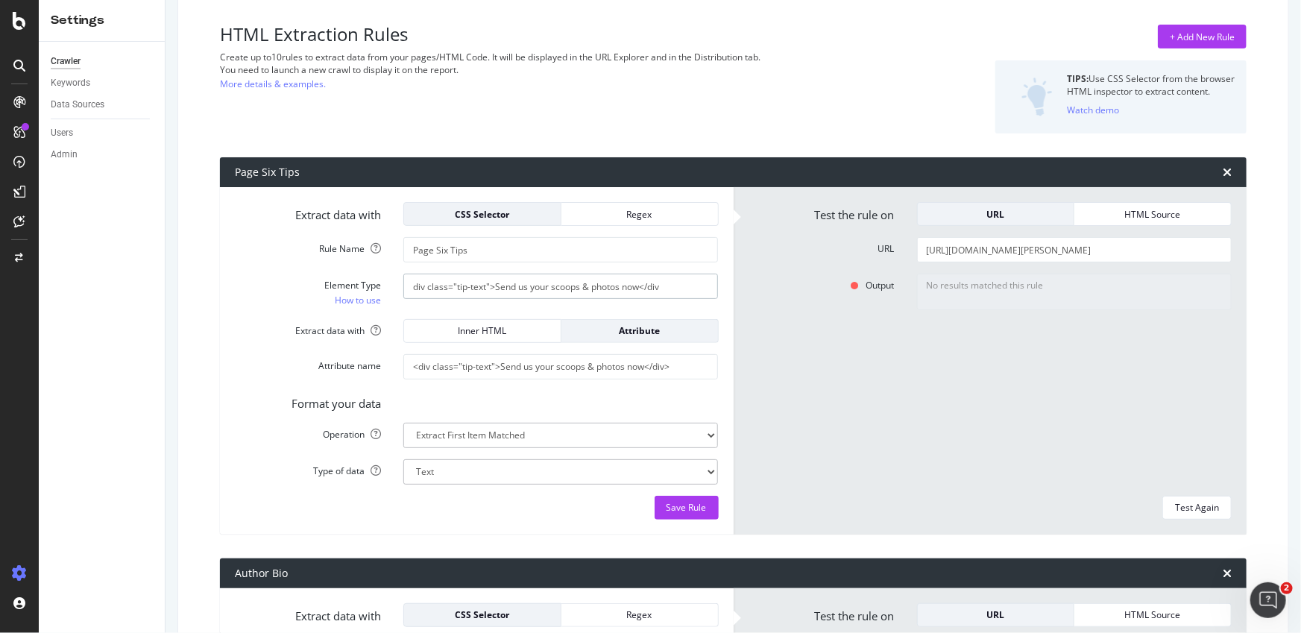
click at [412, 286] on input "div class="tip-text">Send us your scoops & photos now</div" at bounding box center [560, 286] width 315 height 25
click at [712, 286] on input "<div class="tip-text">Send us your scoops & photos now</div" at bounding box center [560, 286] width 315 height 25
click at [484, 337] on div "Inner HTML" at bounding box center [482, 331] width 133 height 21
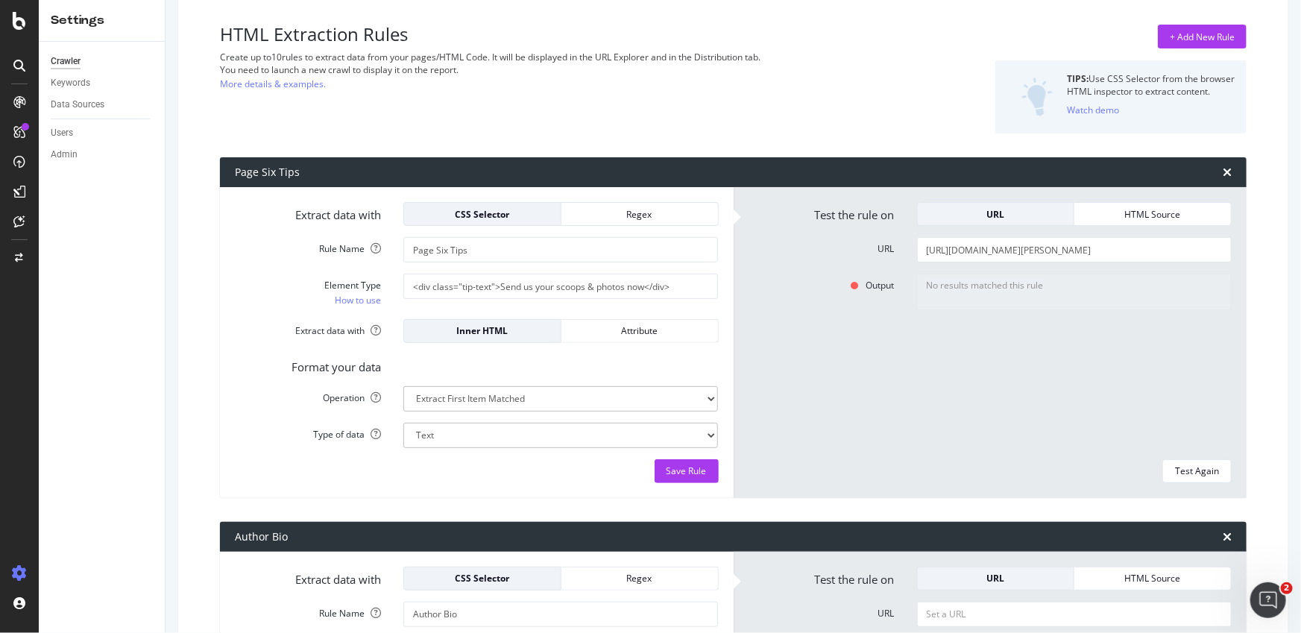
drag, startPoint x: 910, startPoint y: 391, endPoint x: 1122, endPoint y: 463, distance: 224.3
click at [909, 391] on div "No results matched this rule" at bounding box center [1074, 361] width 337 height 174
click at [1186, 474] on div "Test Again" at bounding box center [1197, 471] width 44 height 13
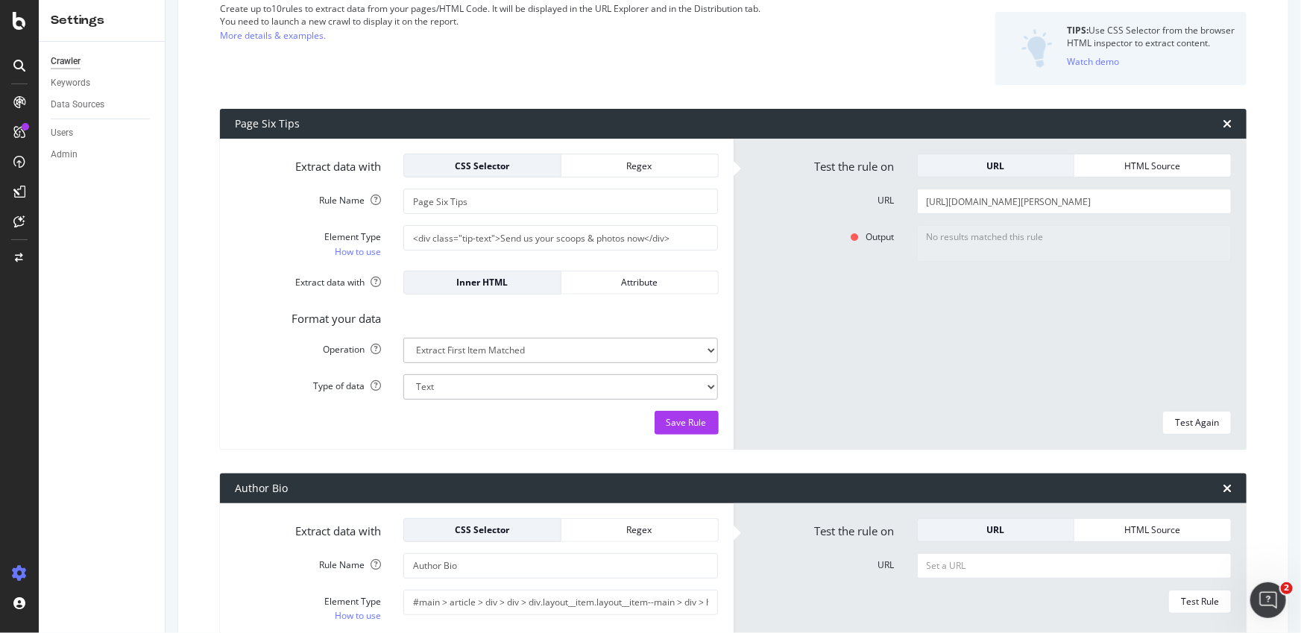
scroll to position [72, 0]
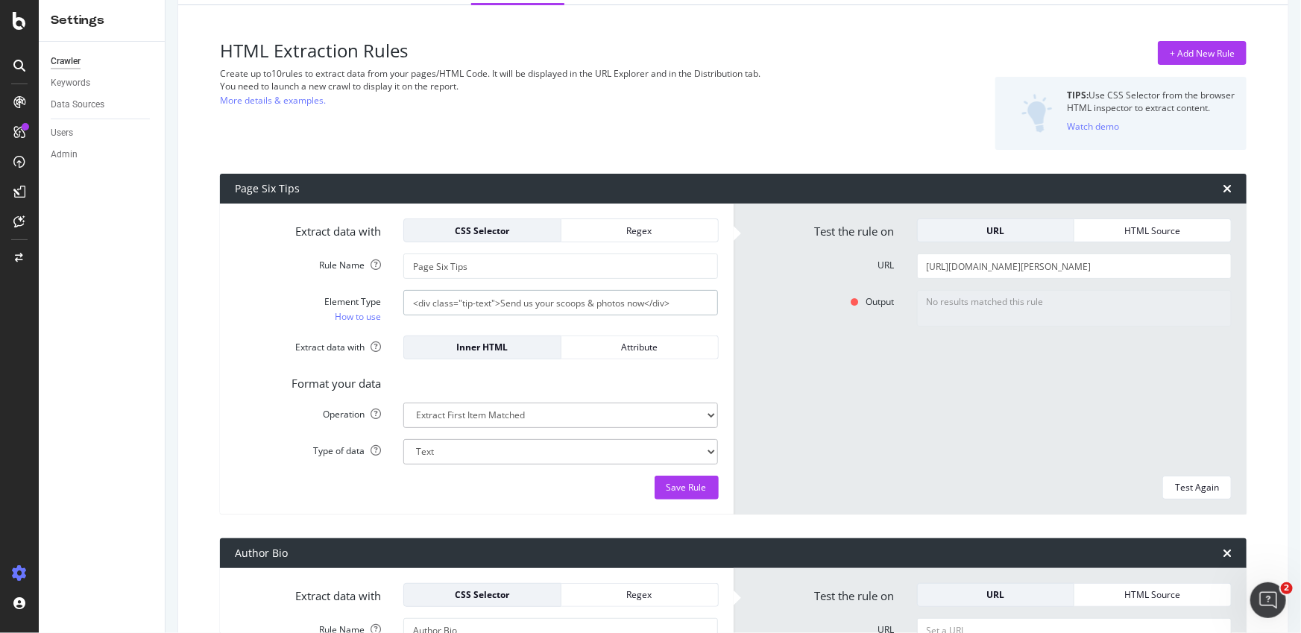
drag, startPoint x: 494, startPoint y: 303, endPoint x: 784, endPoint y: 305, distance: 290.1
click at [784, 305] on div "Extract data with CSS Selector Regex Rule Name Page Six Tips Element Type How t…" at bounding box center [733, 359] width 1027 height 311
click at [1179, 486] on div "Test Again" at bounding box center [1197, 487] width 44 height 13
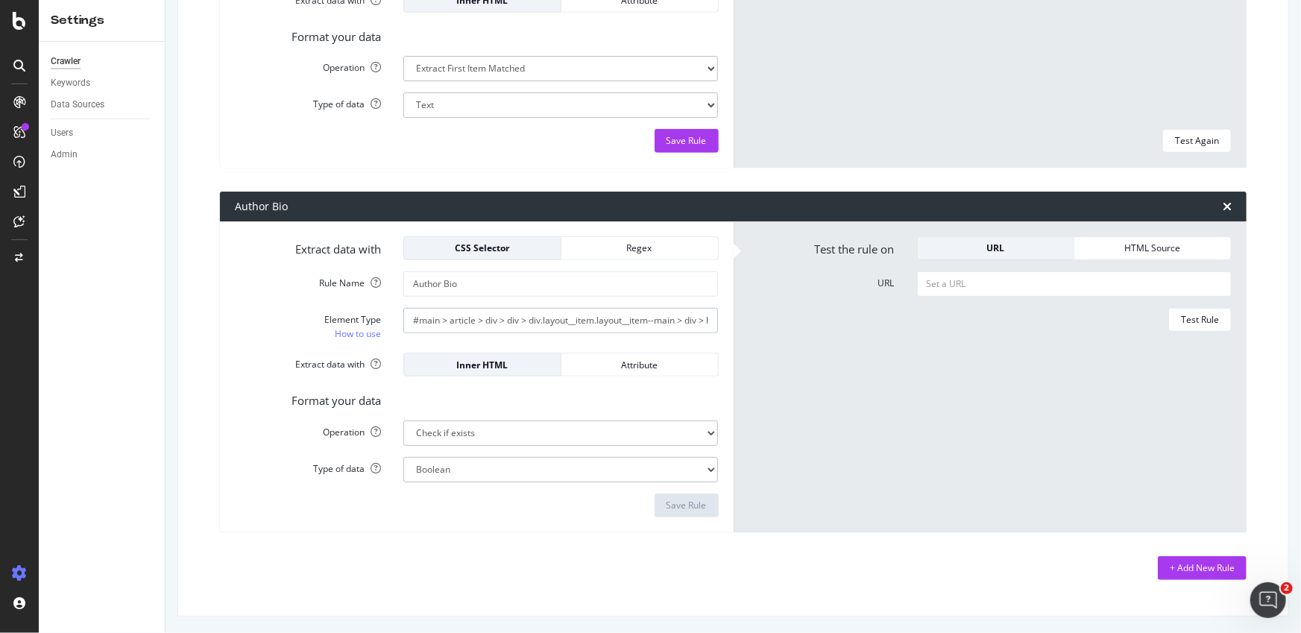
scroll to position [0, 114]
drag, startPoint x: 667, startPoint y: 317, endPoint x: 718, endPoint y: 315, distance: 50.7
click at [718, 315] on div "#main > article > div > div > div.layout__item.layout__item--main > div > heade…" at bounding box center [560, 320] width 337 height 25
click at [655, 321] on input "#main > article > div > div > div.layout__item.layout__item--main > div > heade…" at bounding box center [560, 320] width 315 height 25
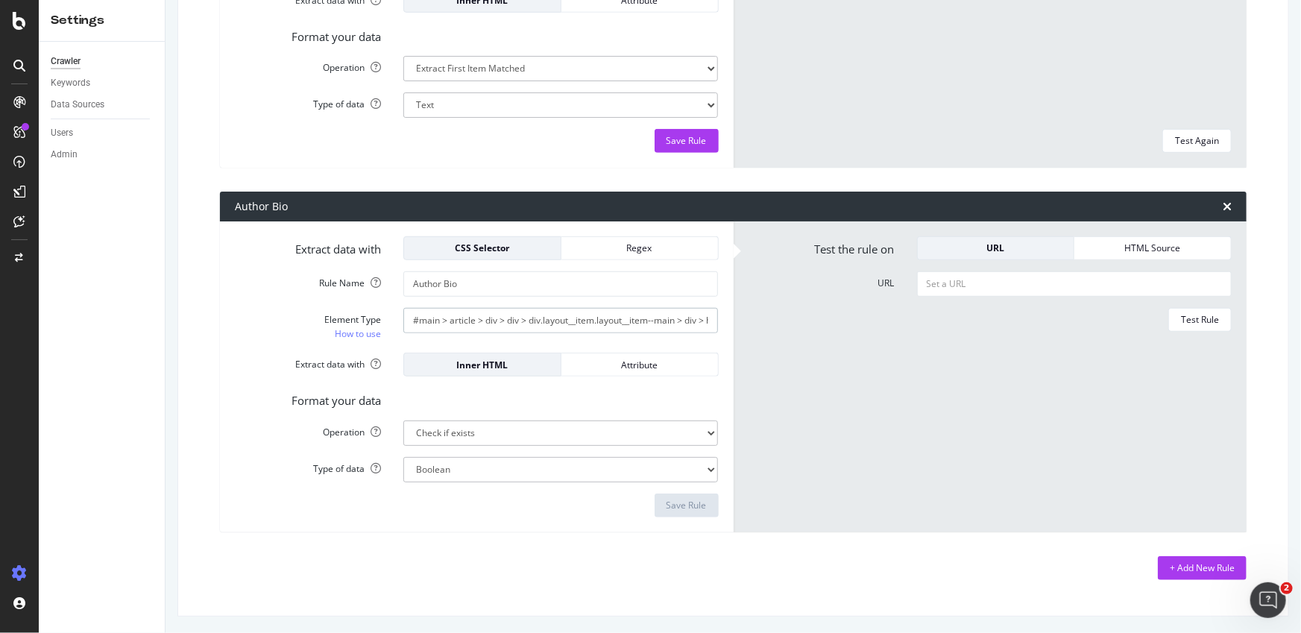
drag, startPoint x: 525, startPoint y: 327, endPoint x: 399, endPoint y: 317, distance: 126.4
click at [399, 317] on div "#main > article > div > div > div.layout__item.layout__item--main > div > heade…" at bounding box center [560, 320] width 337 height 25
click at [546, 321] on input "#main > article > div > div > div.layout__item.layout__item--main > div > heade…" at bounding box center [560, 320] width 315 height 25
click at [673, 324] on input "#main > article > div > div > div.layout__item.layout__item--main > div > heade…" at bounding box center [560, 320] width 315 height 25
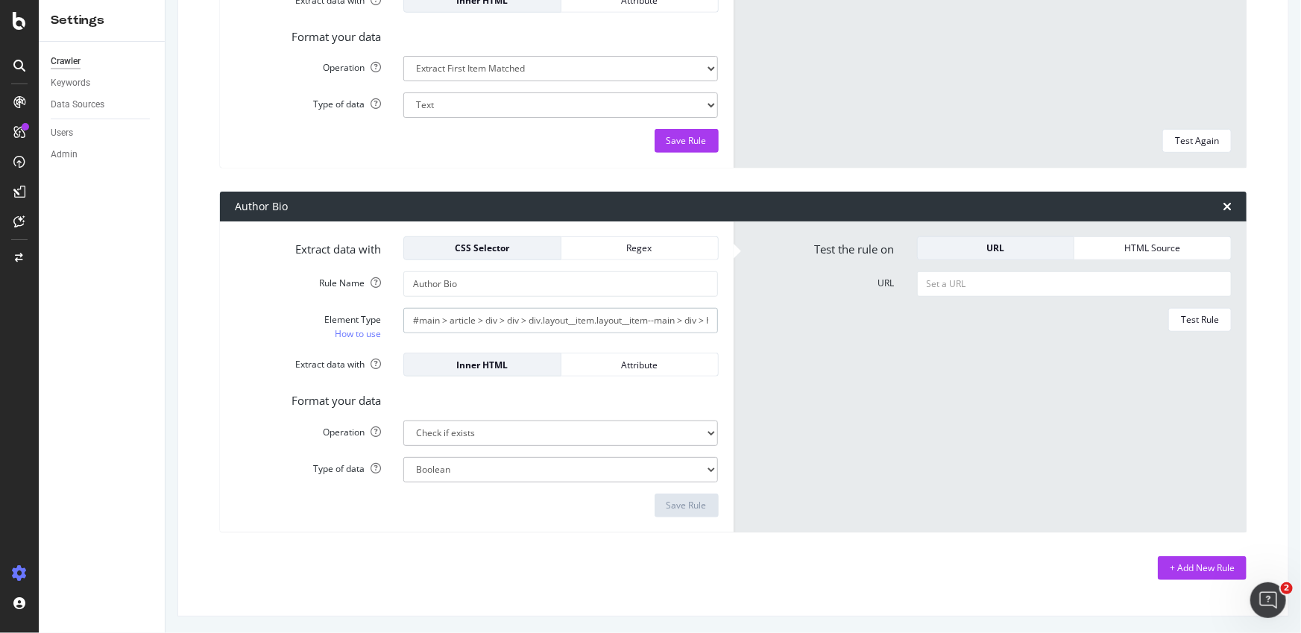
click at [673, 324] on input "#main > article > div > div > div.layout__item.layout__item--main > div > heade…" at bounding box center [560, 320] width 315 height 25
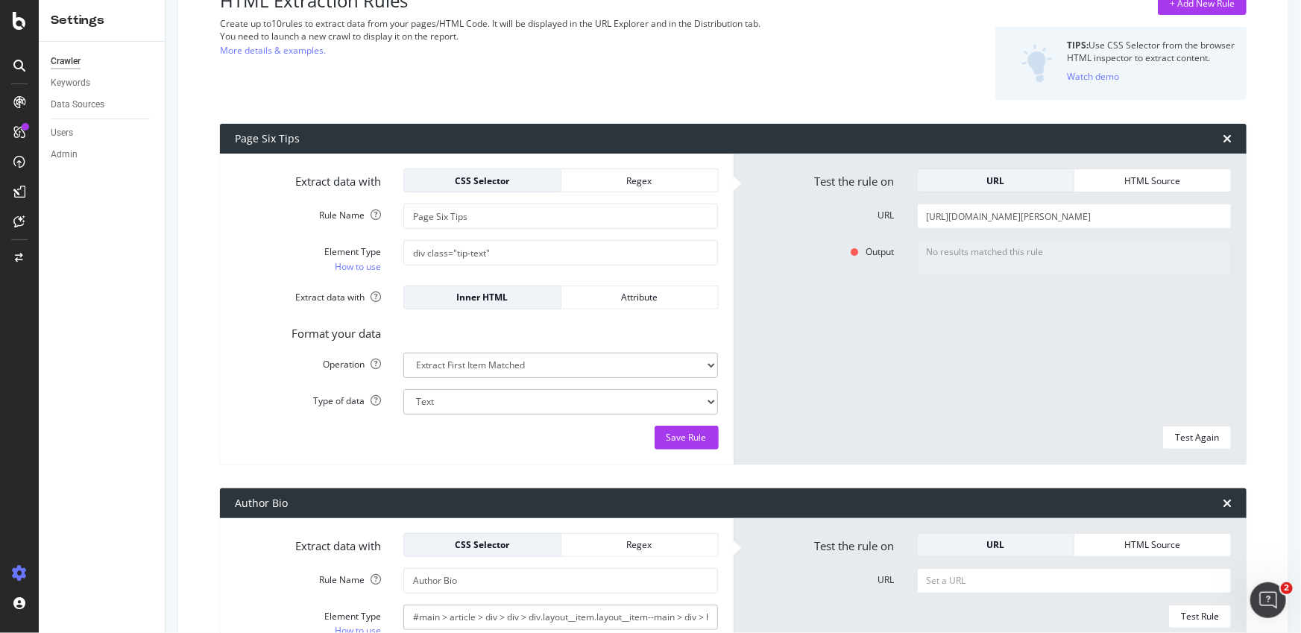
scroll to position [52, 0]
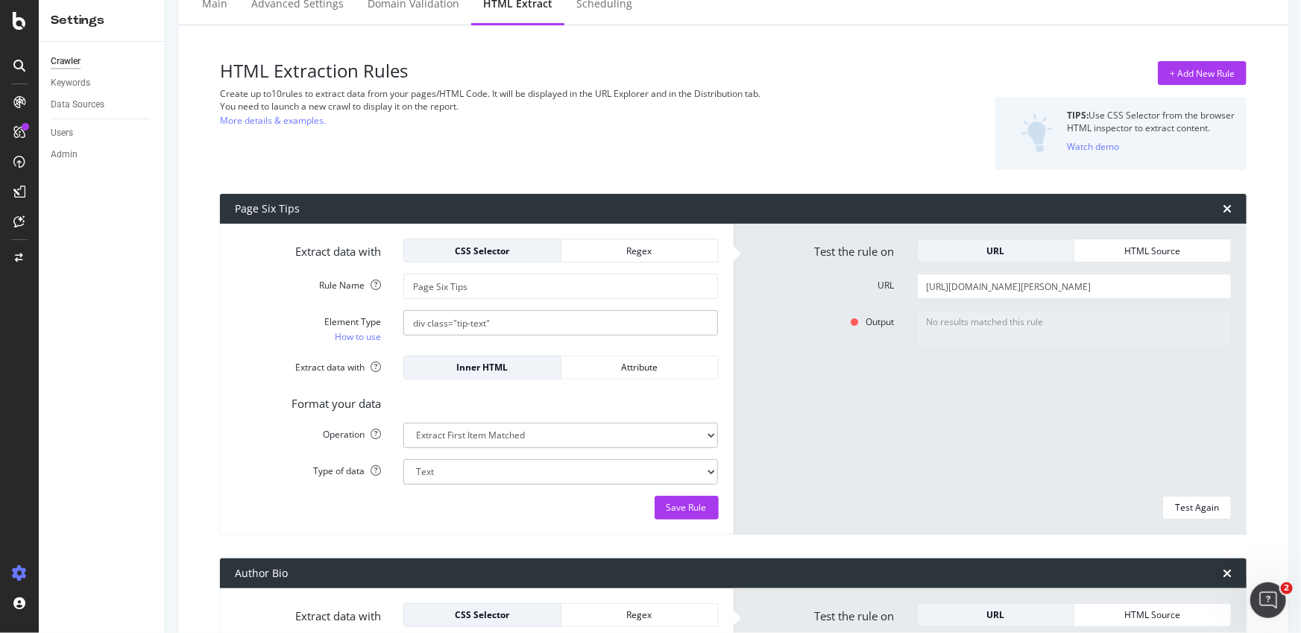
click at [503, 317] on input "div class="tip-text"" at bounding box center [560, 322] width 315 height 25
paste input "#main > article > div > div > div.layout__item.layout__item--main > div > heade…"
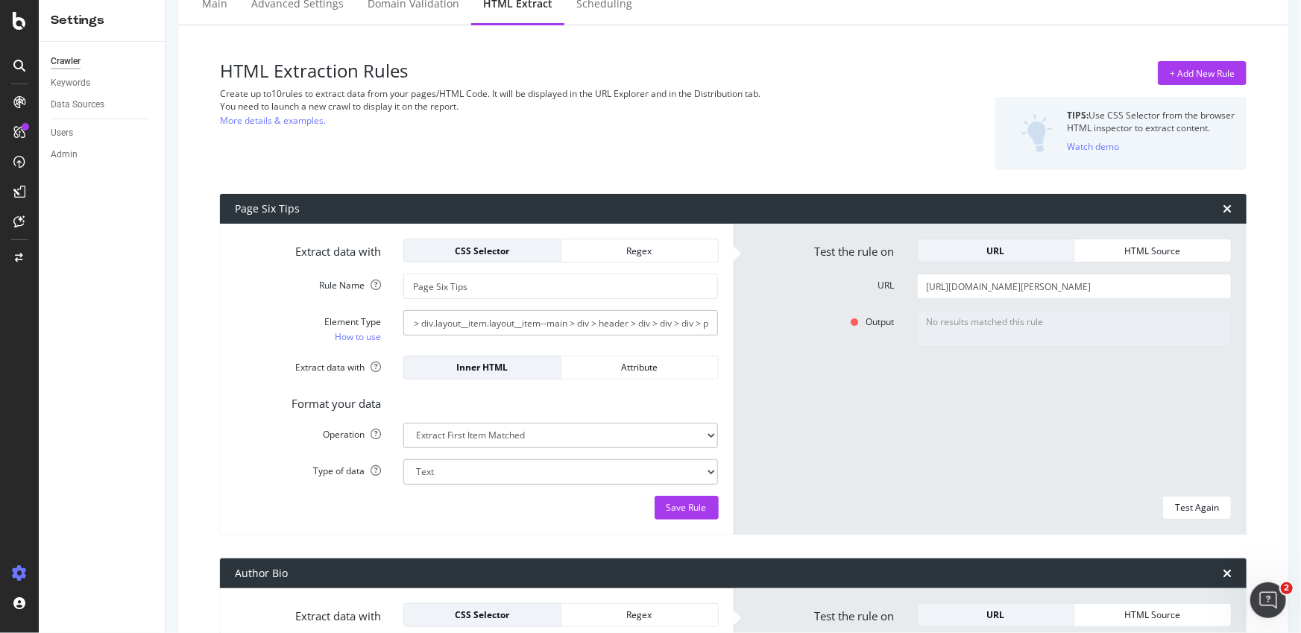
type input "#main > article > div > div > div.layout__item.layout__item--main > div > heade…"
click at [1192, 490] on form "Test the rule on URL HTML Source URL [URL][DOMAIN_NAME][PERSON_NAME] Output No …" at bounding box center [991, 379] width 484 height 281
click at [1195, 502] on div "Test Again" at bounding box center [1197, 507] width 44 height 13
click at [1075, 422] on div "No results matched this rule" at bounding box center [1074, 397] width 337 height 174
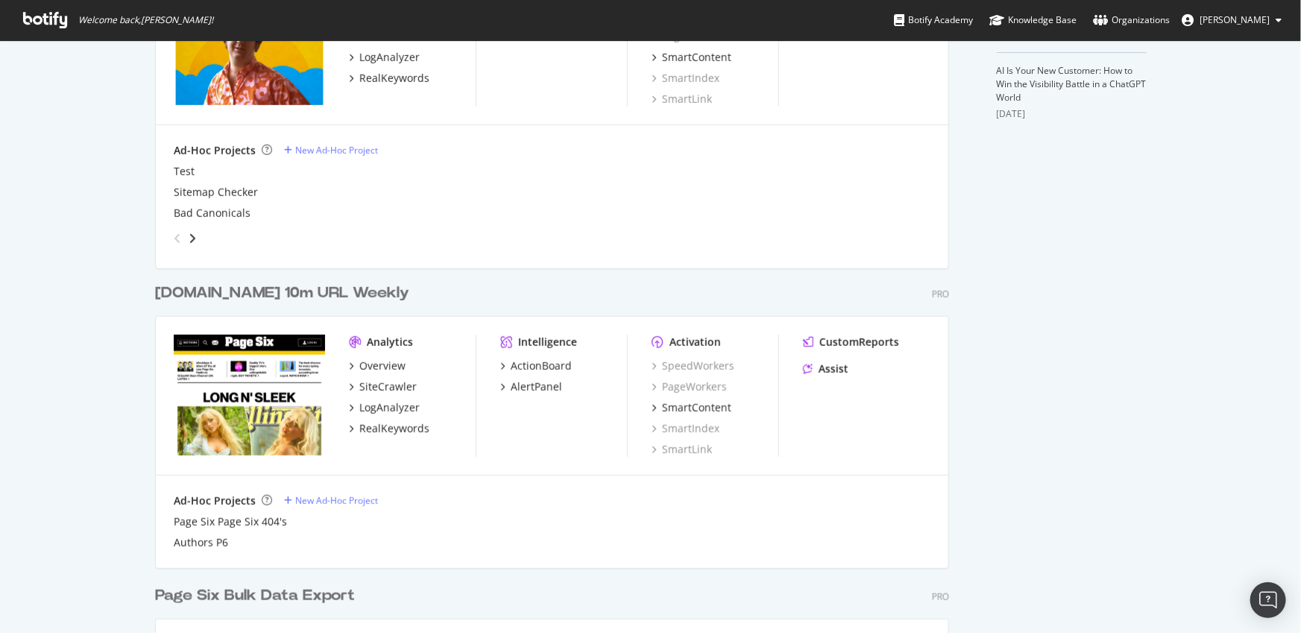
scroll to position [600, 0]
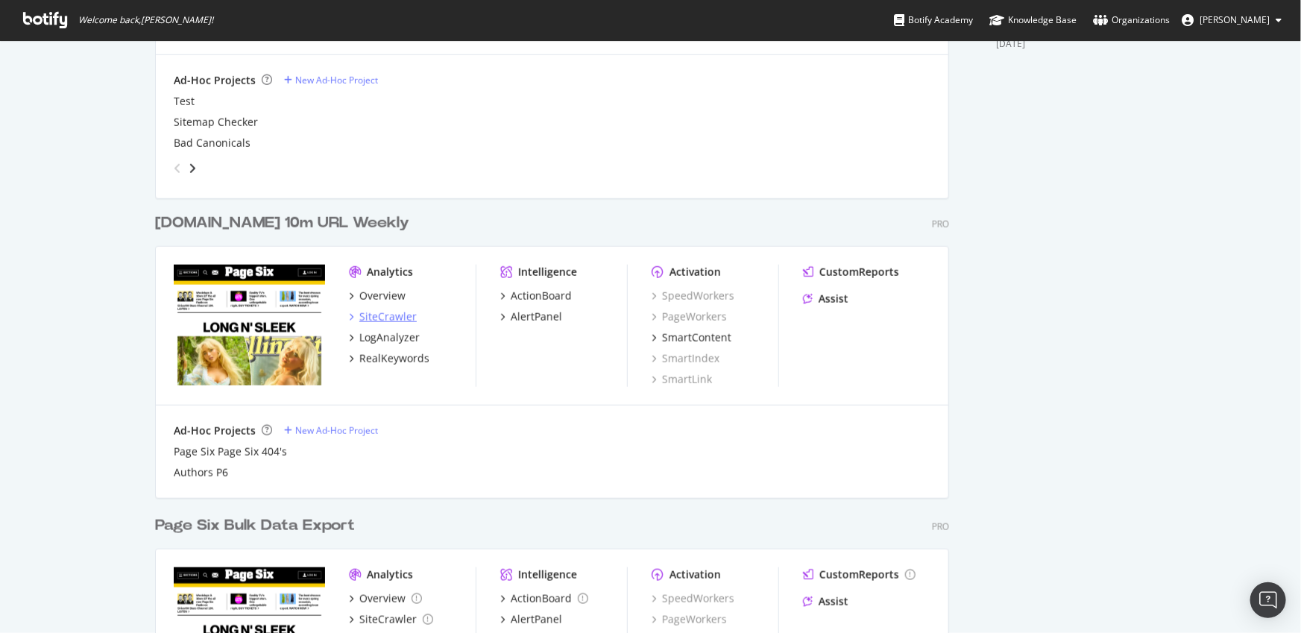
click at [388, 313] on div "SiteCrawler" at bounding box center [387, 316] width 57 height 15
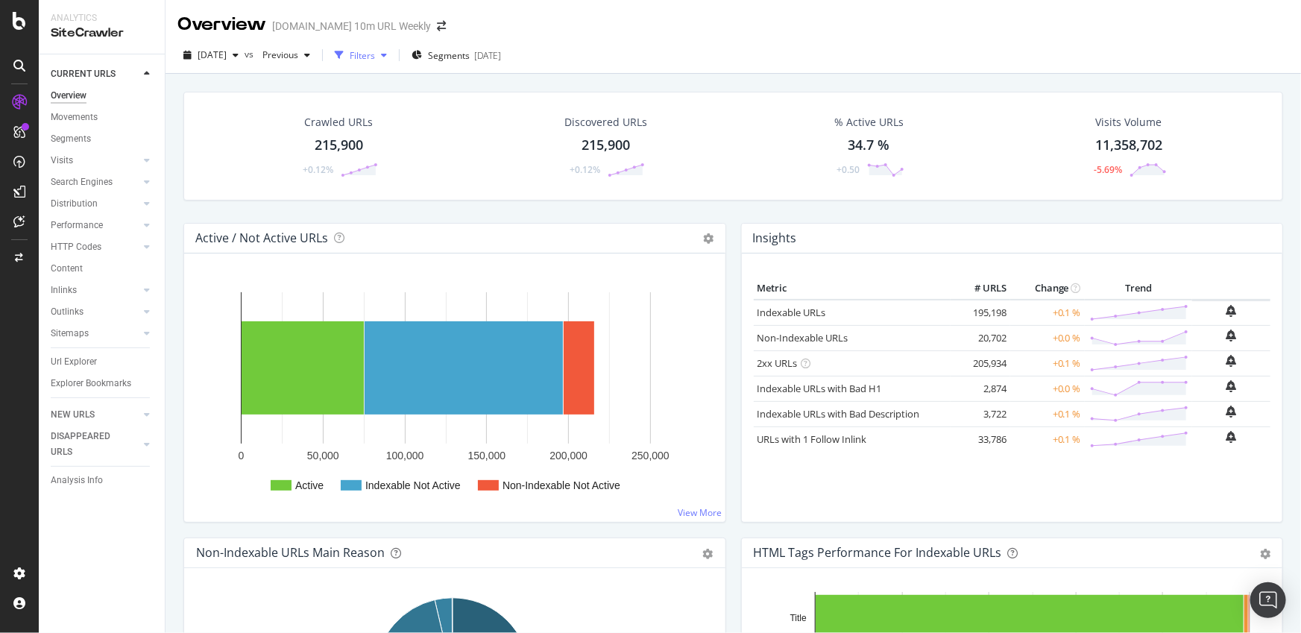
click at [375, 55] on div "Filters" at bounding box center [362, 55] width 25 height 13
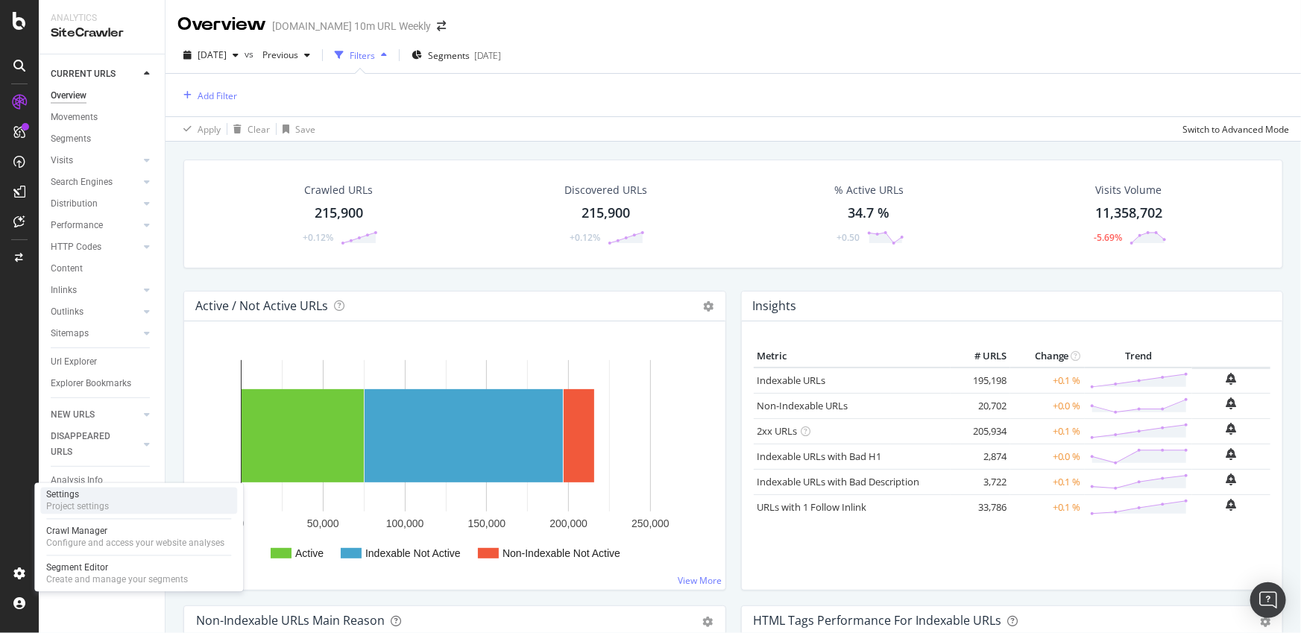
click at [95, 496] on div "Settings" at bounding box center [77, 495] width 63 height 12
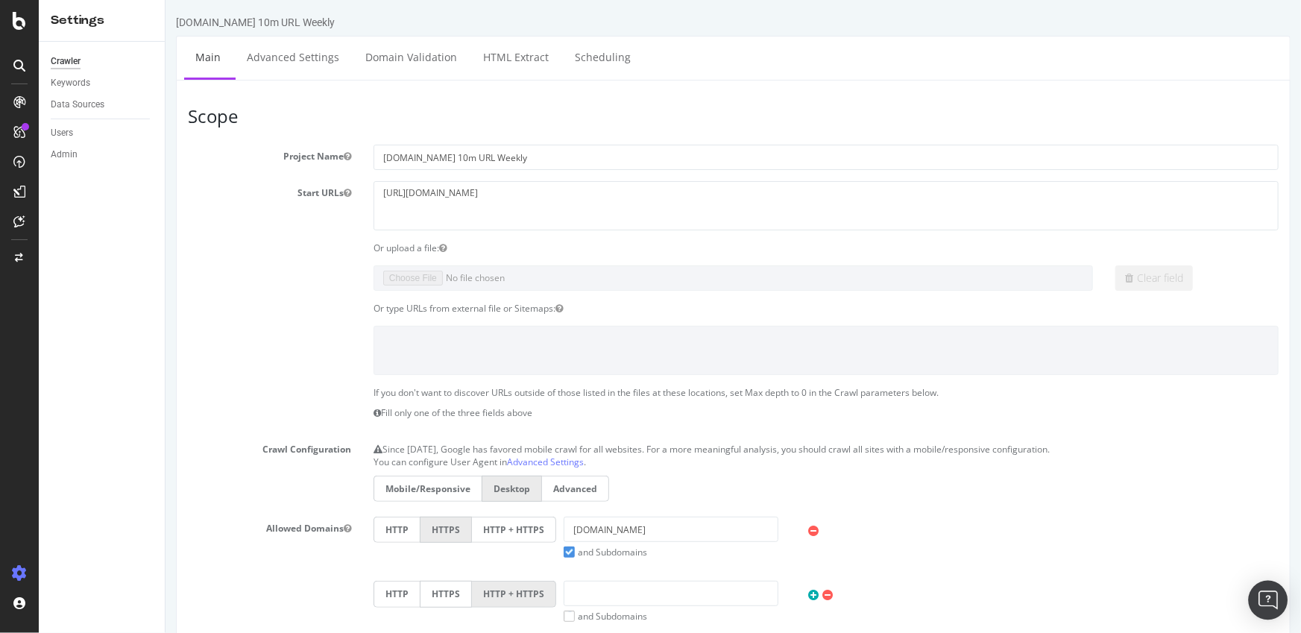
click at [1258, 606] on div "Open Intercom Messenger" at bounding box center [1269, 601] width 40 height 40
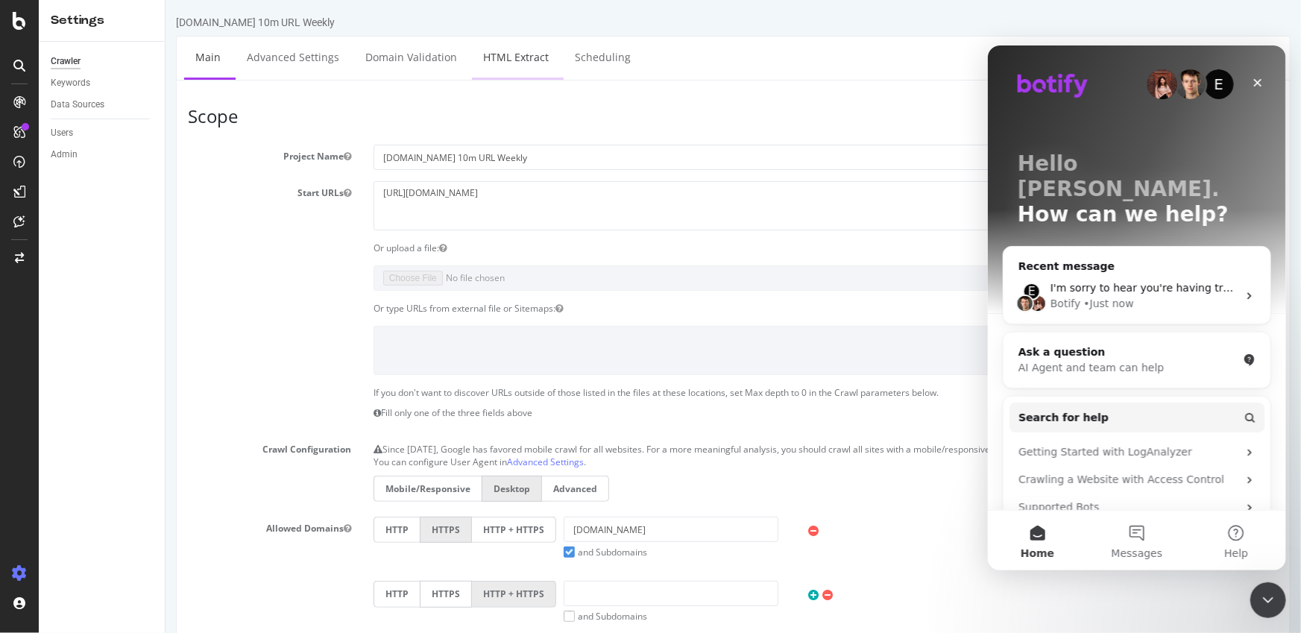
click at [515, 55] on link "HTML Extract" at bounding box center [515, 57] width 88 height 41
select select "exist"
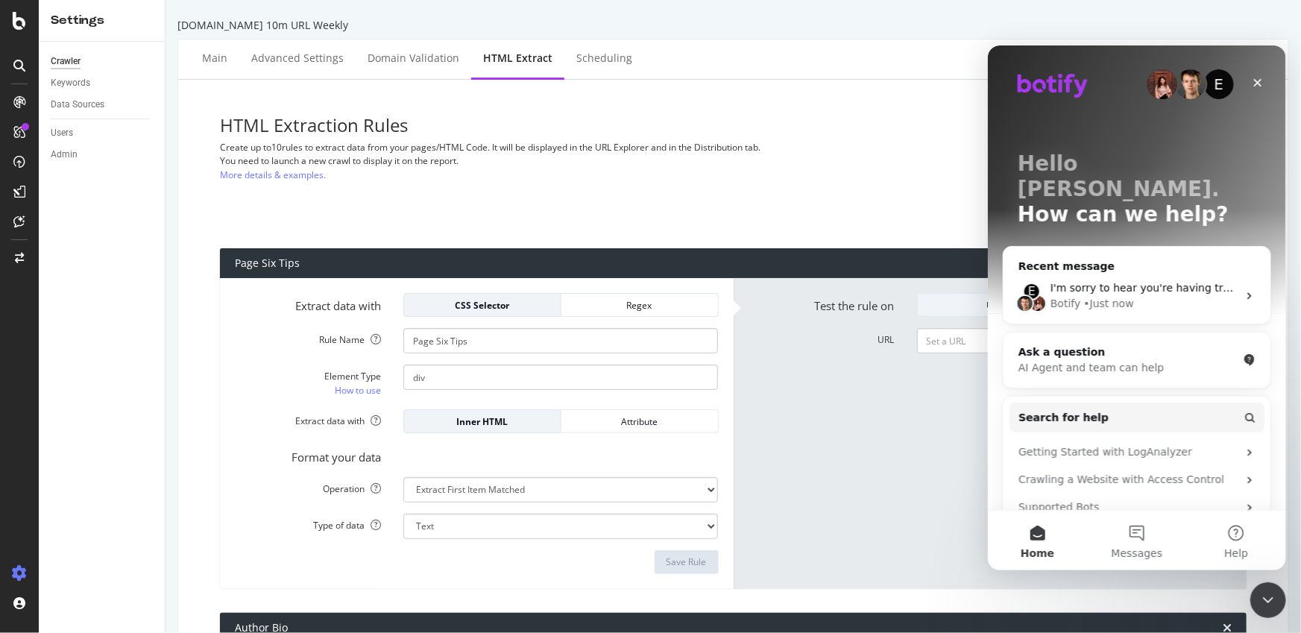
scroll to position [54, 0]
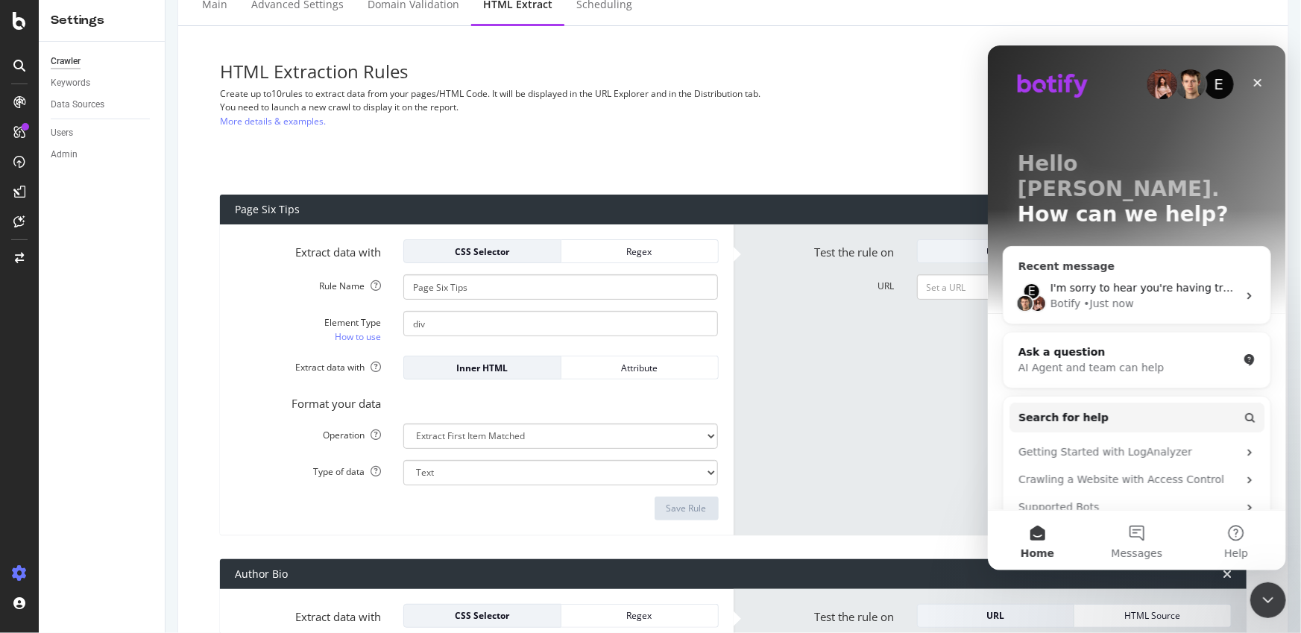
click at [1145, 295] on div "Botify • Just now" at bounding box center [1143, 303] width 187 height 16
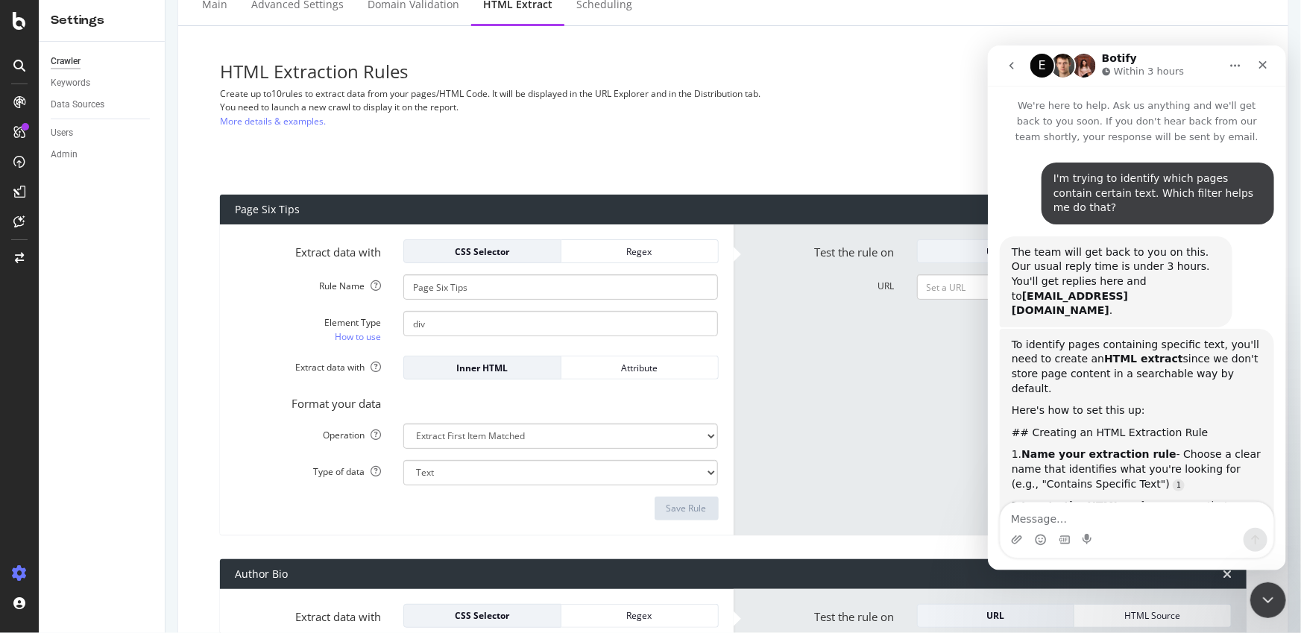
scroll to position [902, 0]
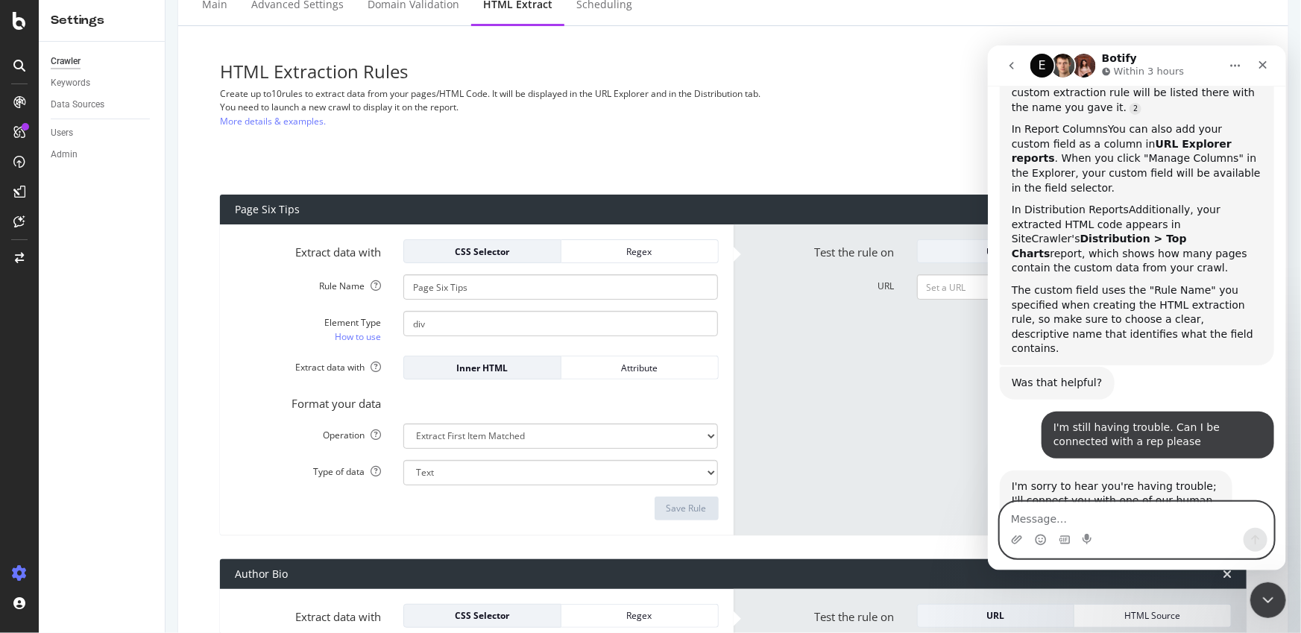
click at [1154, 523] on textarea "Message…" at bounding box center [1136, 514] width 273 height 25
drag, startPoint x: 1142, startPoint y: 483, endPoint x: 1116, endPoint y: 485, distance: 26.1
click at [1122, 577] on div "E Waiting for a teammate" at bounding box center [1136, 583] width 268 height 12
click at [1116, 577] on div "E Waiting for a teammate" at bounding box center [1136, 583] width 268 height 12
click at [1121, 520] on textarea "Message…" at bounding box center [1136, 514] width 273 height 25
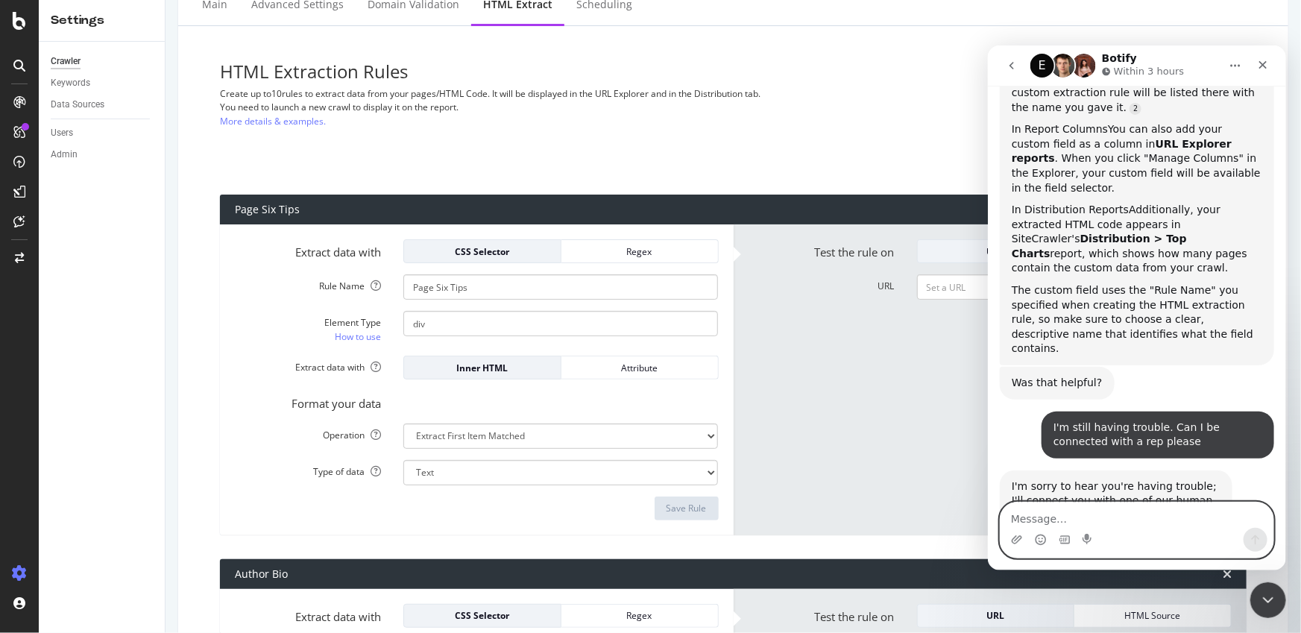
click at [1121, 520] on textarea "Message…" at bounding box center [1136, 514] width 273 height 25
click at [1120, 518] on textarea "Message…" at bounding box center [1136, 514] width 273 height 25
click at [1189, 528] on div "Intercom messenger" at bounding box center [1136, 539] width 273 height 24
click at [1142, 506] on textarea "Message…" at bounding box center [1136, 514] width 273 height 25
